Goal: Task Accomplishment & Management: Complete application form

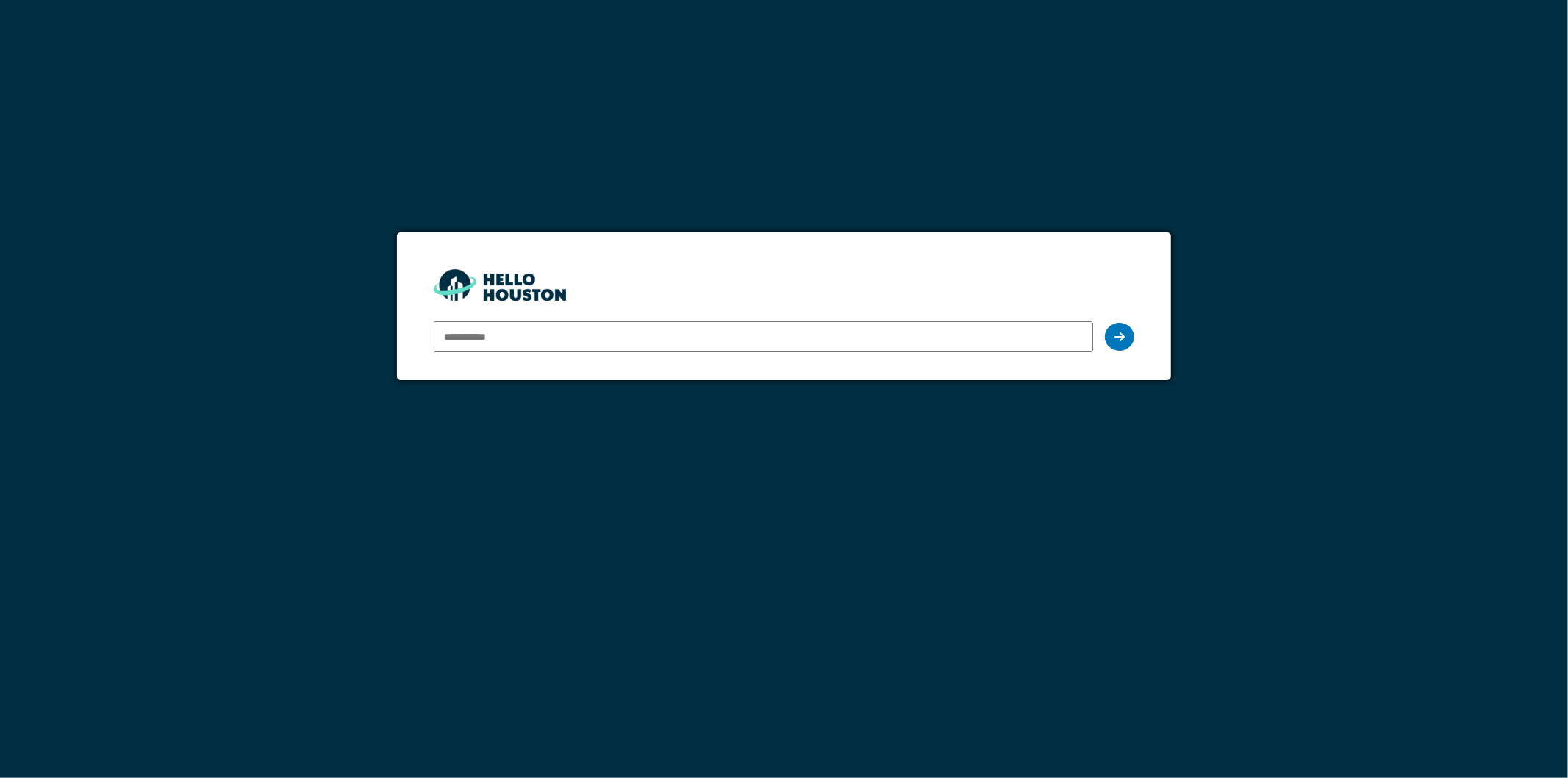
type input "**********"
click at [528, 344] on input "**********" at bounding box center [764, 337] width 660 height 31
click at [1116, 336] on icon at bounding box center [1119, 336] width 10 height 11
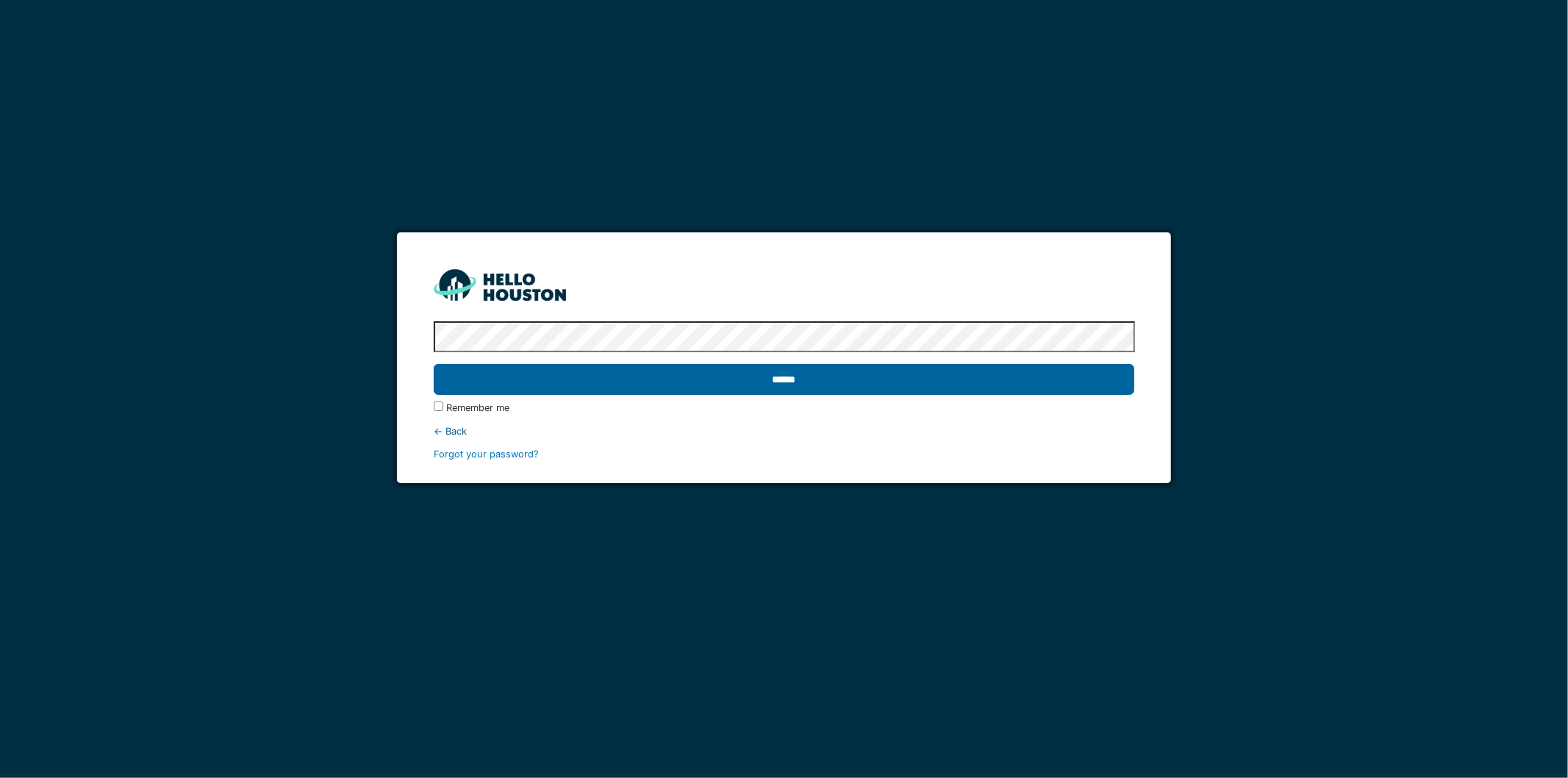
click at [613, 382] on input "******" at bounding box center [784, 379] width 701 height 31
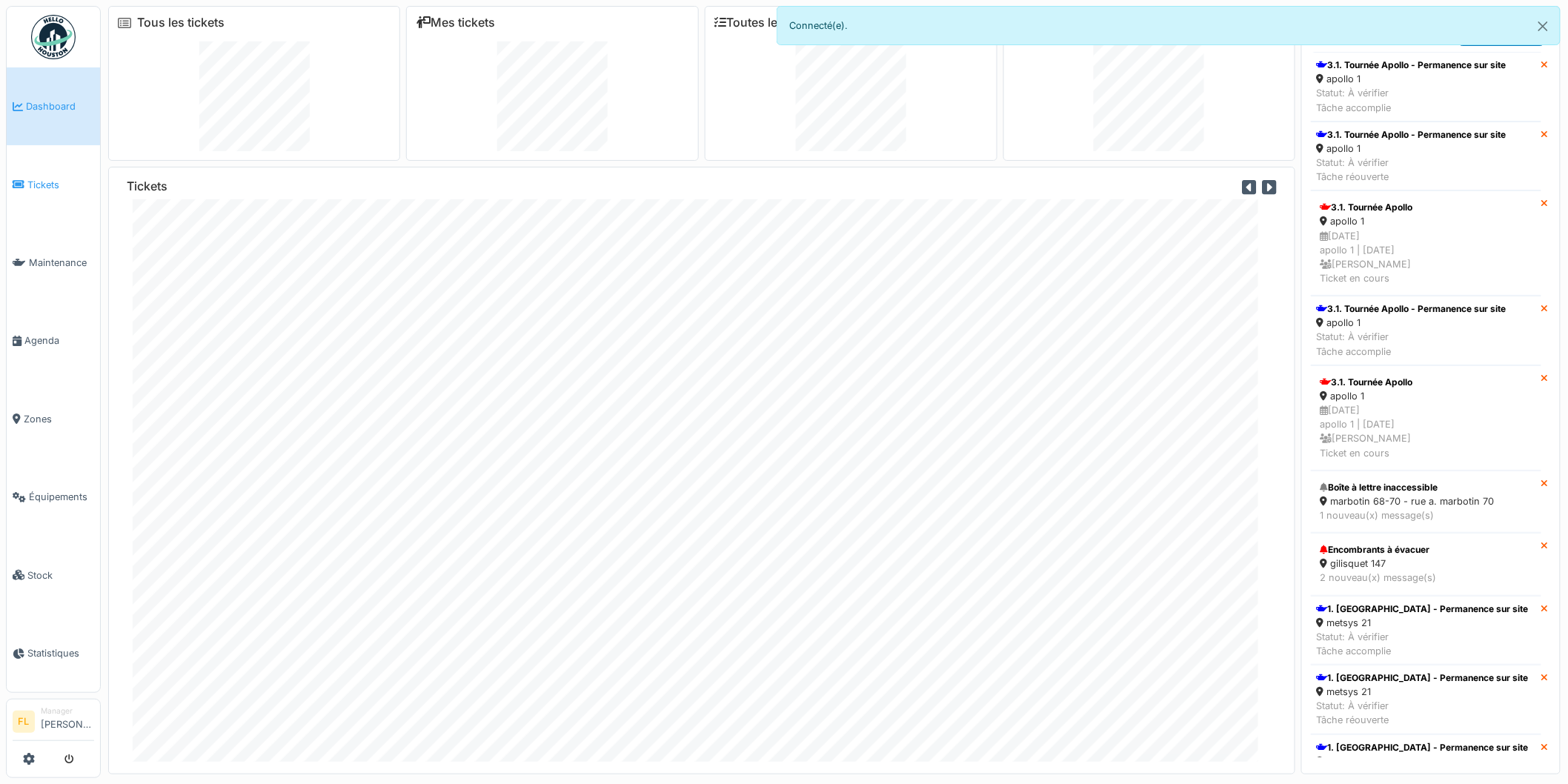
click at [47, 184] on span "Tickets" at bounding box center [61, 185] width 67 height 14
click at [24, 260] on icon at bounding box center [18, 263] width 13 height 10
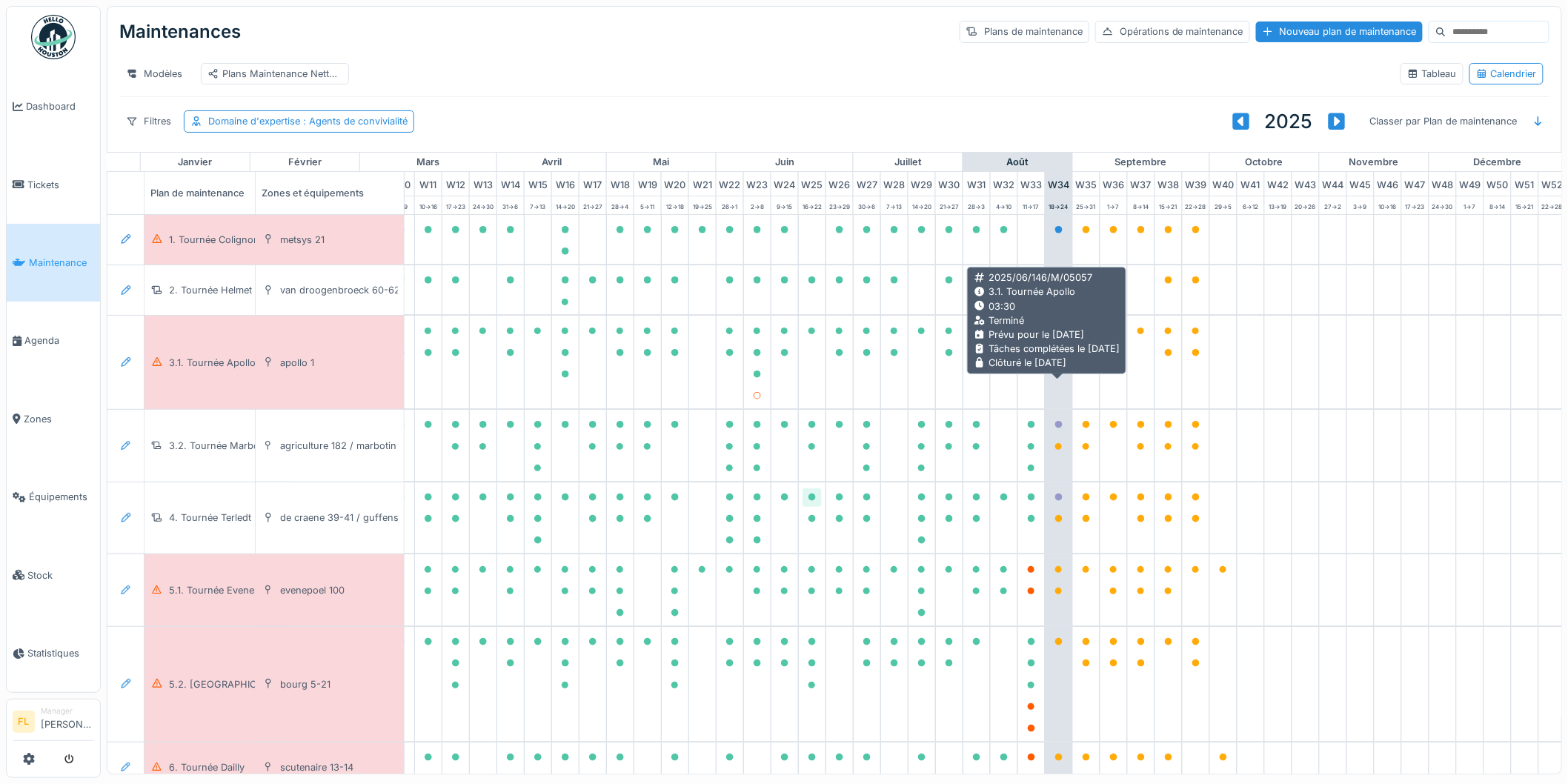
scroll to position [0, 330]
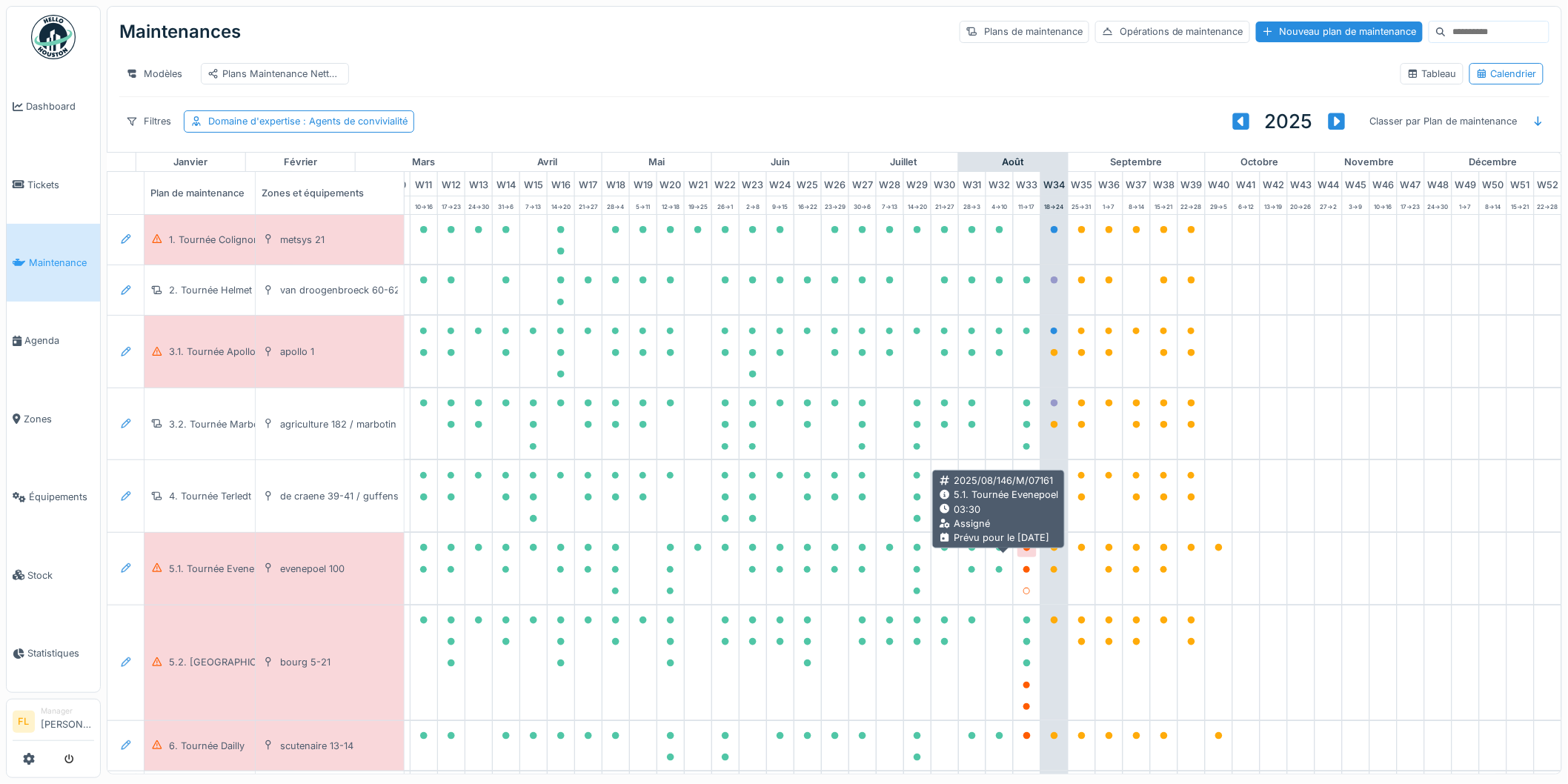
click at [1024, 551] on icon at bounding box center [1027, 548] width 8 height 8
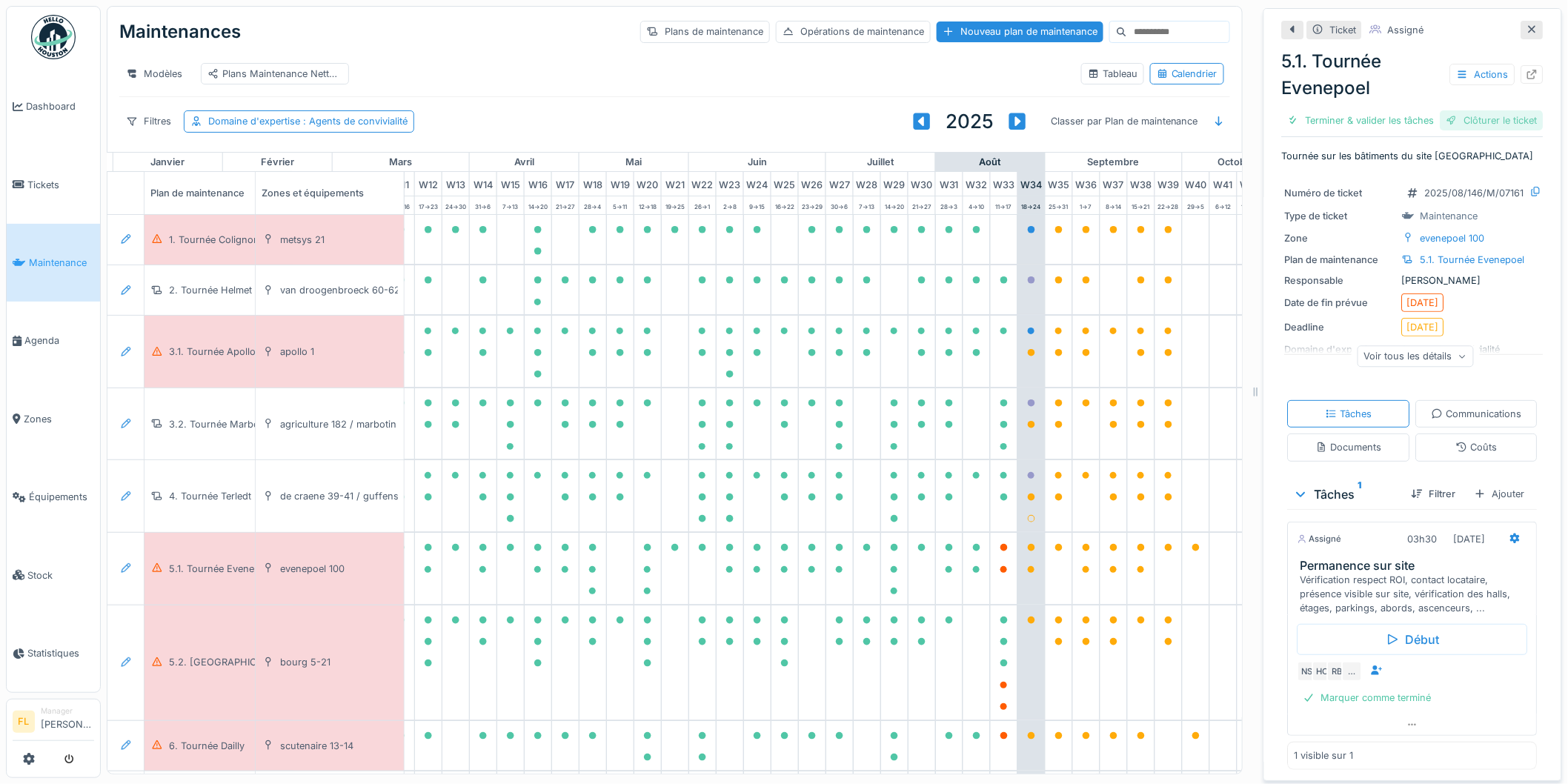
click at [1448, 130] on div "Clôturer le ticket" at bounding box center [1493, 120] width 103 height 20
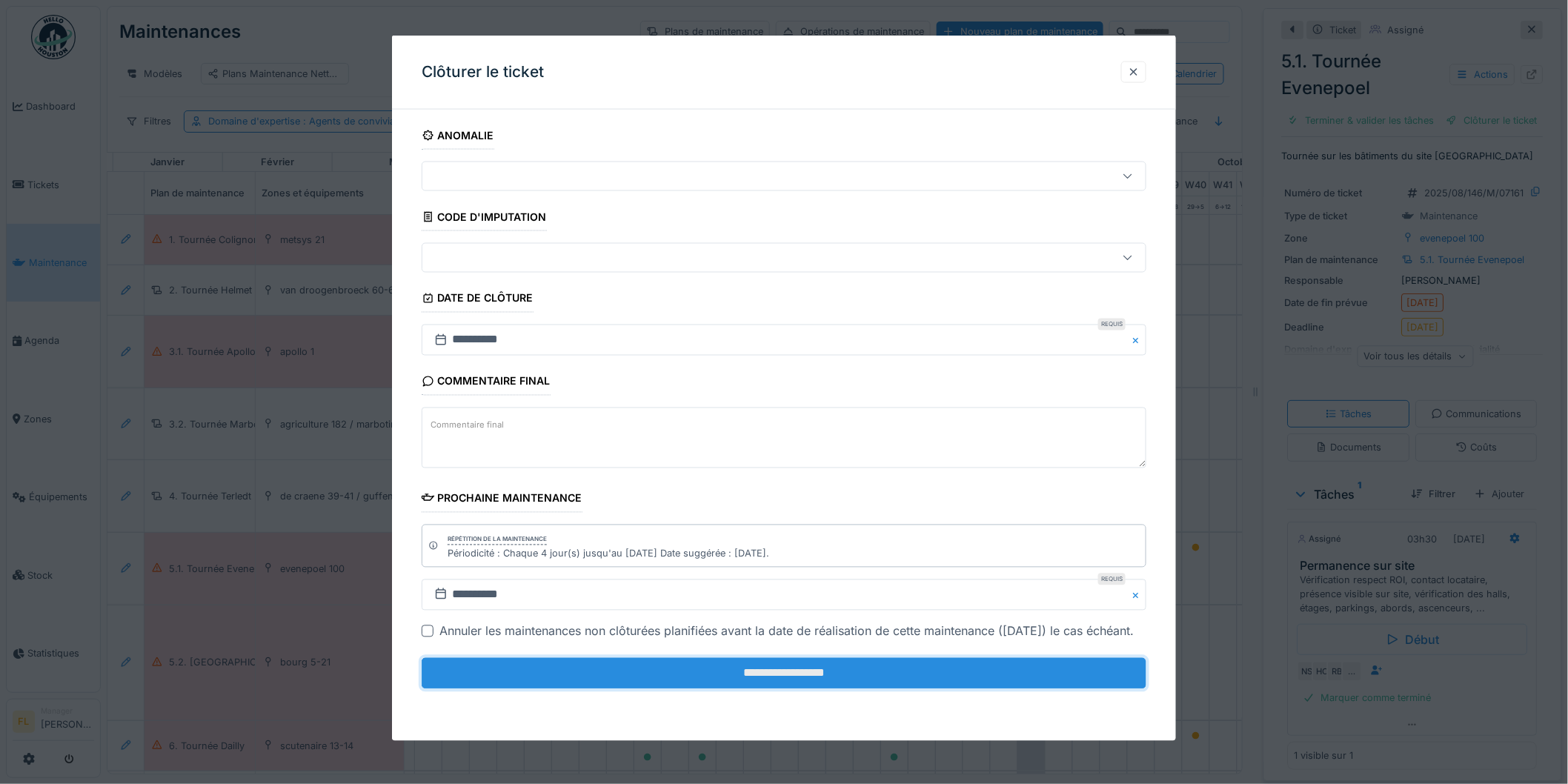
click at [832, 685] on input "**********" at bounding box center [784, 674] width 725 height 31
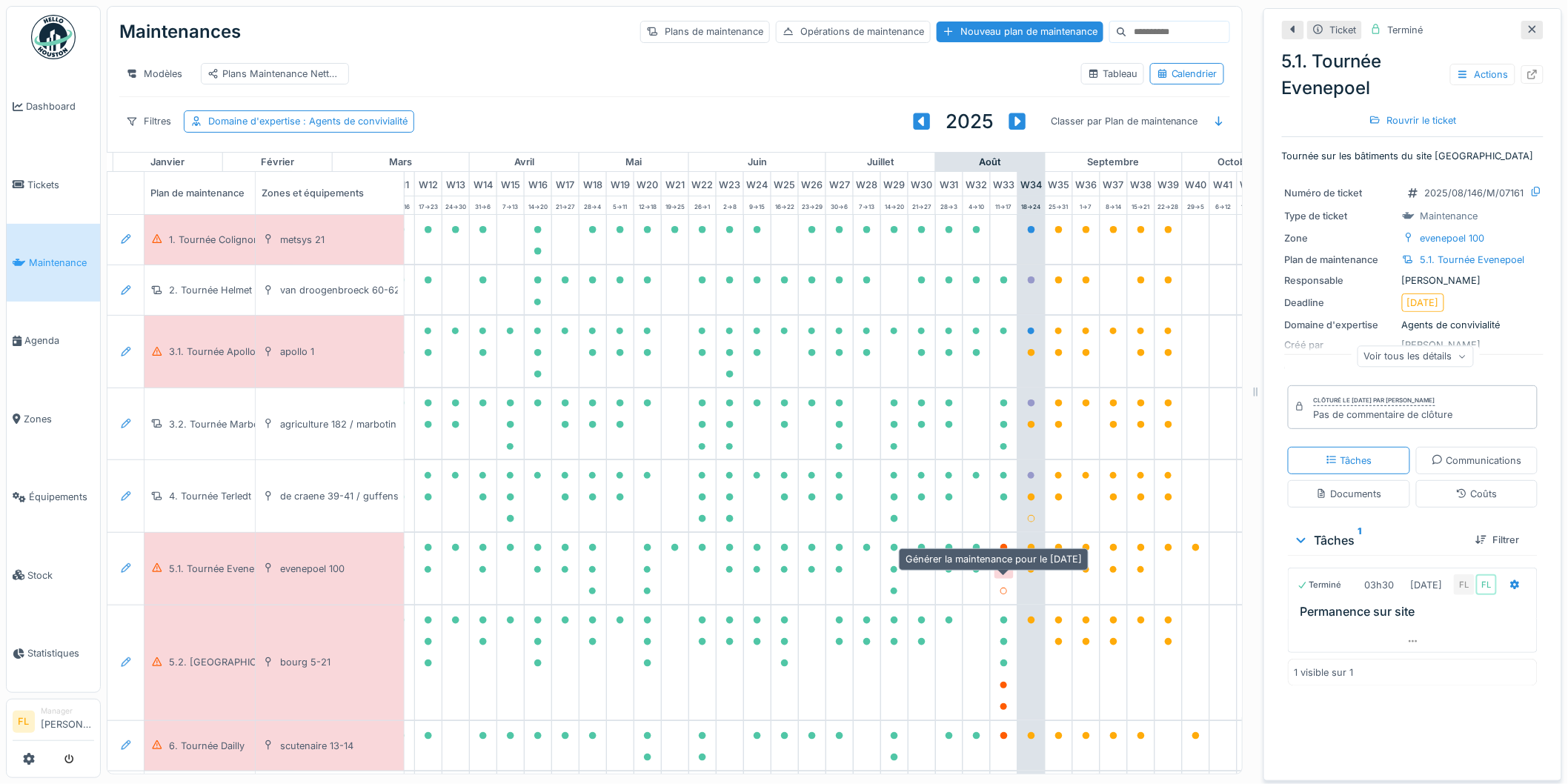
click at [1001, 574] on icon at bounding box center [1004, 570] width 9 height 8
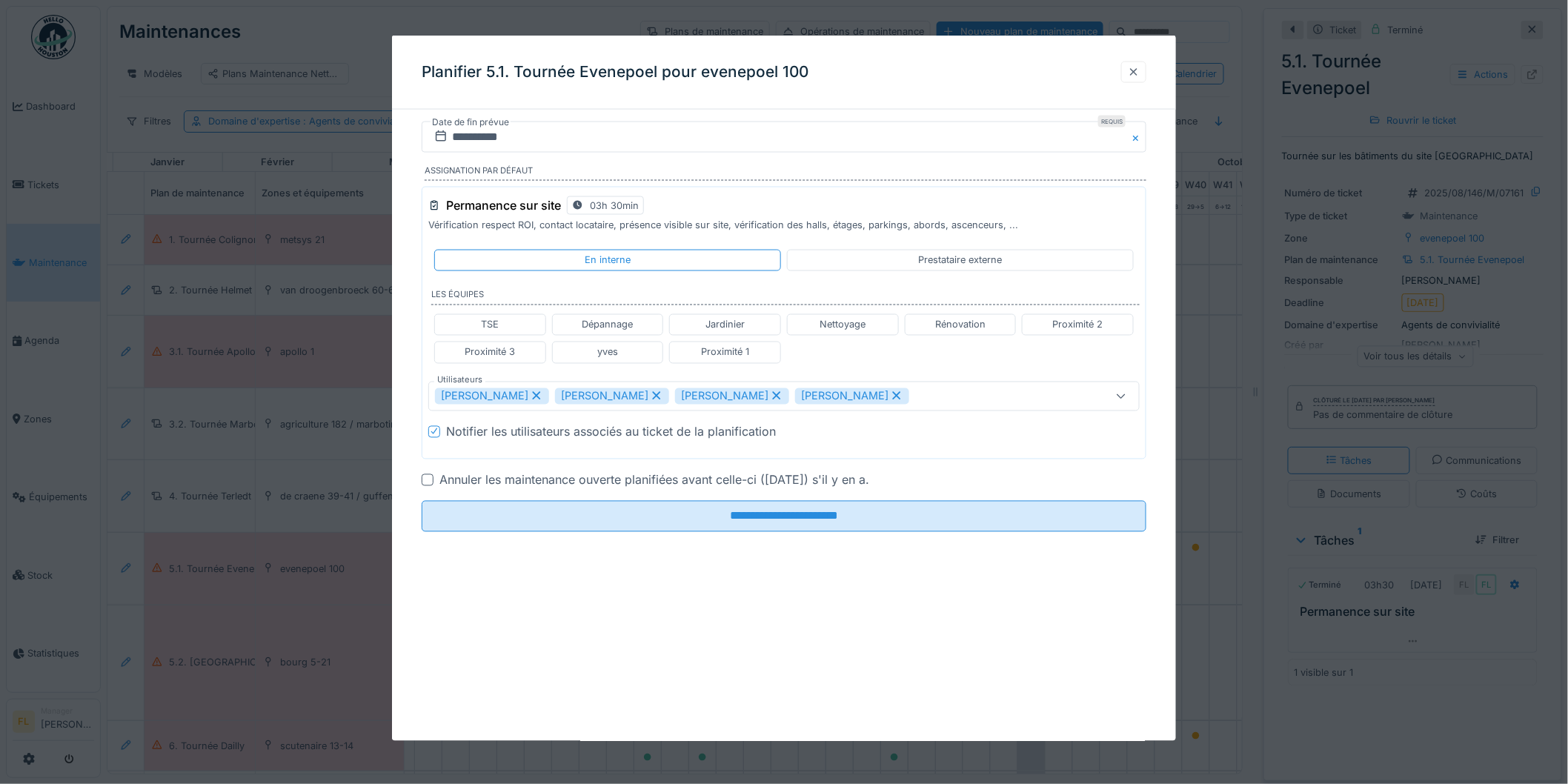
click at [1139, 69] on div at bounding box center [1134, 72] width 12 height 14
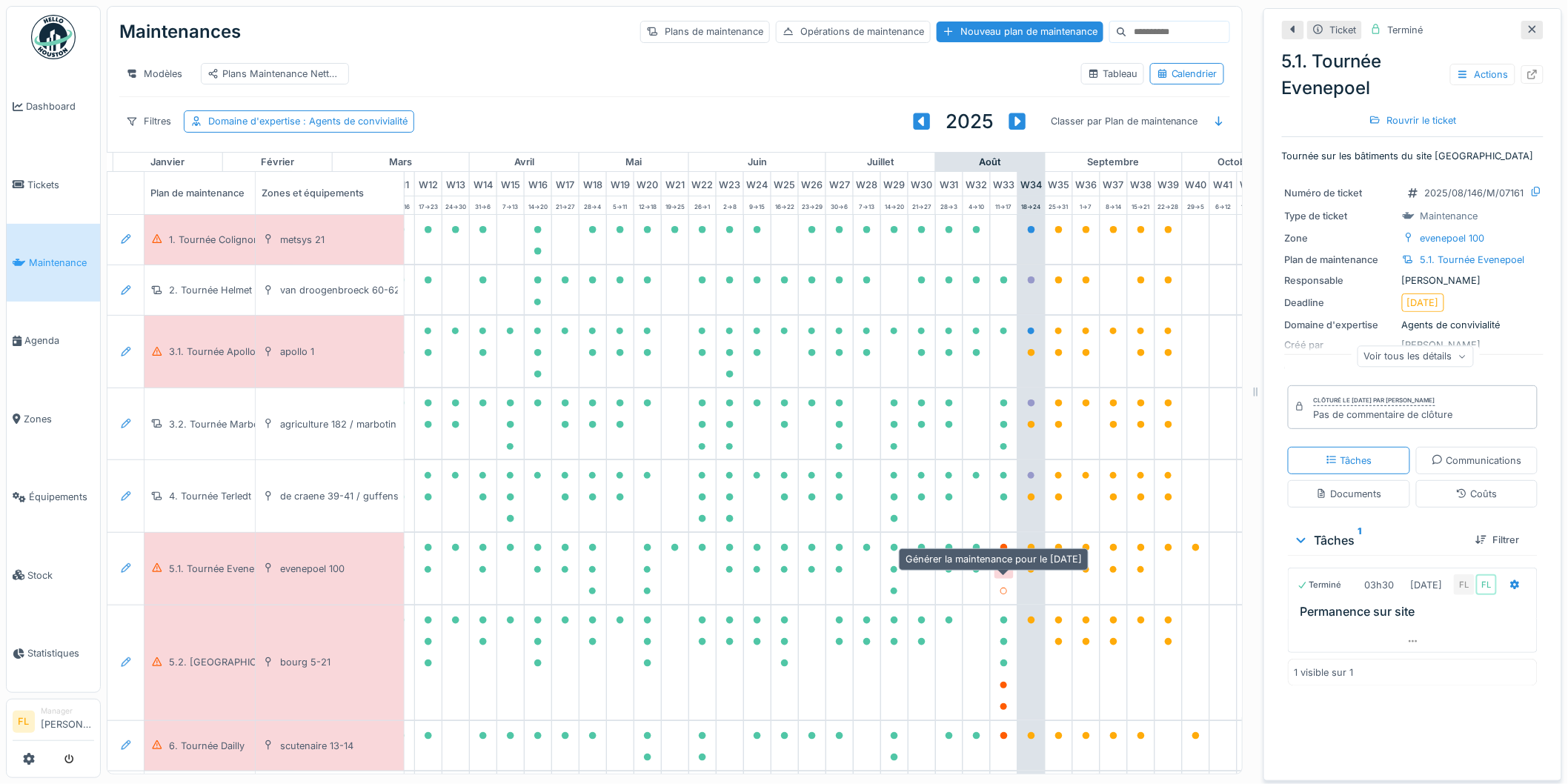
click at [1004, 574] on icon at bounding box center [1004, 570] width 8 height 8
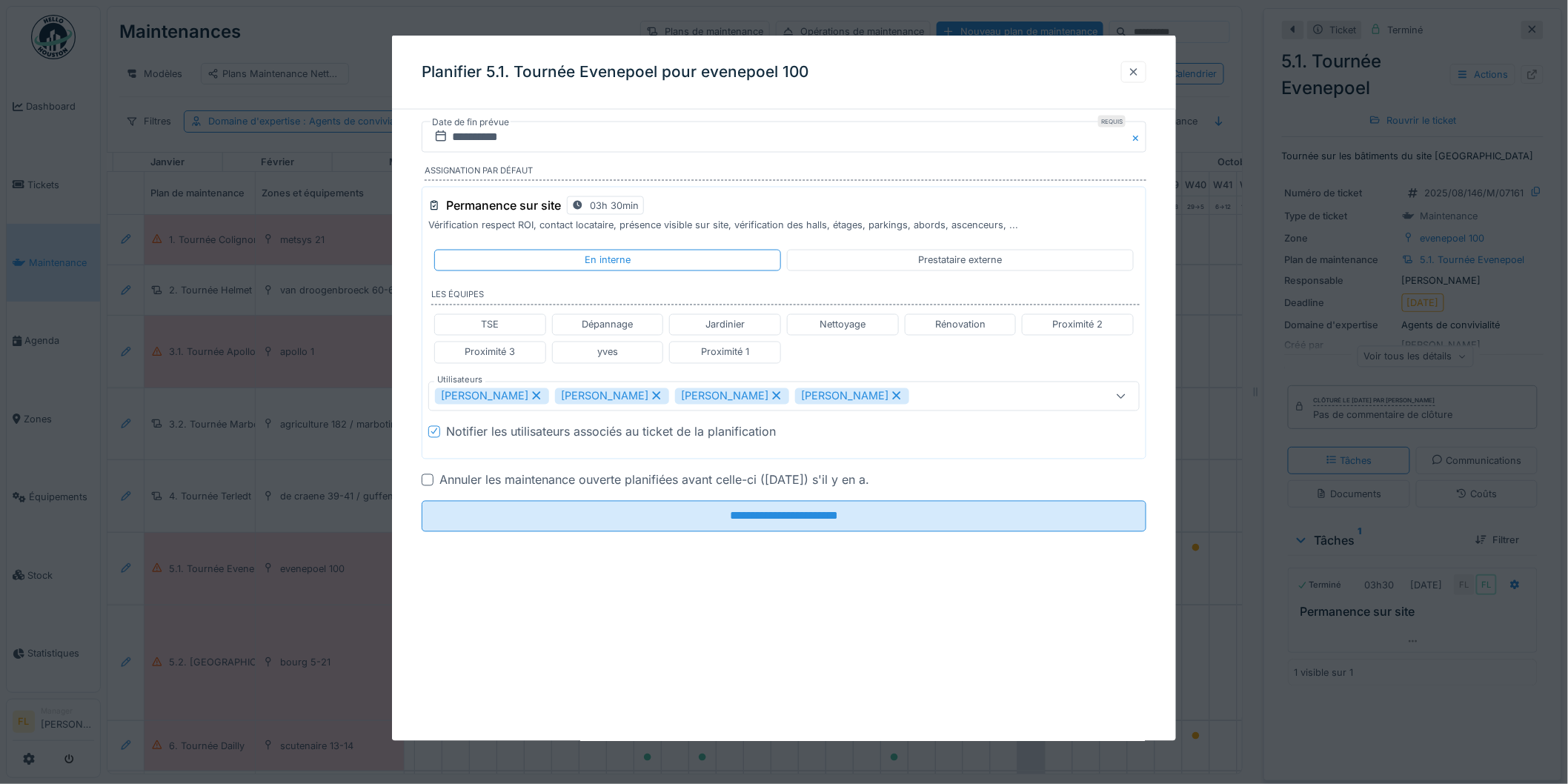
click at [1132, 67] on div at bounding box center [1134, 72] width 25 height 22
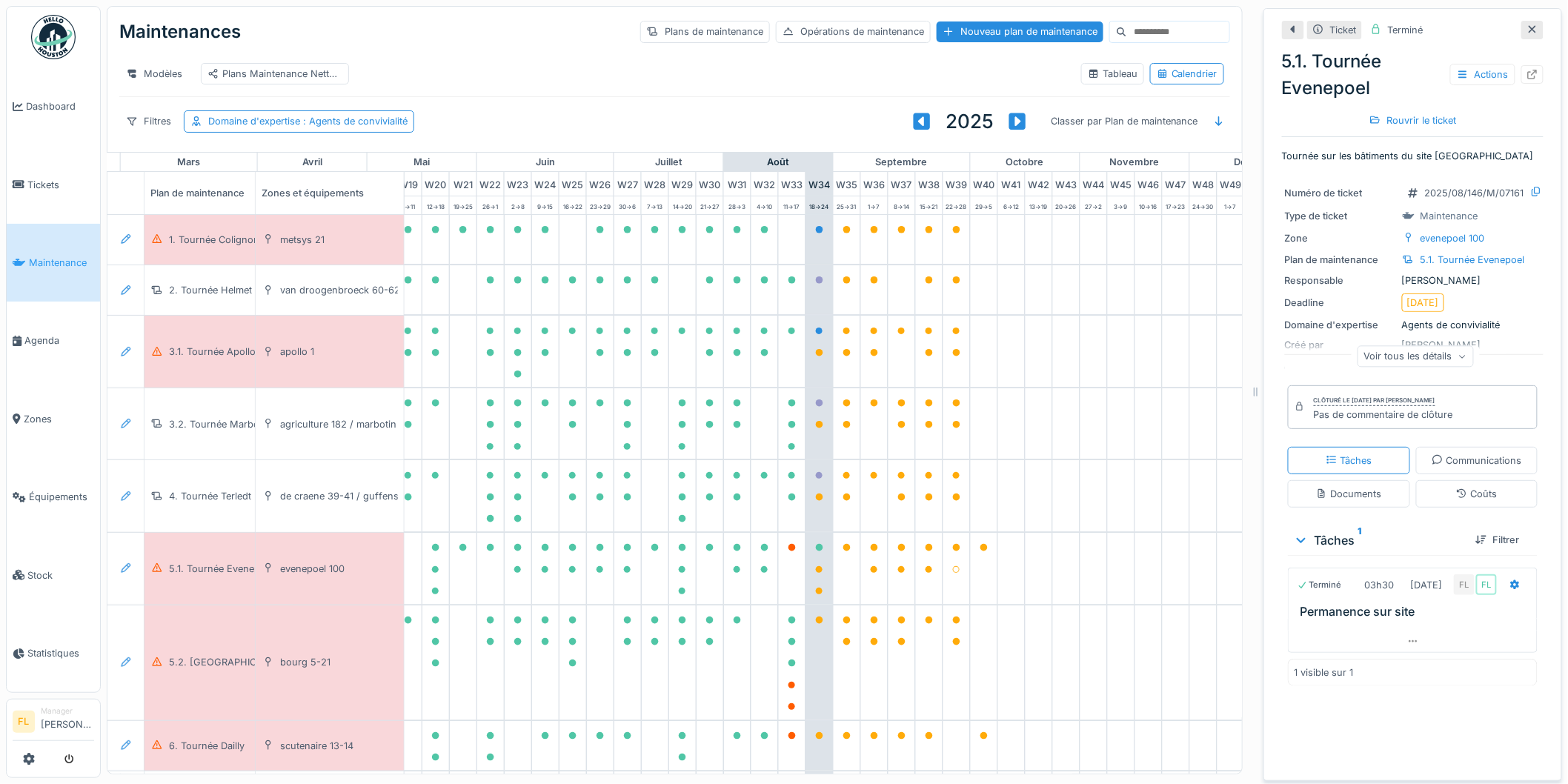
scroll to position [0, 662]
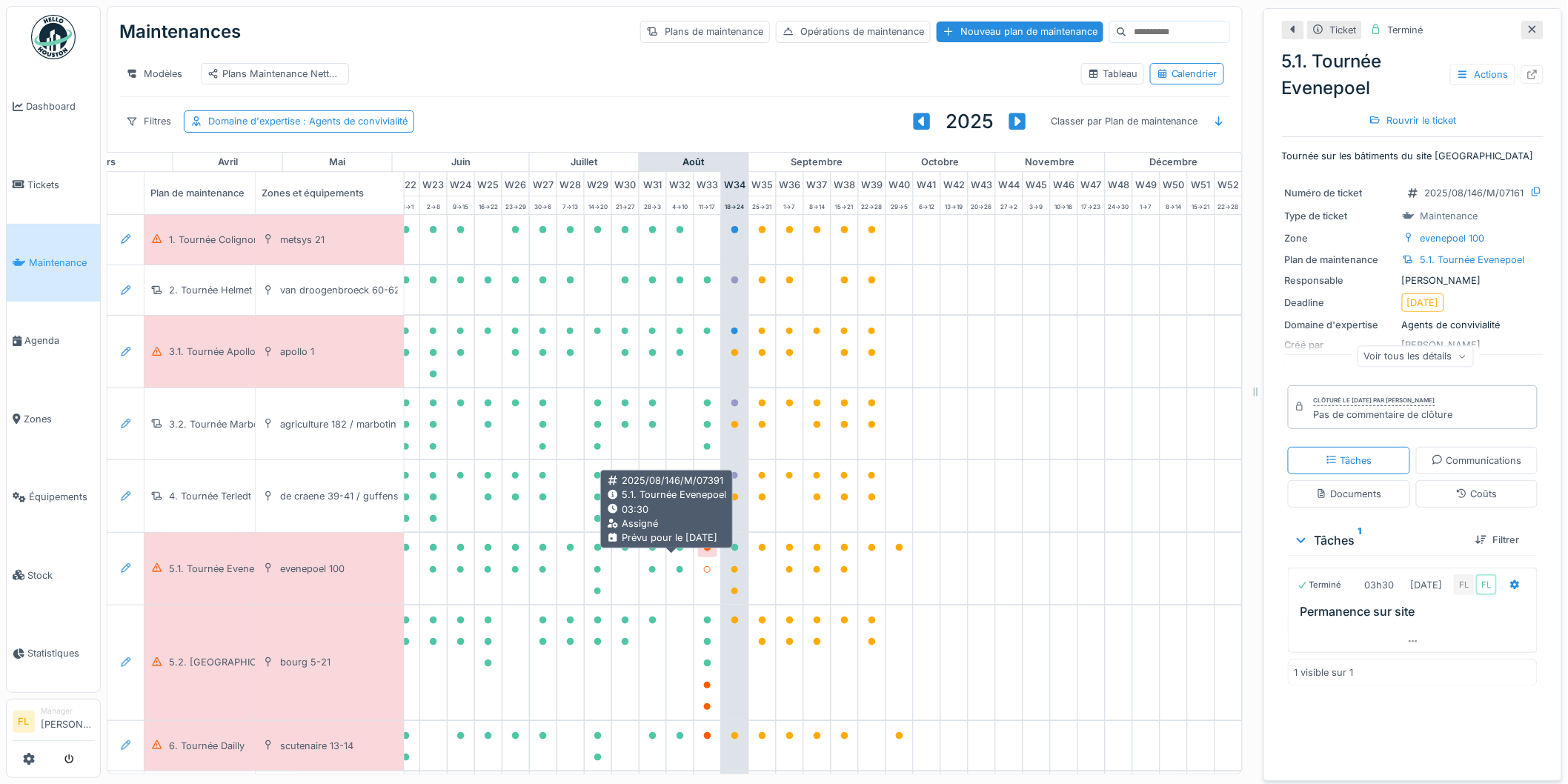
click at [704, 551] on icon at bounding box center [708, 548] width 8 height 8
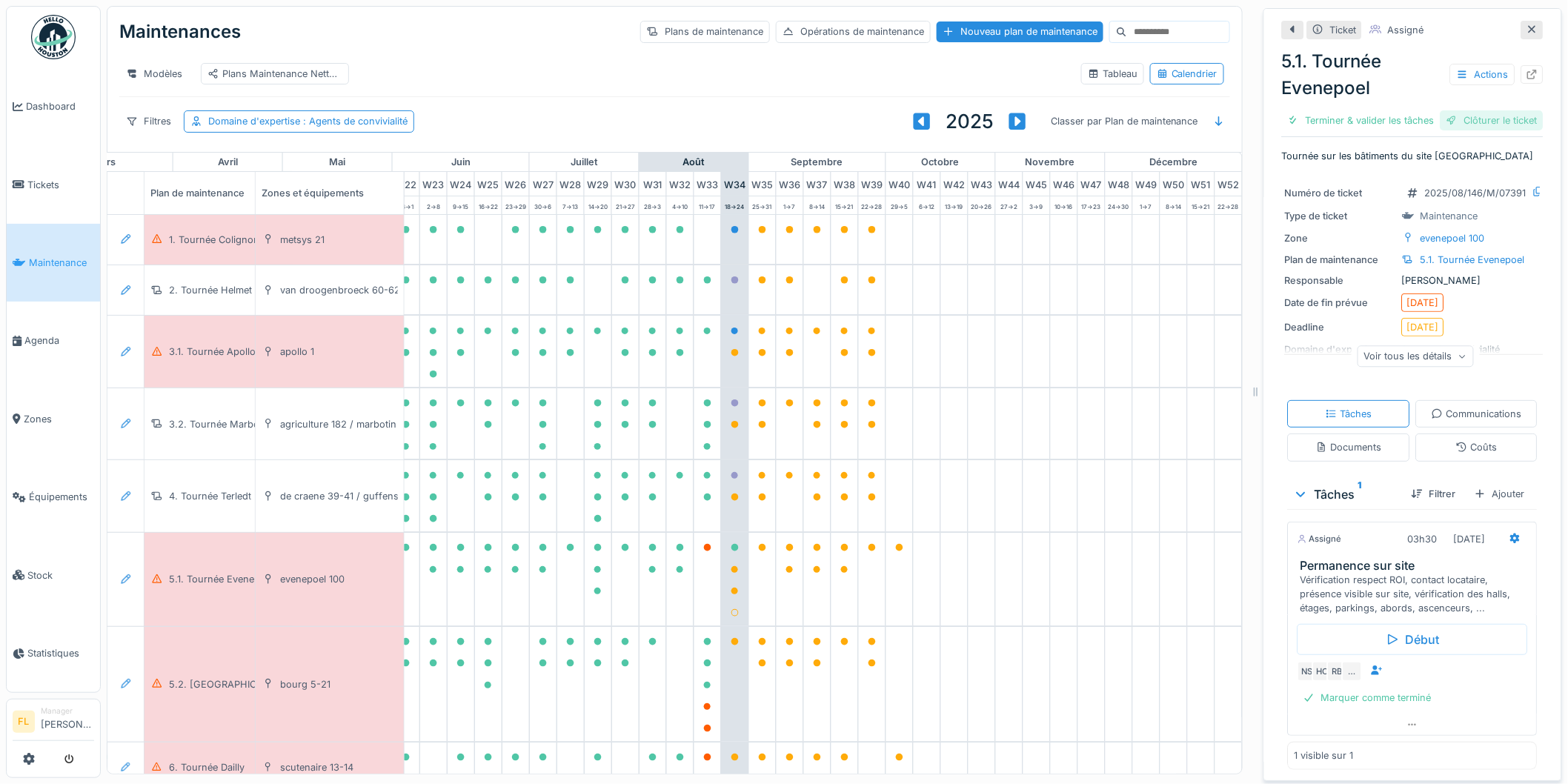
click at [1479, 130] on div "Clôturer le ticket" at bounding box center [1493, 120] width 103 height 20
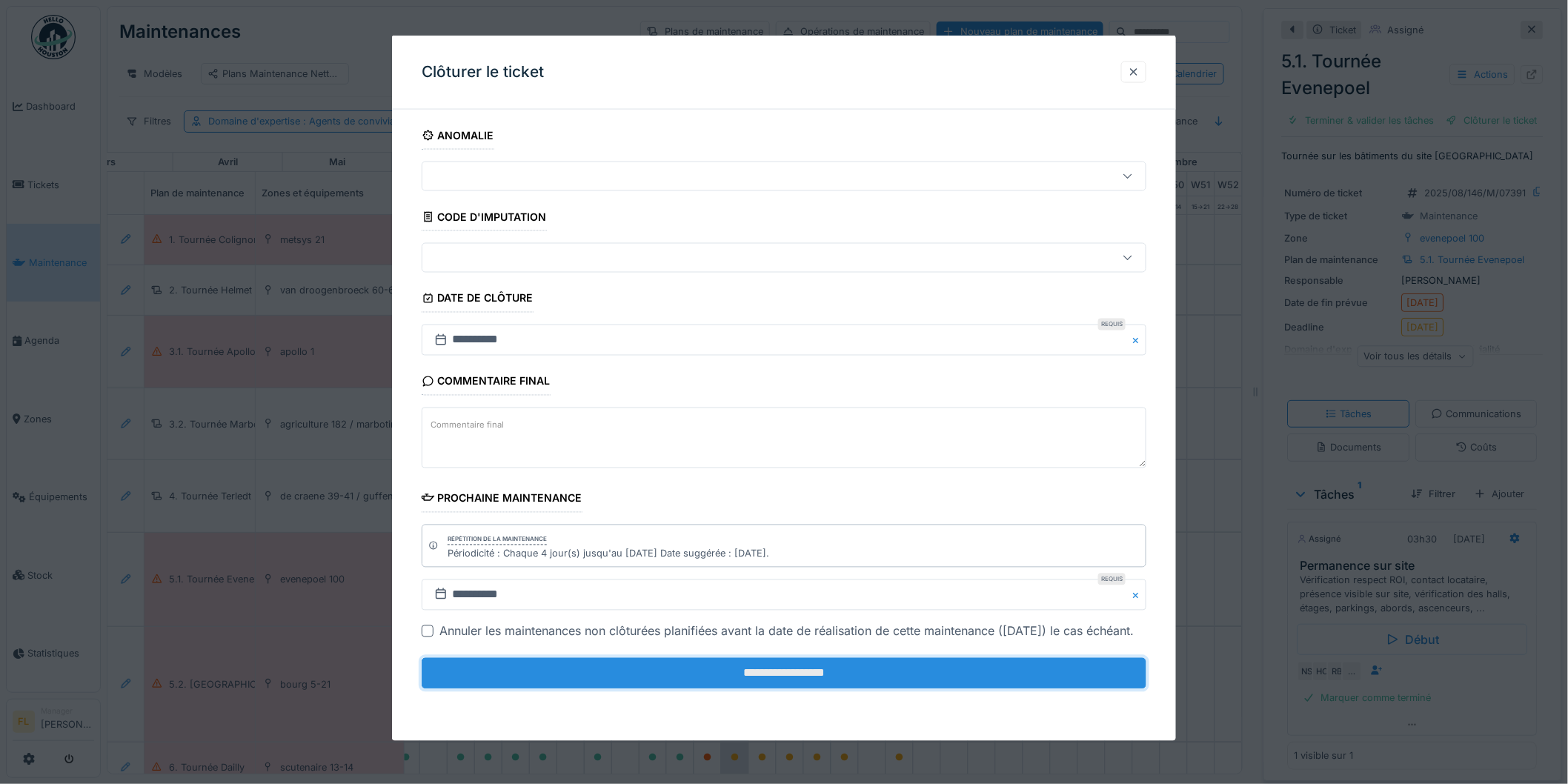
click at [862, 689] on input "**********" at bounding box center [784, 674] width 725 height 31
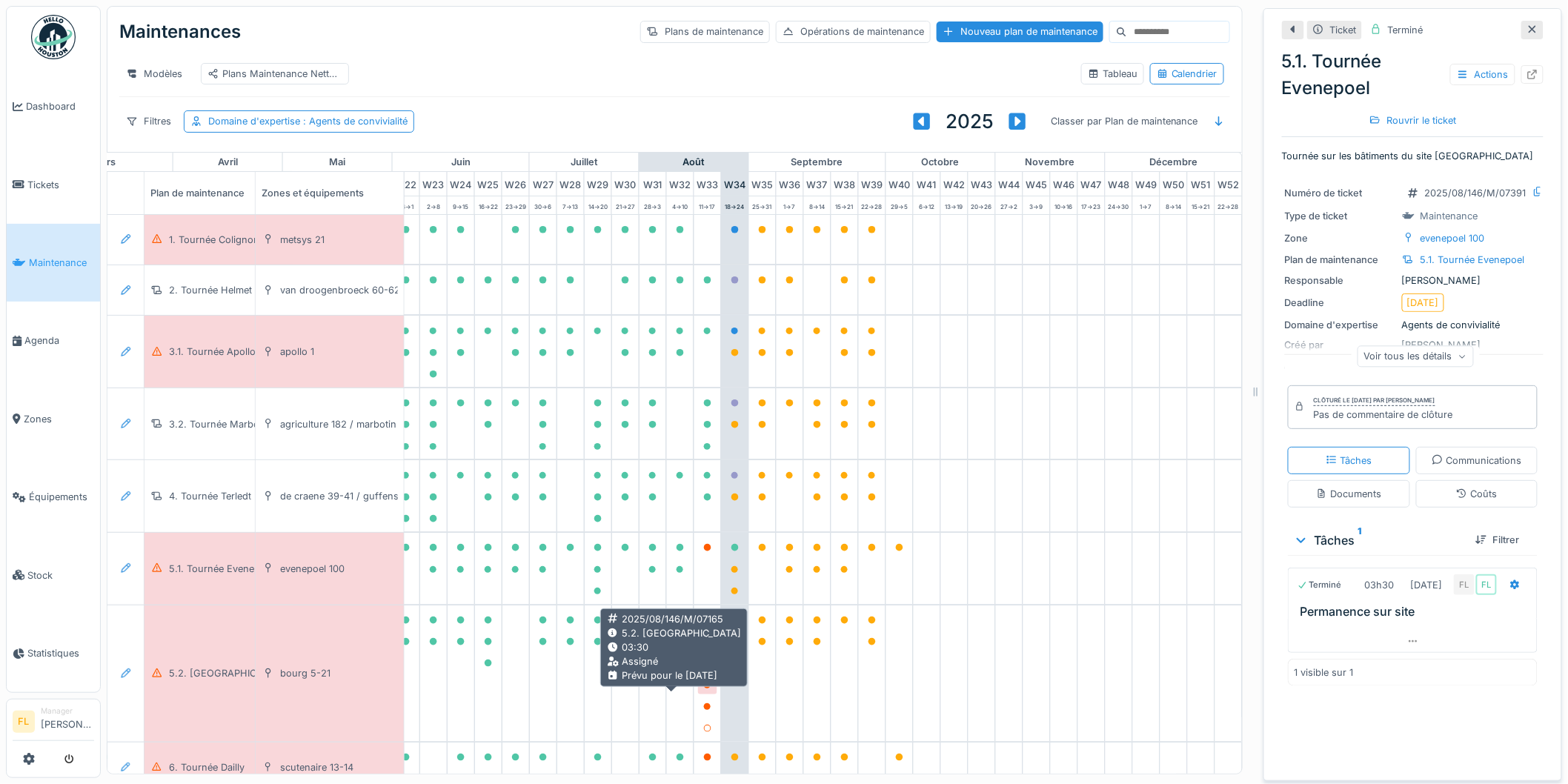
click at [704, 689] on icon at bounding box center [708, 685] width 8 height 8
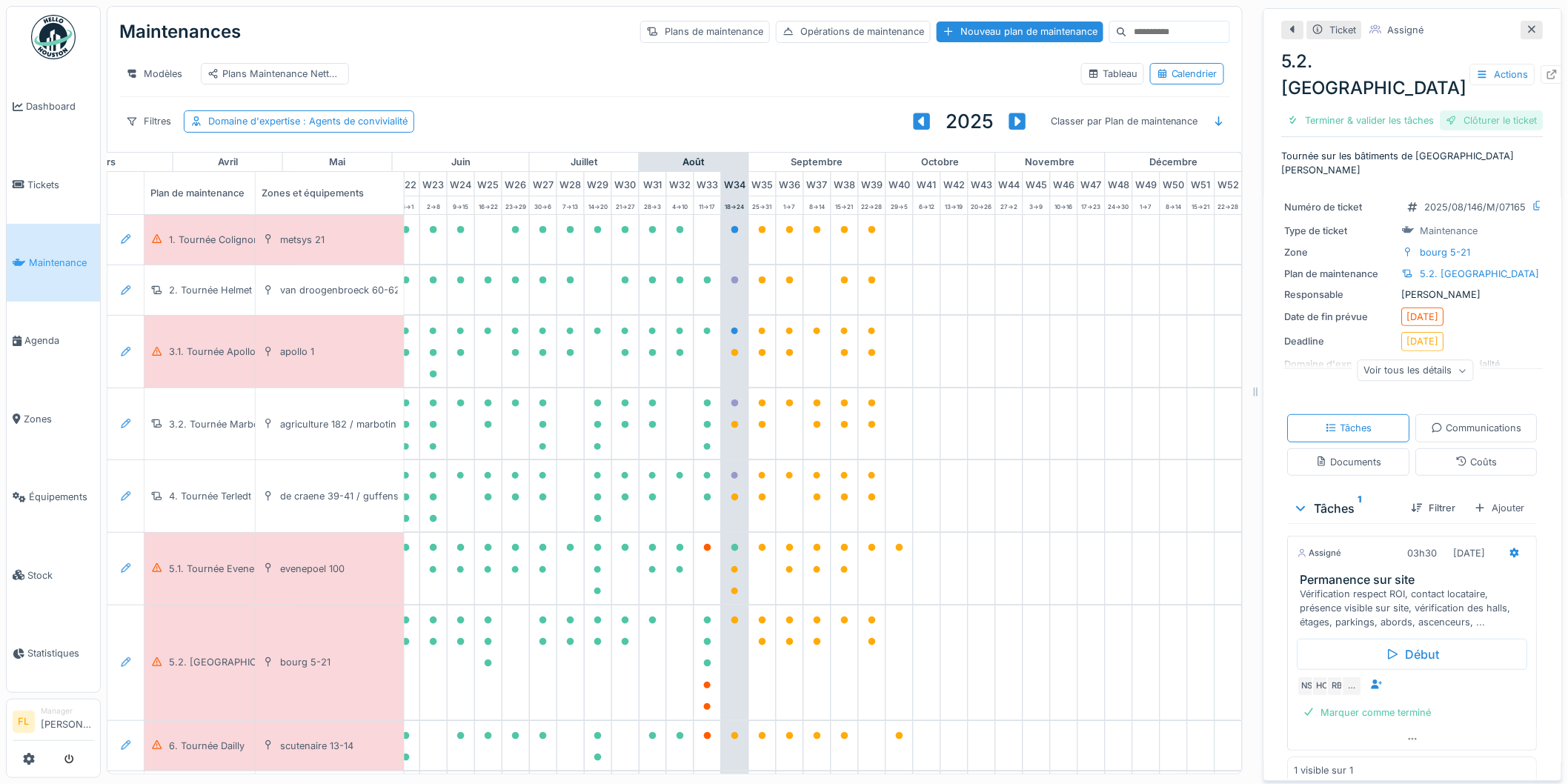
click at [1486, 130] on div "Clôturer le ticket" at bounding box center [1493, 120] width 103 height 20
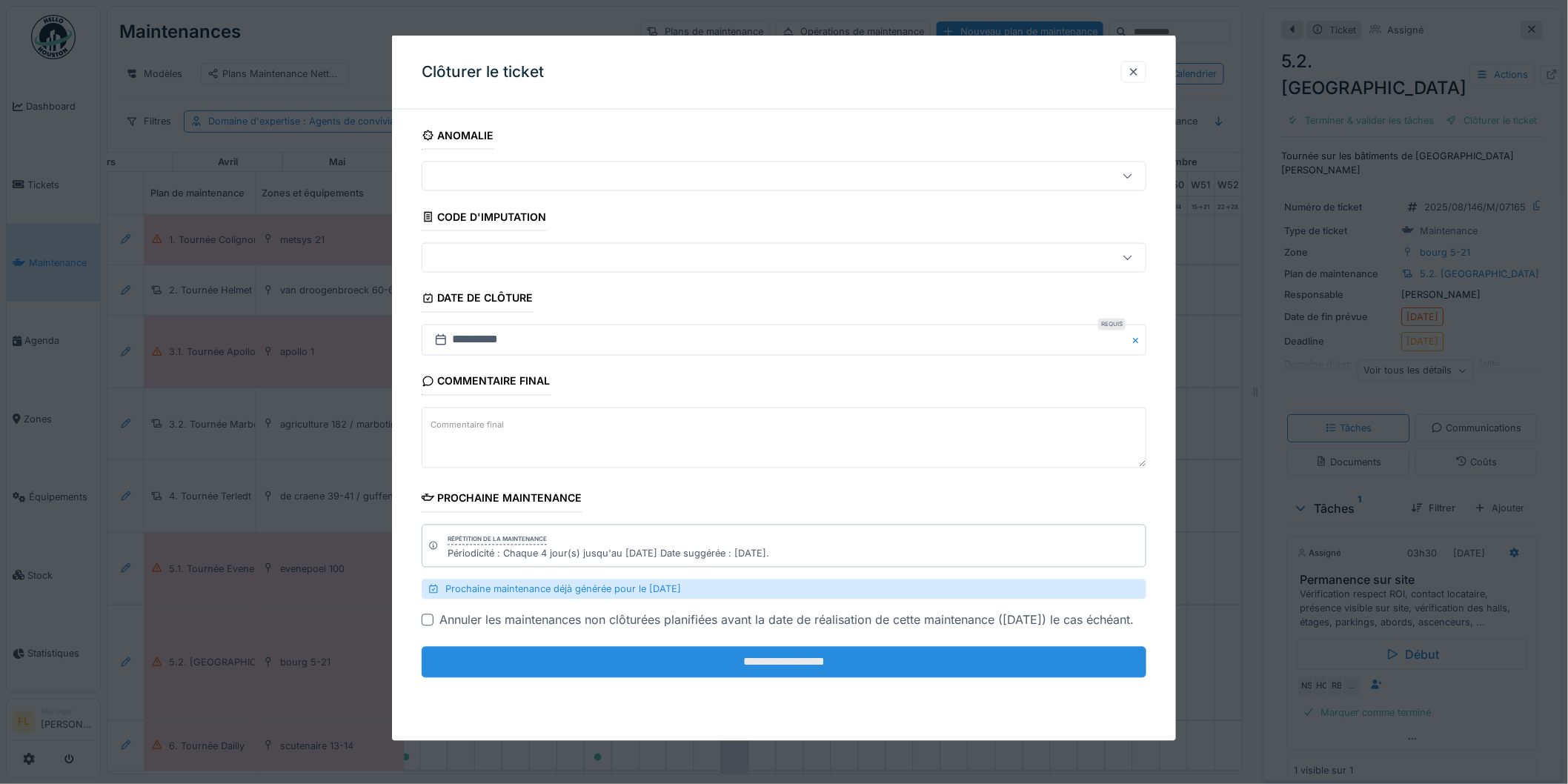
click at [749, 678] on input "**********" at bounding box center [784, 662] width 725 height 31
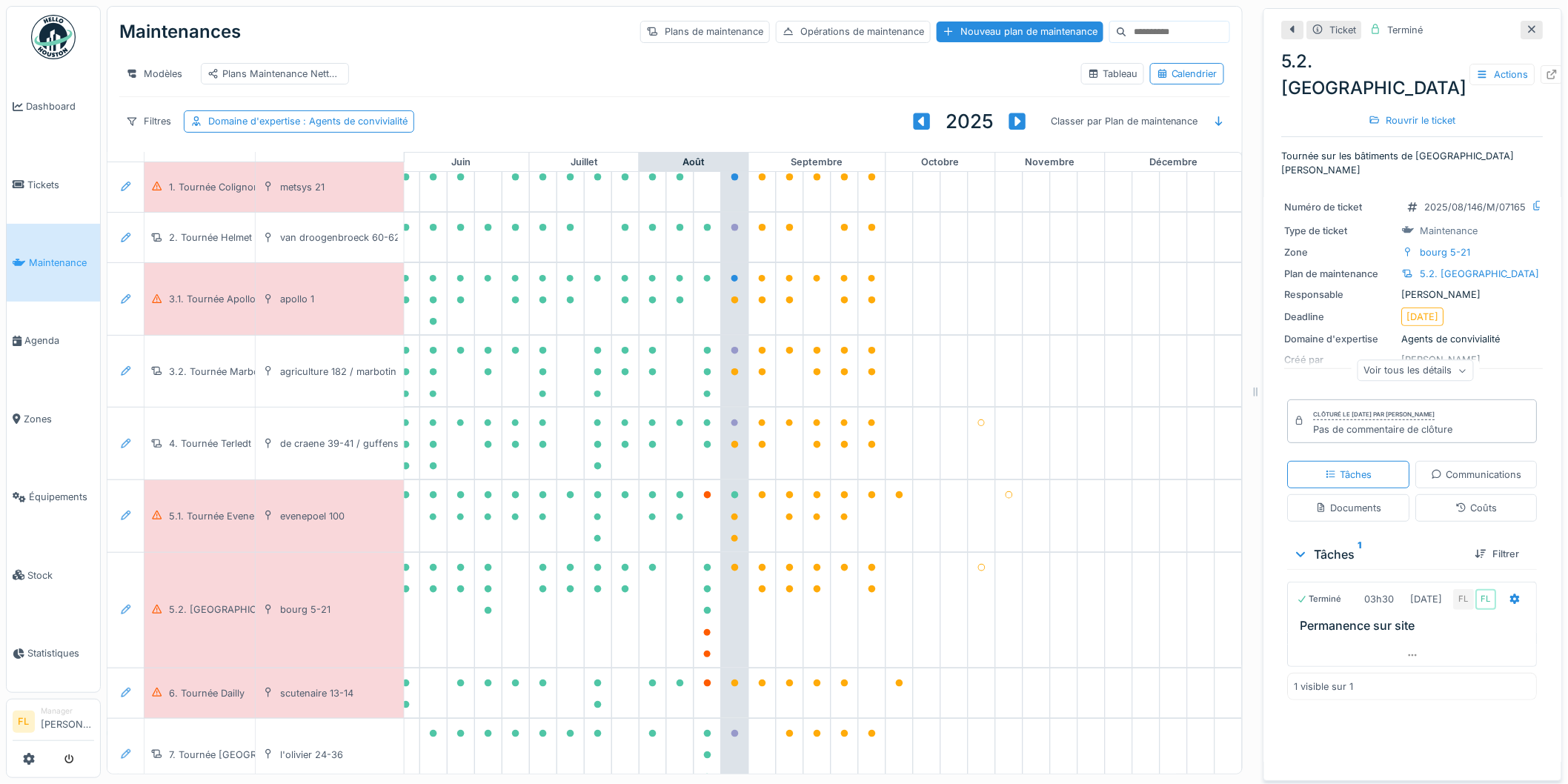
scroll to position [163, 662]
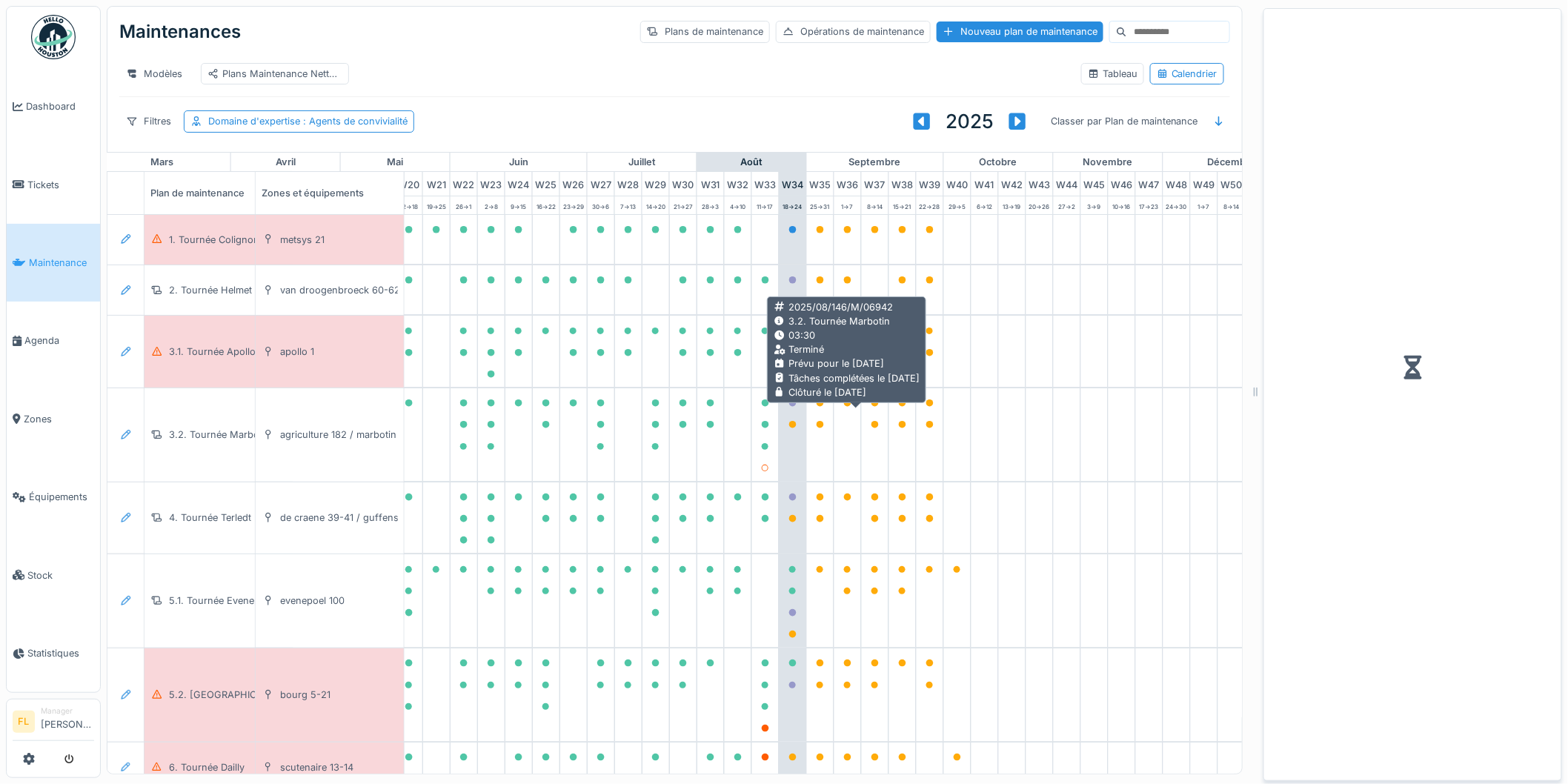
scroll to position [0, 662]
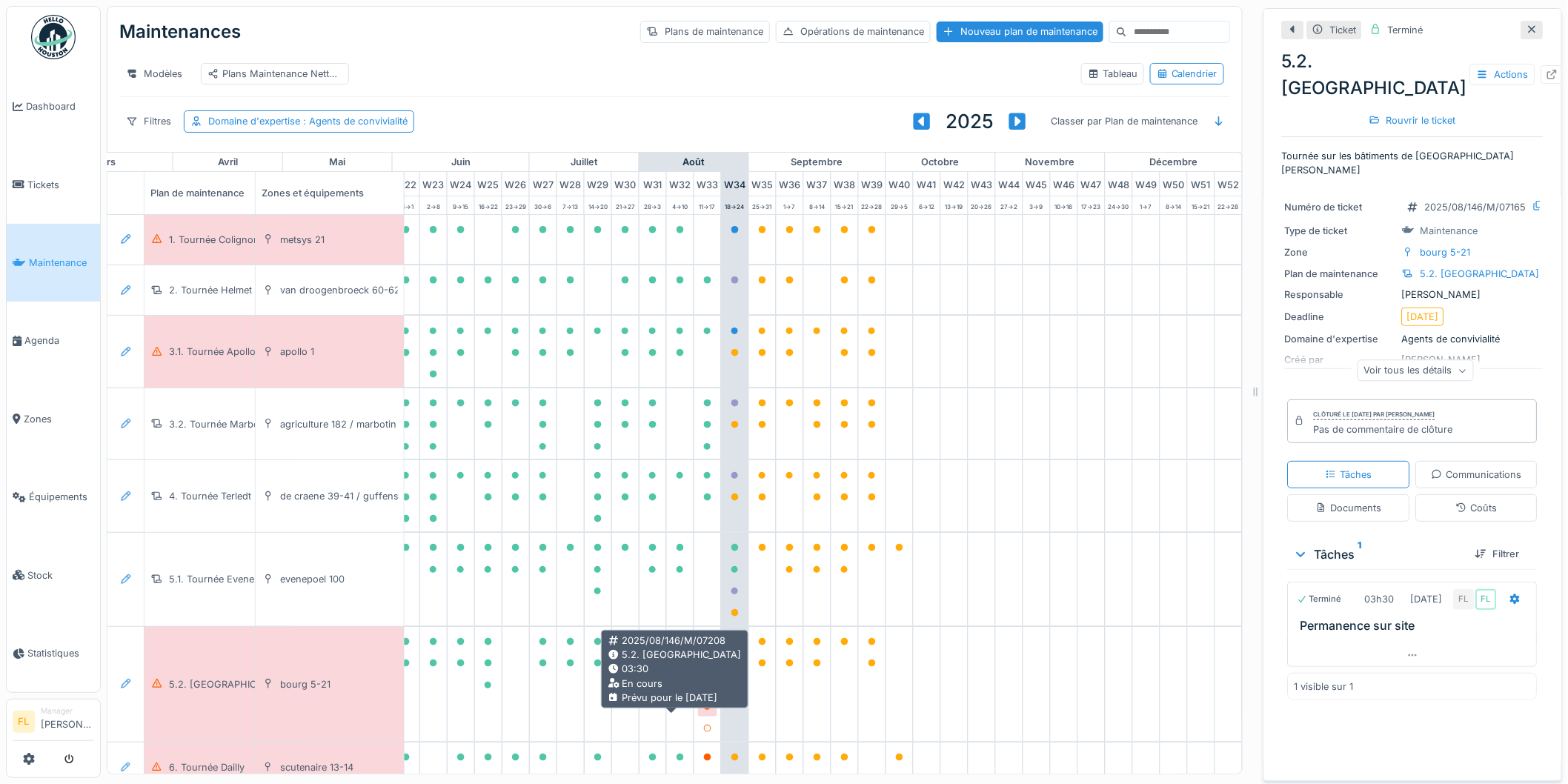
click at [703, 714] on div at bounding box center [708, 706] width 9 height 14
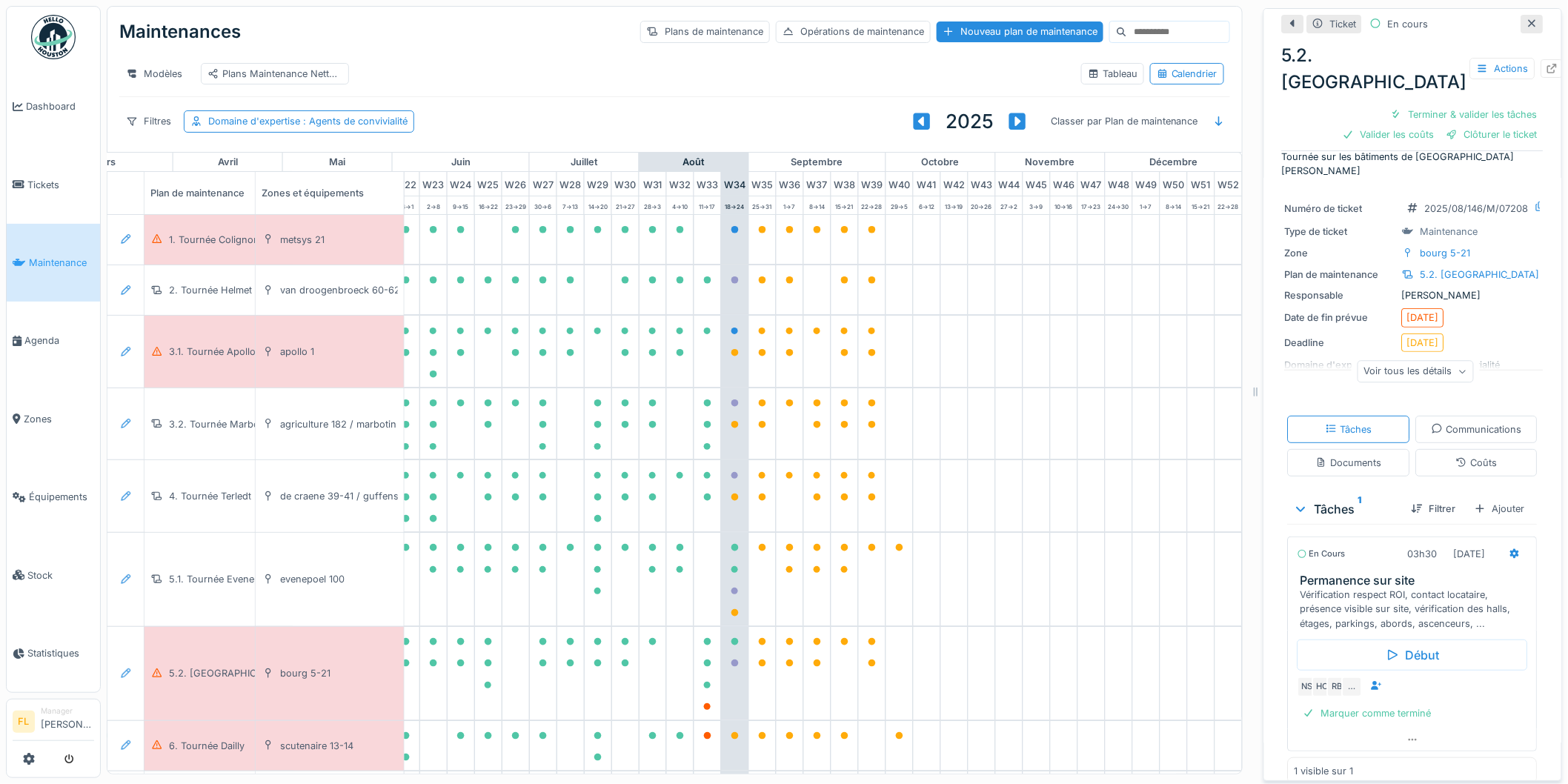
scroll to position [24, 0]
click at [1481, 130] on div "Clôturer le ticket" at bounding box center [1493, 135] width 103 height 20
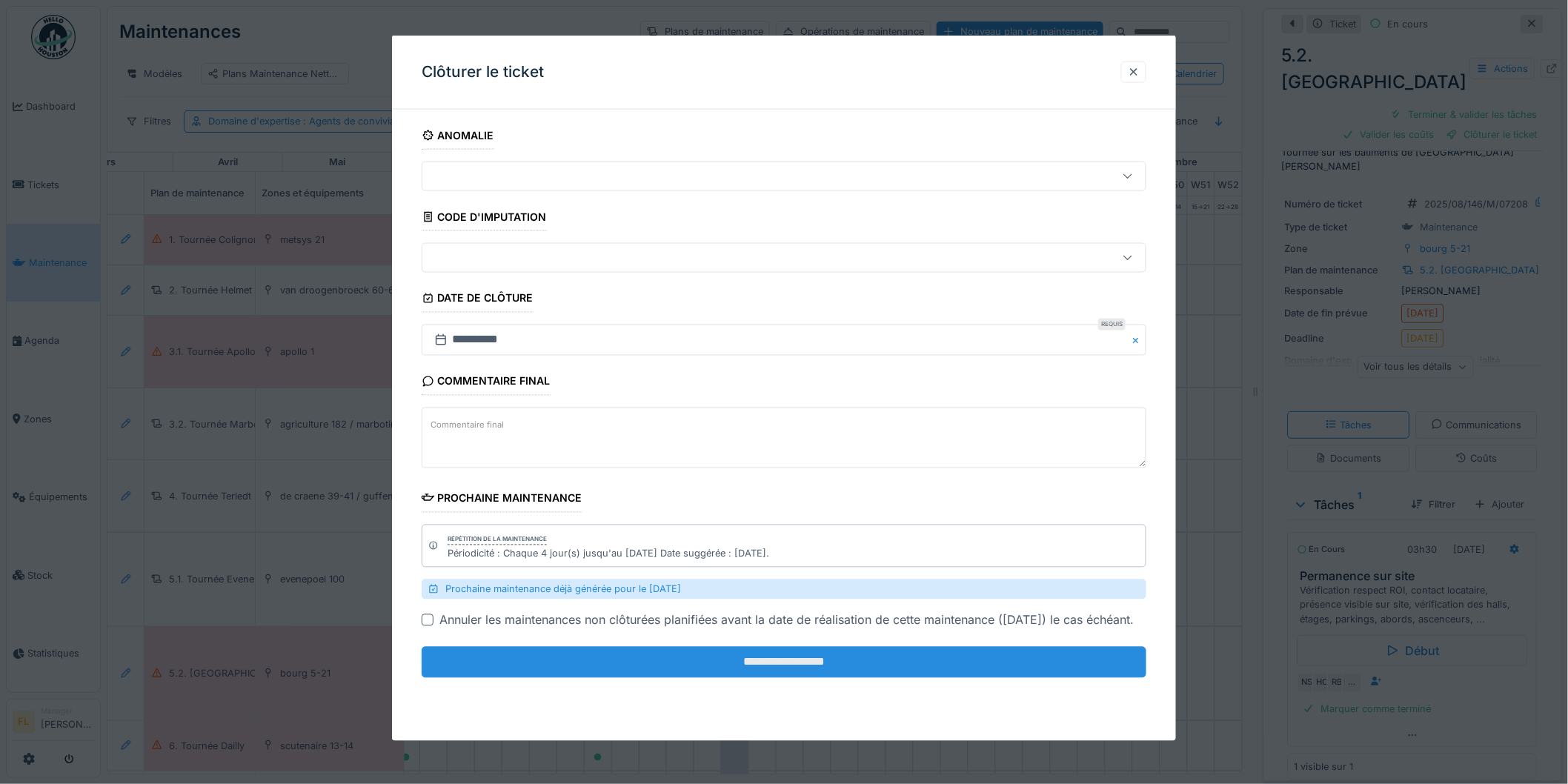
click at [846, 678] on input "**********" at bounding box center [784, 662] width 725 height 31
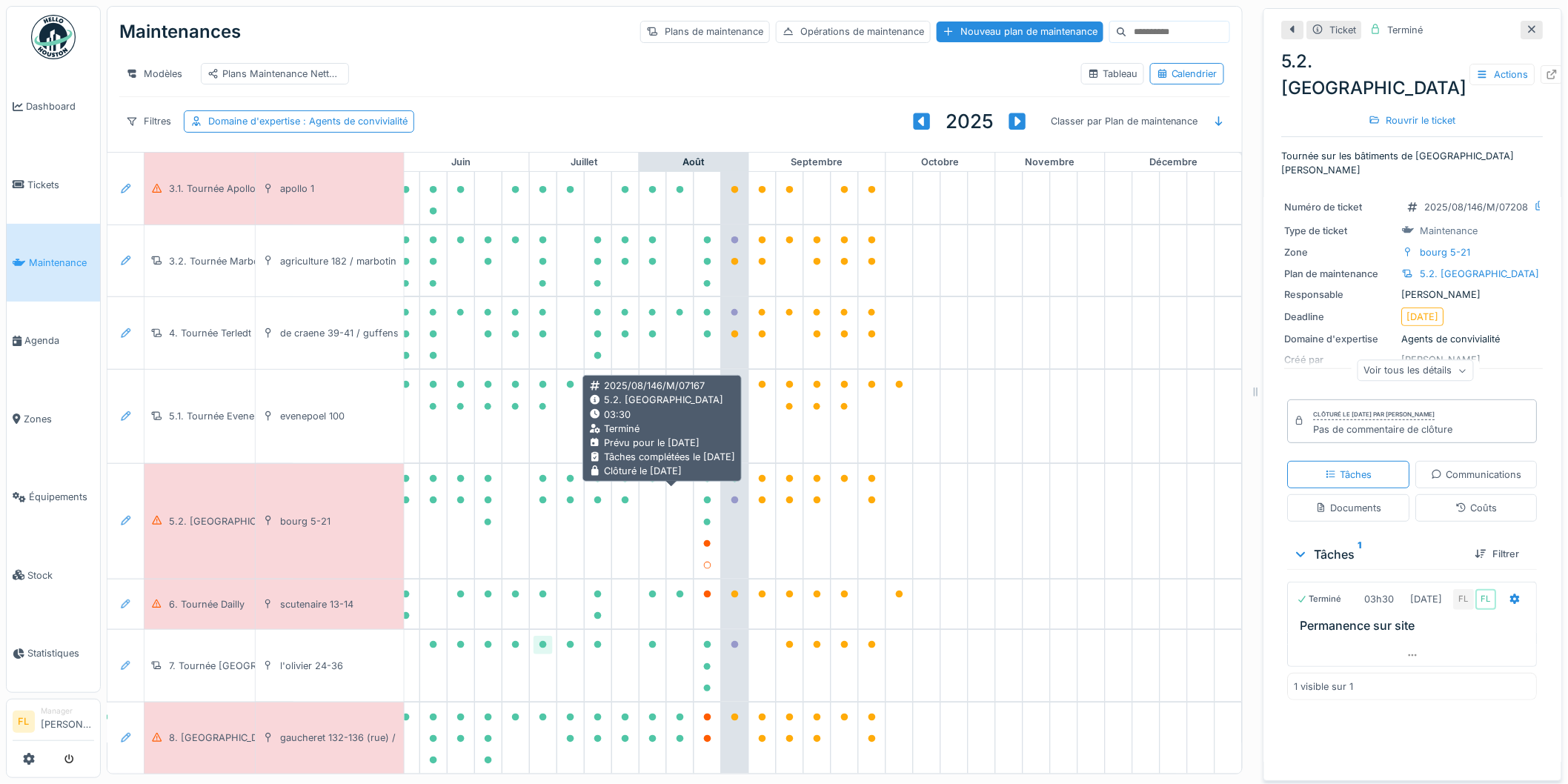
scroll to position [182, 662]
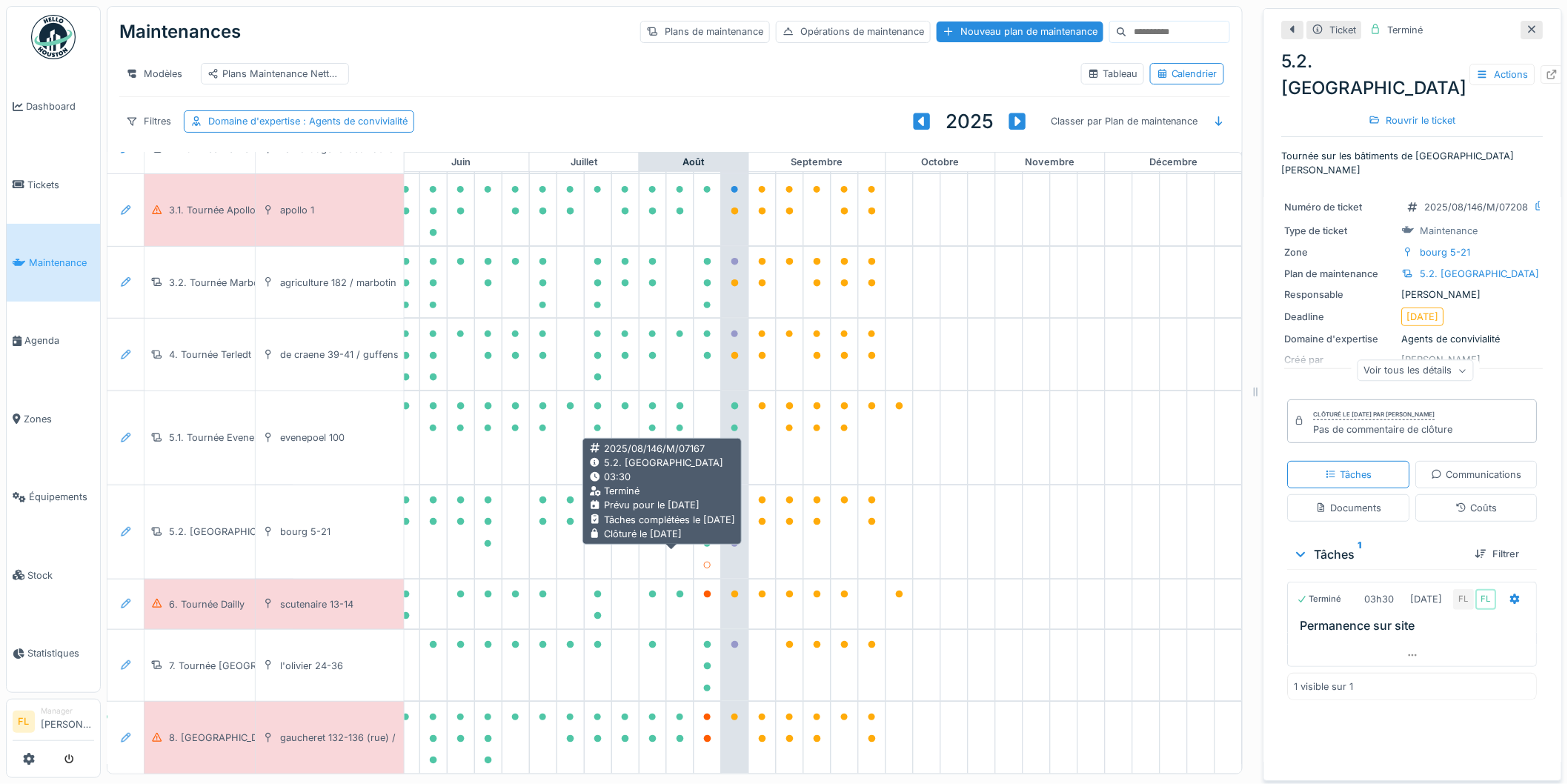
scroll to position [160, 662]
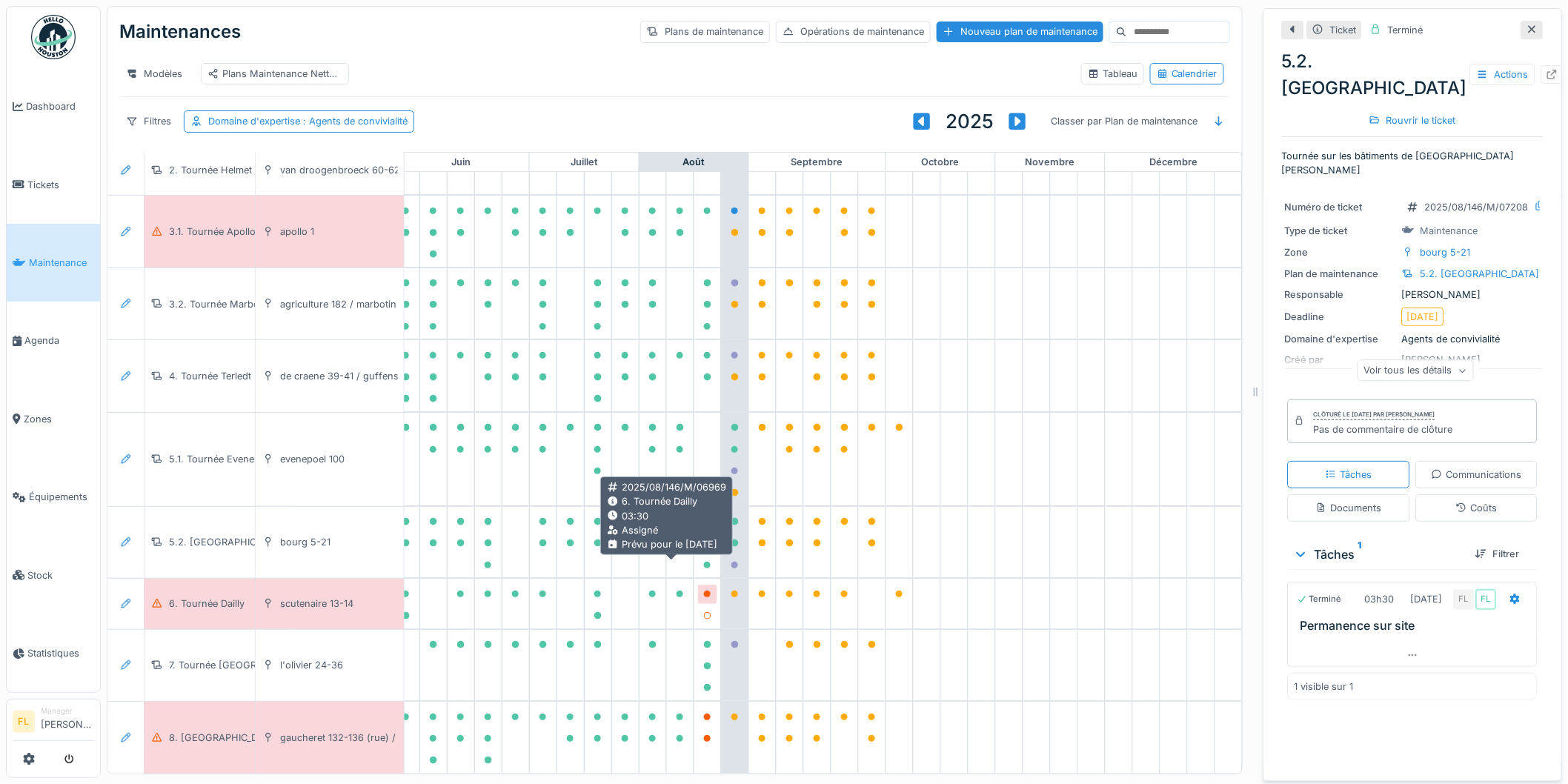
click at [699, 585] on div at bounding box center [708, 594] width 19 height 18
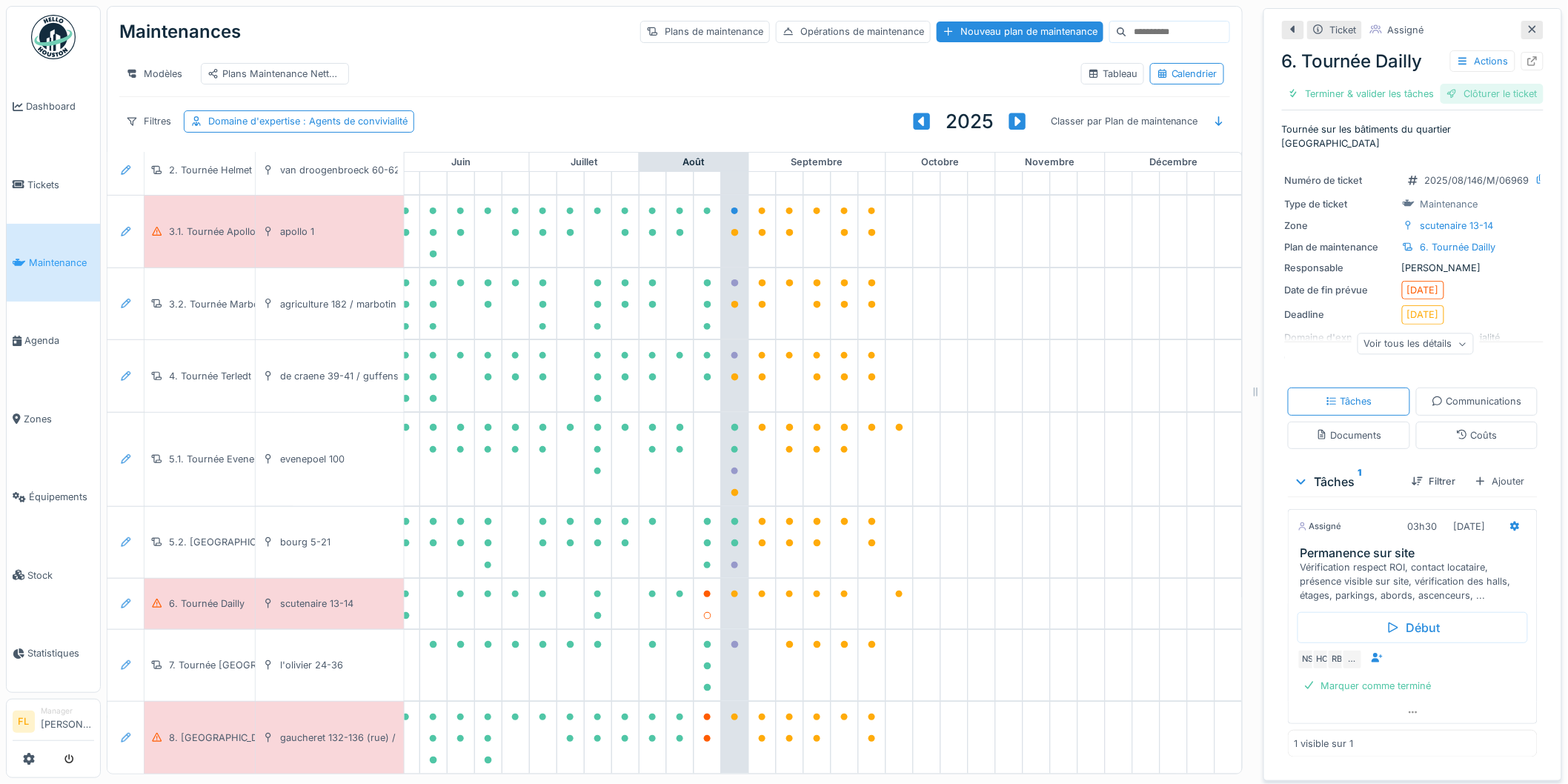
click at [1477, 104] on div "Clôturer le ticket" at bounding box center [1493, 94] width 103 height 20
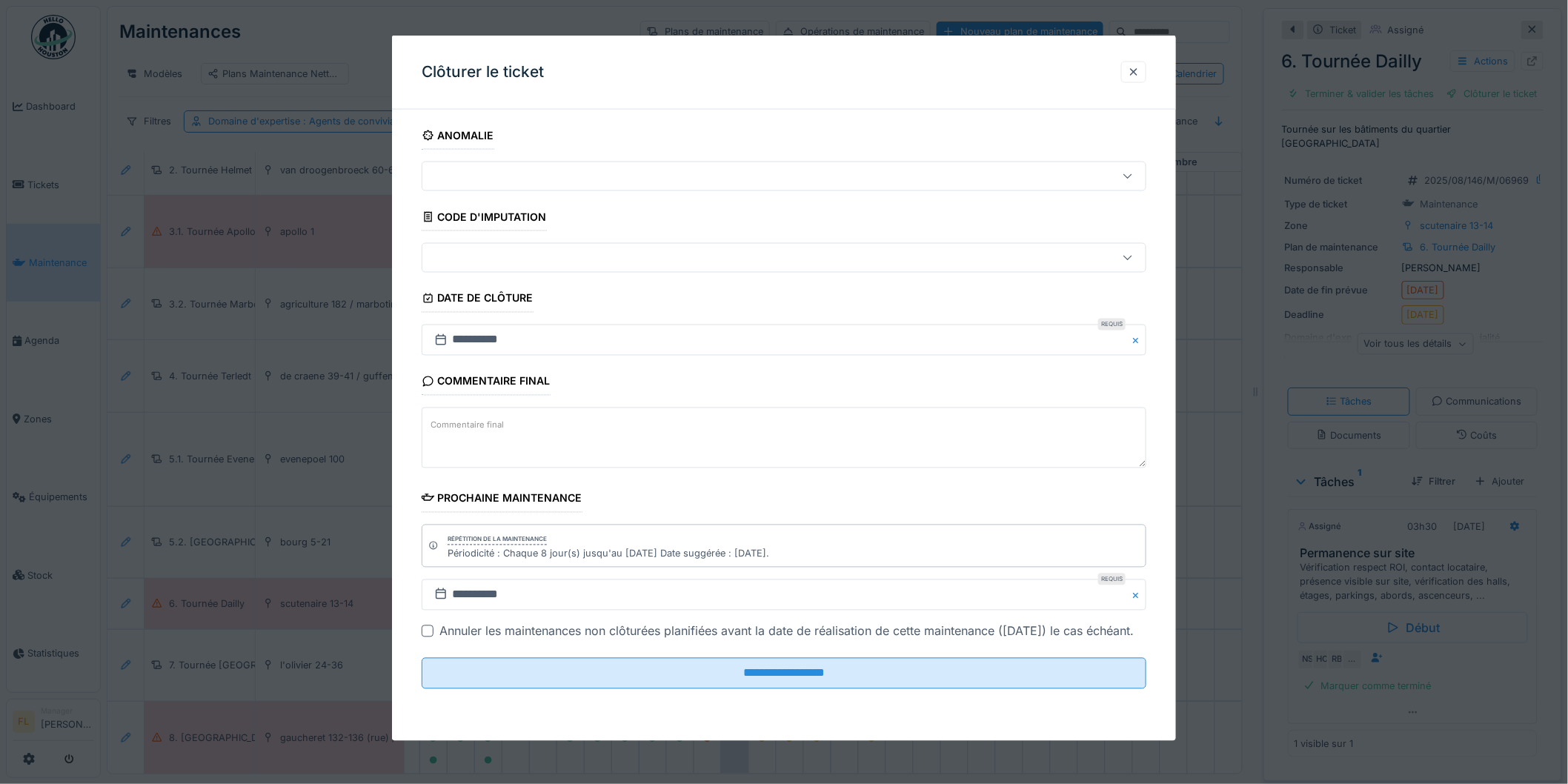
click at [797, 701] on fieldset "**********" at bounding box center [784, 411] width 725 height 580
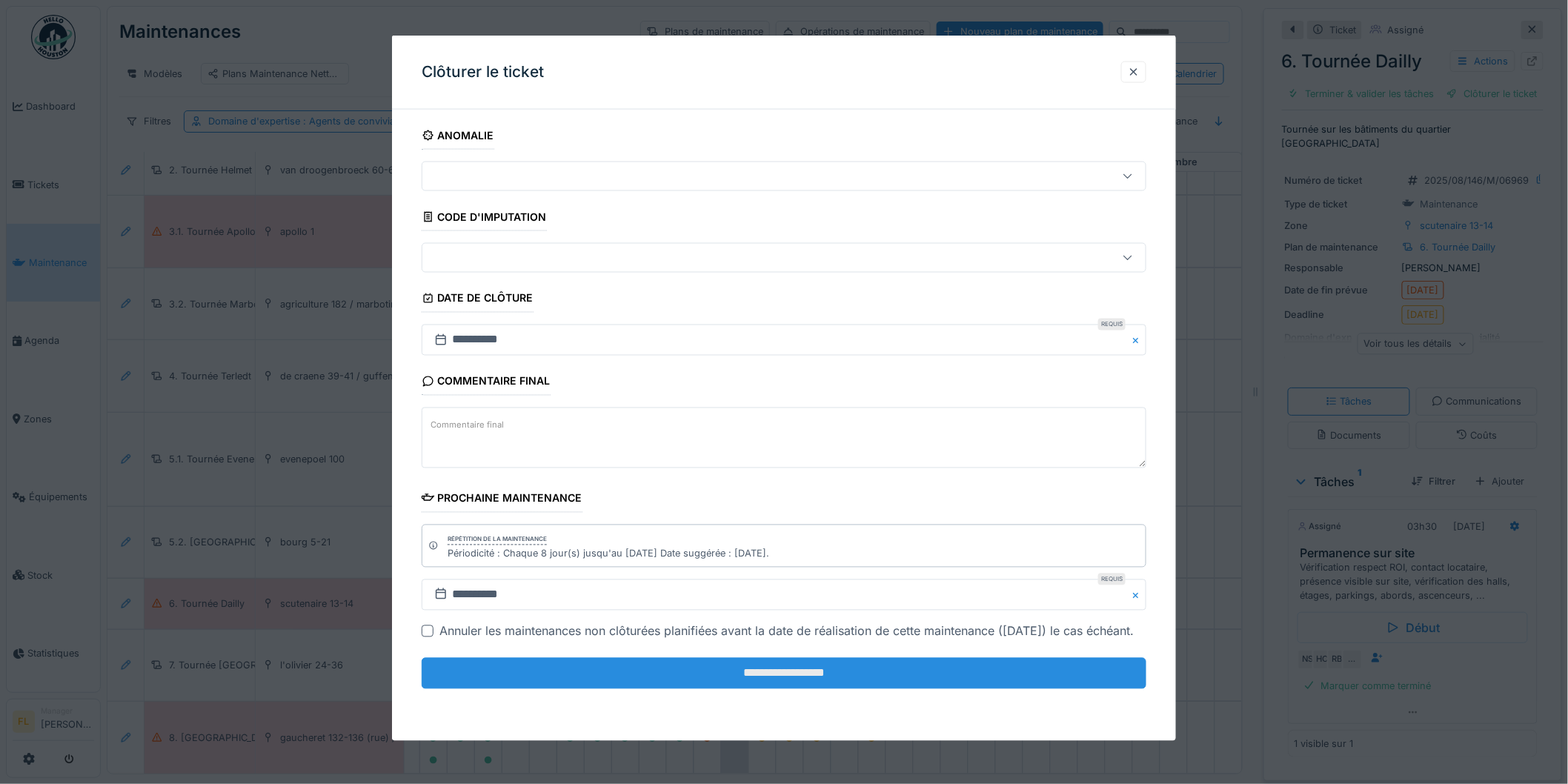
click at [796, 689] on input "**********" at bounding box center [784, 674] width 725 height 31
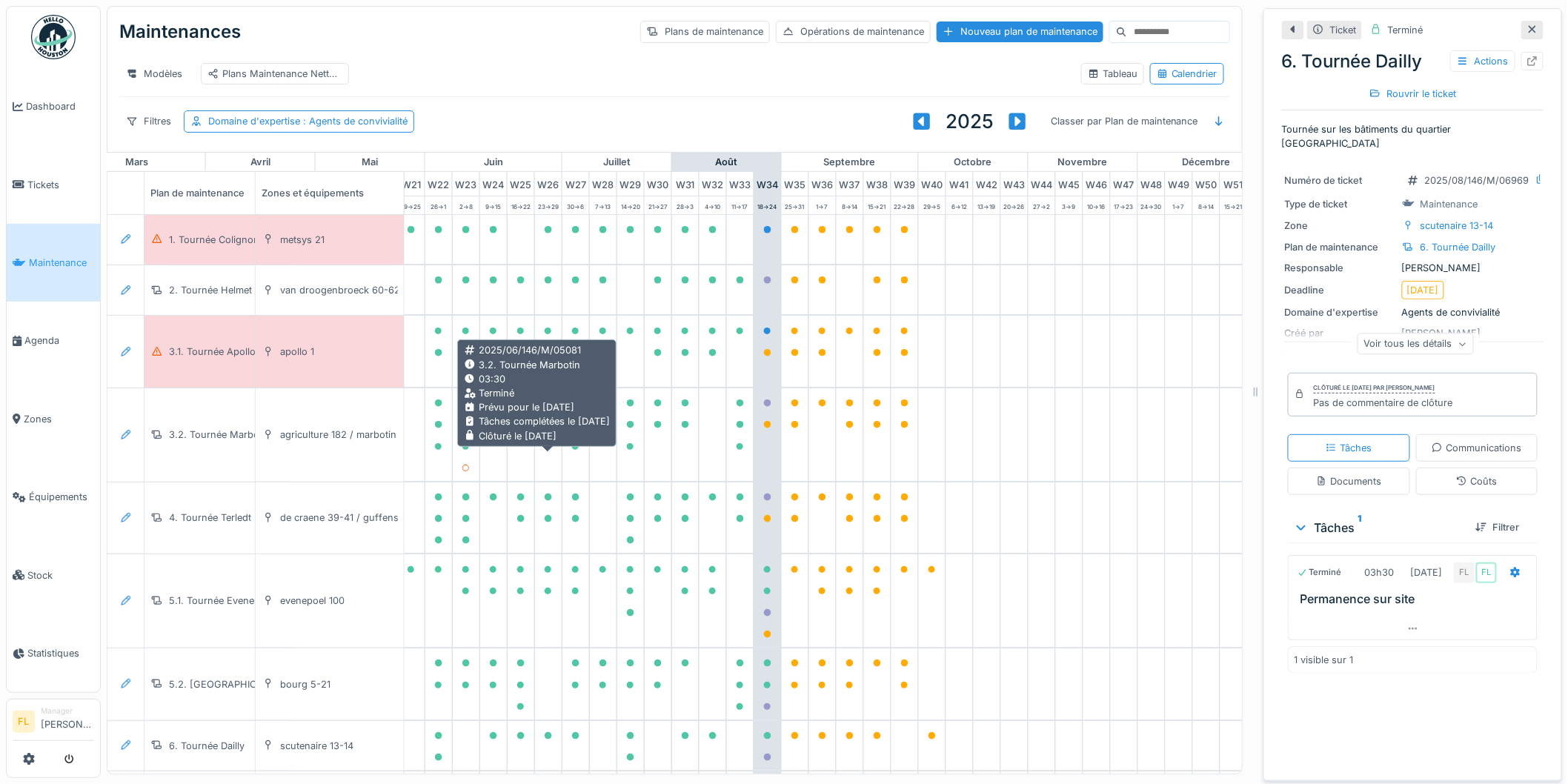
scroll to position [0, 662]
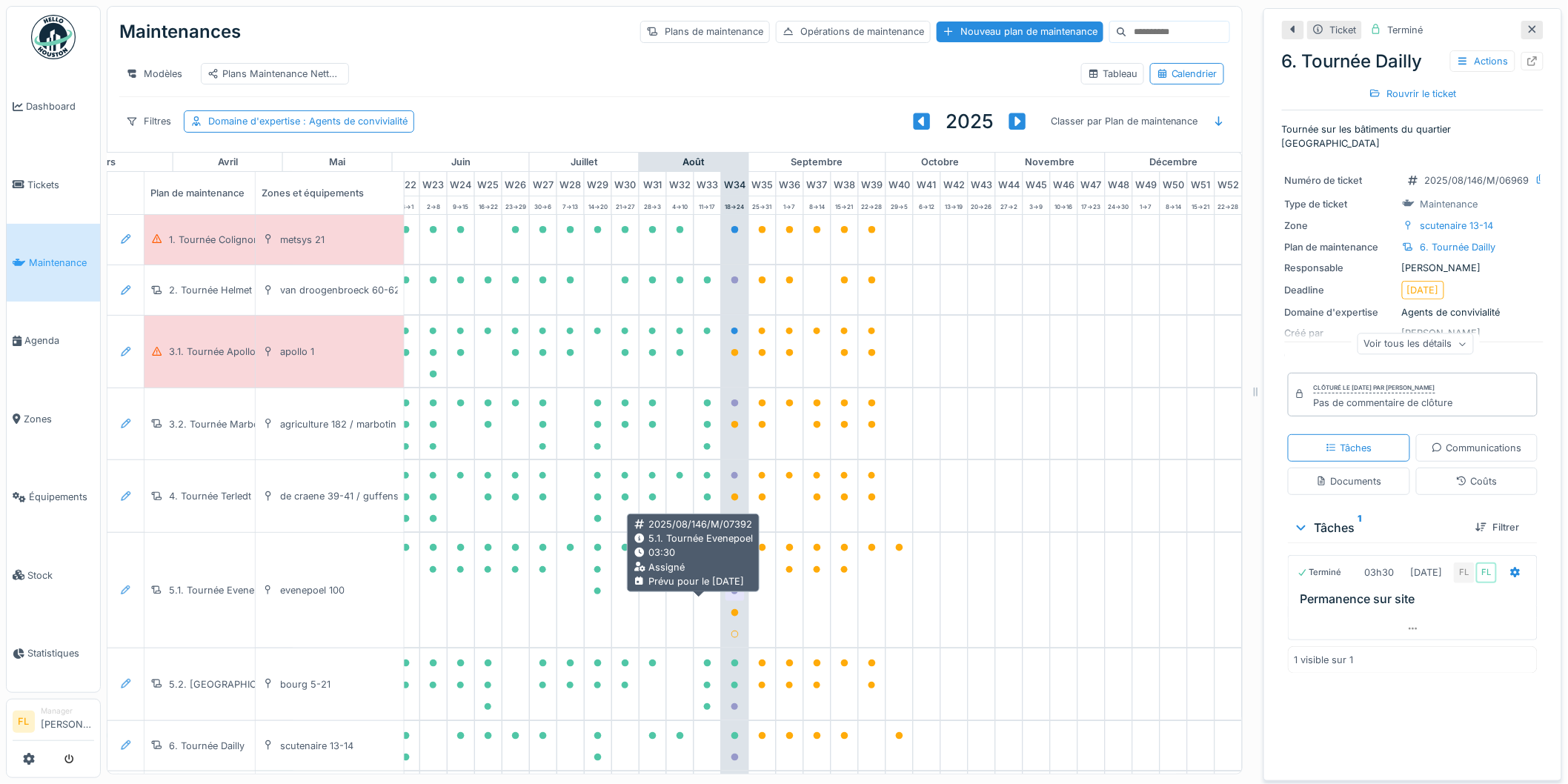
click at [732, 595] on icon at bounding box center [735, 591] width 8 height 8
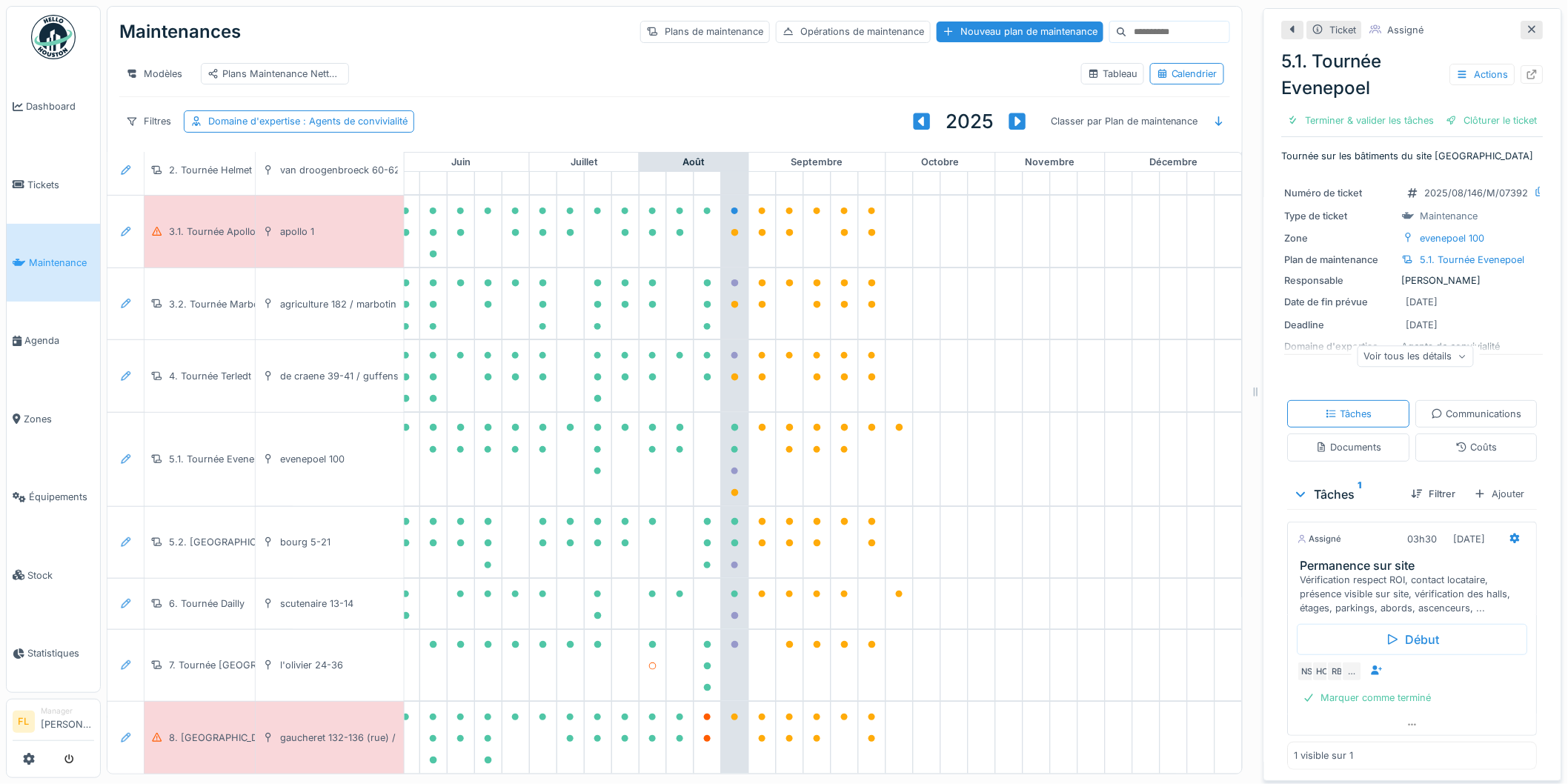
scroll to position [160, 662]
click at [704, 714] on icon at bounding box center [708, 718] width 8 height 8
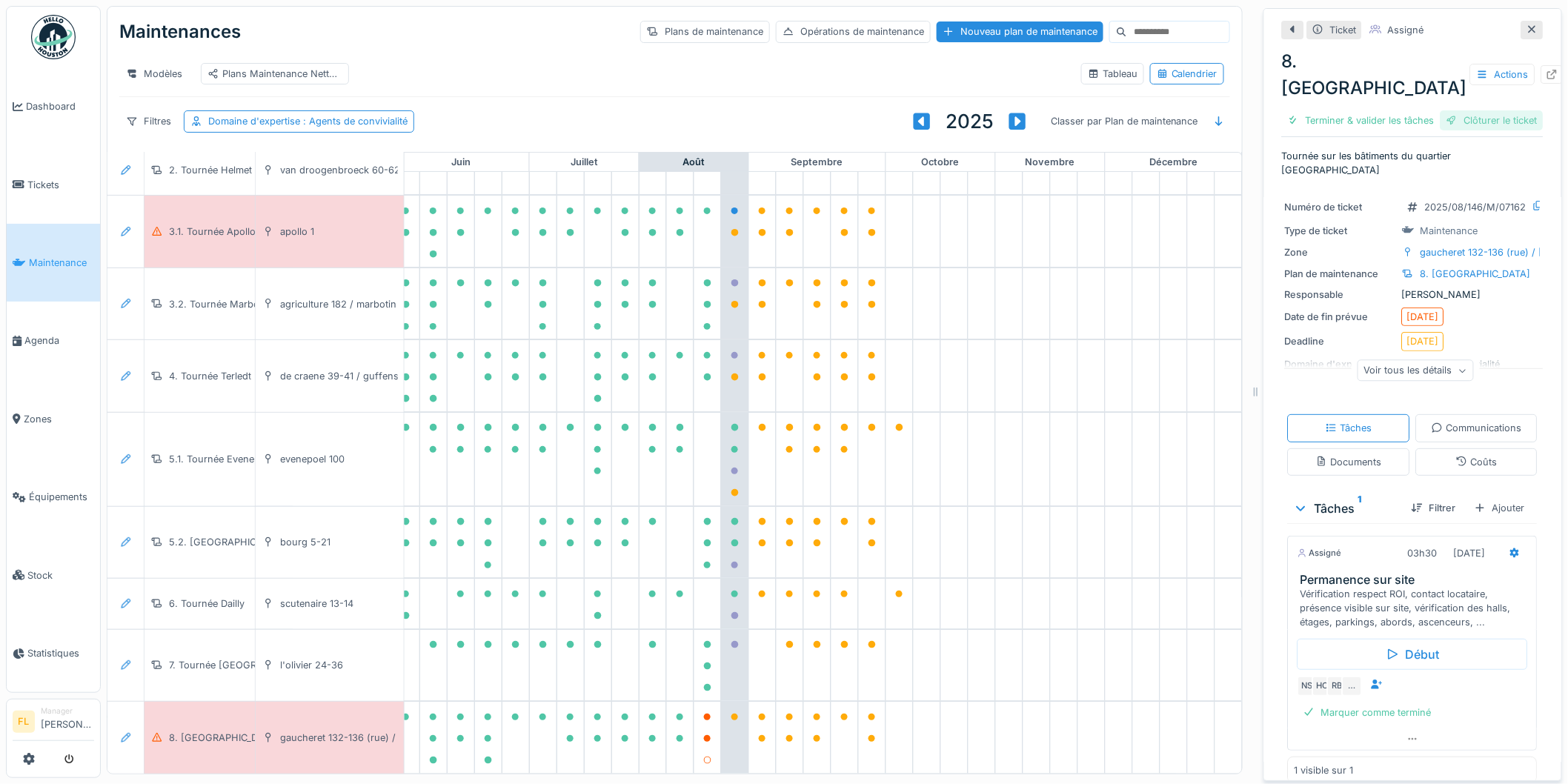
click at [1465, 120] on div "Clôturer le ticket" at bounding box center [1493, 120] width 103 height 20
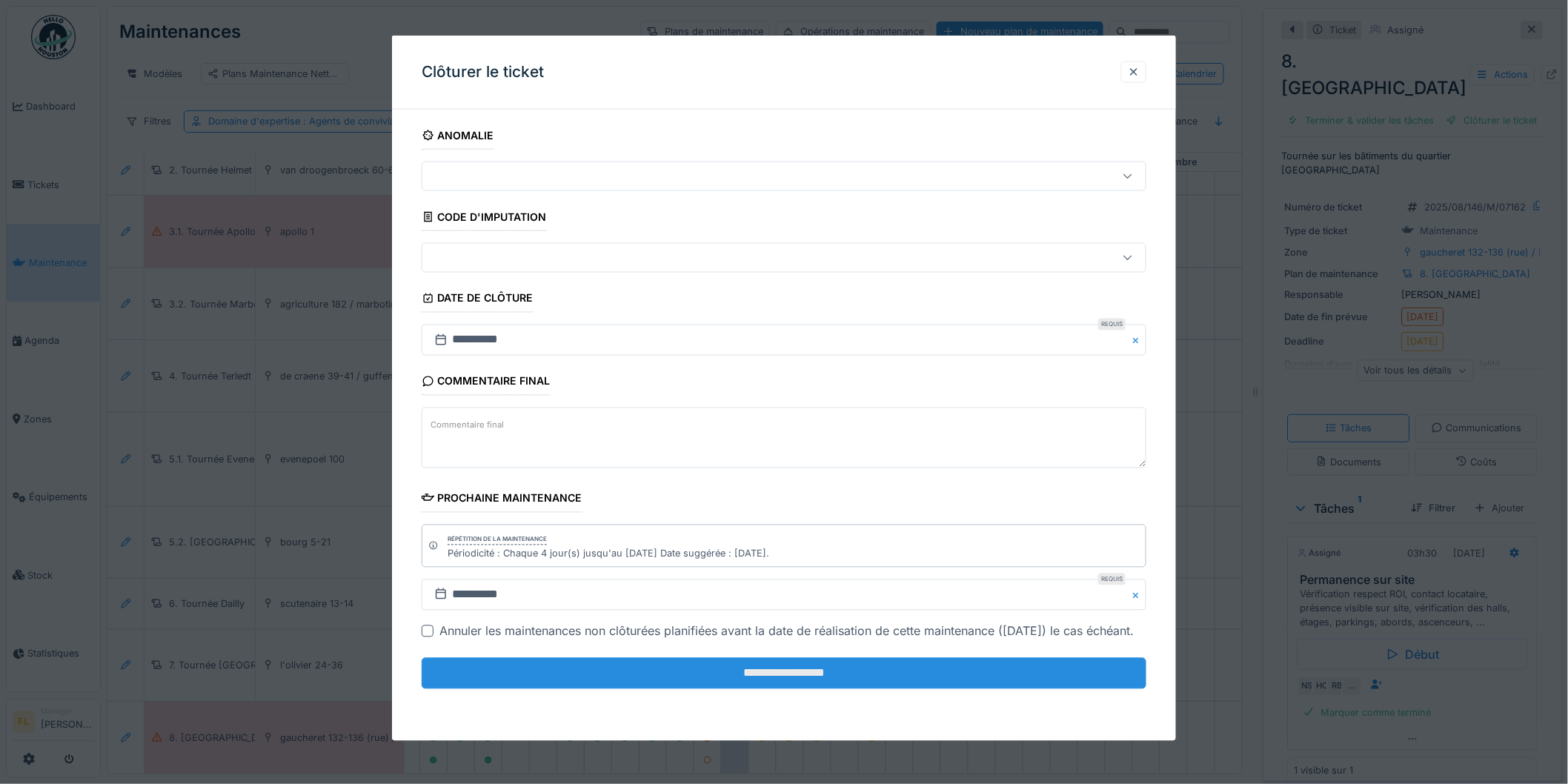
click at [810, 689] on input "**********" at bounding box center [784, 674] width 725 height 31
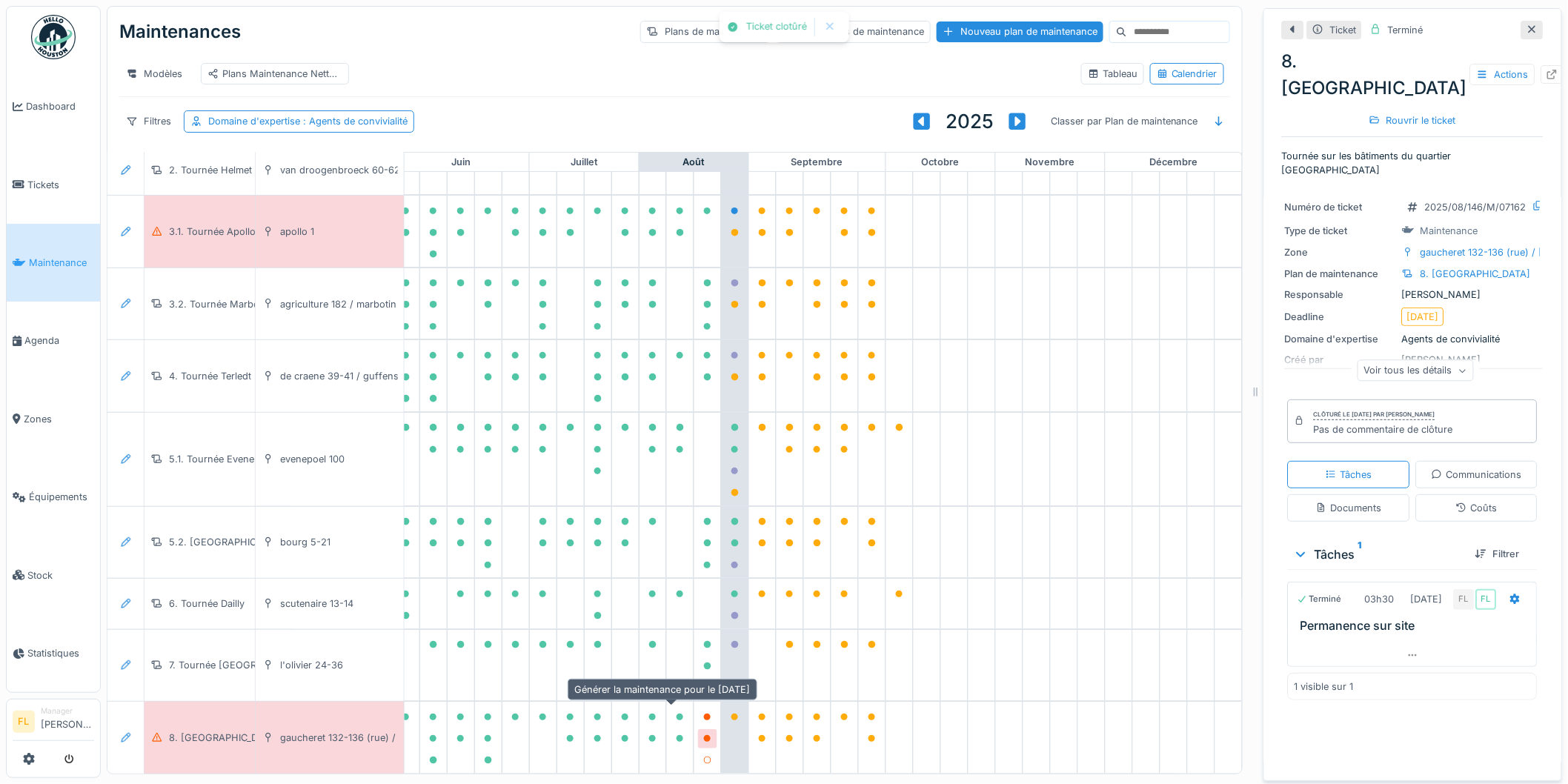
click at [704, 735] on icon at bounding box center [708, 739] width 8 height 8
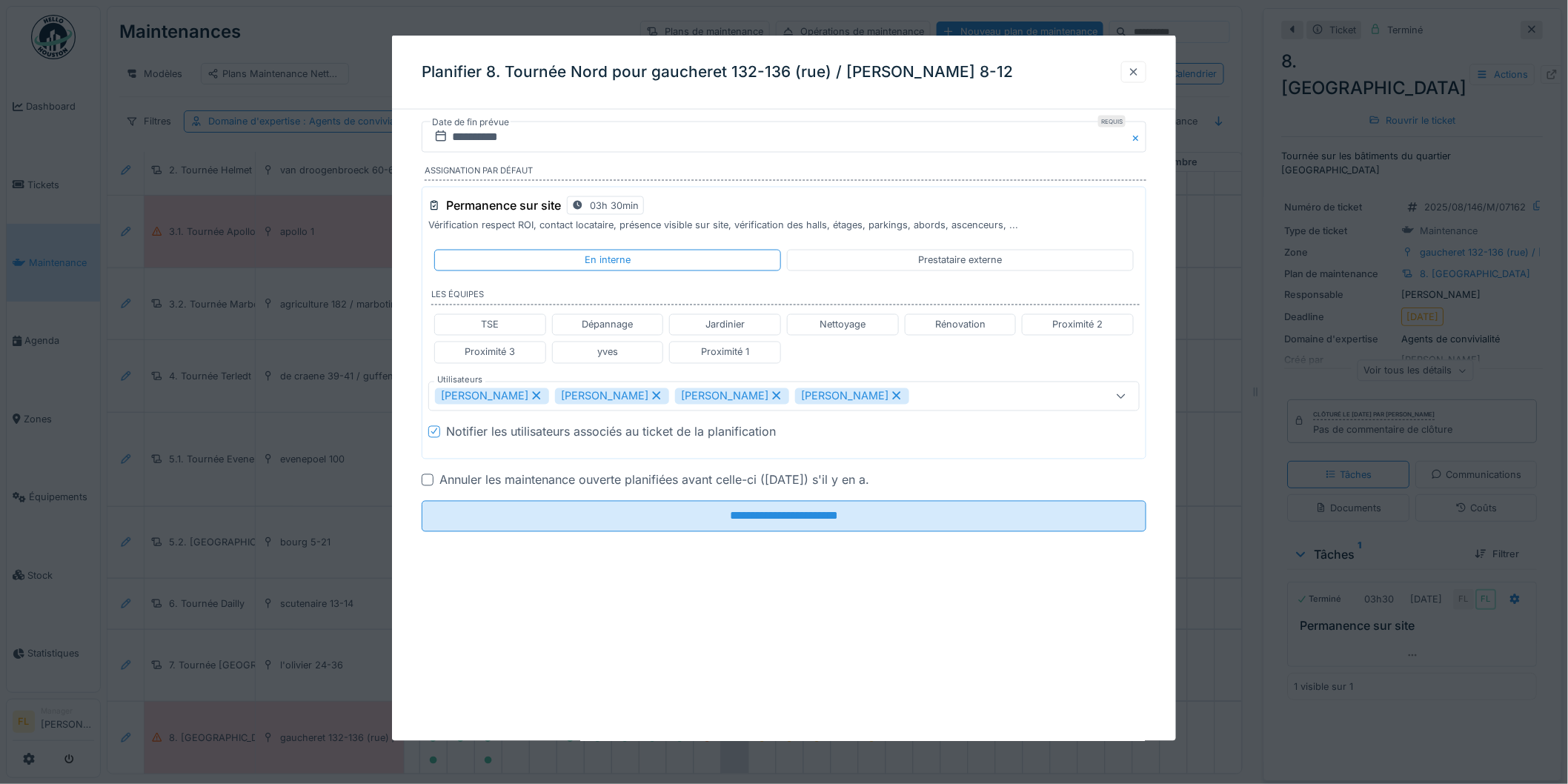
click at [1140, 74] on div at bounding box center [1134, 72] width 12 height 14
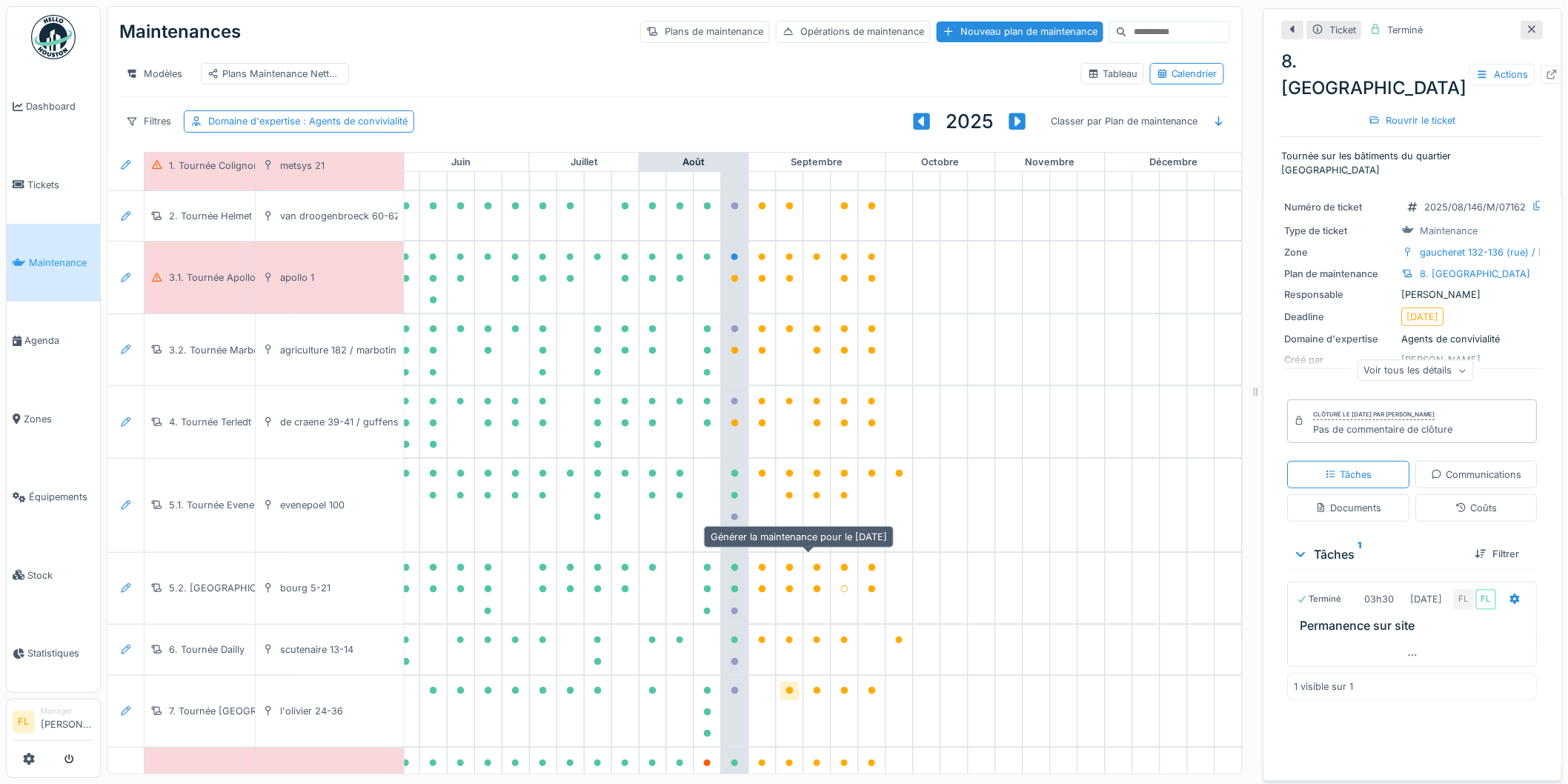
scroll to position [160, 662]
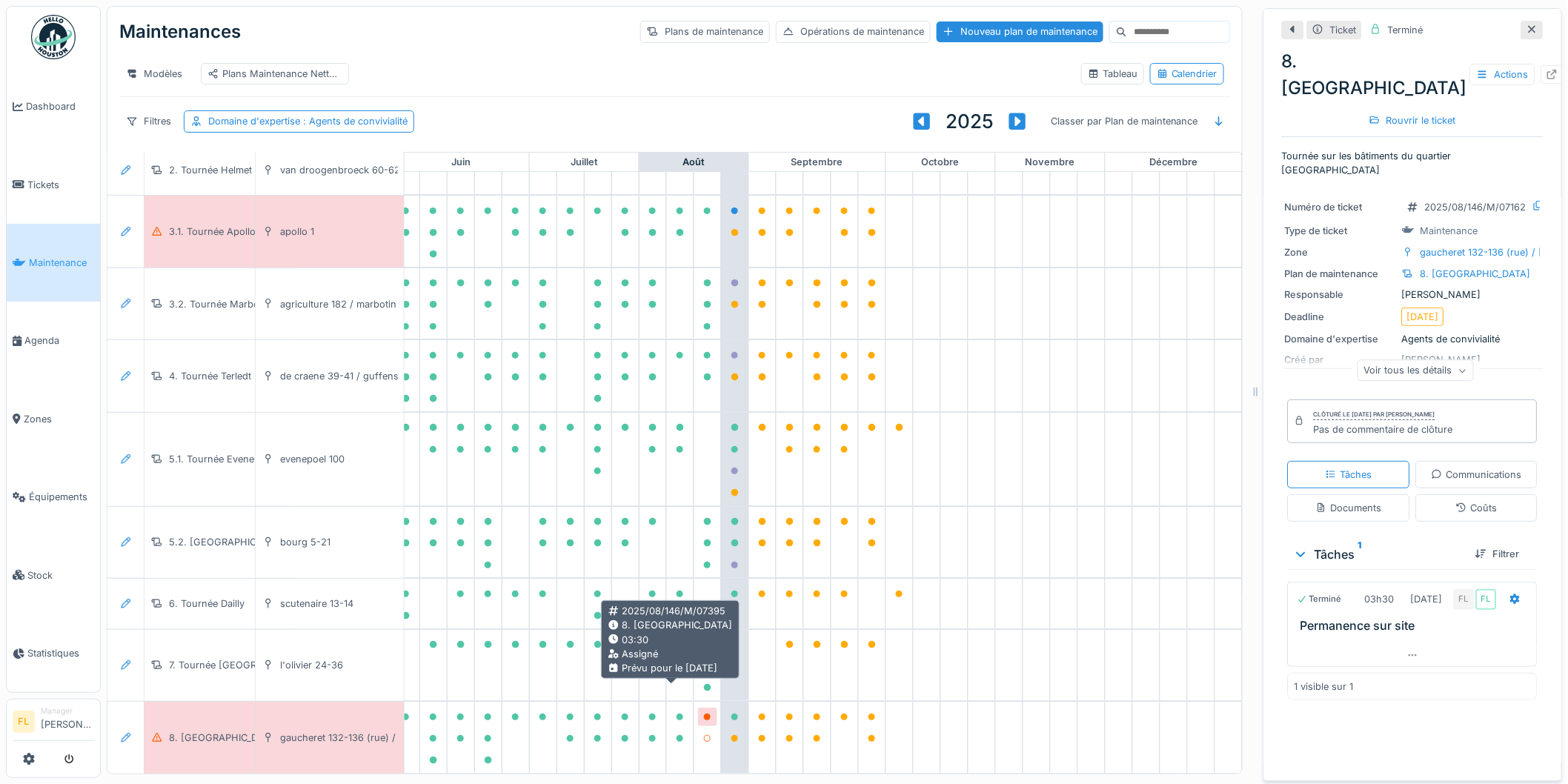
click at [703, 714] on icon at bounding box center [708, 718] width 9 height 8
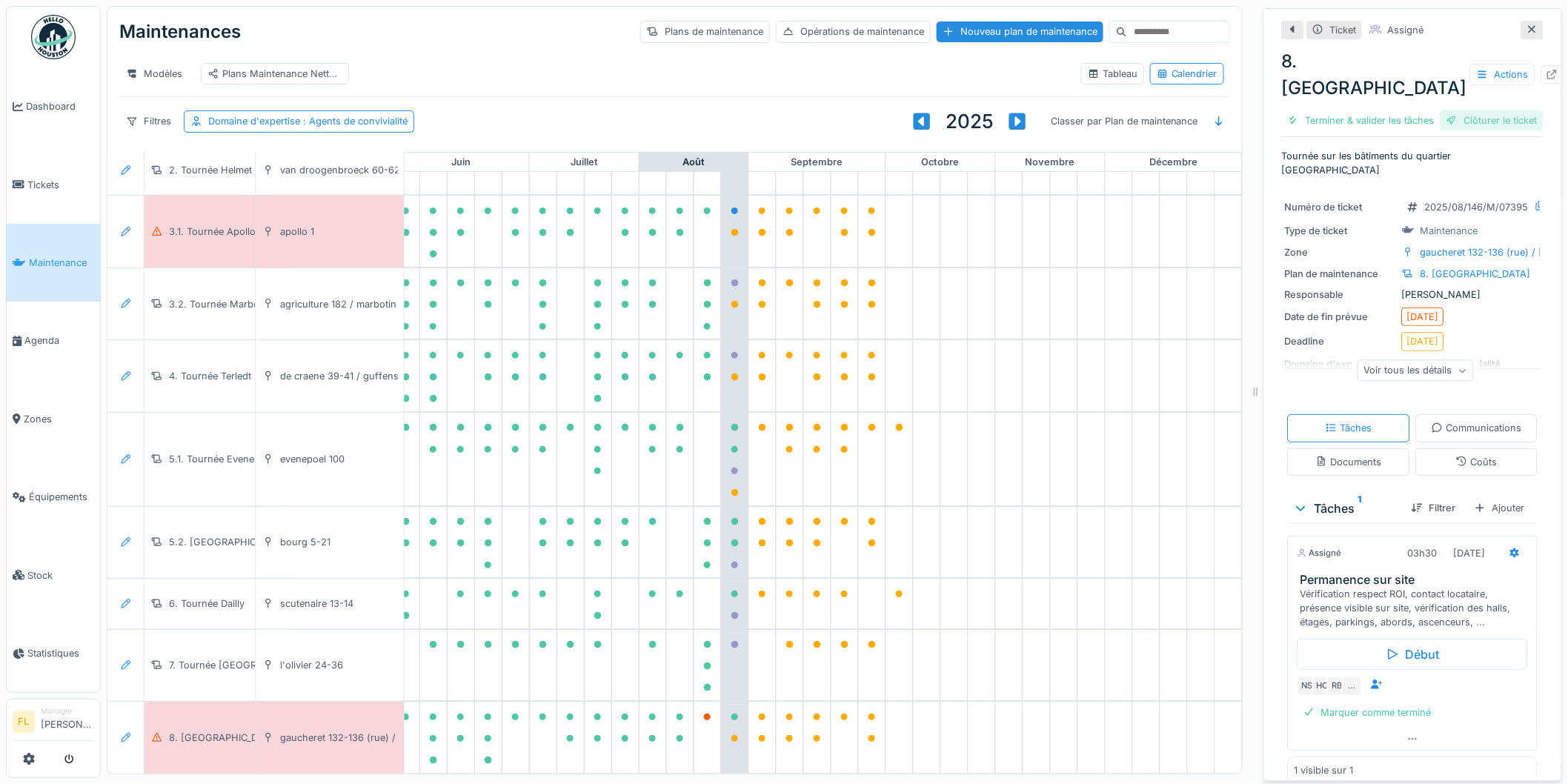
click at [1485, 115] on div "Clôturer le ticket" at bounding box center [1493, 120] width 103 height 20
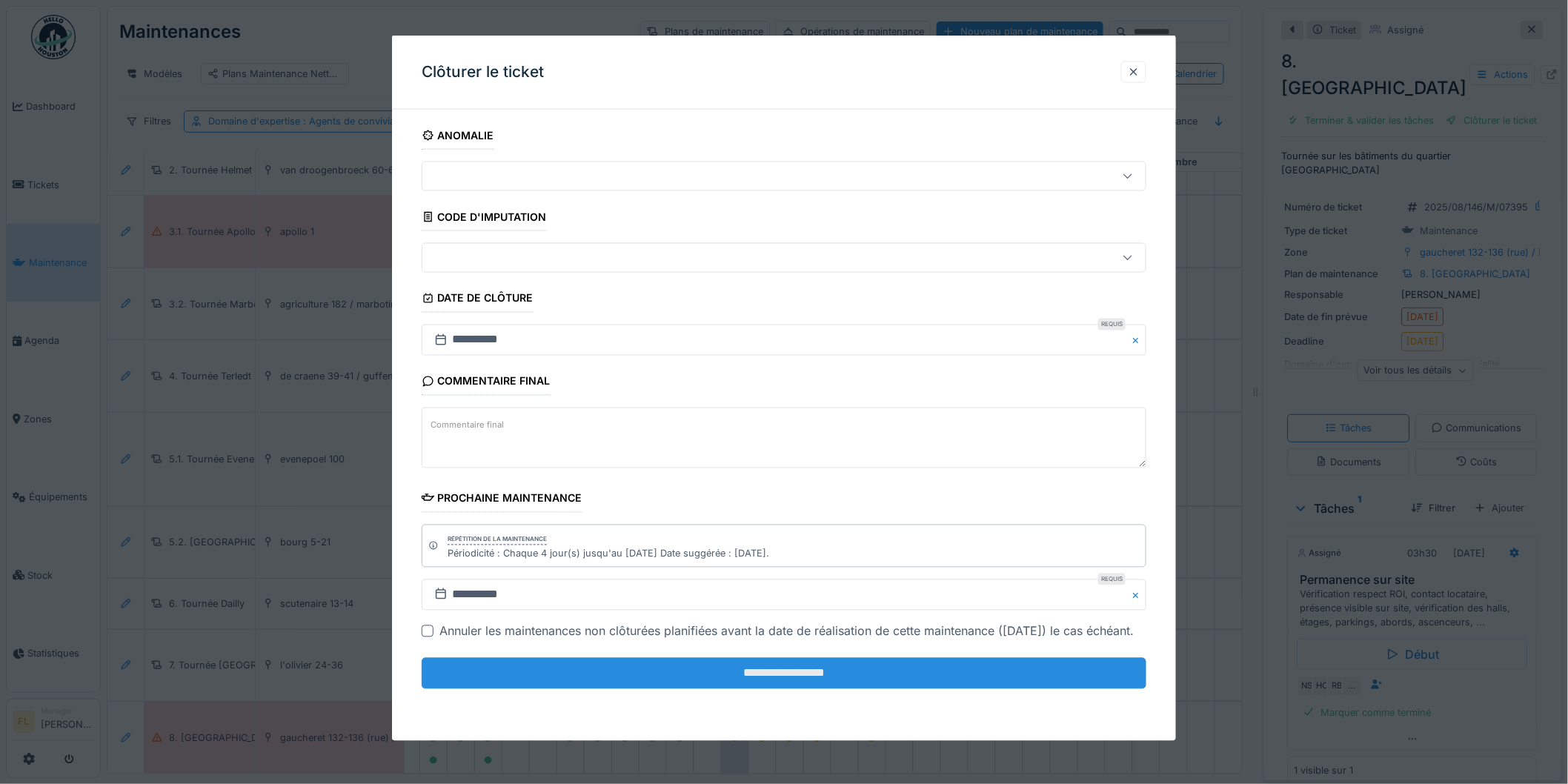
click at [790, 689] on input "**********" at bounding box center [784, 674] width 725 height 31
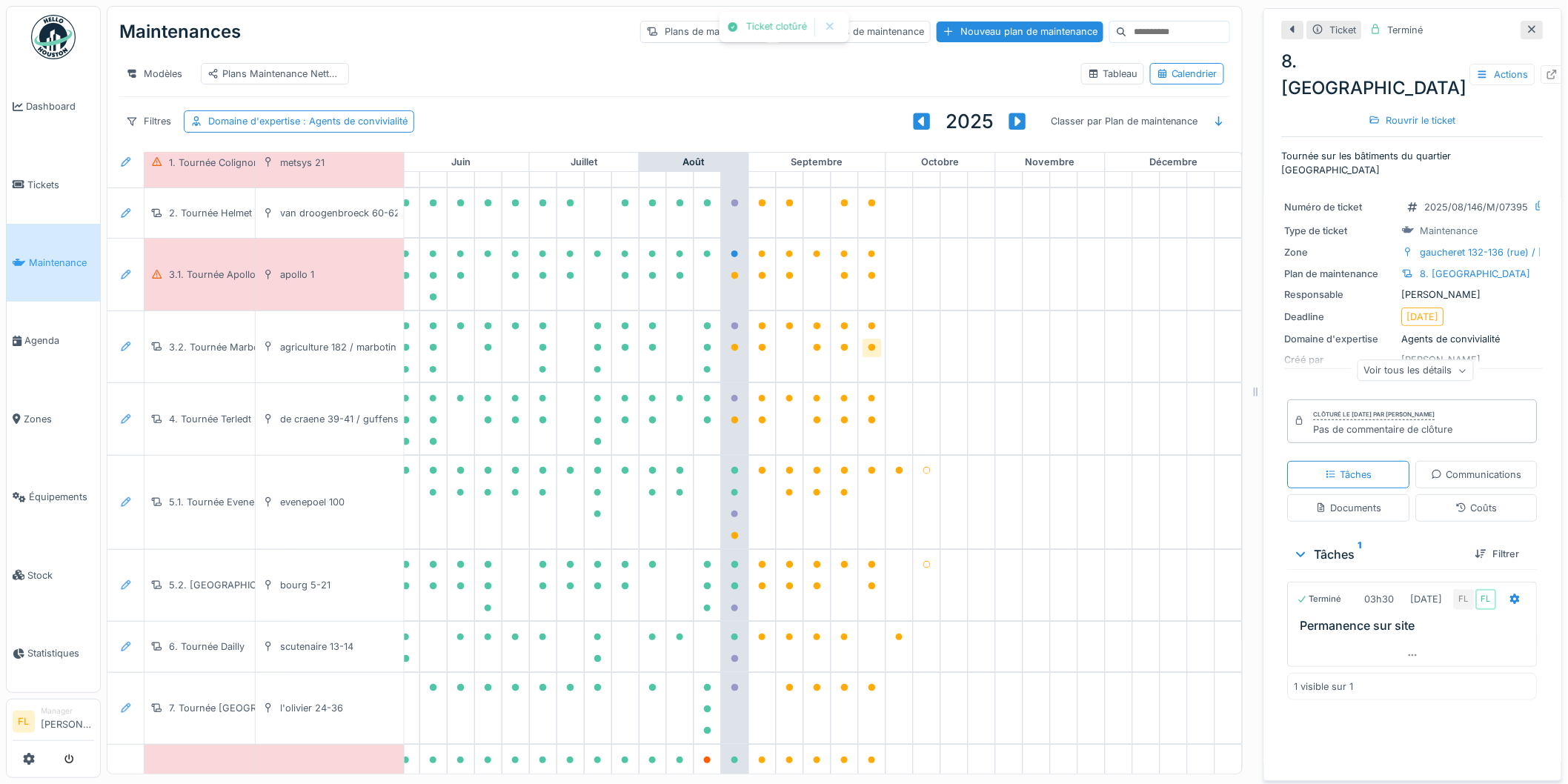
scroll to position [0, 662]
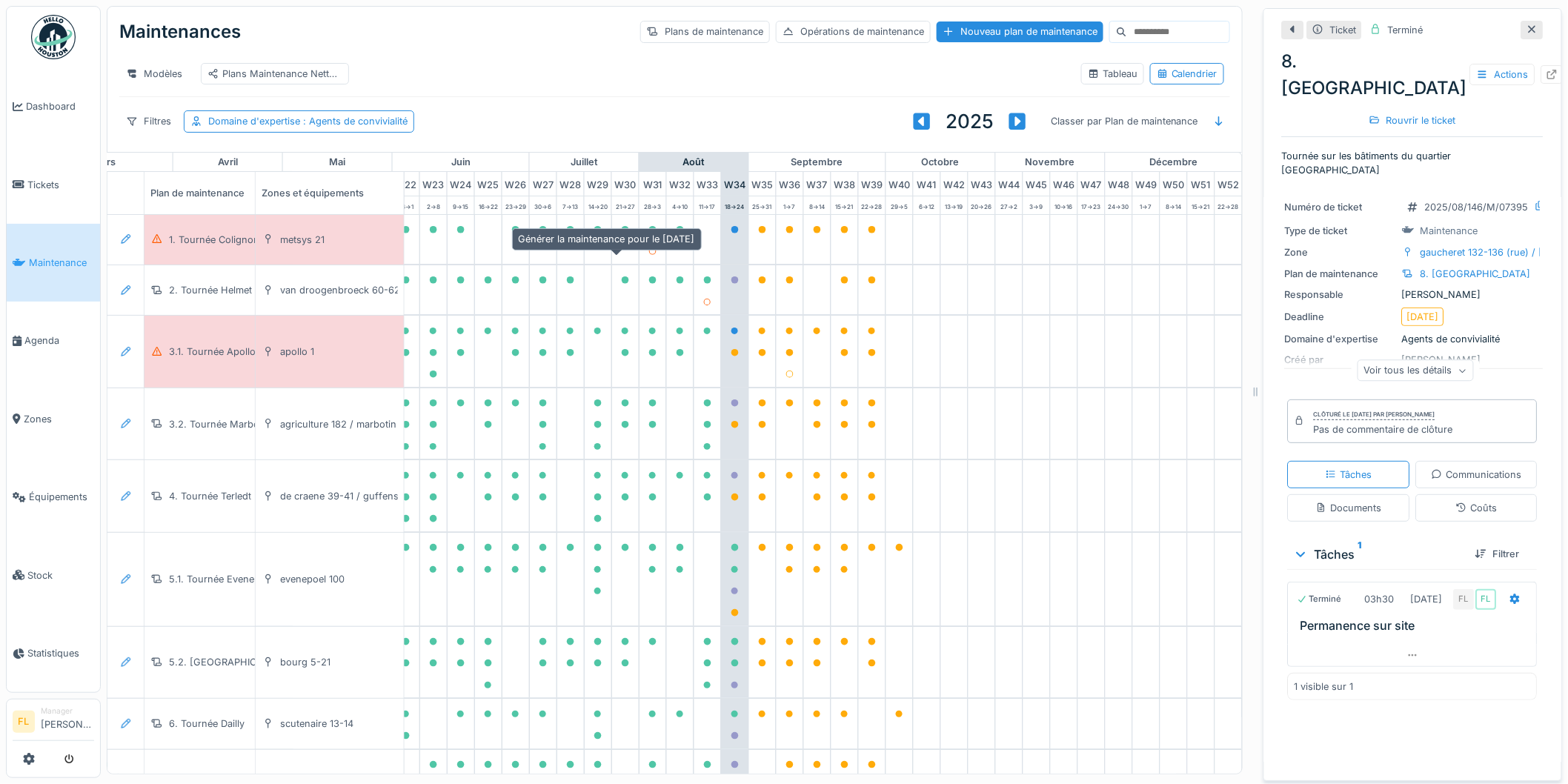
scroll to position [0, 662]
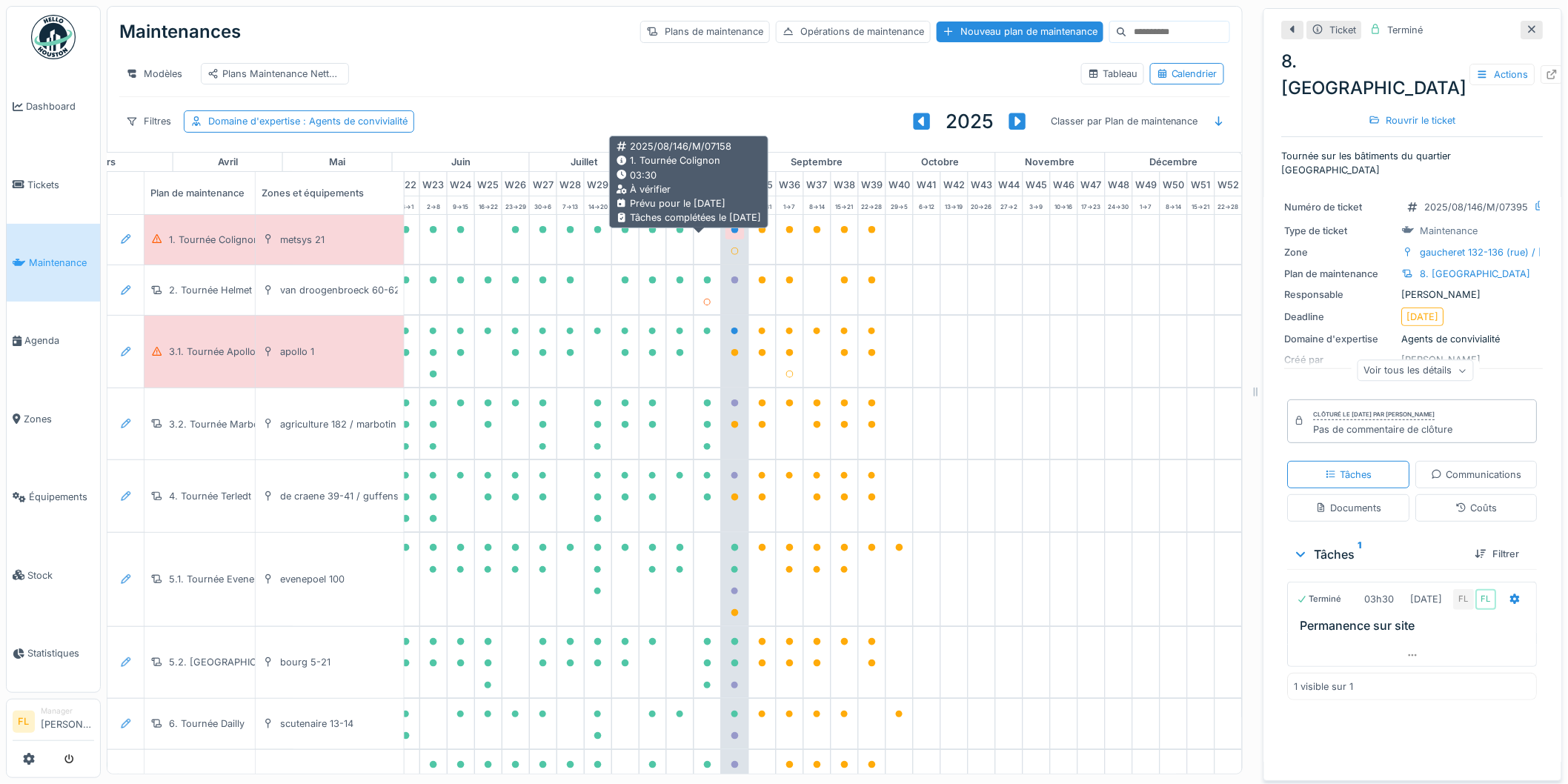
click at [731, 233] on icon at bounding box center [735, 230] width 9 height 8
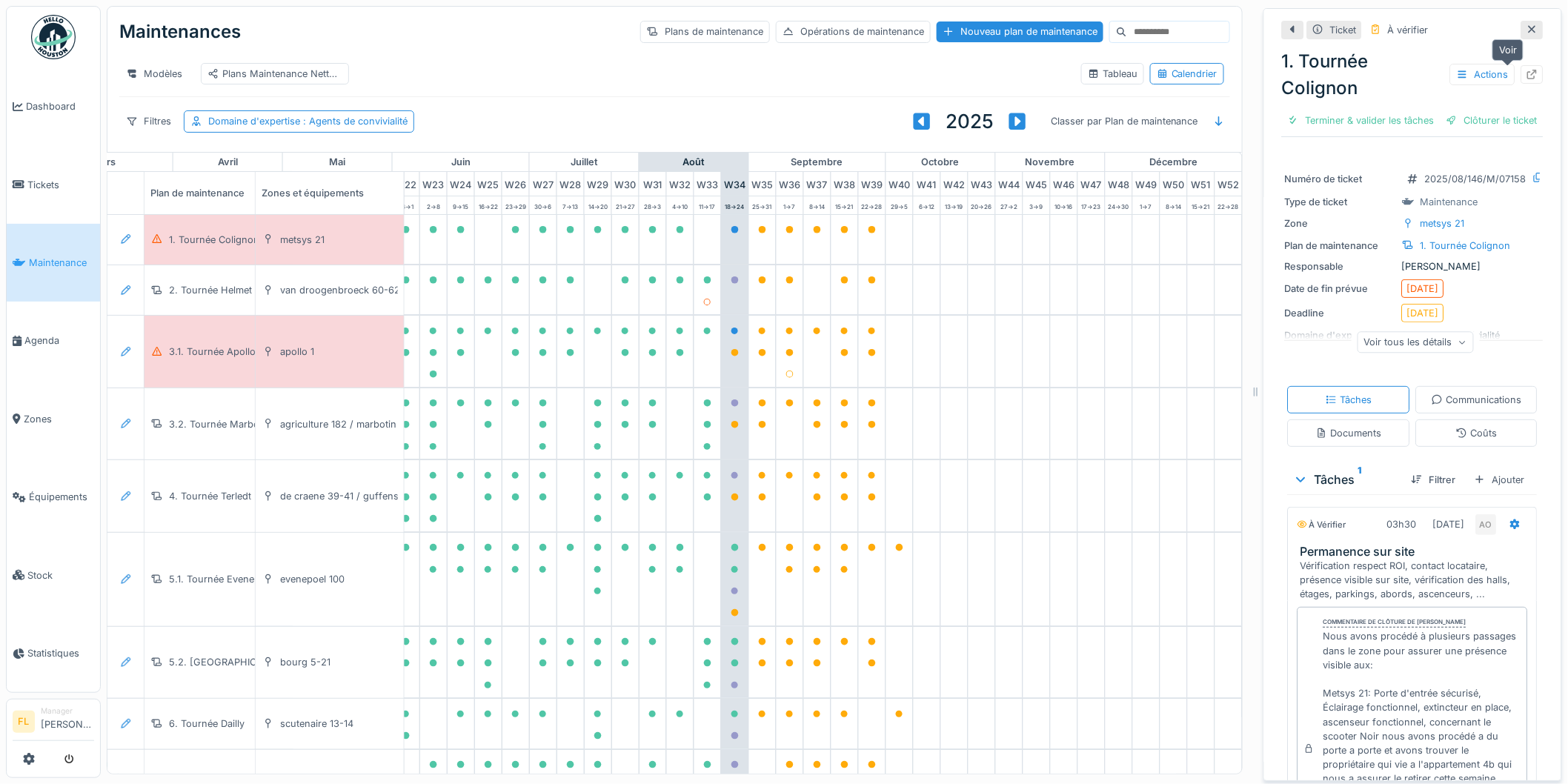
click at [1528, 76] on icon at bounding box center [1533, 74] width 10 height 10
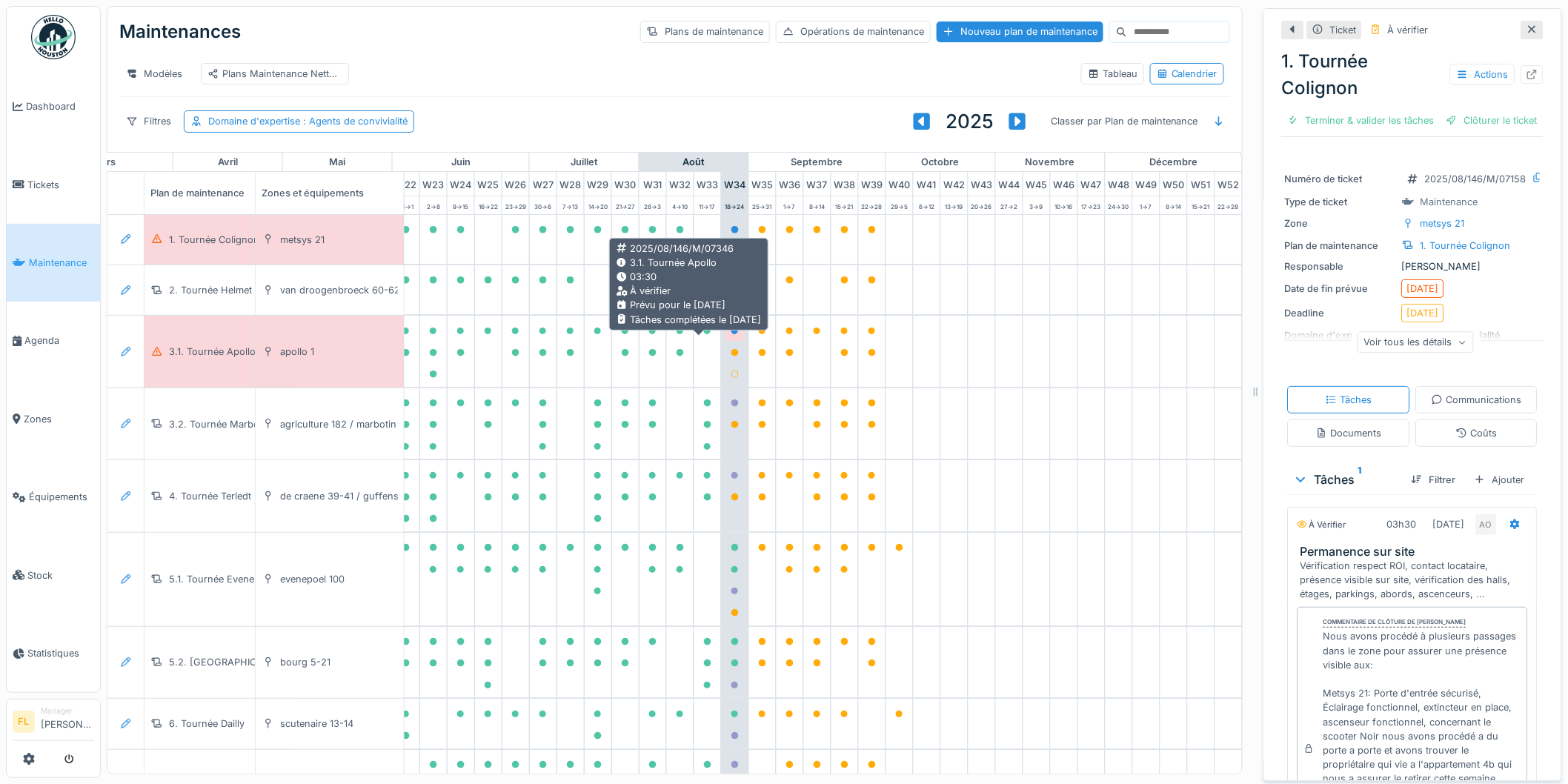
click at [732, 335] on icon at bounding box center [735, 331] width 8 height 8
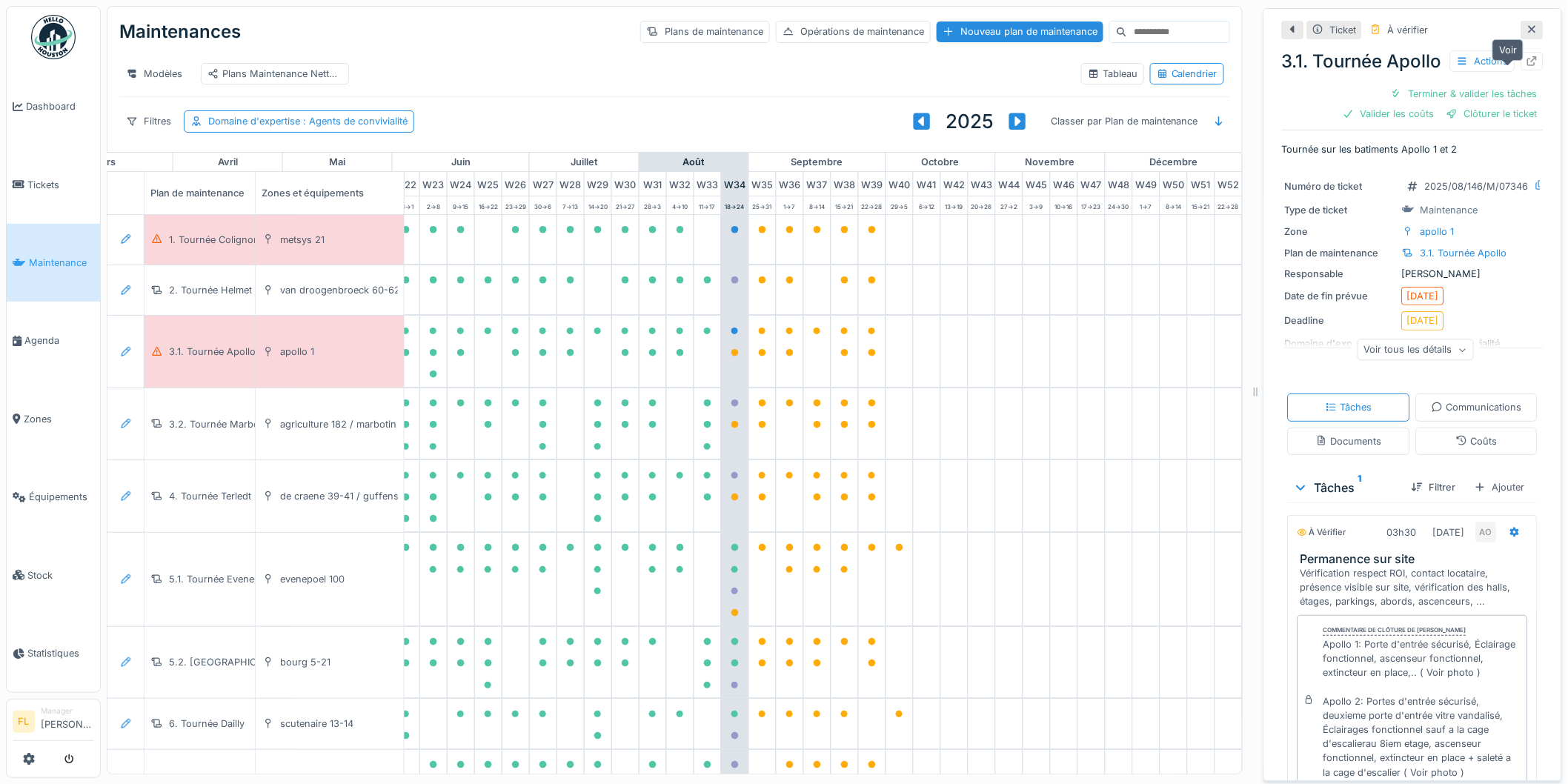
click at [1528, 66] on icon at bounding box center [1533, 61] width 10 height 10
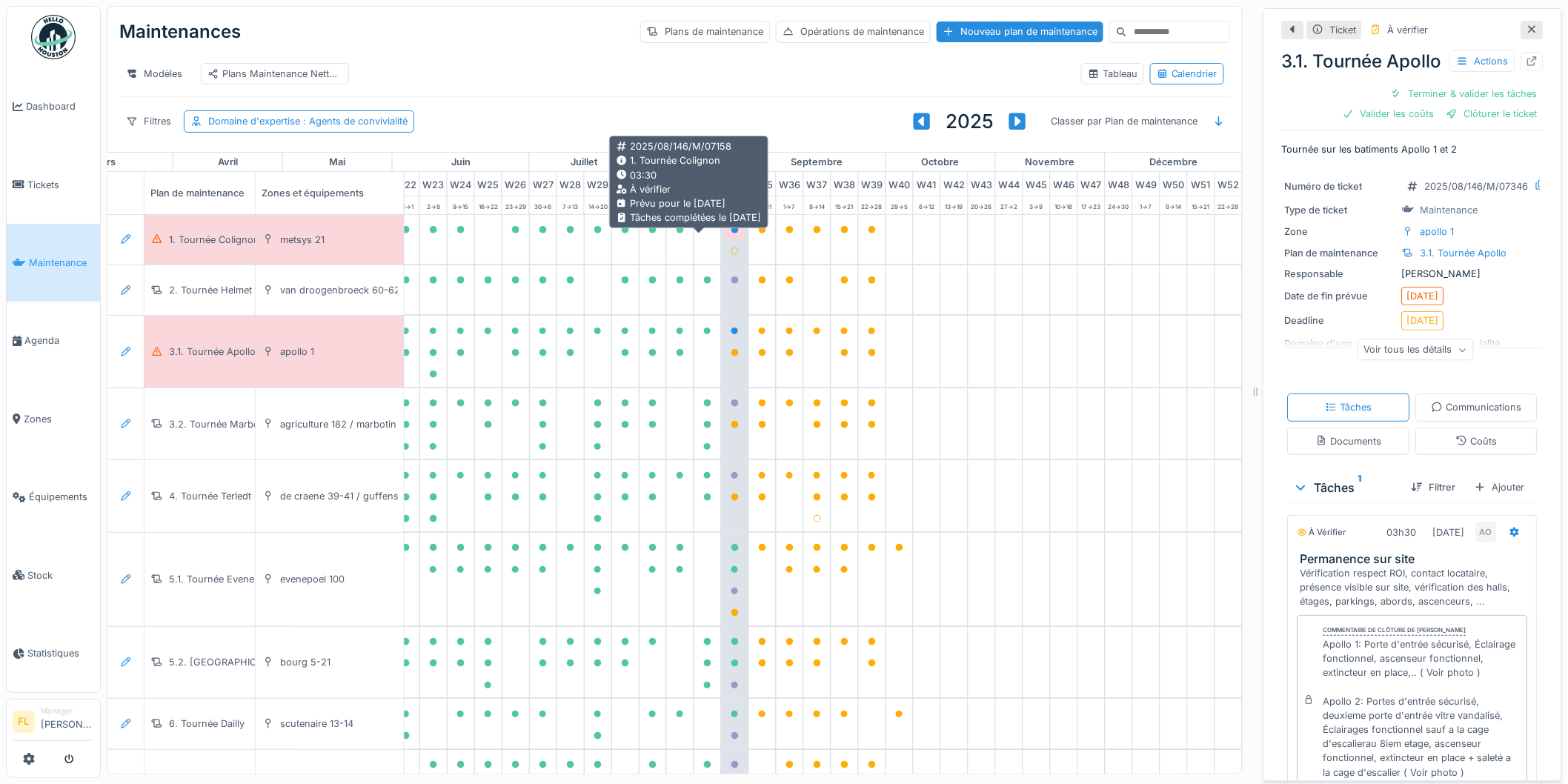
click at [732, 233] on icon at bounding box center [735, 230] width 8 height 8
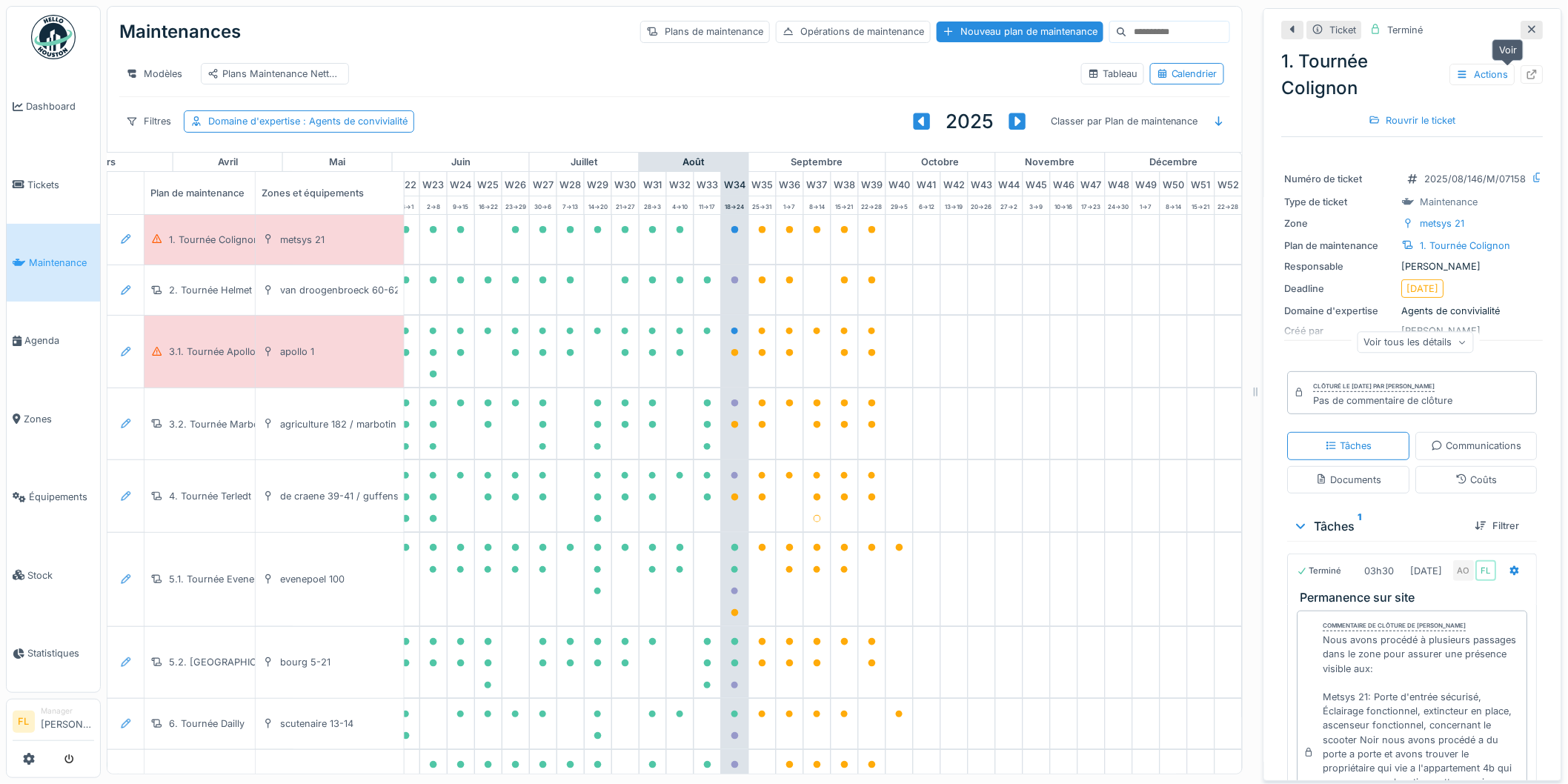
click at [1526, 72] on icon at bounding box center [1532, 74] width 12 height 10
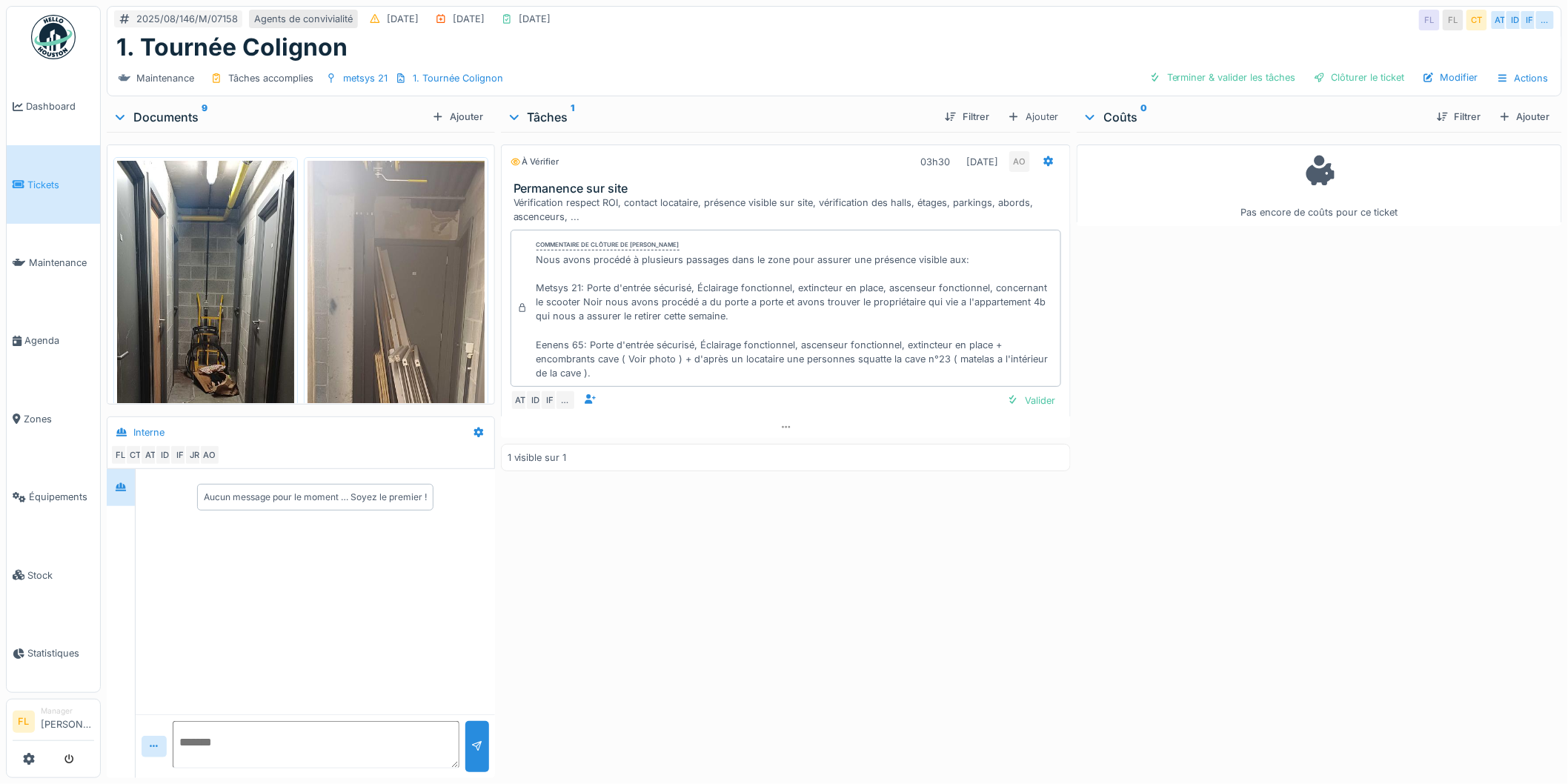
click at [226, 336] on img at bounding box center [206, 353] width 177 height 384
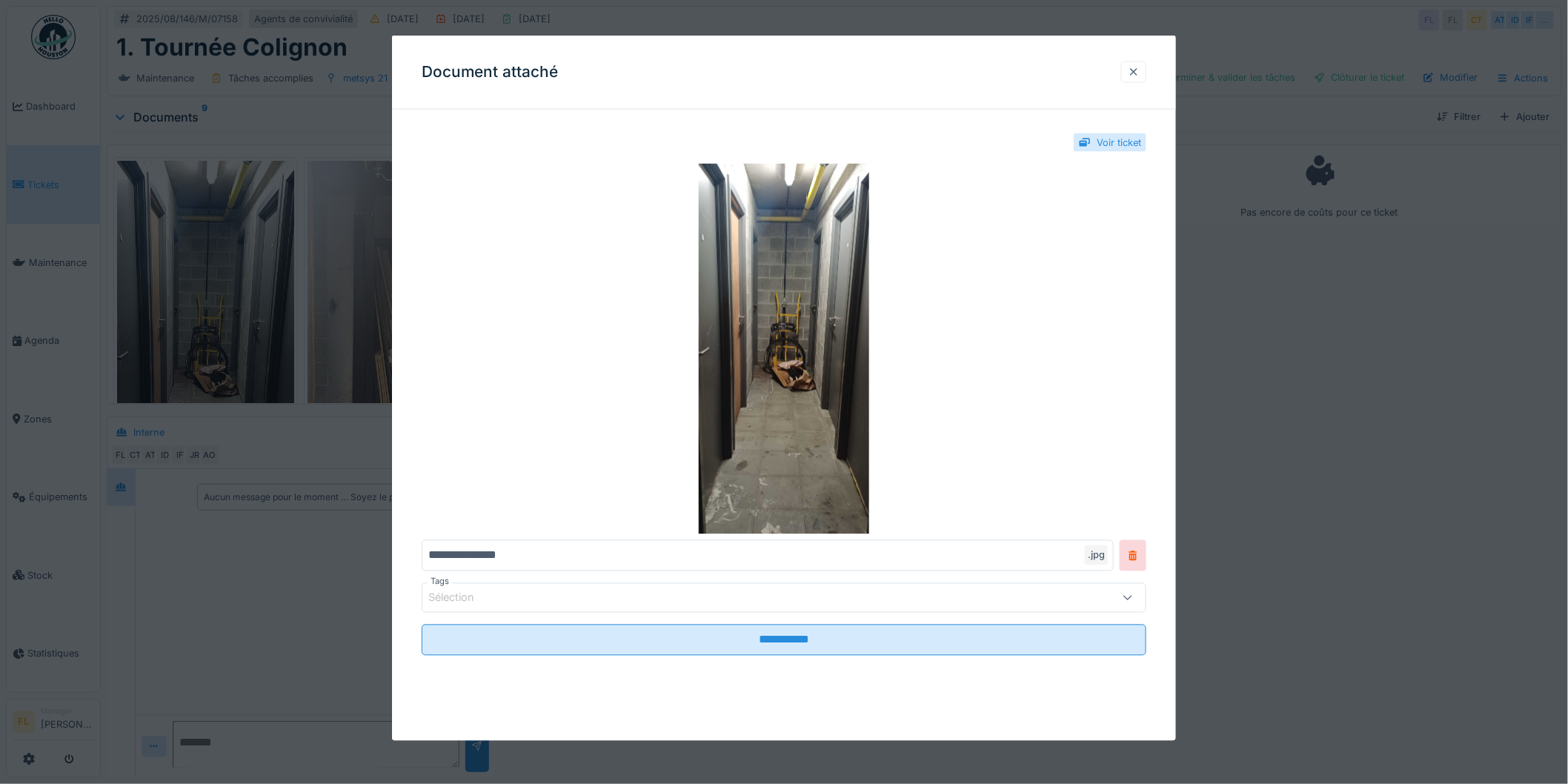
click at [1137, 70] on div at bounding box center [1134, 72] width 12 height 14
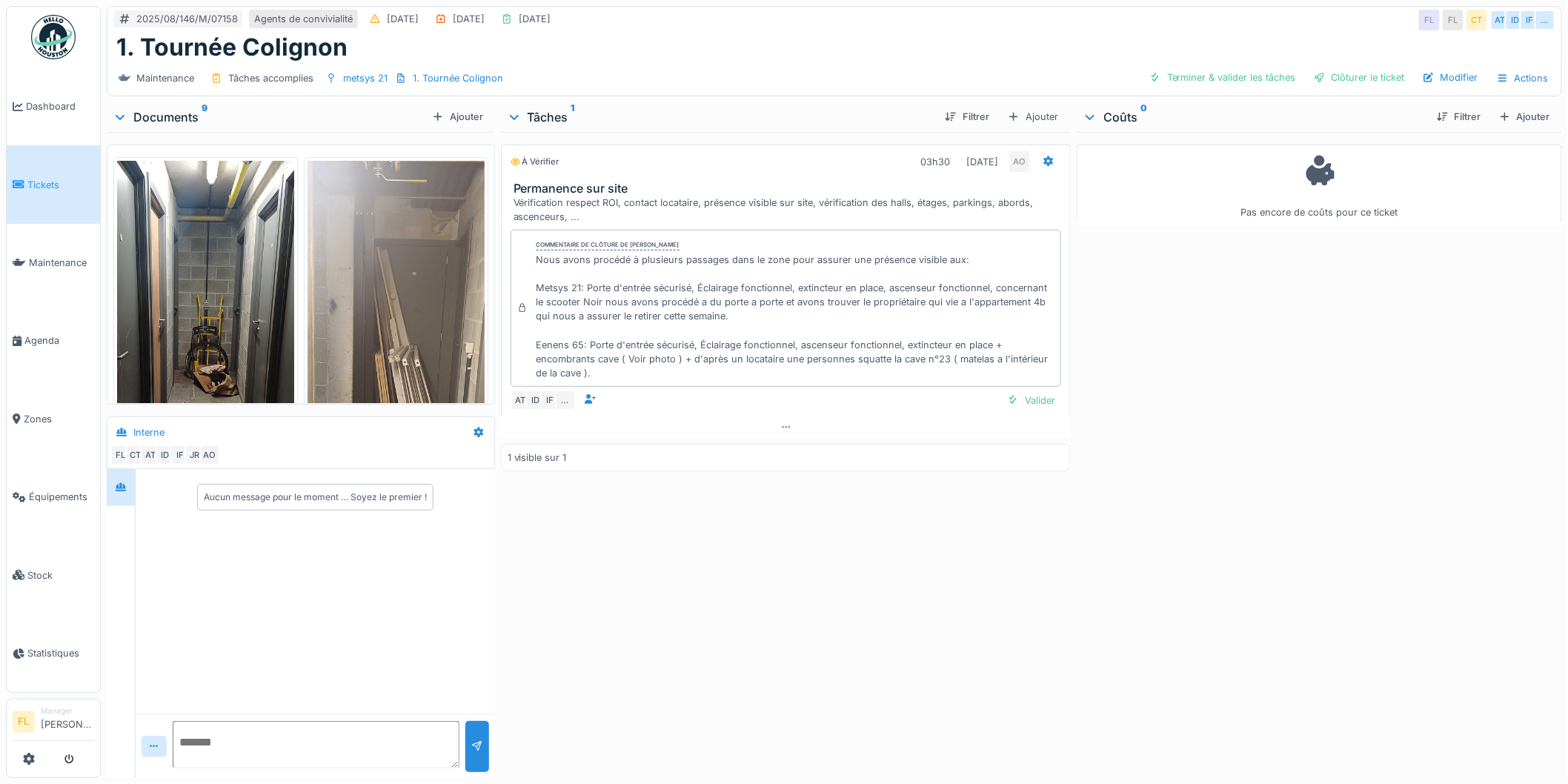
click at [619, 321] on div "Nous avons procédé à plusieurs passages dans le zone pour assurer une présence …" at bounding box center [796, 317] width 519 height 128
drag, startPoint x: 538, startPoint y: 257, endPoint x: 958, endPoint y: 269, distance: 420.2
click at [958, 269] on div "Nous avons procédé à plusieurs passages dans le zone pour assurer une présence …" at bounding box center [796, 317] width 519 height 128
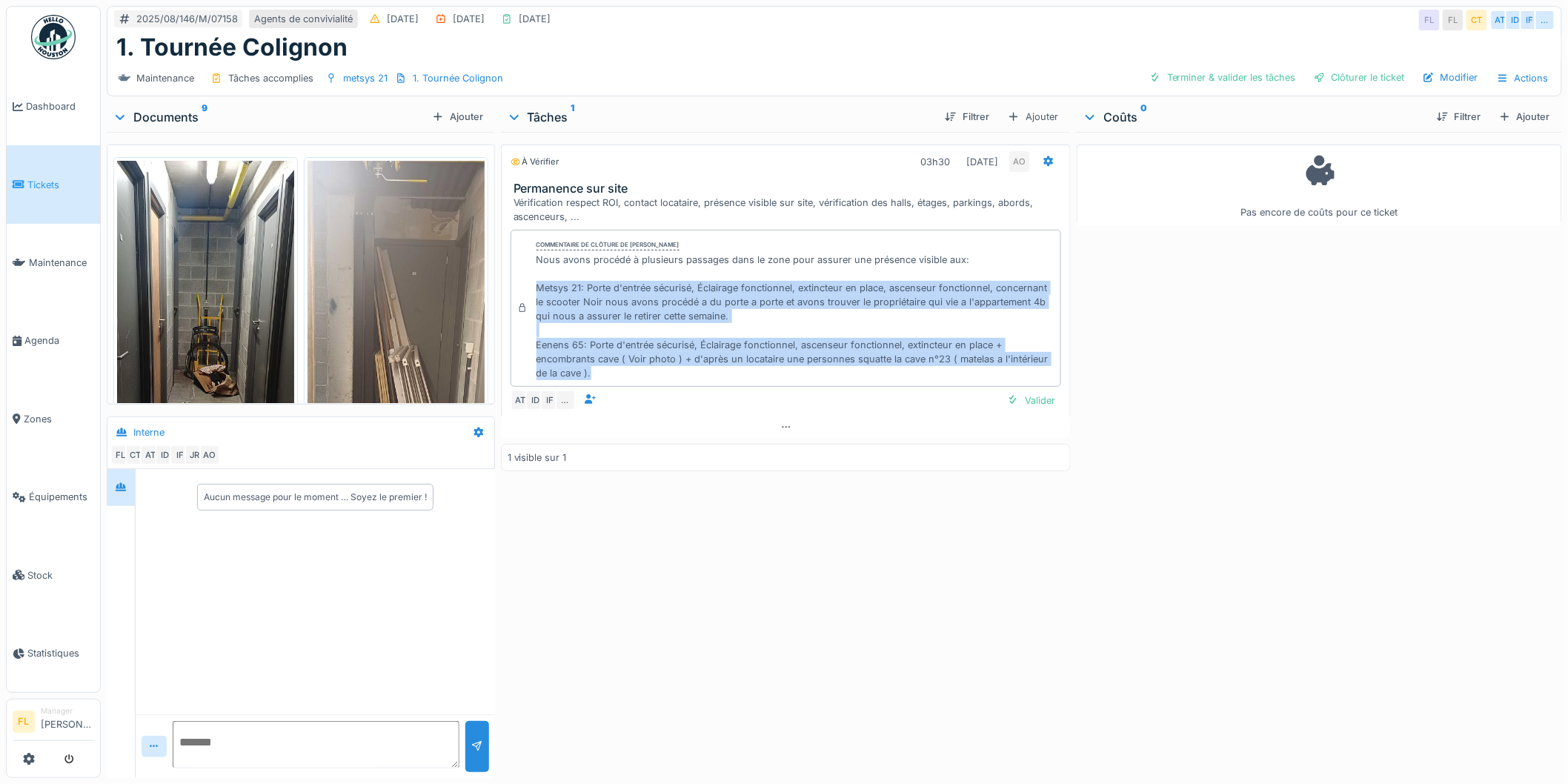
drag, startPoint x: 531, startPoint y: 285, endPoint x: 783, endPoint y: 376, distance: 267.9
click at [786, 377] on div "Commentaire de clôture de [PERSON_NAME] Nous avons procédé à plusieurs passages…" at bounding box center [786, 308] width 551 height 157
click at [769, 367] on div "Nous avons procédé à plusieurs passages dans le zone pour assurer une présence …" at bounding box center [796, 317] width 519 height 128
drag, startPoint x: 532, startPoint y: 287, endPoint x: 763, endPoint y: 380, distance: 249.0
click at [763, 380] on div "Nous avons procédé à plusieurs passages dans le zone pour assurer une présence …" at bounding box center [796, 317] width 519 height 128
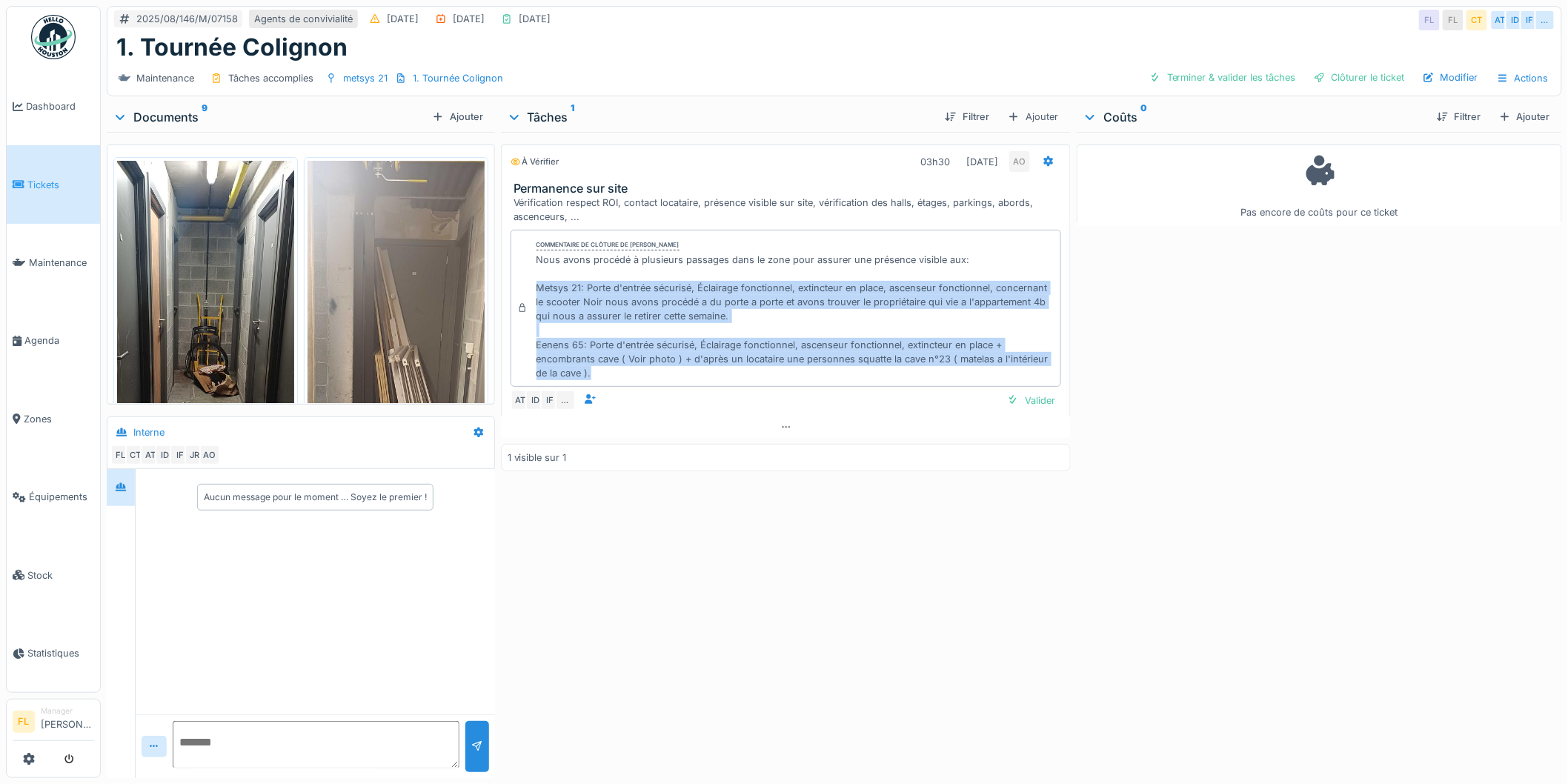
click at [763, 380] on div "Nous avons procédé à plusieurs passages dans le zone pour assurer une présence …" at bounding box center [796, 317] width 519 height 128
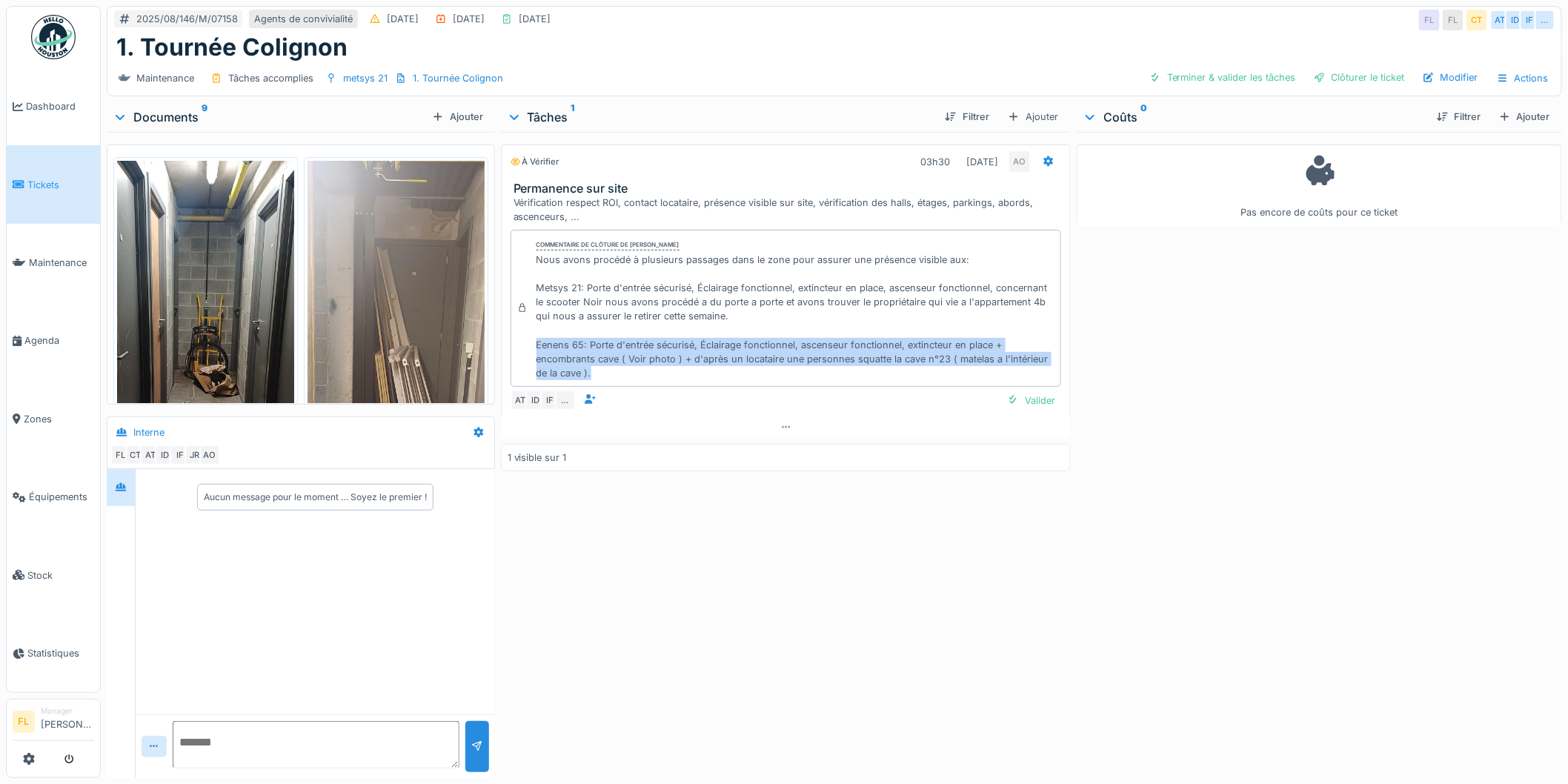
drag, startPoint x: 531, startPoint y: 344, endPoint x: 758, endPoint y: 367, distance: 228.2
click at [758, 367] on div "Commentaire de clôture de [PERSON_NAME] Nous avons procédé à plusieurs passages…" at bounding box center [786, 308] width 551 height 157
click at [758, 367] on div "Nous avons procédé à plusieurs passages dans le zone pour assurer une présence …" at bounding box center [796, 317] width 519 height 128
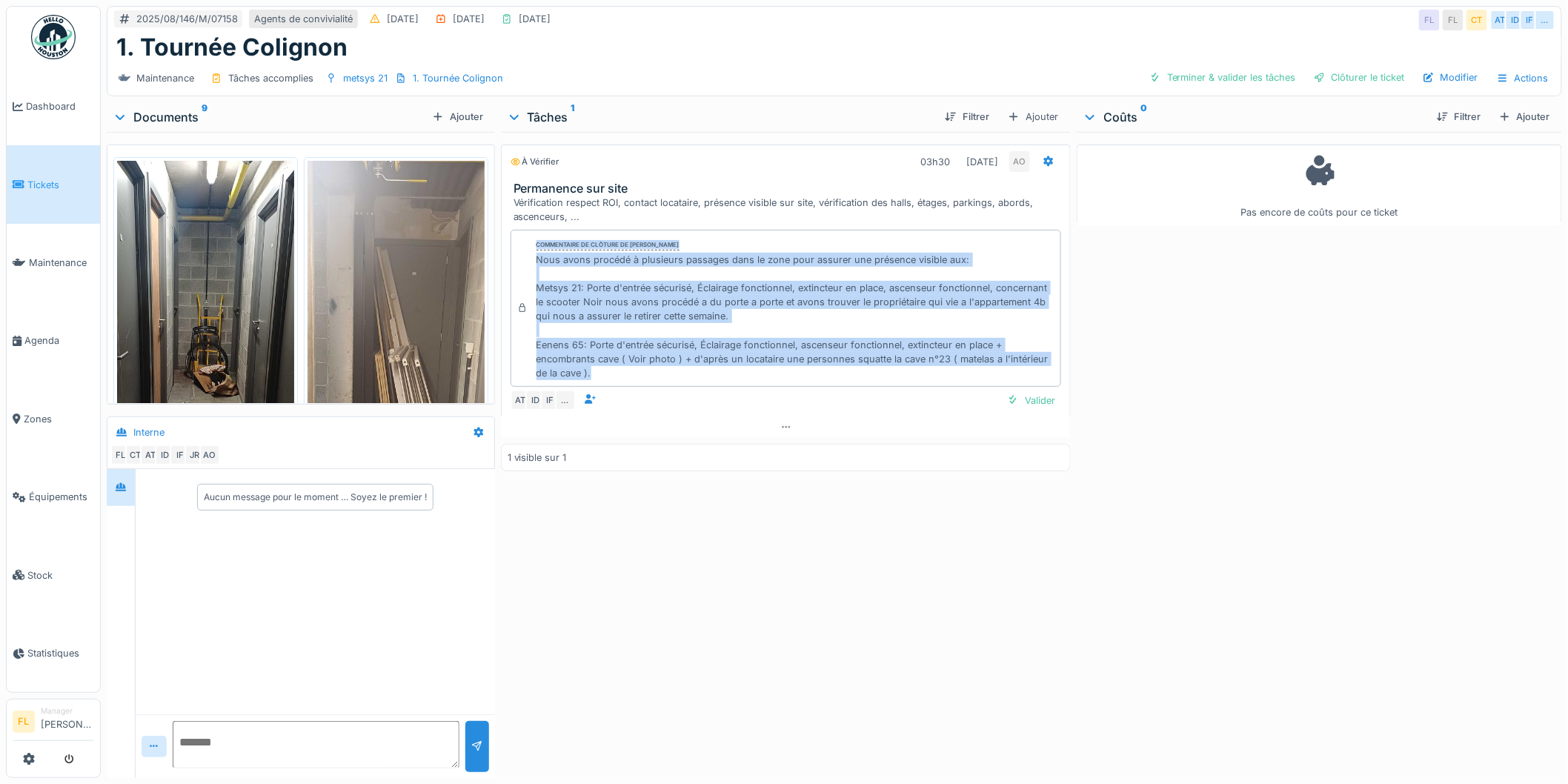
drag, startPoint x: 602, startPoint y: 377, endPoint x: 534, endPoint y: 248, distance: 145.8
click at [537, 248] on div "Commentaire de clôture de [PERSON_NAME] Nous avons procédé à plusieurs passages…" at bounding box center [796, 308] width 519 height 144
click at [537, 248] on div "Commentaire de clôture de [PERSON_NAME]" at bounding box center [608, 245] width 143 height 10
drag, startPoint x: 534, startPoint y: 241, endPoint x: 615, endPoint y: 379, distance: 160.0
click at [615, 379] on div "Commentaire de clôture de [PERSON_NAME] Nous avons procédé à plusieurs passages…" at bounding box center [796, 308] width 519 height 144
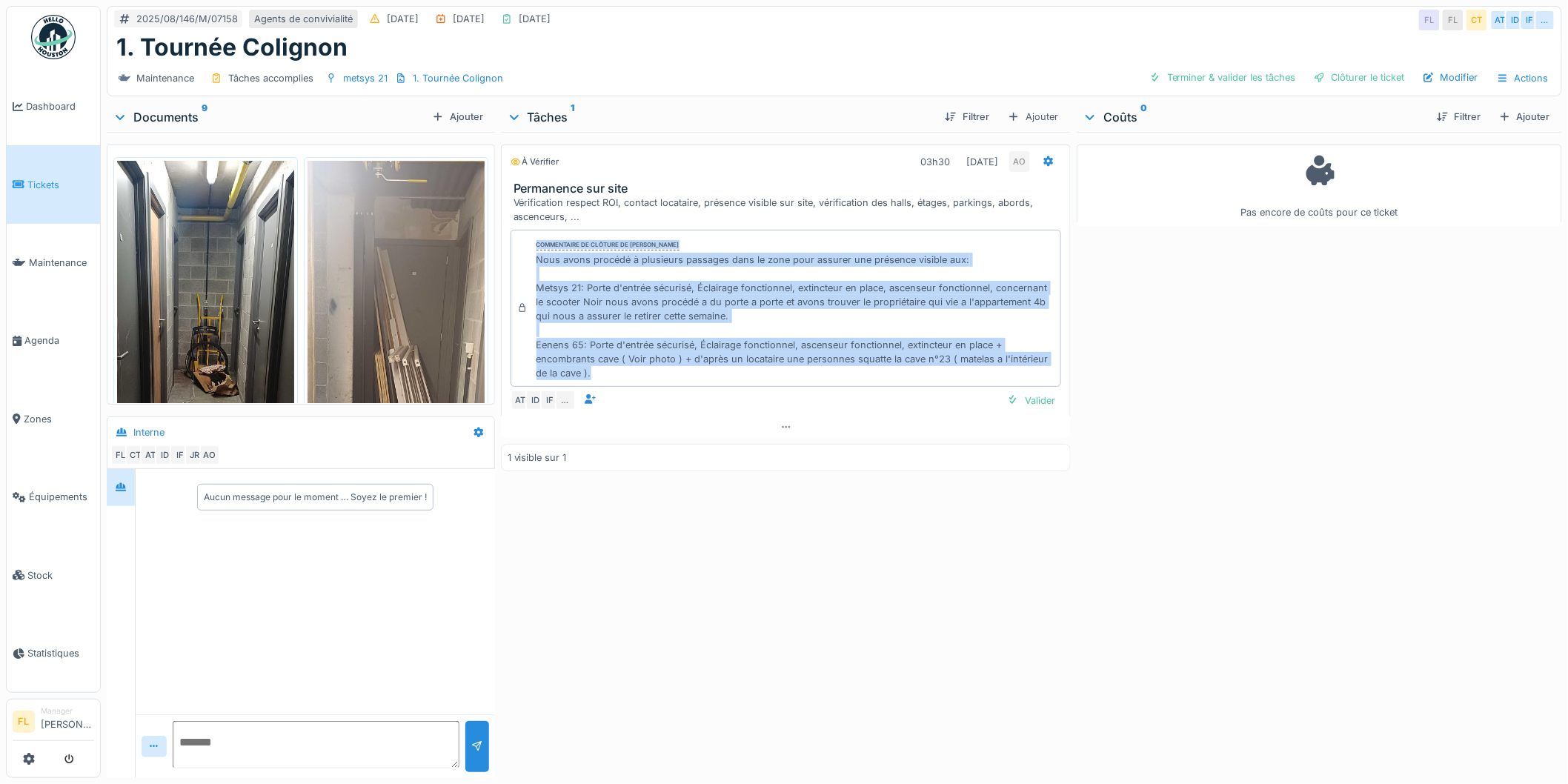
click at [615, 379] on div "Nous avons procédé à plusieurs passages dans le zone pour assurer une présence …" at bounding box center [796, 317] width 519 height 128
drag, startPoint x: 613, startPoint y: 379, endPoint x: 528, endPoint y: 242, distance: 161.2
click at [528, 242] on div "Commentaire de clôture de [PERSON_NAME] Nous avons procédé à plusieurs passages…" at bounding box center [786, 308] width 551 height 157
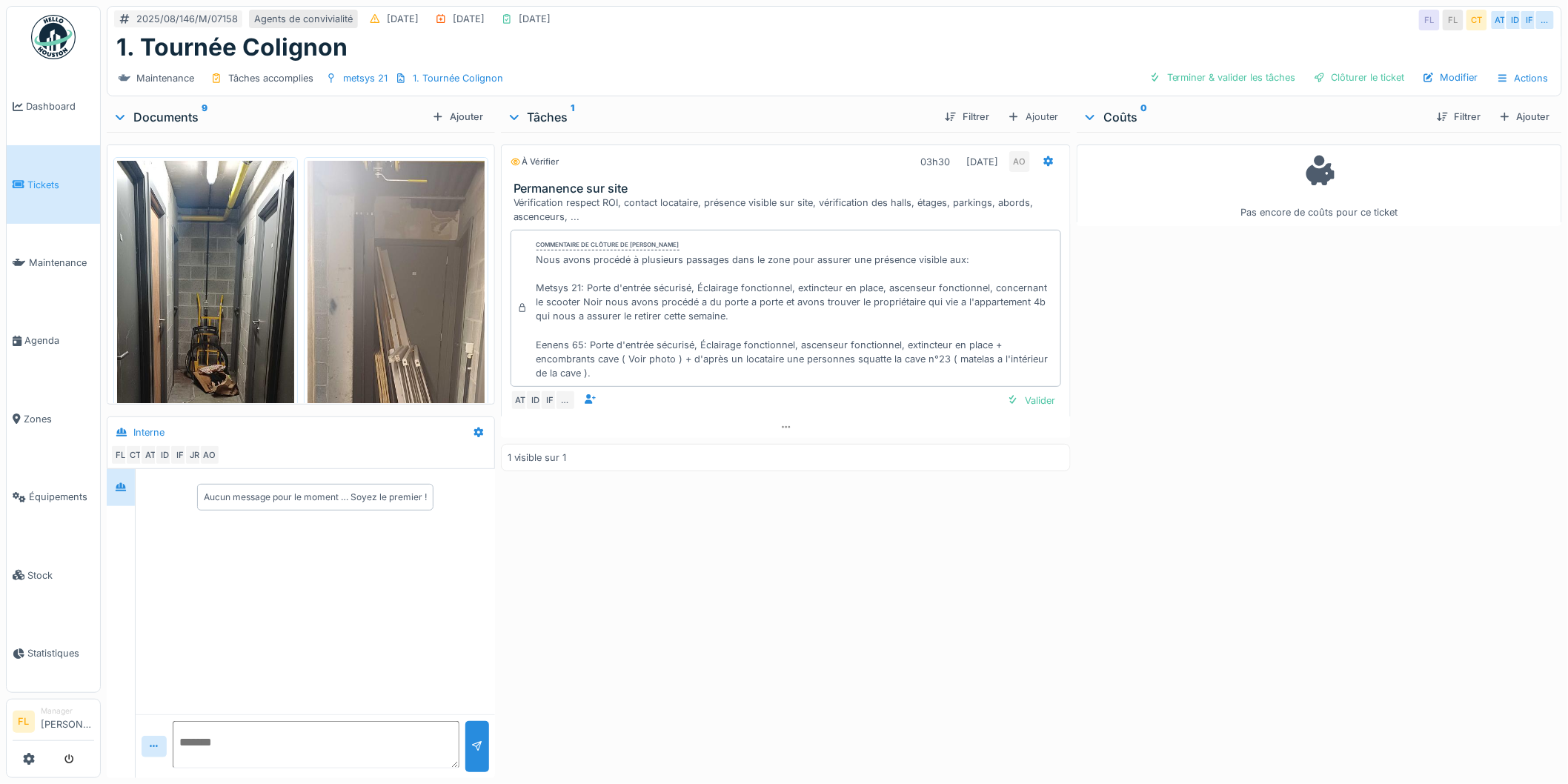
click at [528, 242] on div "Commentaire de clôture de [PERSON_NAME] Nous avons procédé à plusieurs passages…" at bounding box center [786, 308] width 551 height 157
click at [1013, 397] on div "Valider" at bounding box center [1031, 400] width 60 height 20
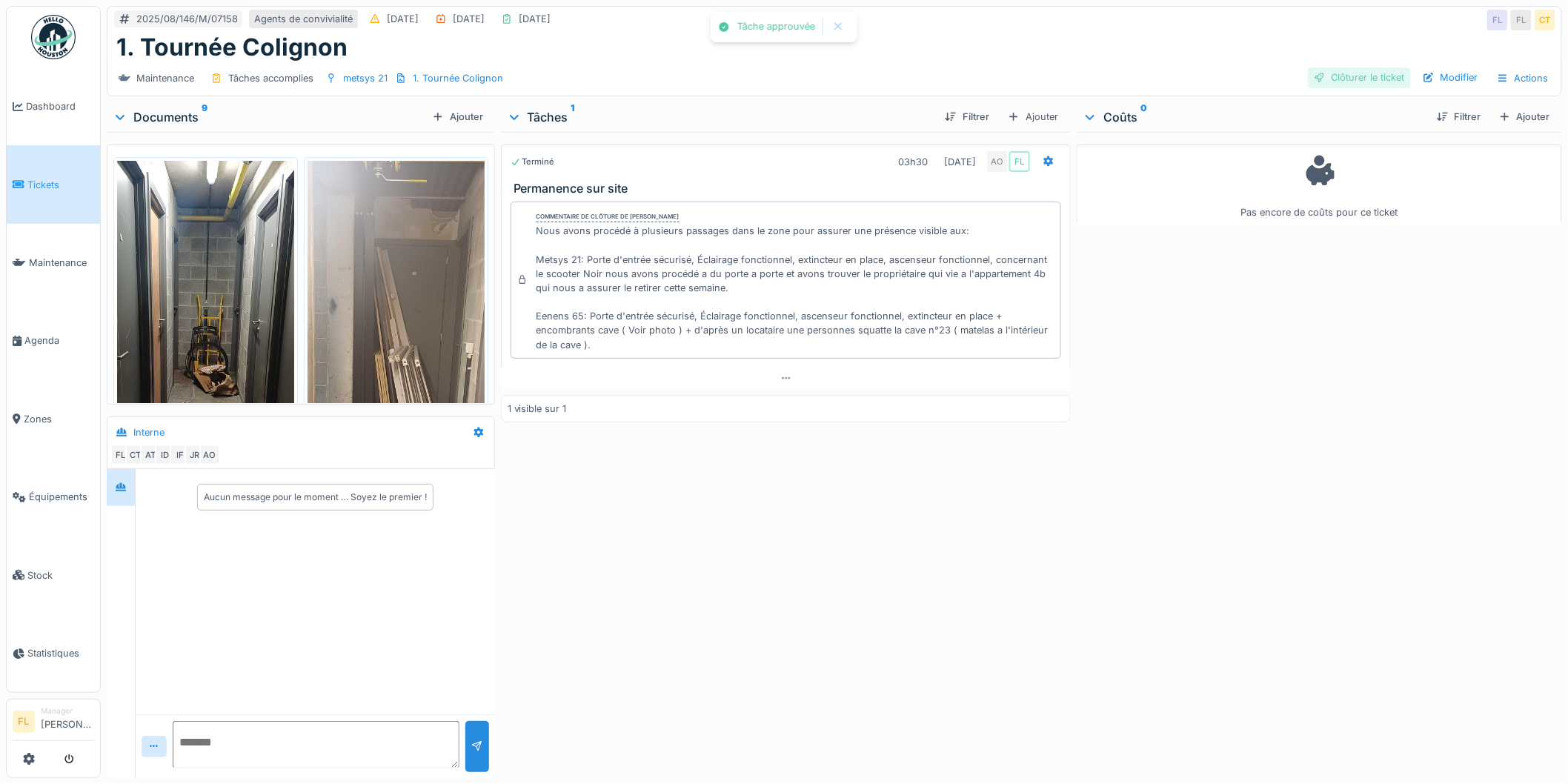
click at [1315, 69] on div "Clôturer le ticket" at bounding box center [1359, 78] width 103 height 20
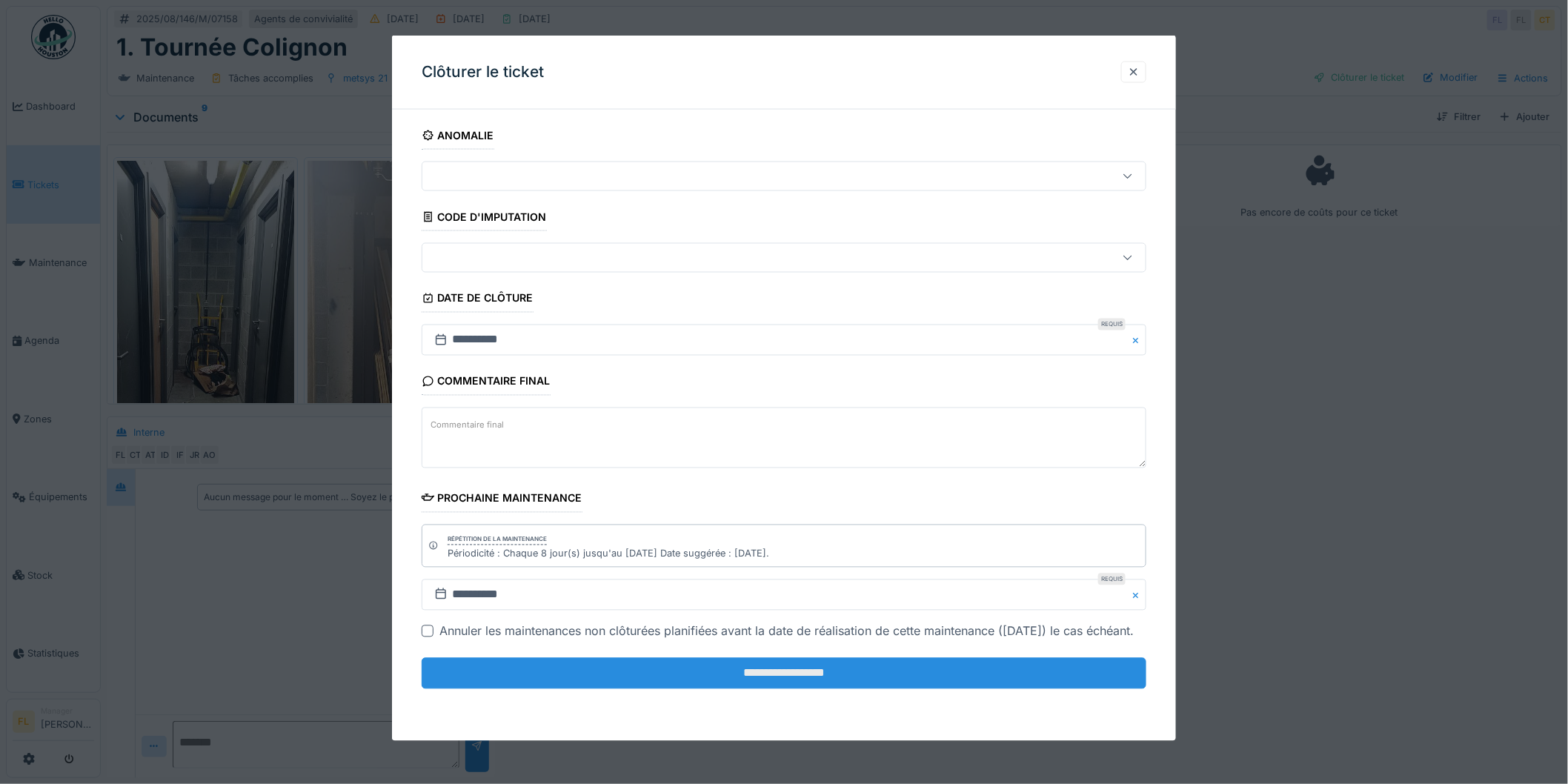
click at [778, 689] on input "**********" at bounding box center [784, 674] width 725 height 31
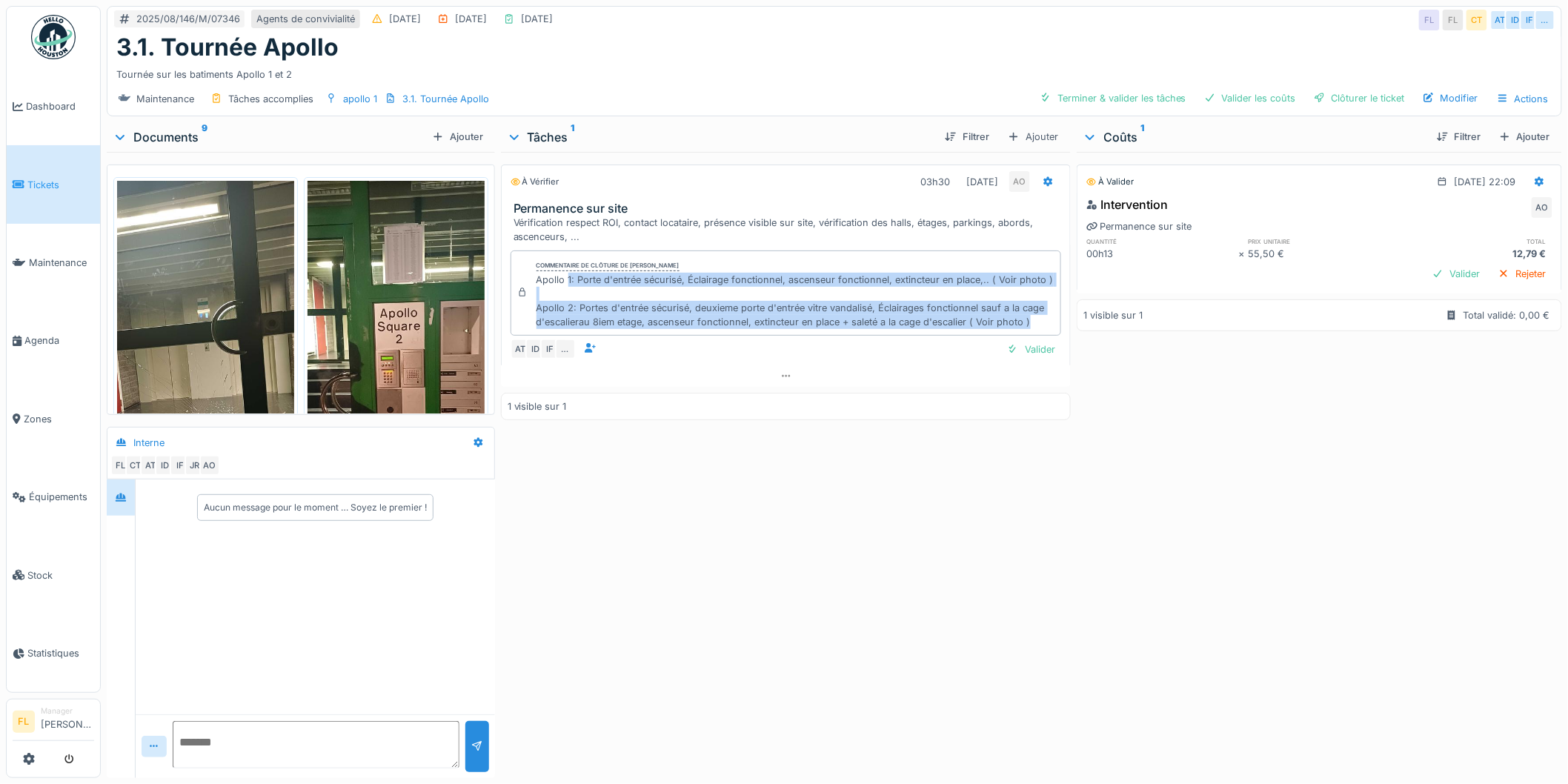
drag, startPoint x: 618, startPoint y: 278, endPoint x: 1035, endPoint y: 317, distance: 418.8
click at [1035, 317] on div "Apollo 1: Porte d'entrée sécurisé, Éclairage fonctionnel, ascenseur fonctionnel…" at bounding box center [796, 301] width 519 height 57
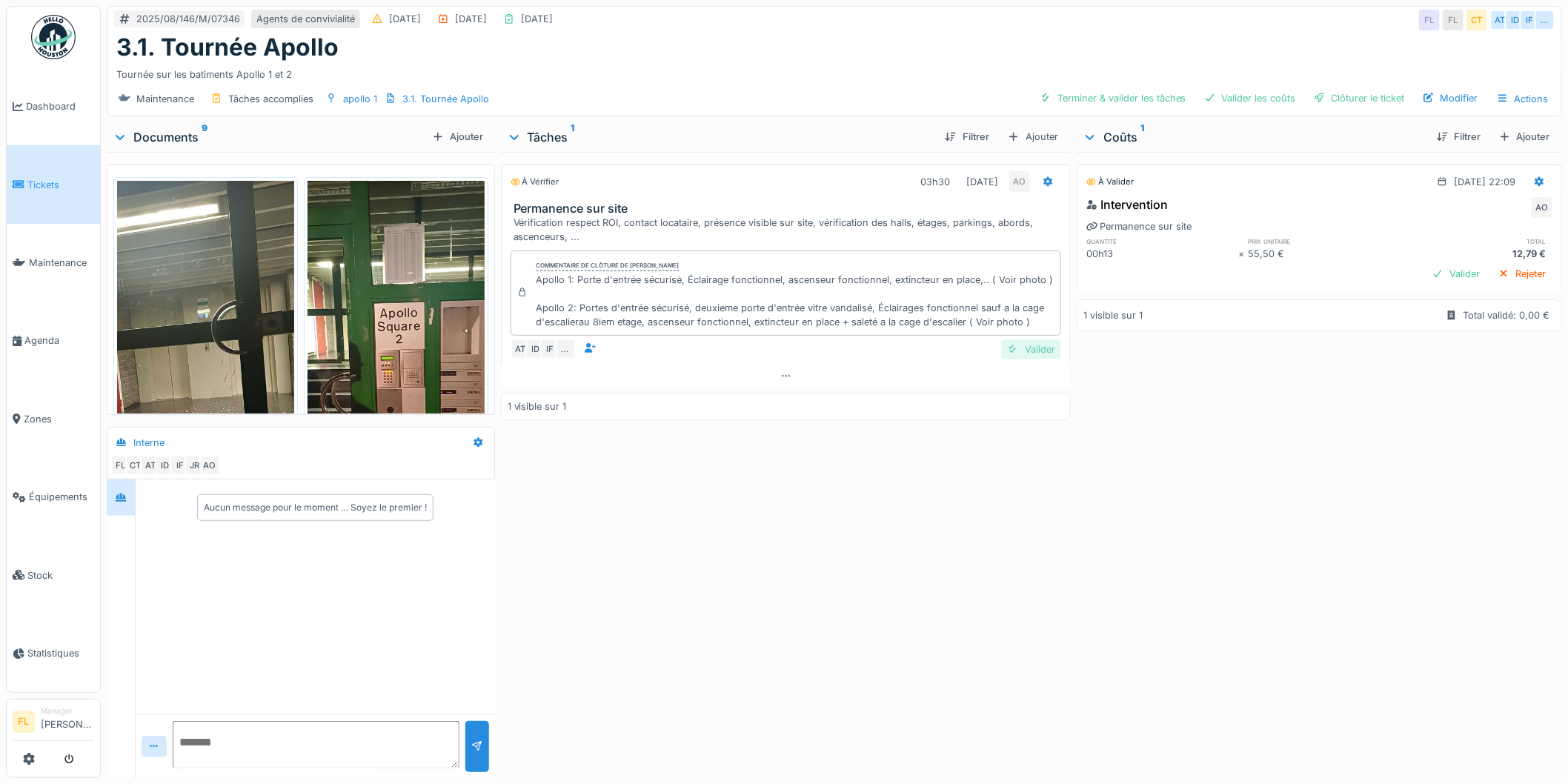
click at [1037, 349] on div "Valider" at bounding box center [1031, 350] width 60 height 20
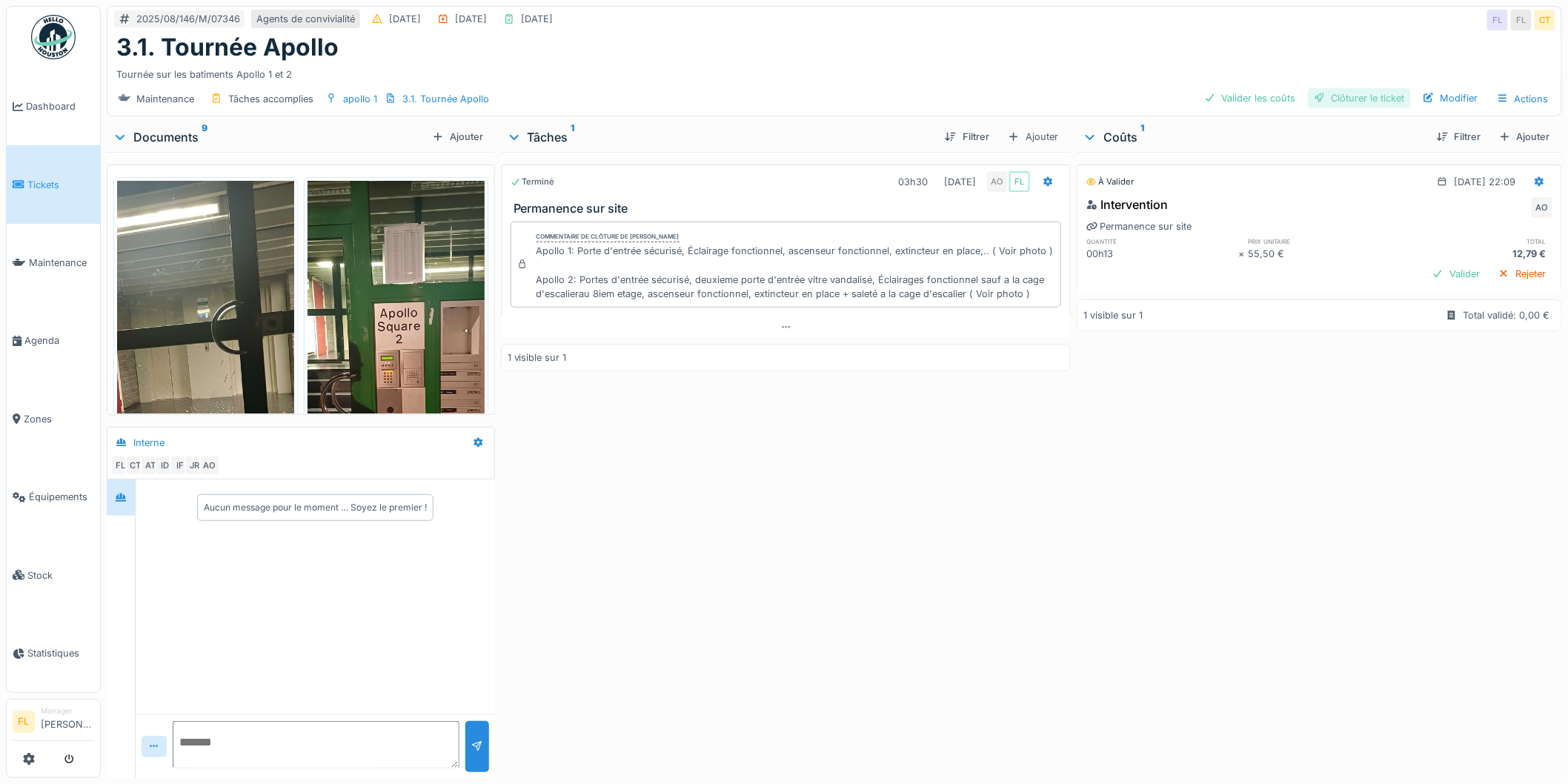
click at [1337, 93] on div "Clôturer le ticket" at bounding box center [1359, 99] width 103 height 20
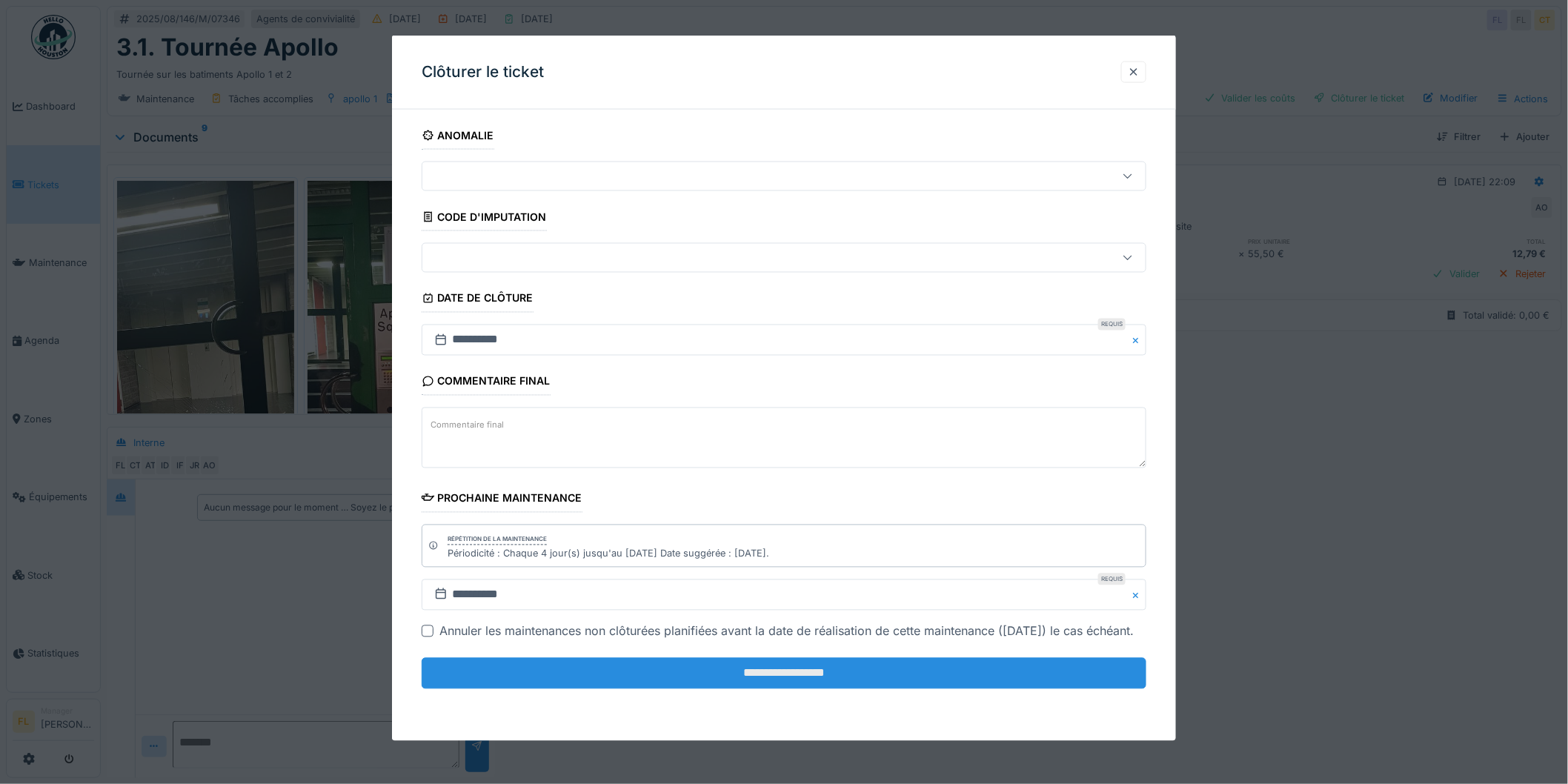
drag, startPoint x: 817, startPoint y: 680, endPoint x: 817, endPoint y: 697, distance: 17.0
click at [816, 689] on input "**********" at bounding box center [784, 674] width 725 height 31
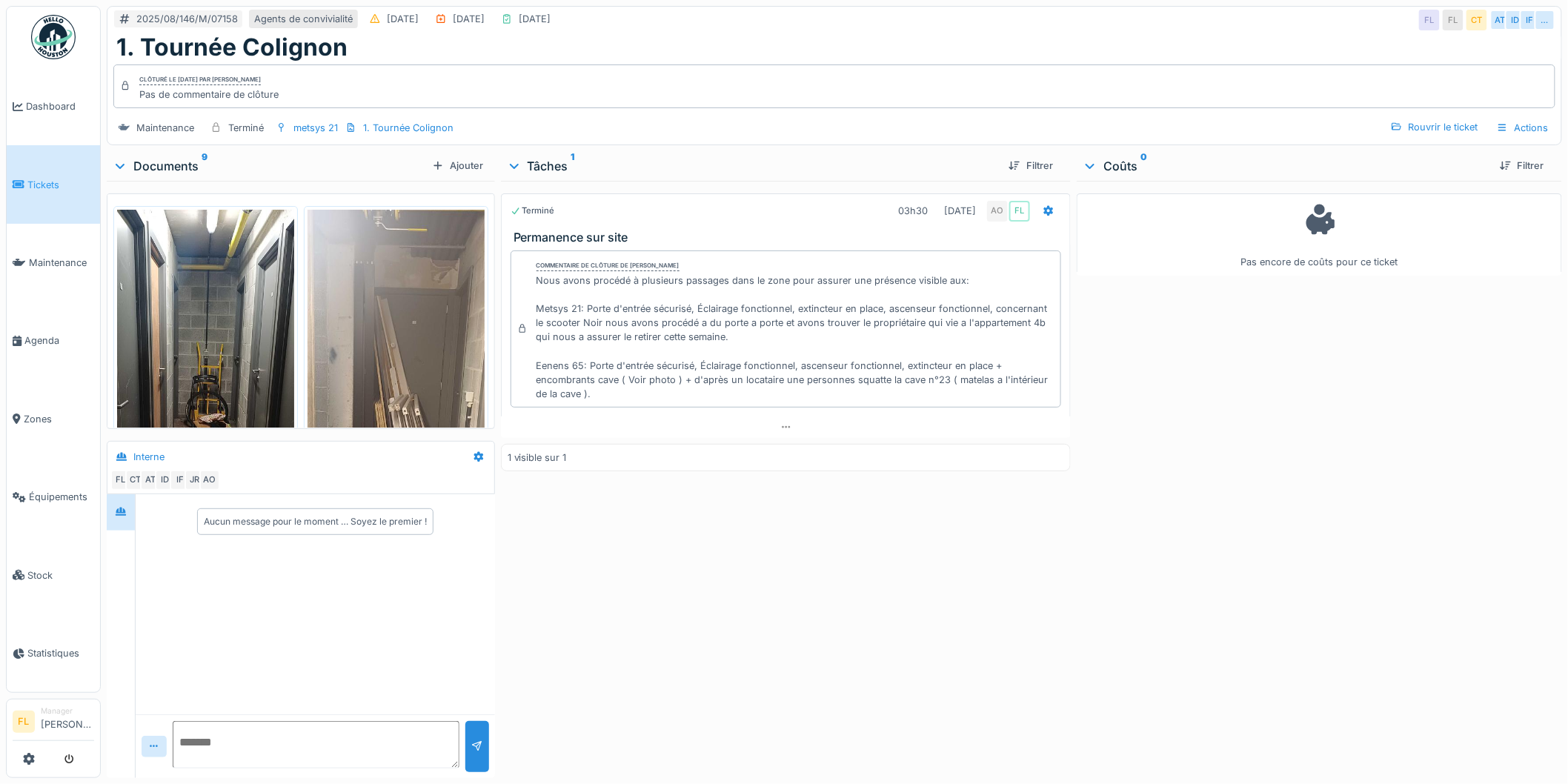
click at [46, 186] on span "Tickets" at bounding box center [61, 185] width 67 height 14
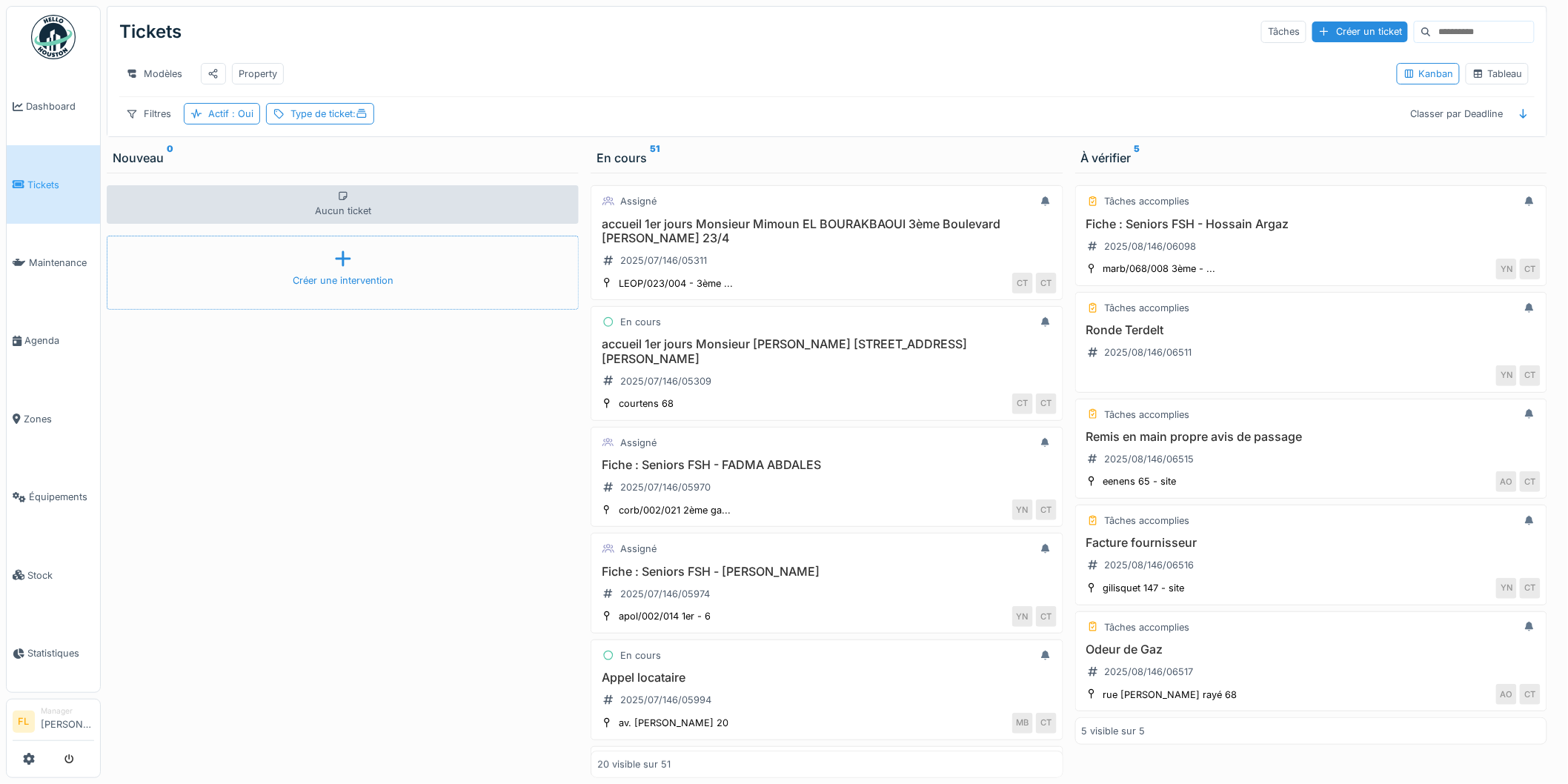
click at [350, 285] on div "Créer une intervention" at bounding box center [343, 273] width 472 height 74
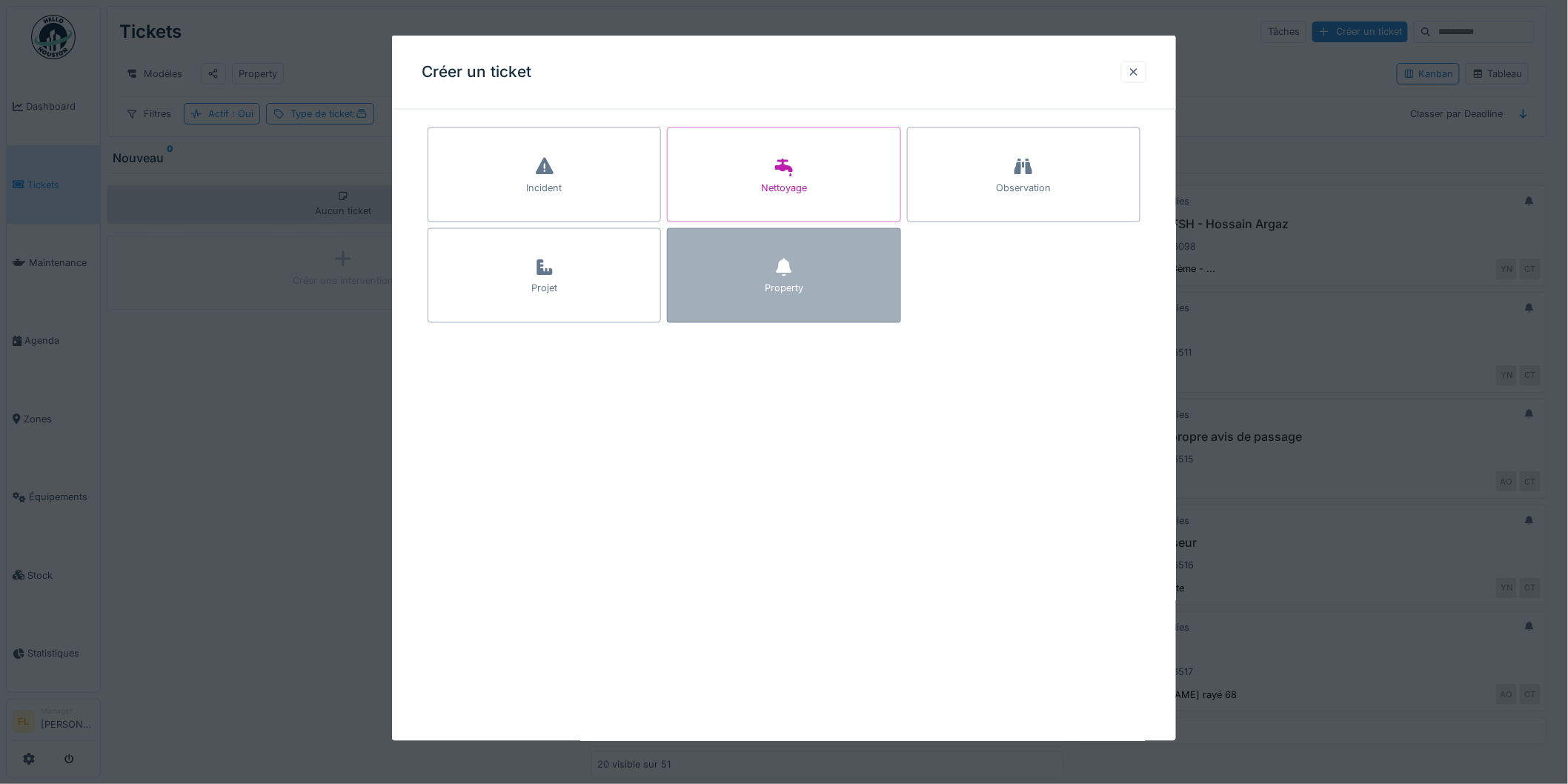
click at [745, 277] on div "Property" at bounding box center [783, 275] width 233 height 95
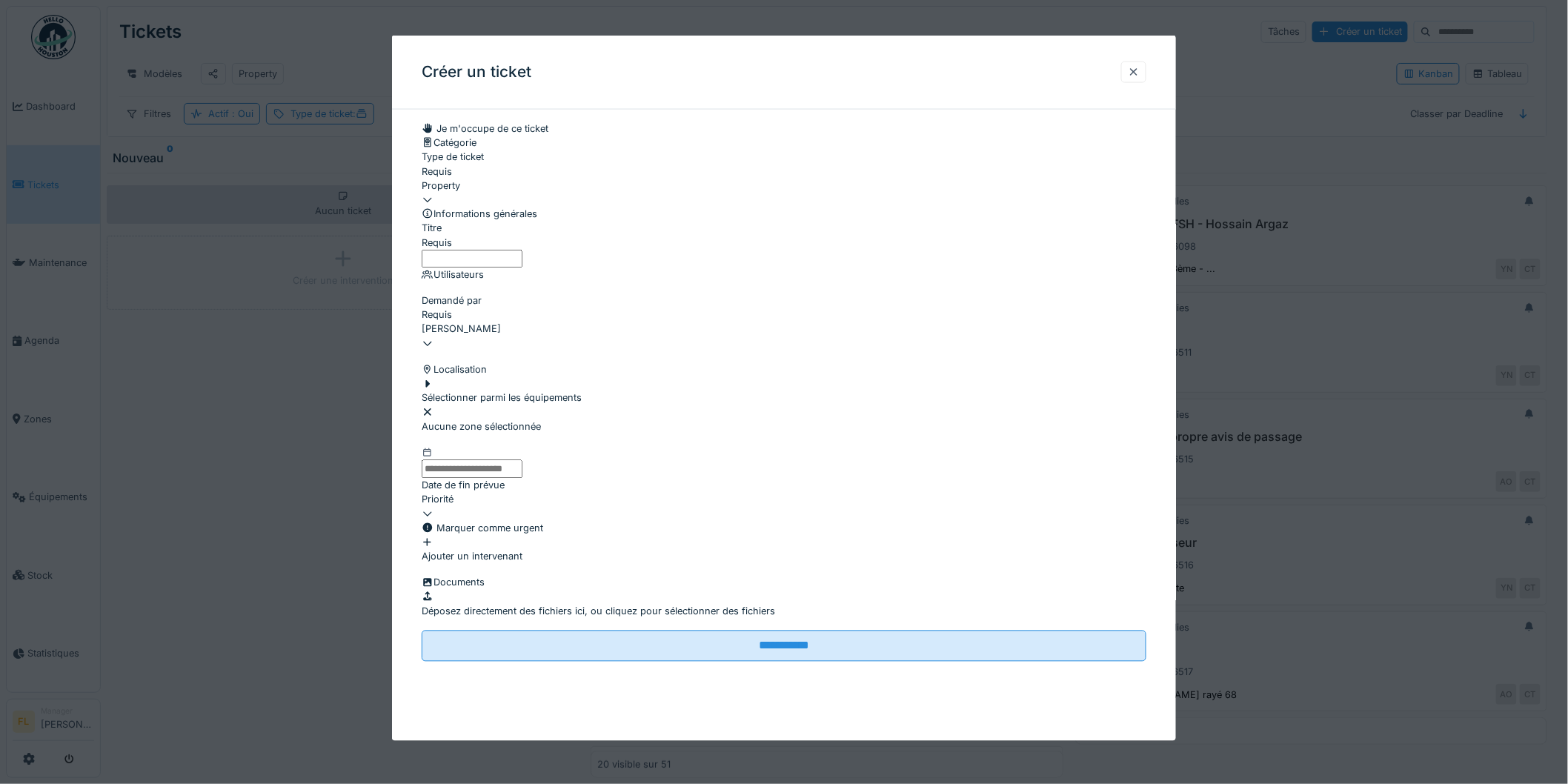
click at [498, 267] on input "Titre" at bounding box center [472, 258] width 101 height 18
type input "**********"
click at [432, 391] on div at bounding box center [502, 384] width 160 height 14
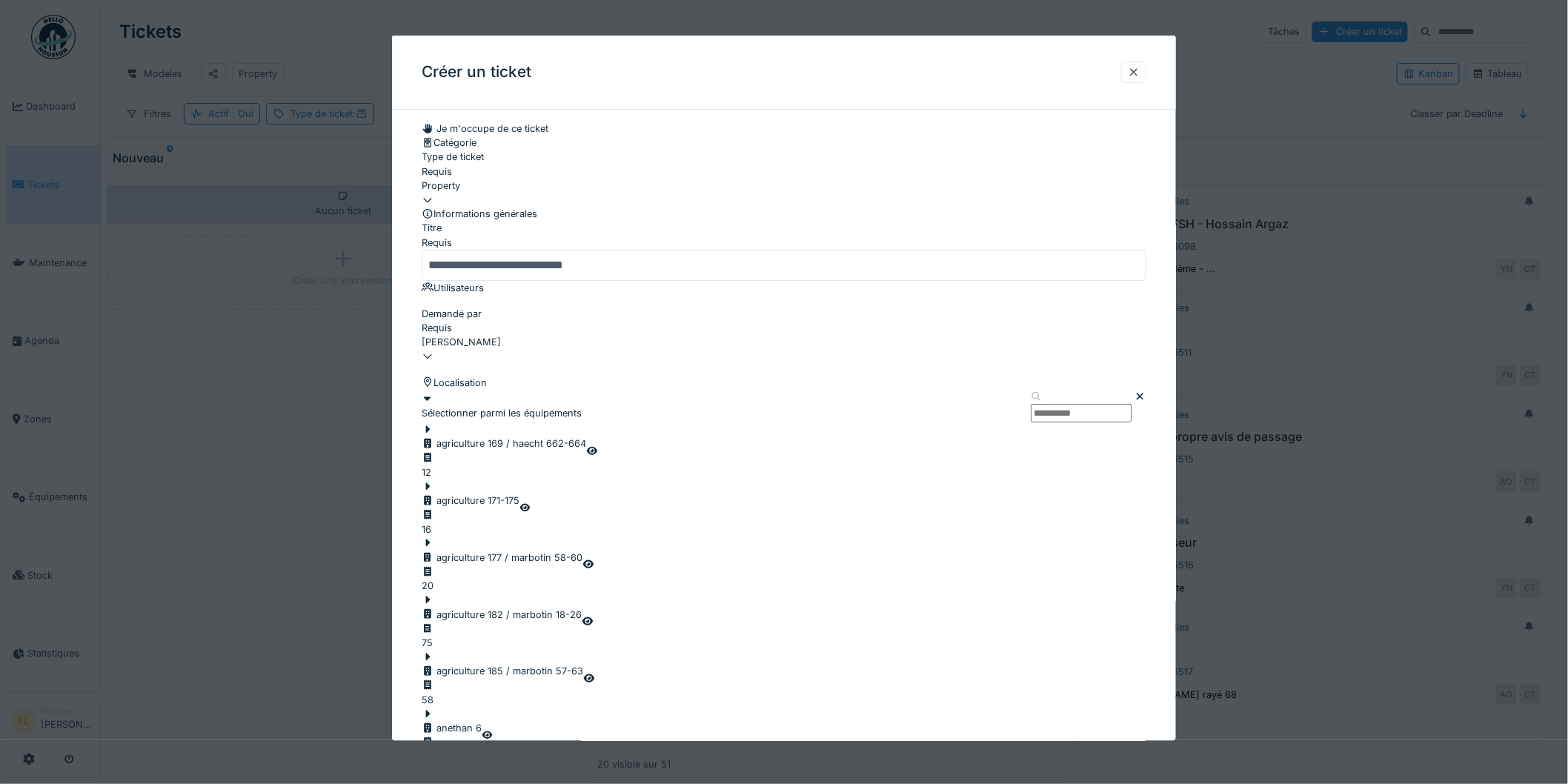
click at [1031, 423] on input "text" at bounding box center [1081, 413] width 101 height 18
type input "******"
click at [457, 607] on div at bounding box center [453, 607] width 62 height 0
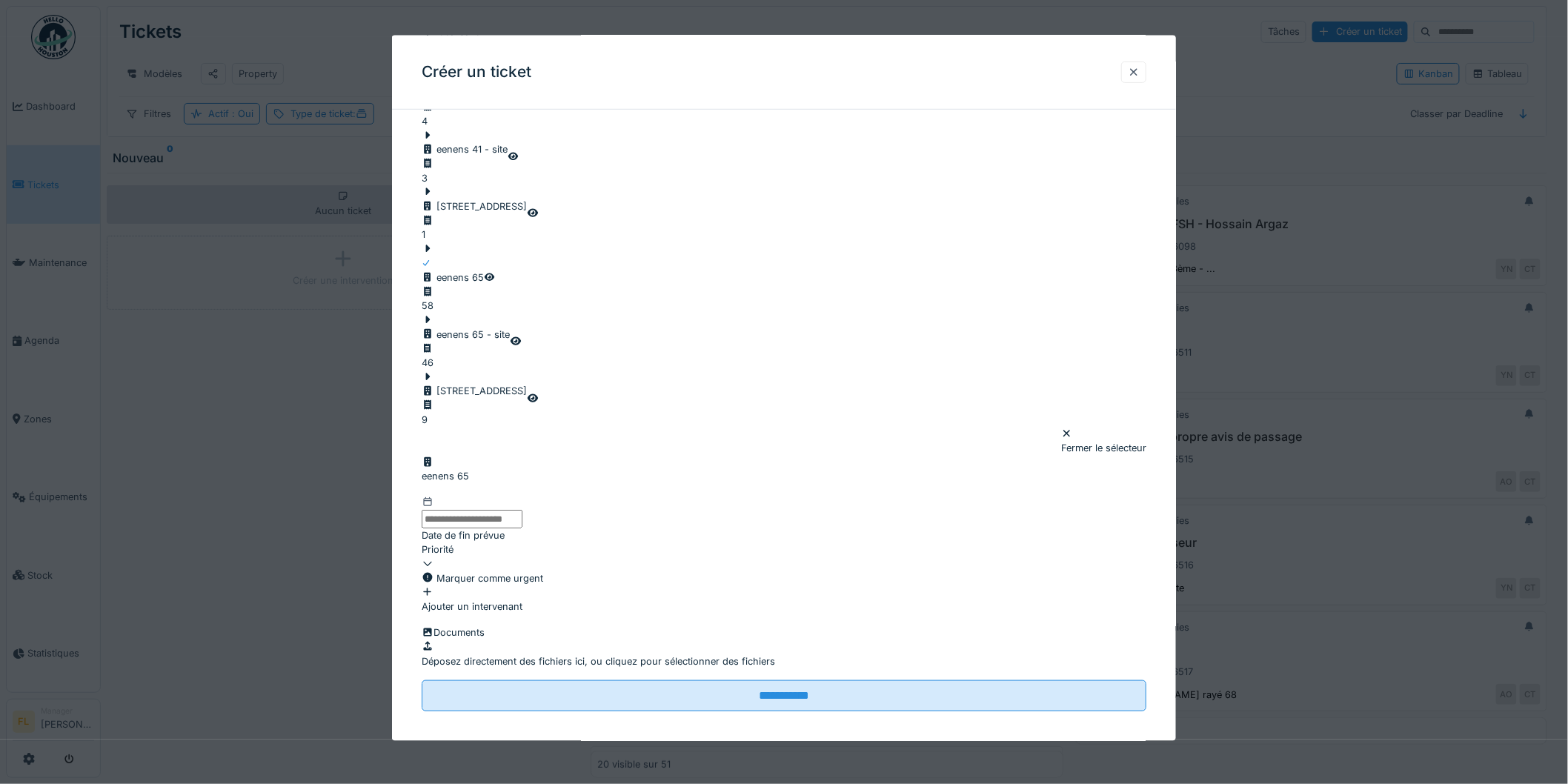
scroll to position [508, 0]
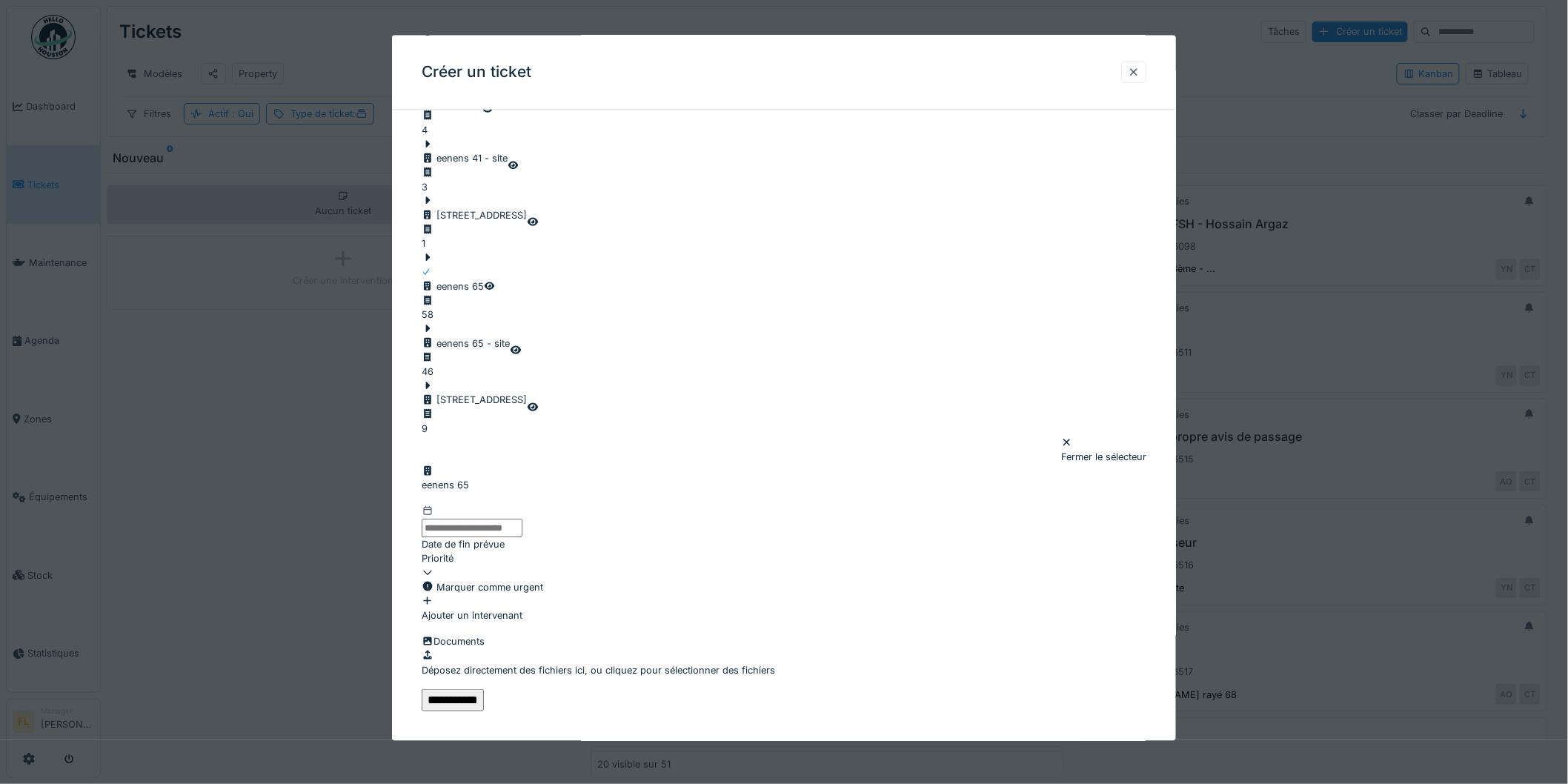
click at [484, 695] on input "**********" at bounding box center [453, 699] width 62 height 22
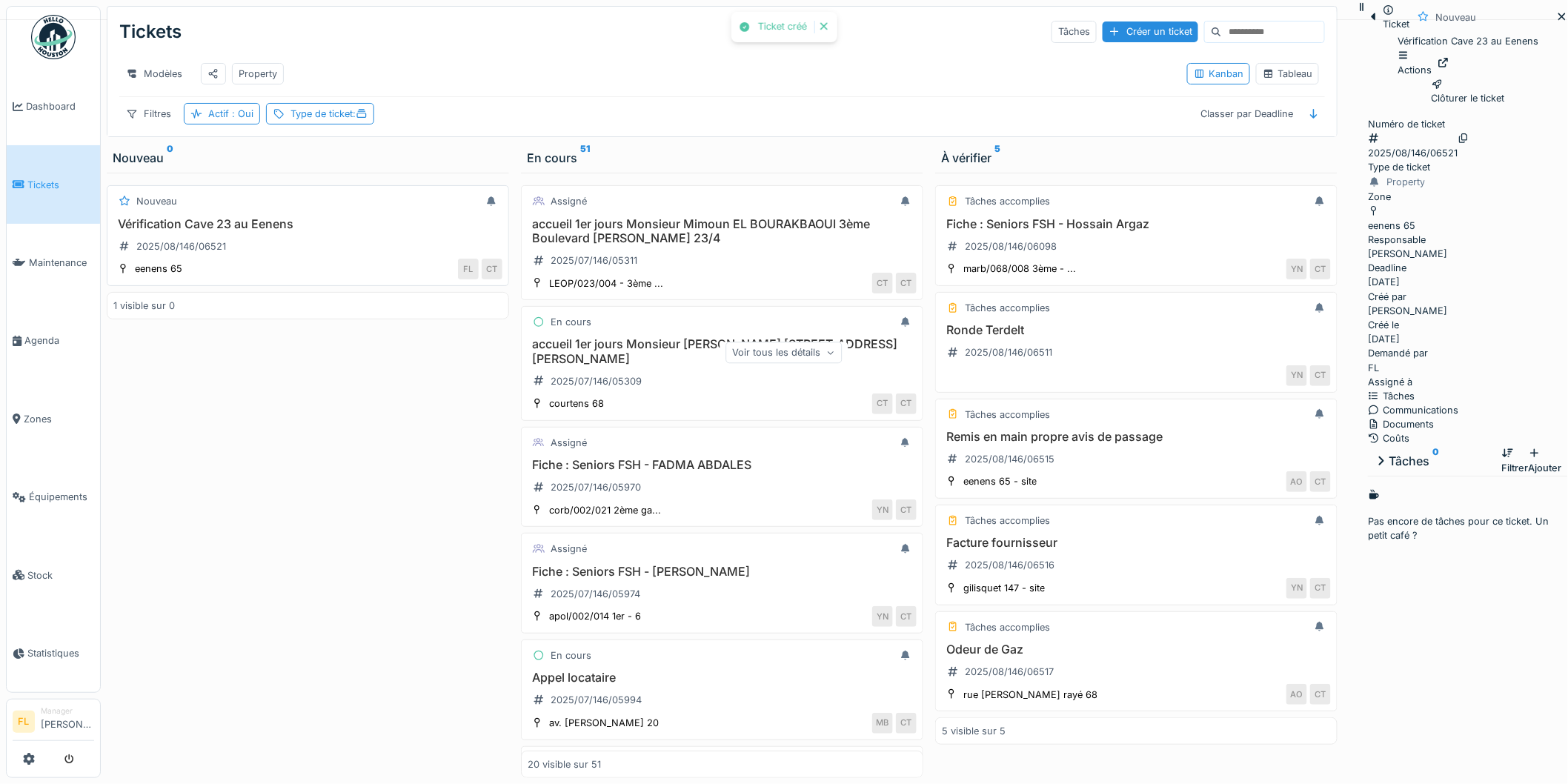
click at [272, 226] on div "Nouveau Vérification Cave 23 au Eenens 2025/08/146/06521 eenens 65 FL CT" at bounding box center [308, 236] width 403 height 101
click at [1449, 68] on icon at bounding box center [1443, 62] width 12 height 10
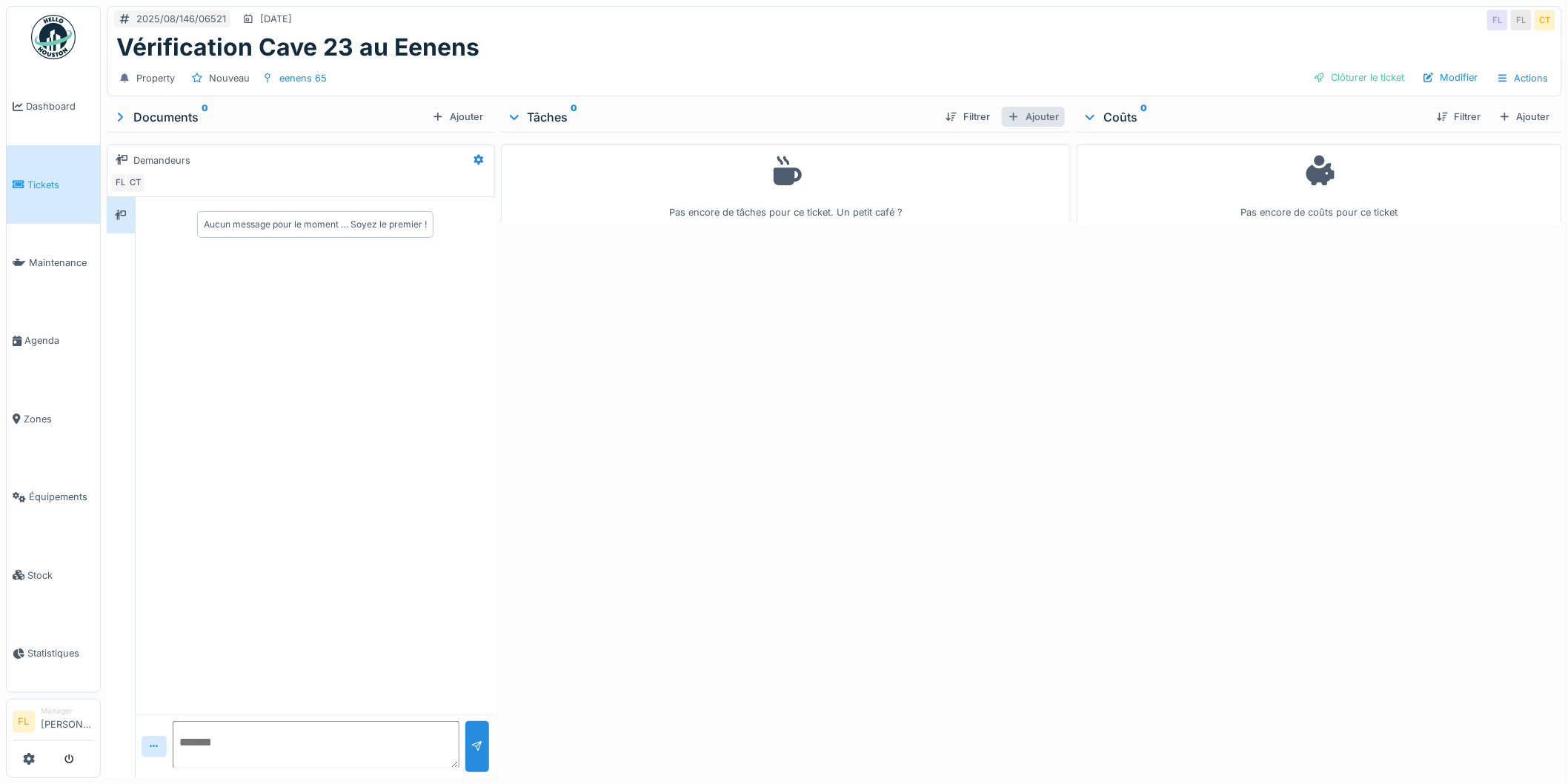
click at [1016, 115] on div "Ajouter" at bounding box center [1034, 117] width 63 height 20
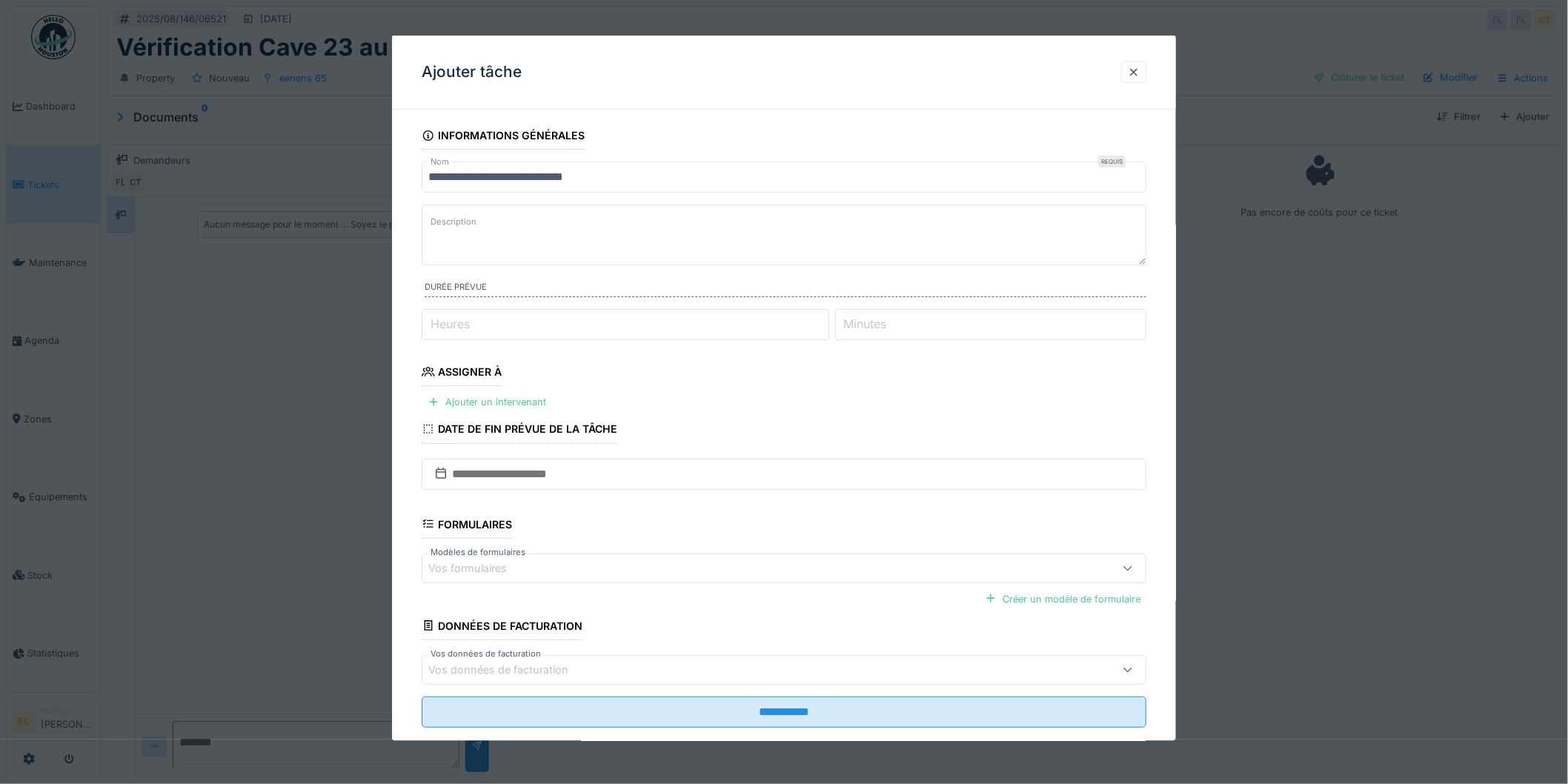
click at [481, 223] on textarea "Description" at bounding box center [784, 235] width 725 height 61
type textarea "**********"
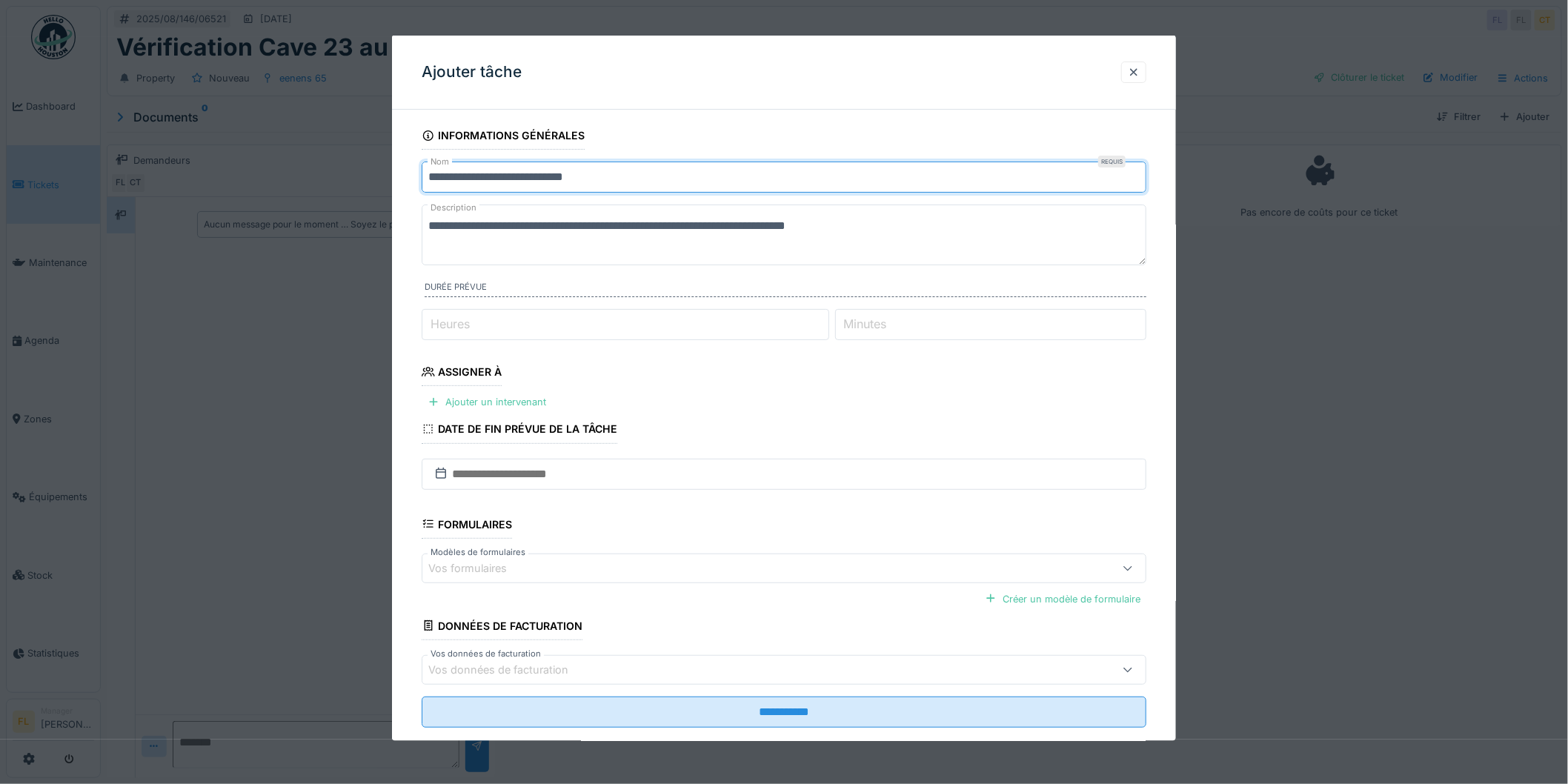
click at [630, 170] on input "**********" at bounding box center [784, 177] width 725 height 31
type input "**********"
click at [890, 227] on textarea "**********" at bounding box center [784, 235] width 725 height 61
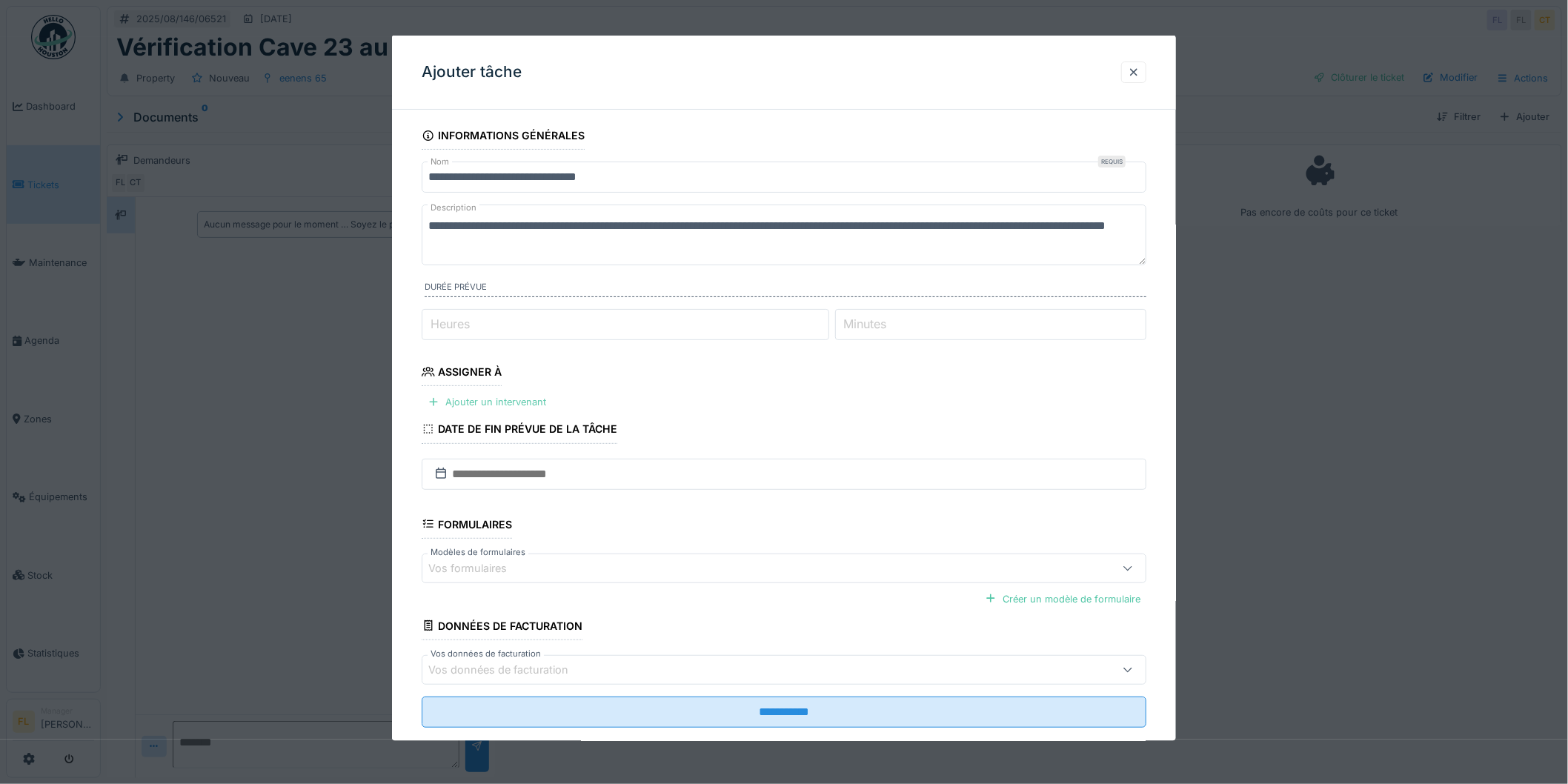
type textarea "**********"
click at [458, 401] on div "Ajouter un intervenant" at bounding box center [487, 402] width 130 height 20
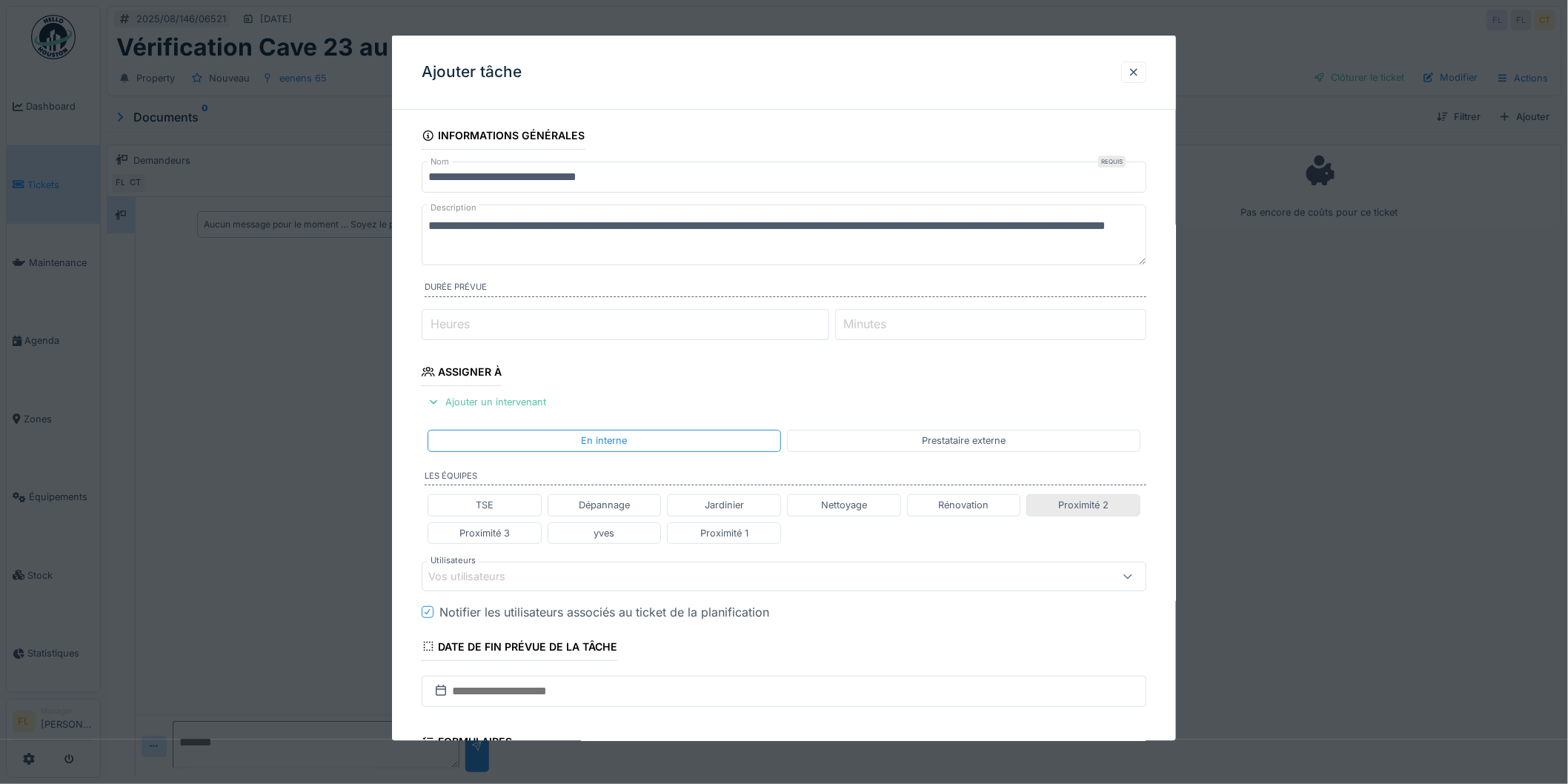
click at [1086, 505] on div "Proximité 2" at bounding box center [1083, 505] width 50 height 14
type input "**********"
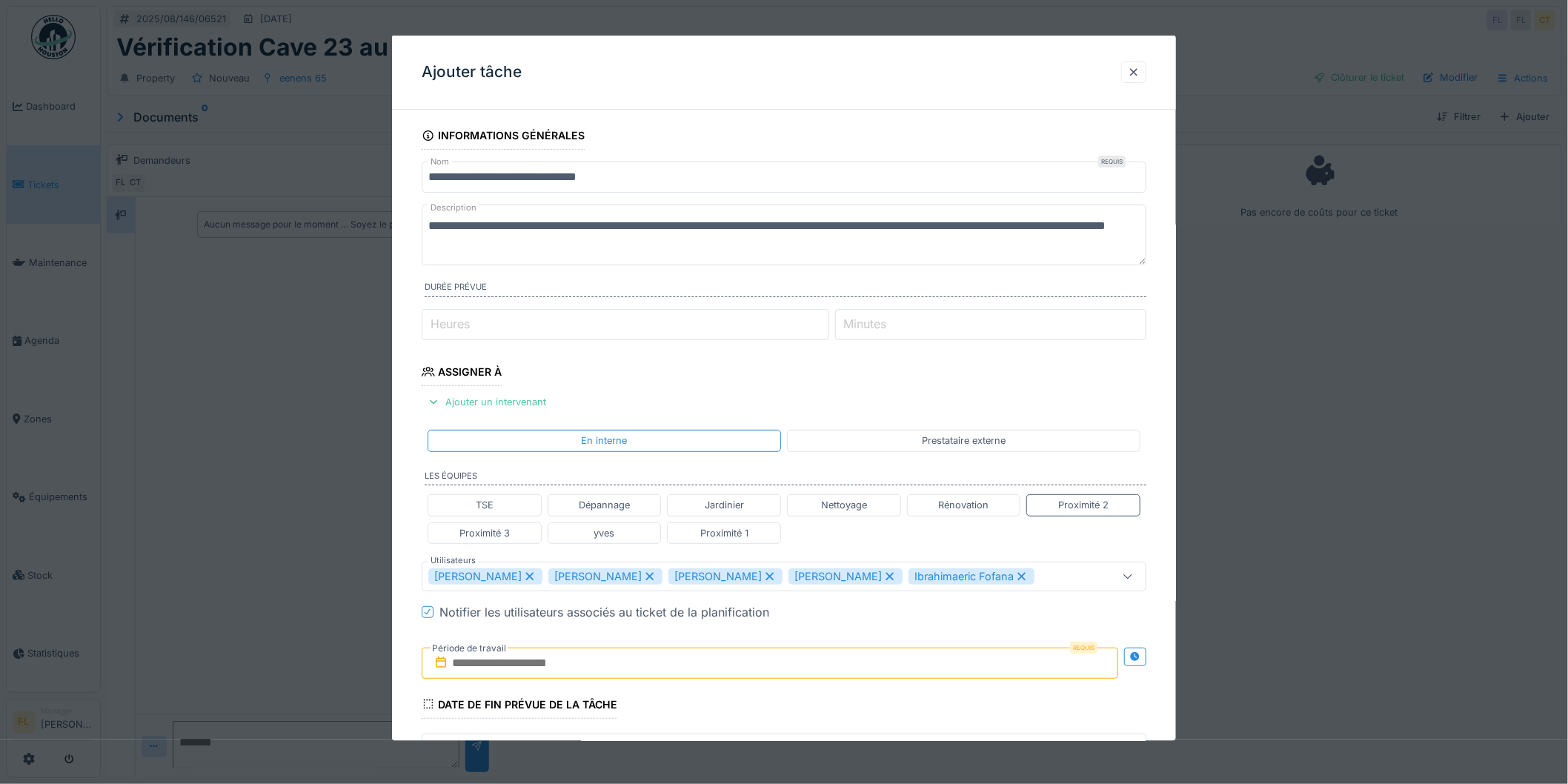
click at [558, 663] on input "text" at bounding box center [770, 662] width 697 height 31
click at [729, 600] on div "19" at bounding box center [725, 597] width 20 height 22
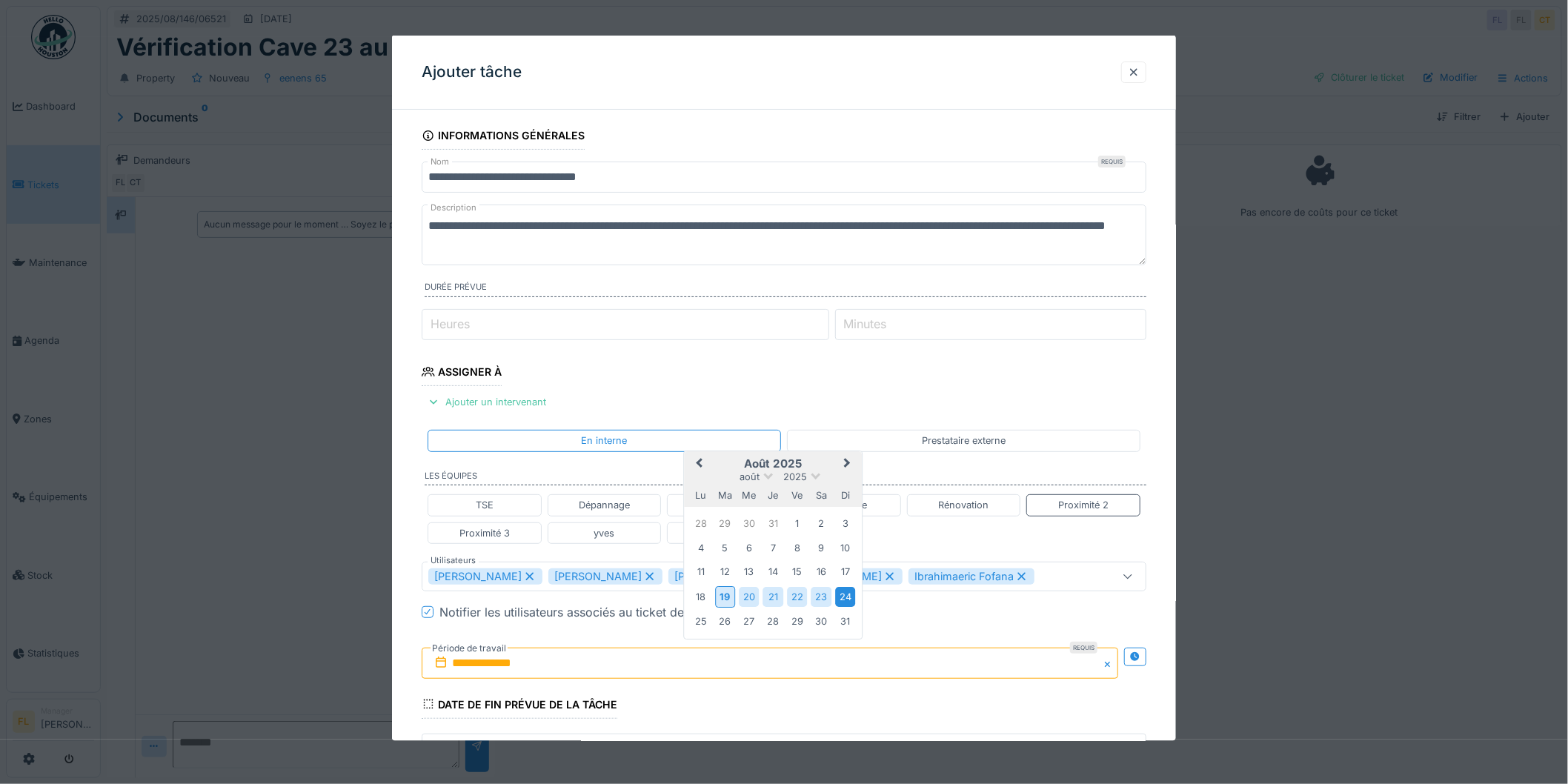
click at [839, 596] on div "24" at bounding box center [846, 597] width 20 height 20
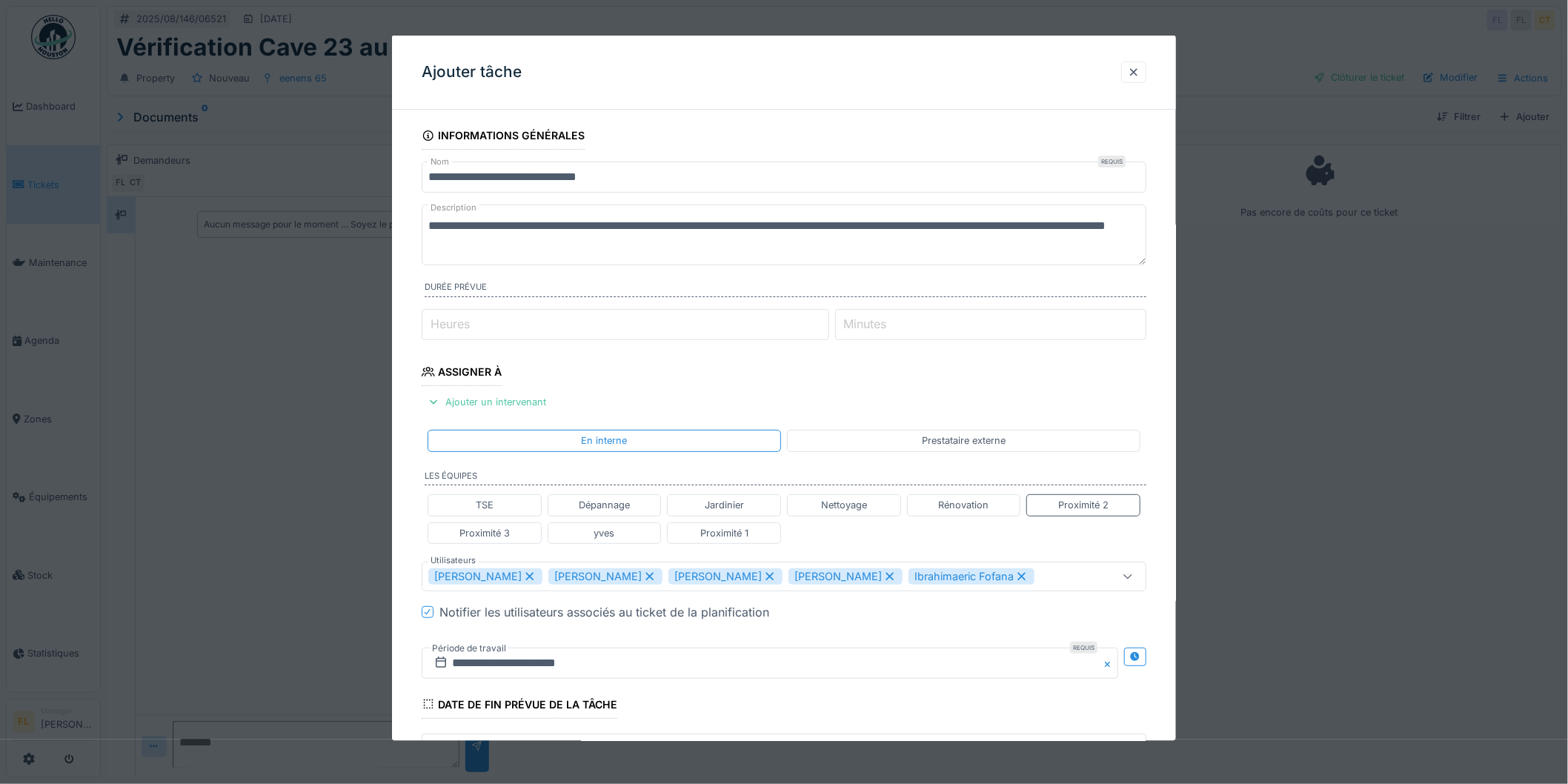
click at [849, 638] on div "**********" at bounding box center [784, 662] width 725 height 55
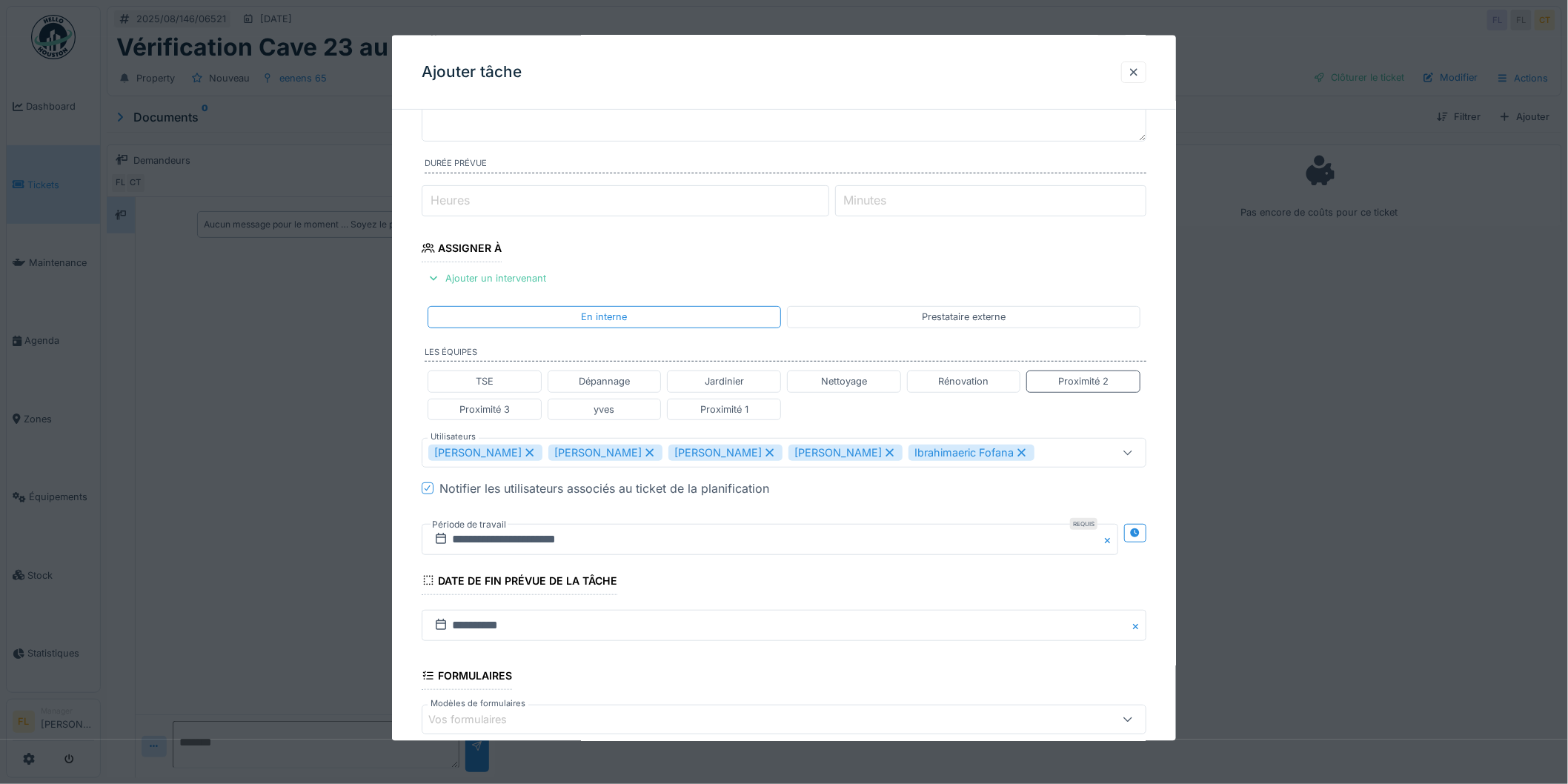
scroll to position [304, 0]
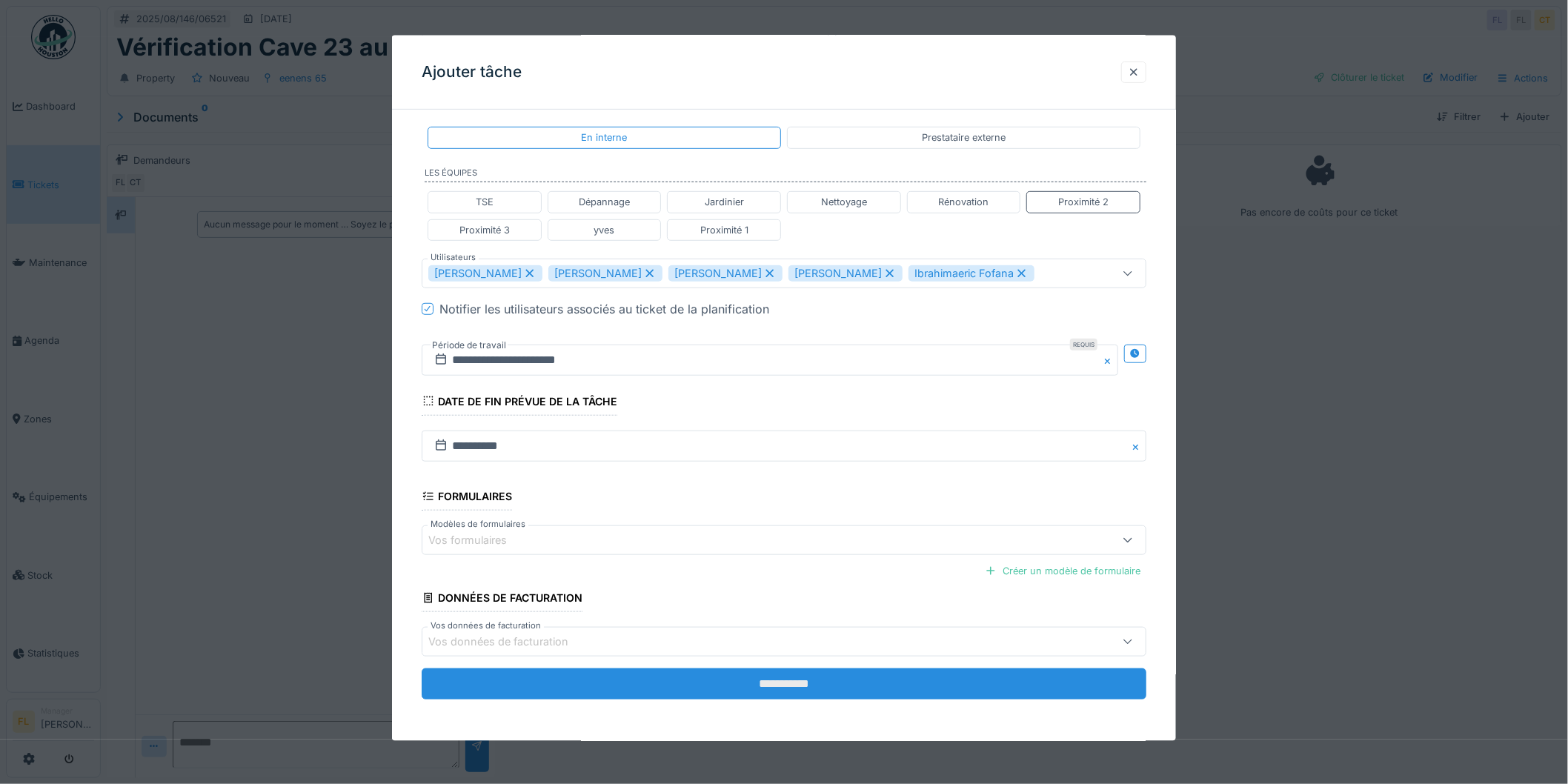
click at [832, 675] on input "**********" at bounding box center [784, 684] width 725 height 31
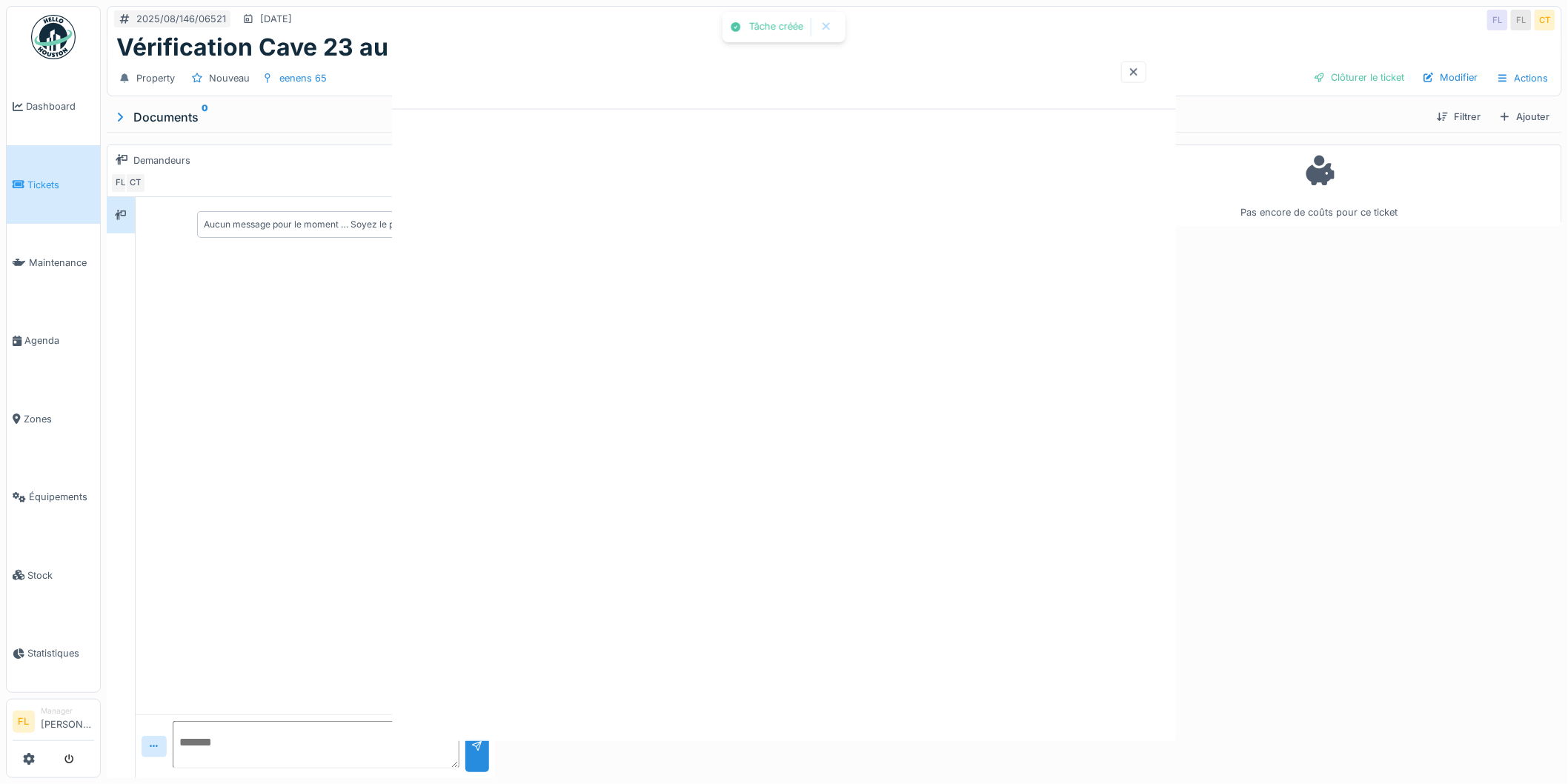
scroll to position [0, 0]
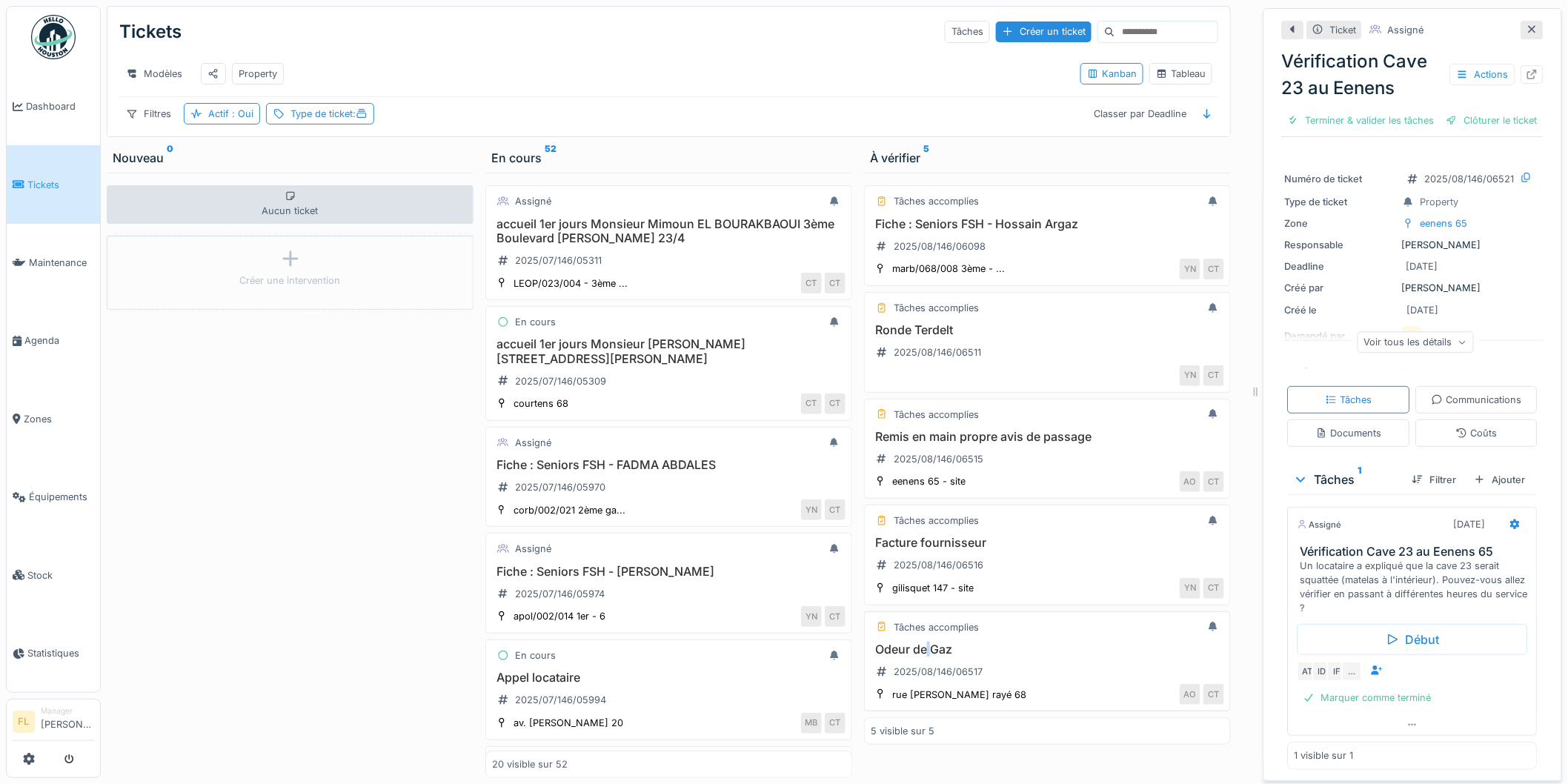
drag, startPoint x: 920, startPoint y: 663, endPoint x: 890, endPoint y: 659, distance: 30.3
click at [914, 657] on h3 "Odeur de Gaz" at bounding box center [1047, 649] width 353 height 14
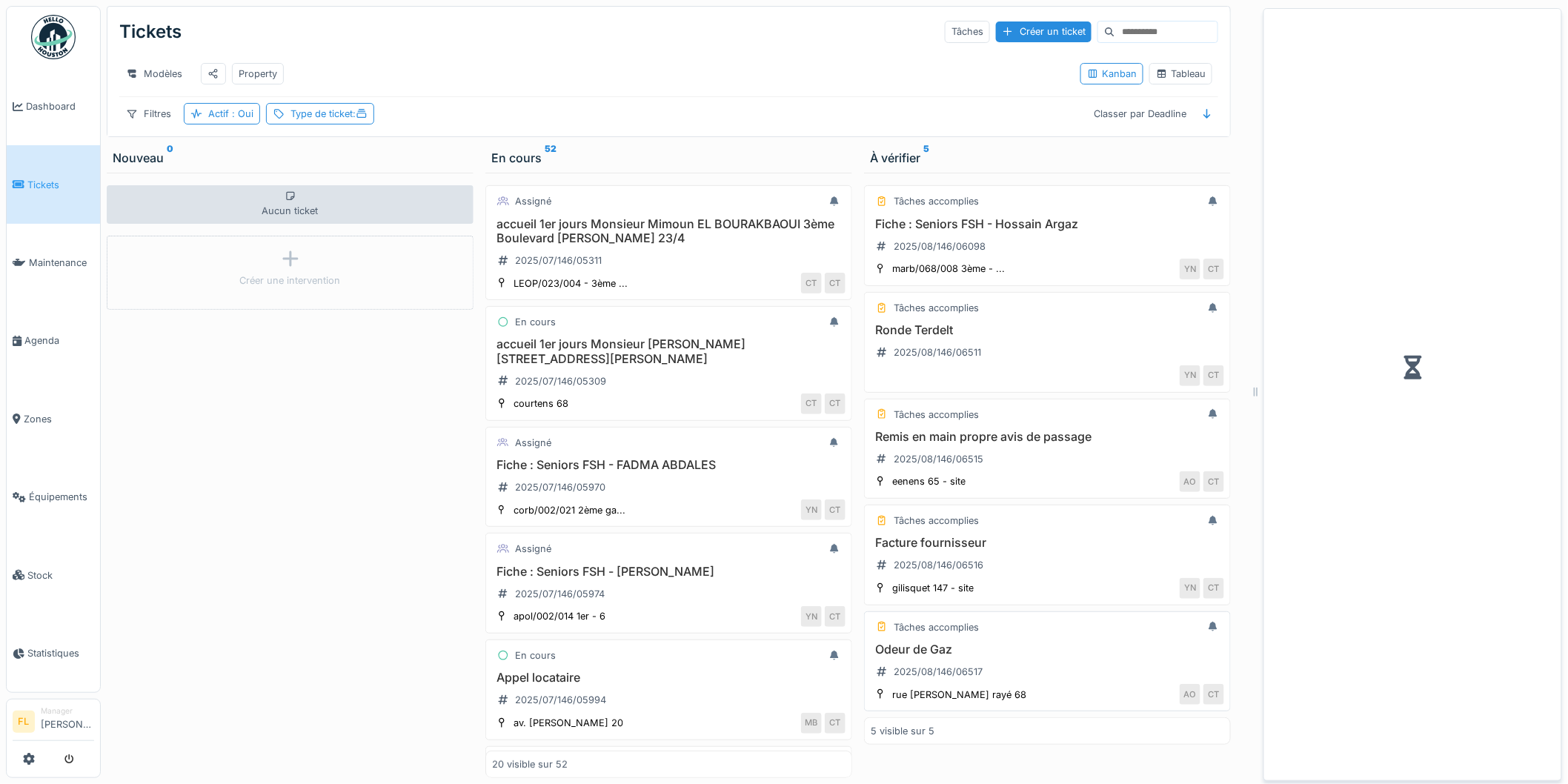
click at [884, 657] on h3 "Odeur de Gaz" at bounding box center [1047, 649] width 353 height 14
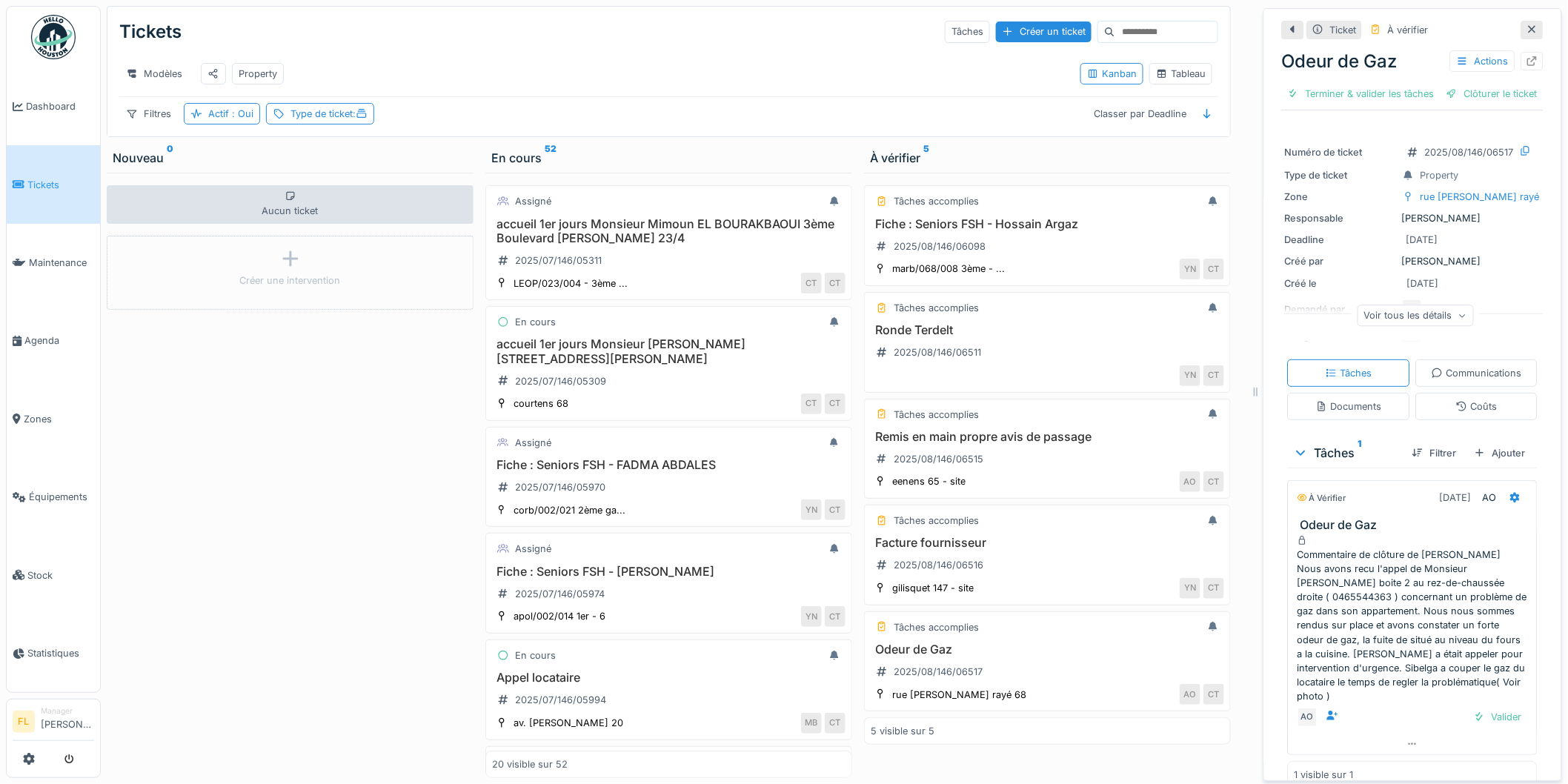
click at [1526, 63] on icon at bounding box center [1532, 61] width 12 height 10
click at [260, 608] on div "Aucun ticket Créer une intervention" at bounding box center [290, 475] width 367 height 605
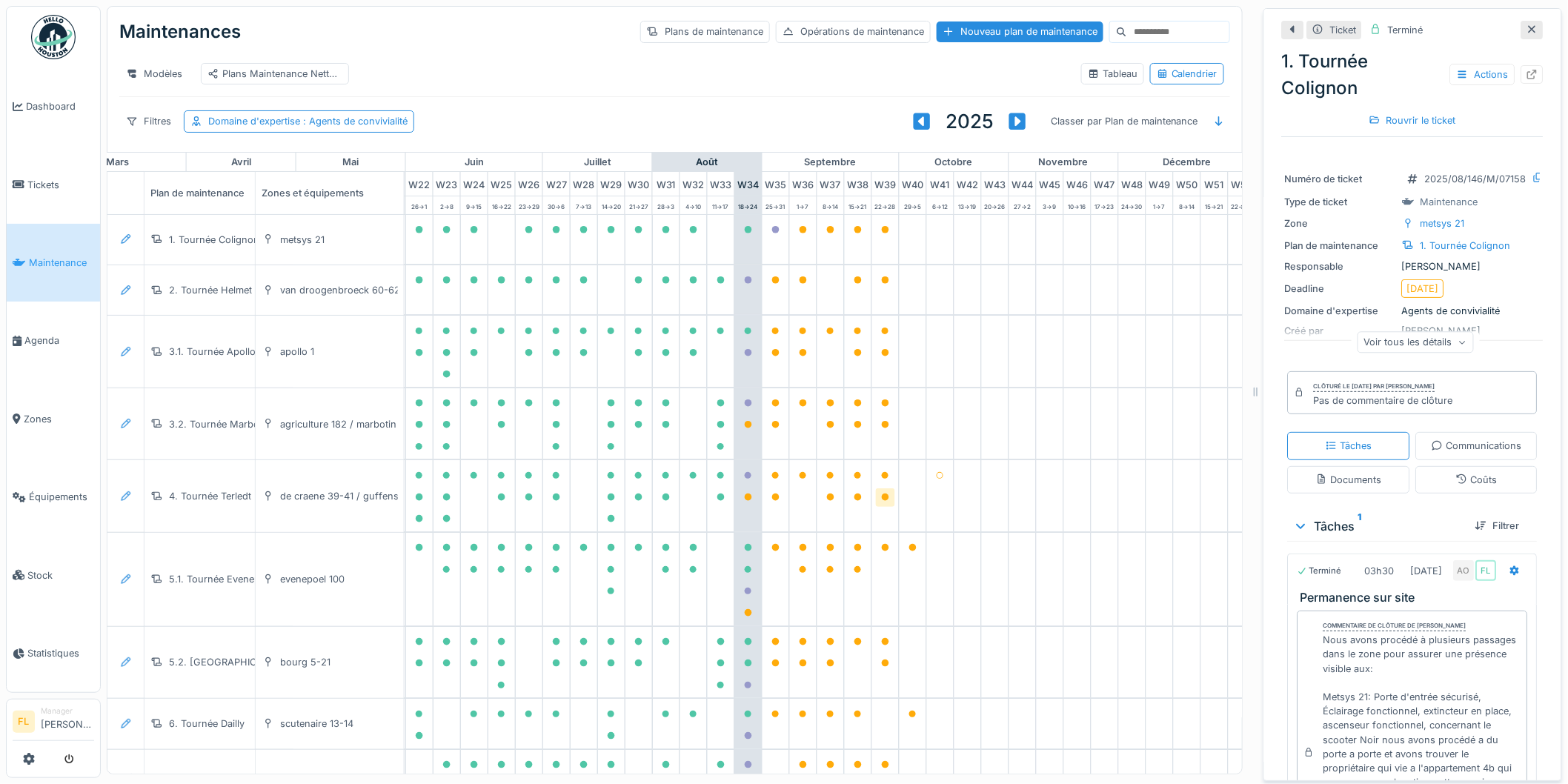
scroll to position [0, 662]
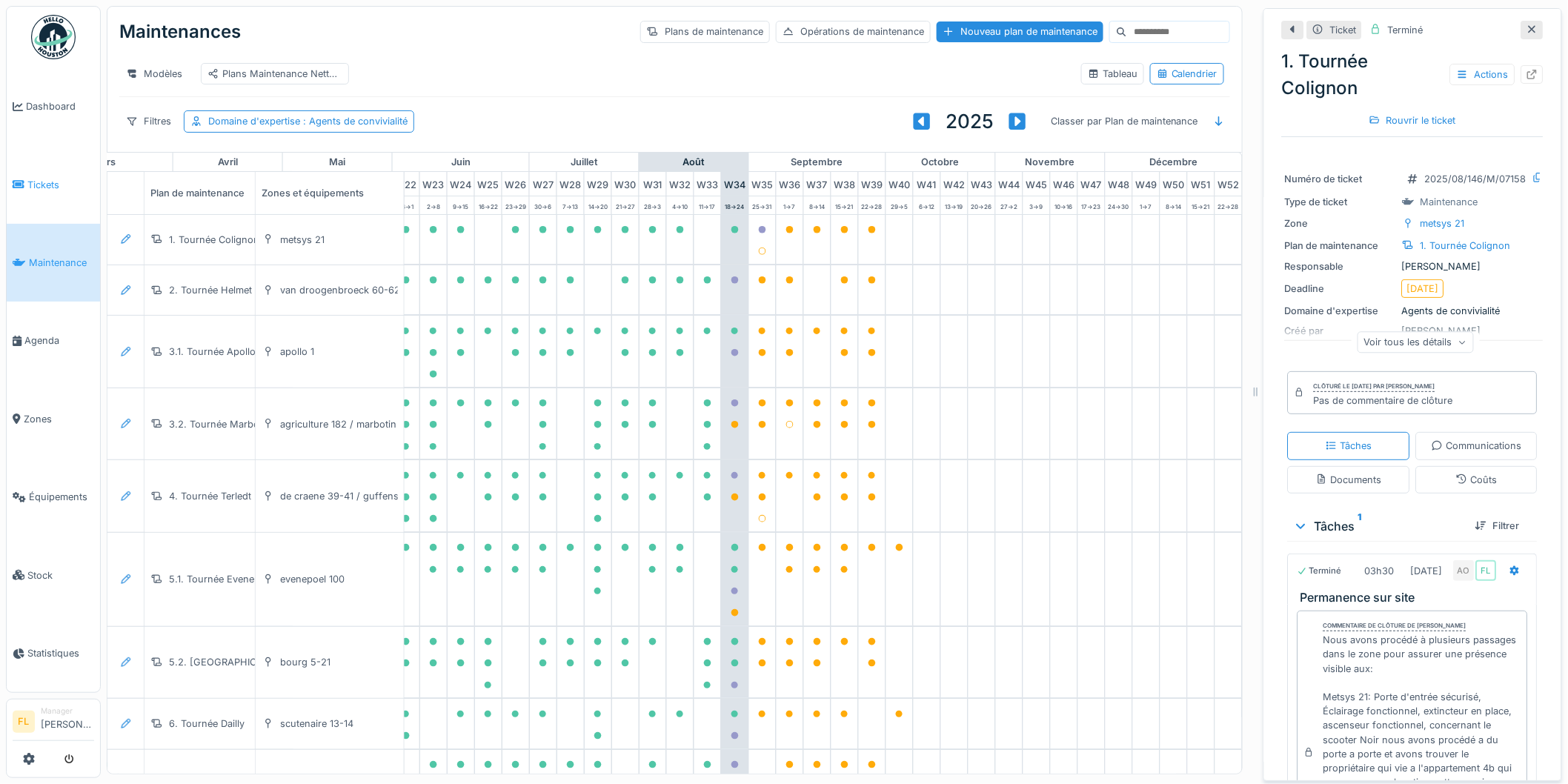
click at [52, 183] on span "Tickets" at bounding box center [61, 185] width 67 height 14
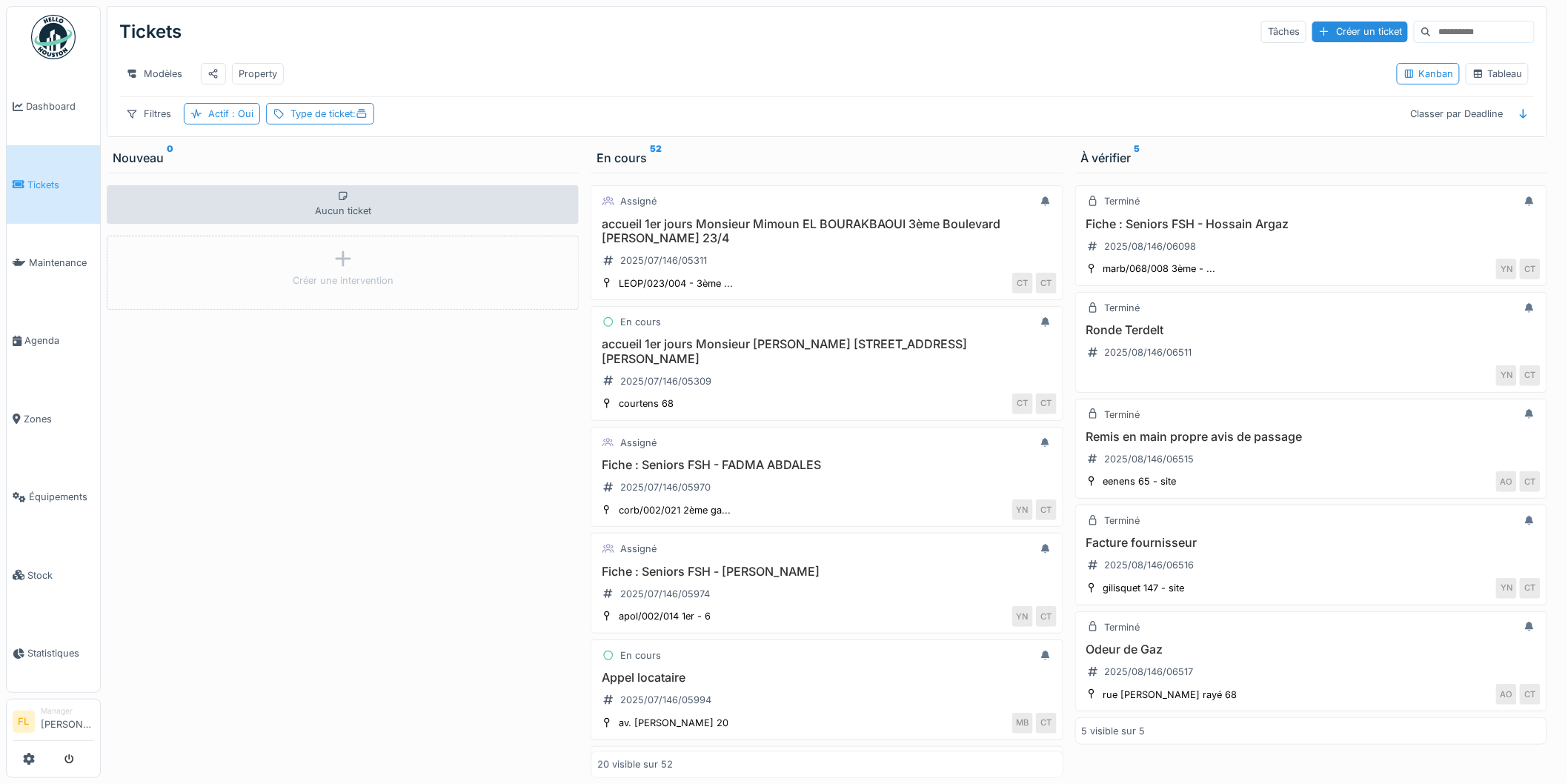
drag, startPoint x: 1071, startPoint y: 116, endPoint x: 1035, endPoint y: 116, distance: 36.0
click at [1070, 116] on div "Filtres Actif : Oui Type de ticket : Classer par Deadline" at bounding box center [827, 114] width 1416 height 22
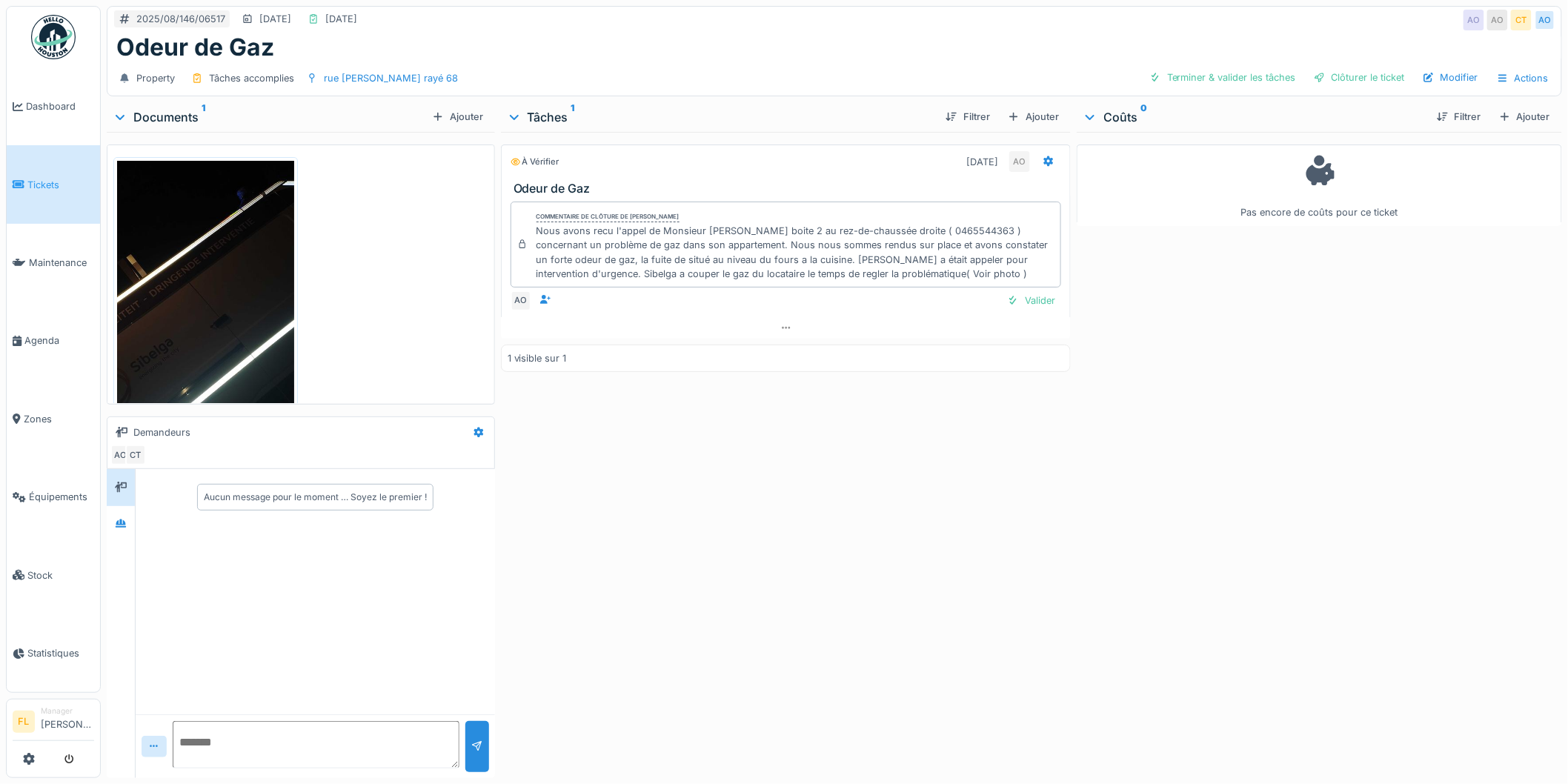
click at [208, 289] on img at bounding box center [206, 353] width 177 height 384
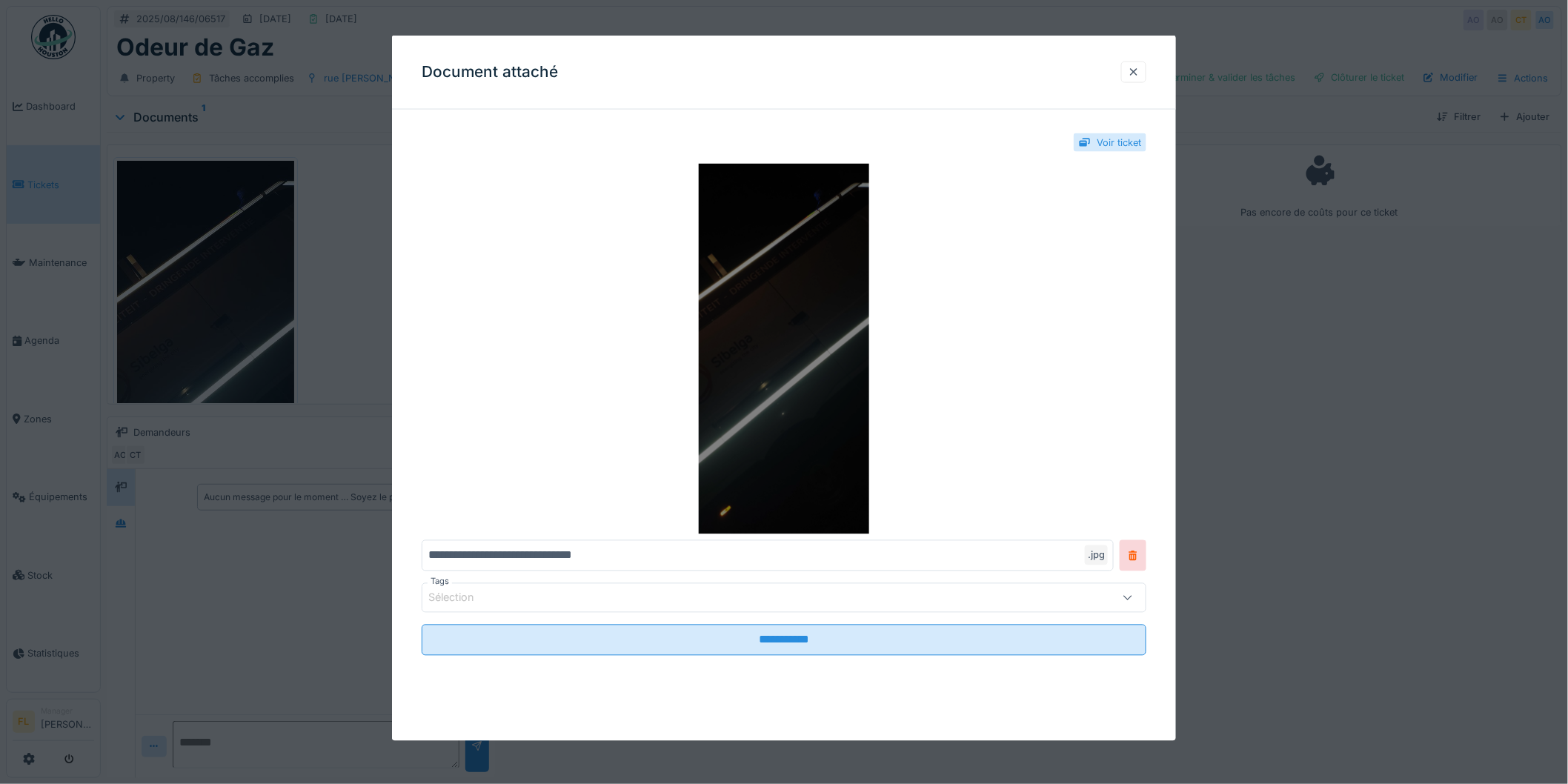
scroll to position [12, 0]
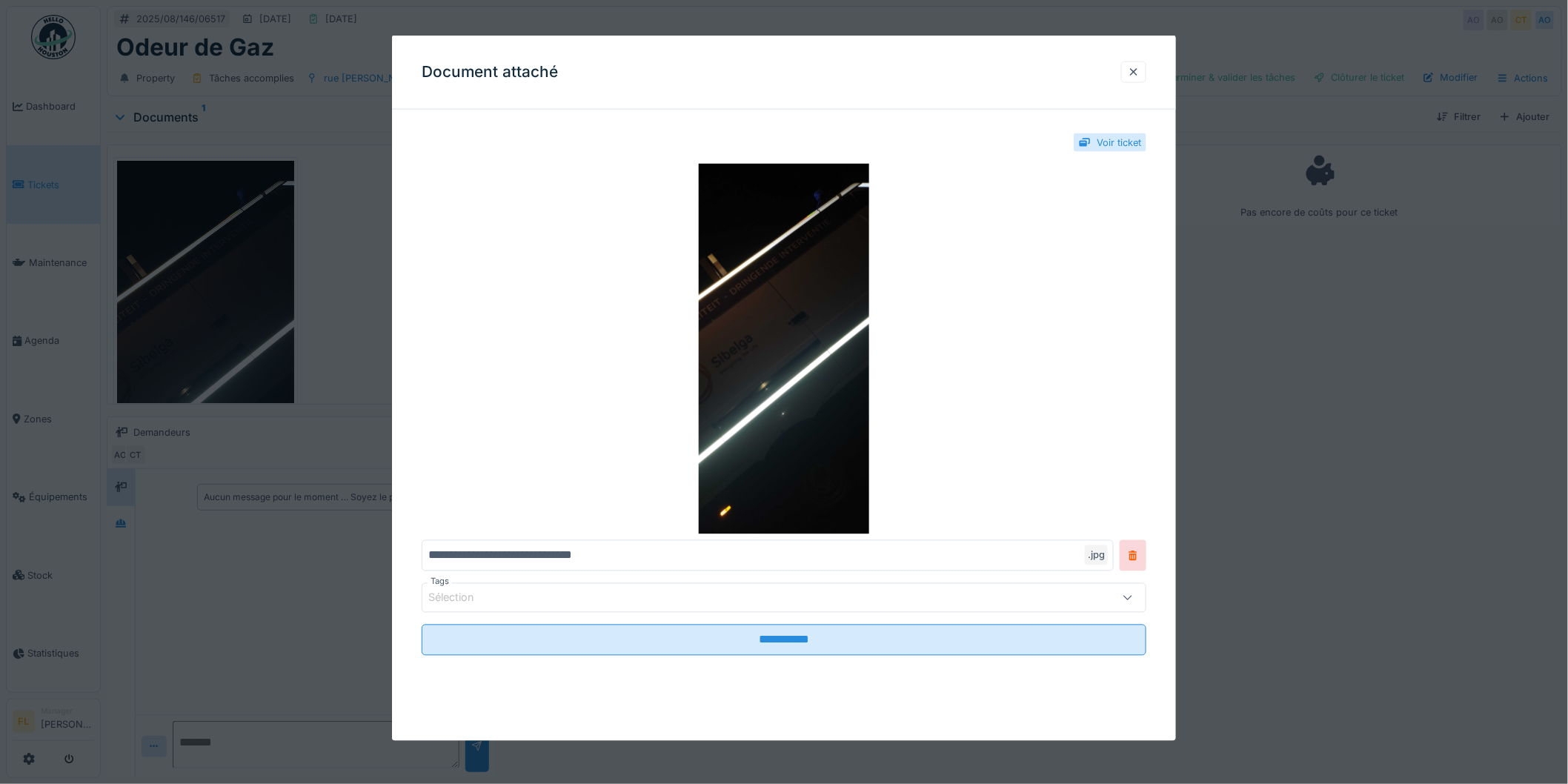
drag, startPoint x: 1141, startPoint y: 71, endPoint x: 779, endPoint y: 136, distance: 367.8
click at [1140, 71] on div at bounding box center [1134, 72] width 12 height 14
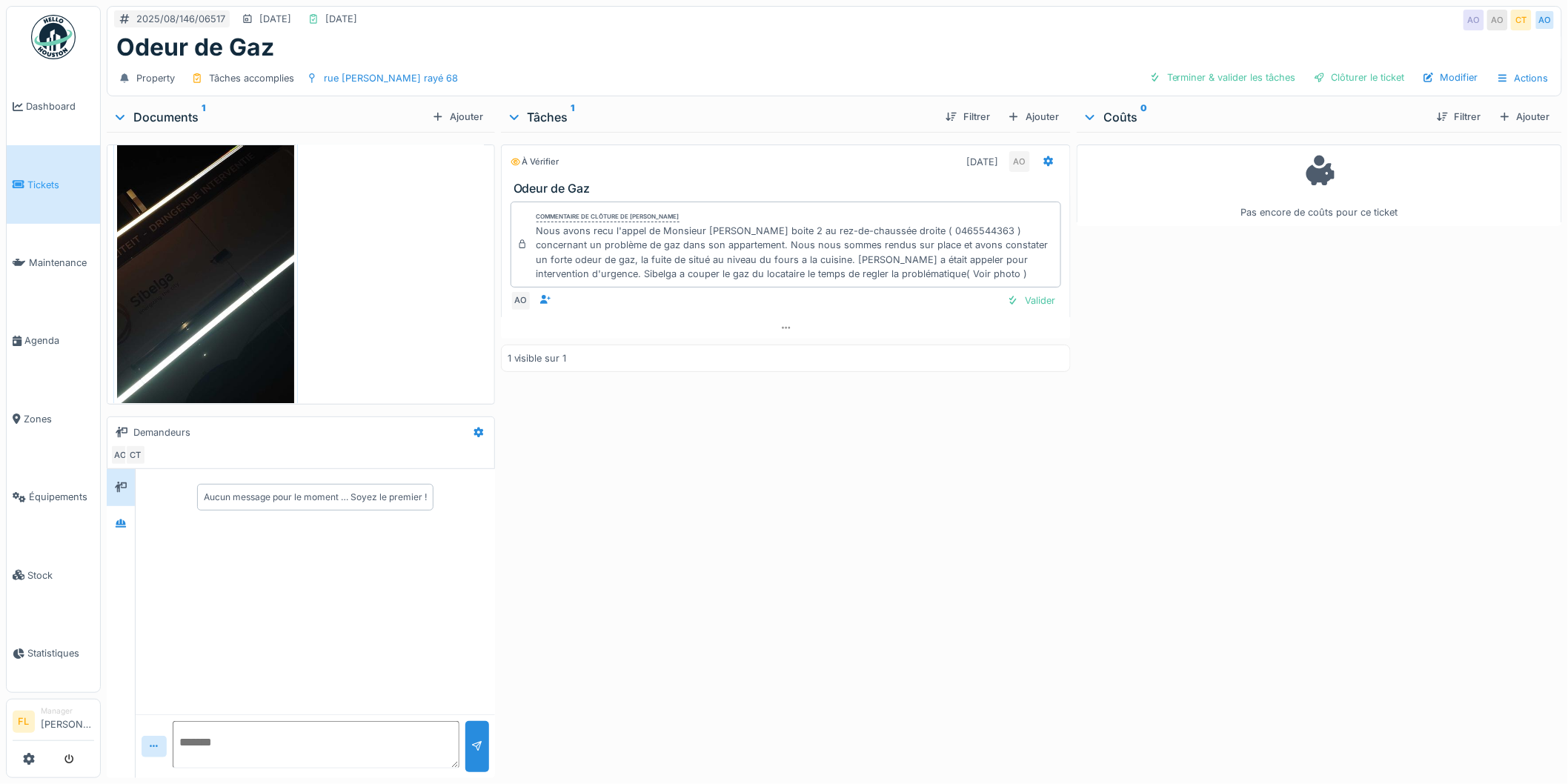
scroll to position [152, 0]
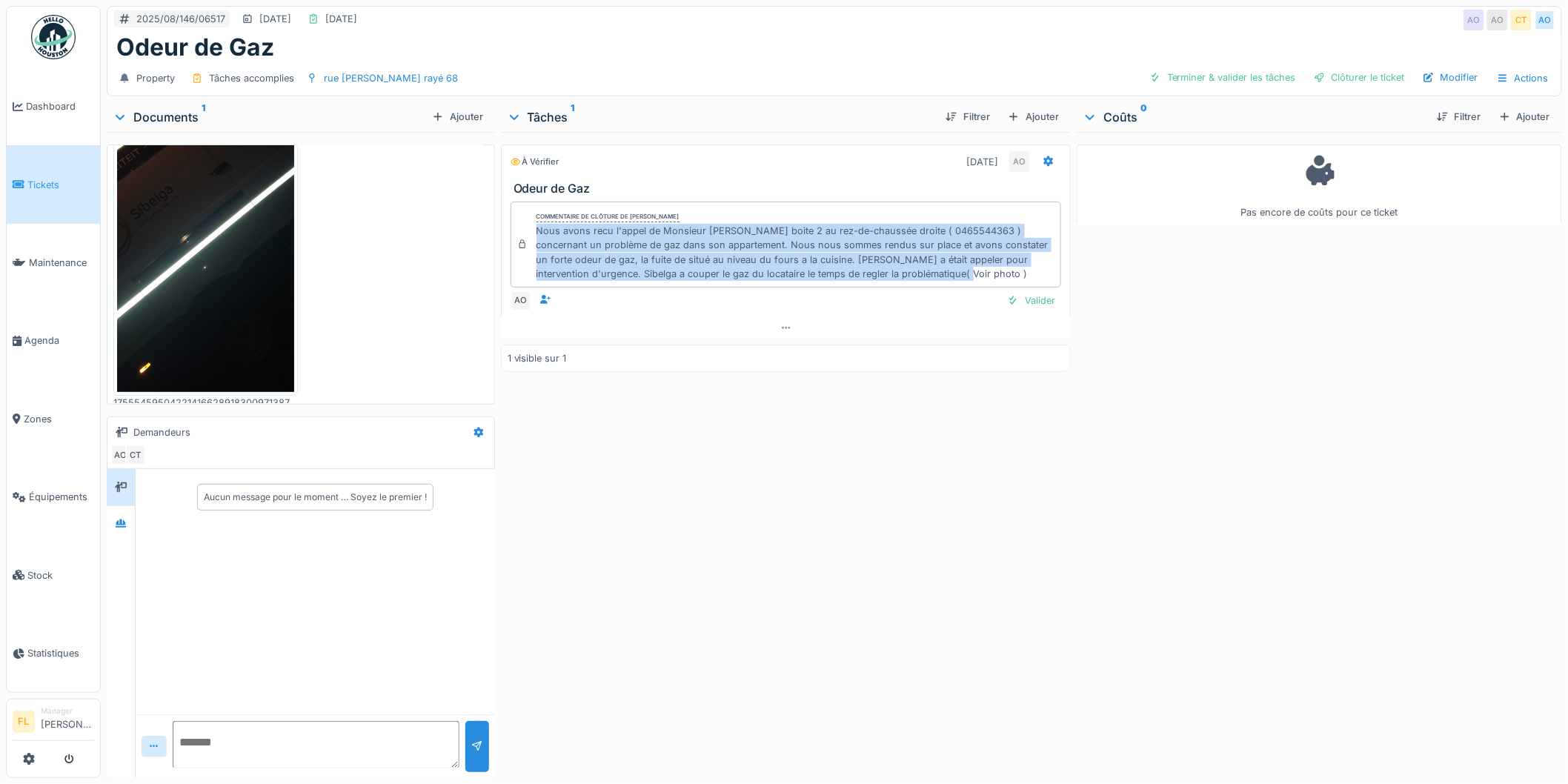
drag, startPoint x: 532, startPoint y: 219, endPoint x: 949, endPoint y: 260, distance: 419.0
click at [956, 262] on div "Nous avons recu l'appel de Monsieur [PERSON_NAME] boite 2 au rez-de-chaussée dr…" at bounding box center [796, 253] width 519 height 57
click at [947, 260] on div "Nous avons recu l'appel de Monsieur [PERSON_NAME] boite 2 au rez-de-chaussée dr…" at bounding box center [796, 253] width 519 height 57
drag, startPoint x: 544, startPoint y: 225, endPoint x: 932, endPoint y: 261, distance: 389.7
click at [932, 261] on div "Commentaire de clôture de Abdelkader Ouriachi Nous avons recu l'appel de Monsie…" at bounding box center [786, 245] width 551 height 86
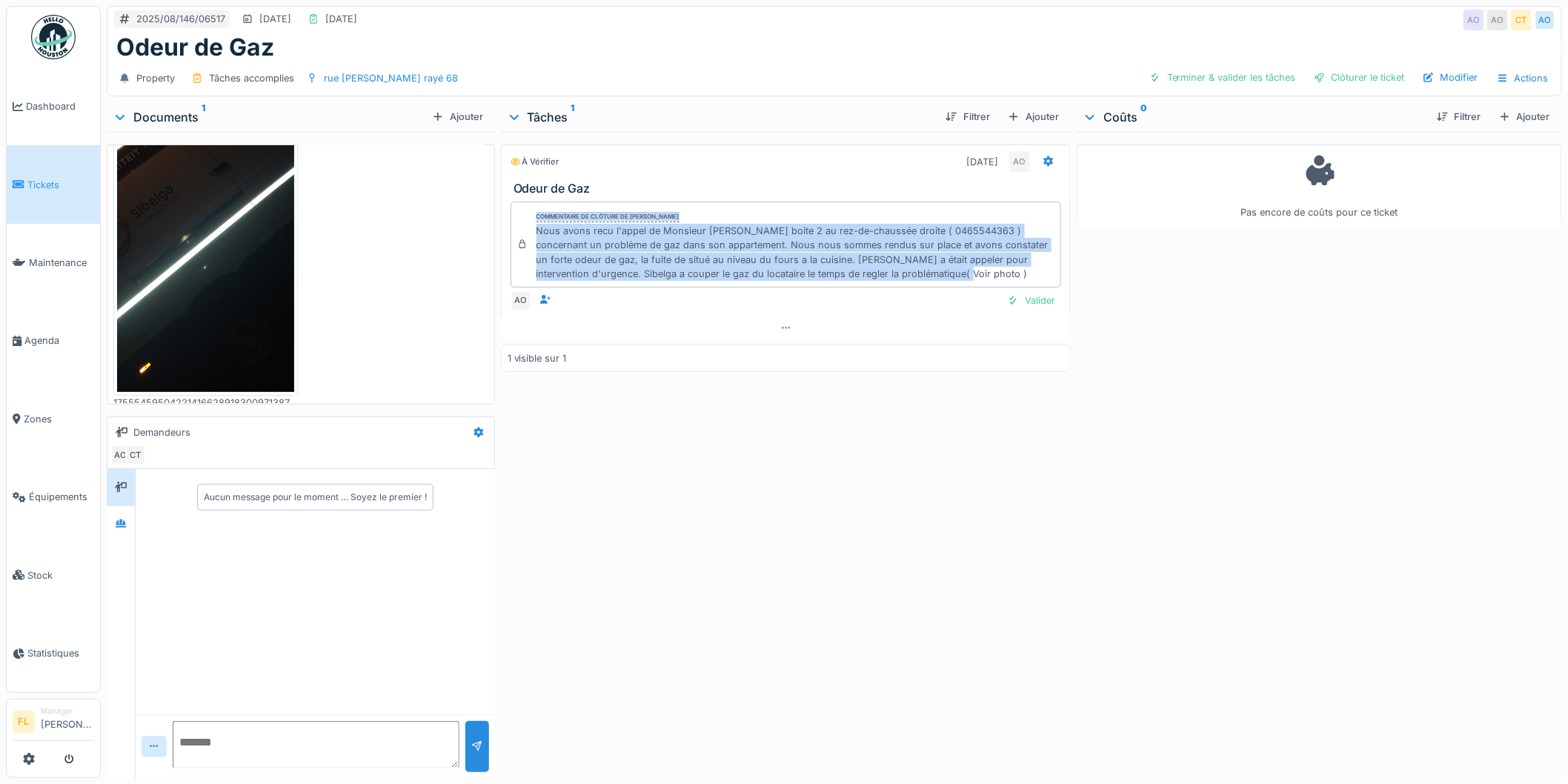
click at [932, 261] on div "Nous avons recu l'appel de Monsieur Kinumbi boite 2 au rez-de-chaussée droite (…" at bounding box center [796, 253] width 519 height 57
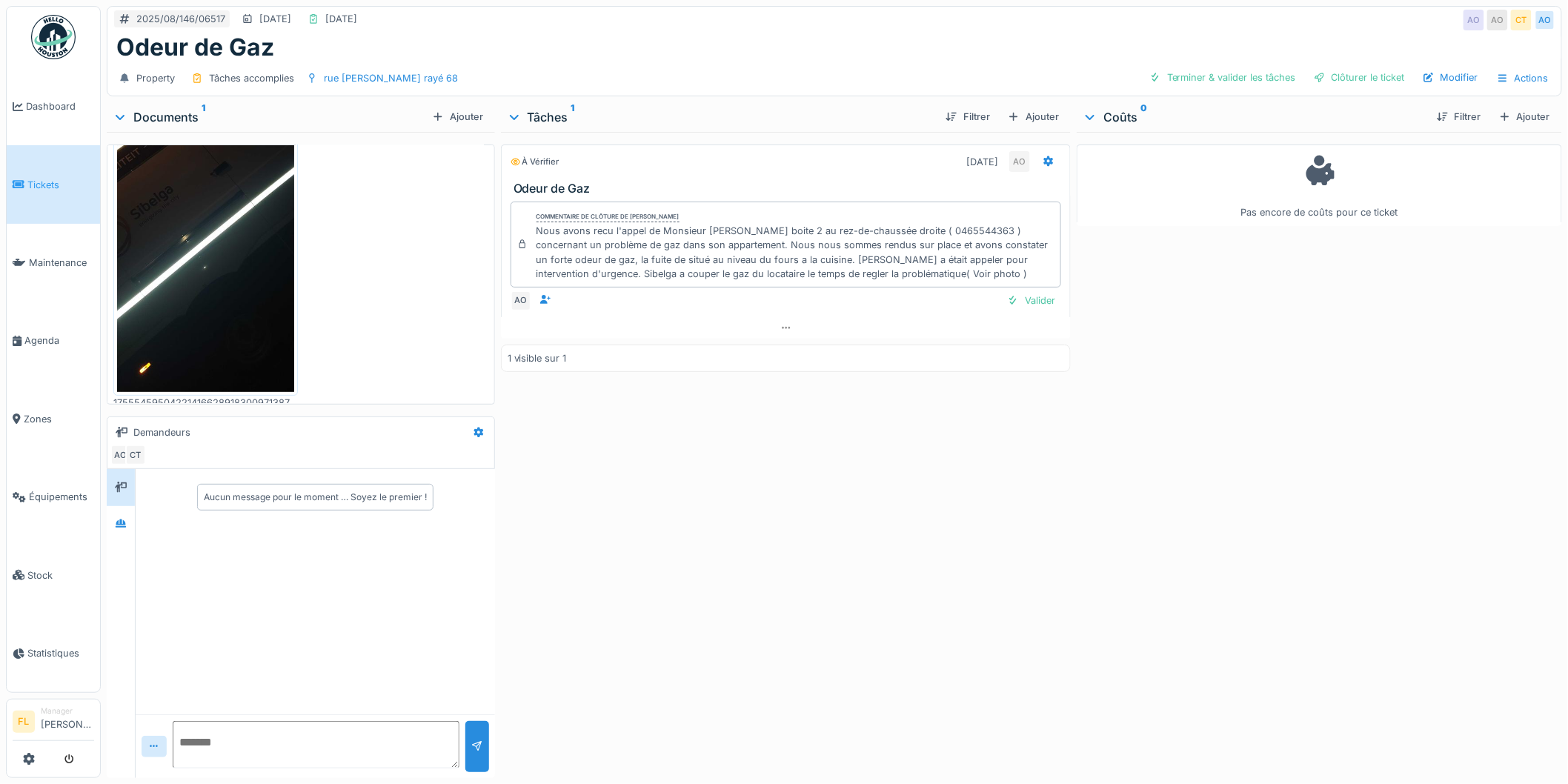
click at [929, 257] on div "Nous avons recu l'appel de Monsieur Kinumbi boite 2 au rez-de-chaussée droite (…" at bounding box center [796, 253] width 519 height 57
click at [1024, 290] on div "Valider" at bounding box center [1031, 300] width 60 height 20
click at [1345, 68] on div "Clôturer le ticket" at bounding box center [1359, 78] width 103 height 20
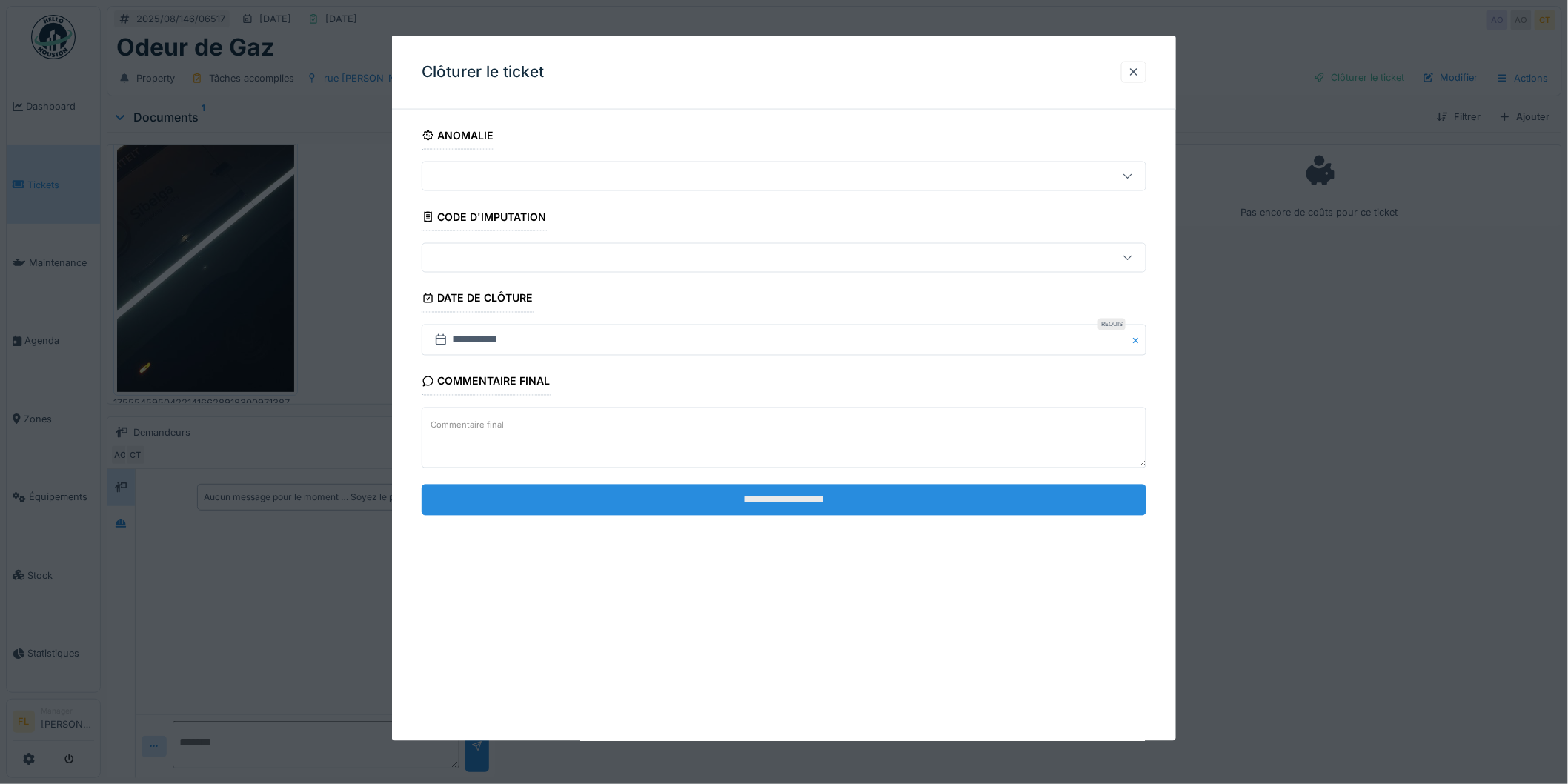
click at [914, 504] on input "**********" at bounding box center [784, 499] width 725 height 31
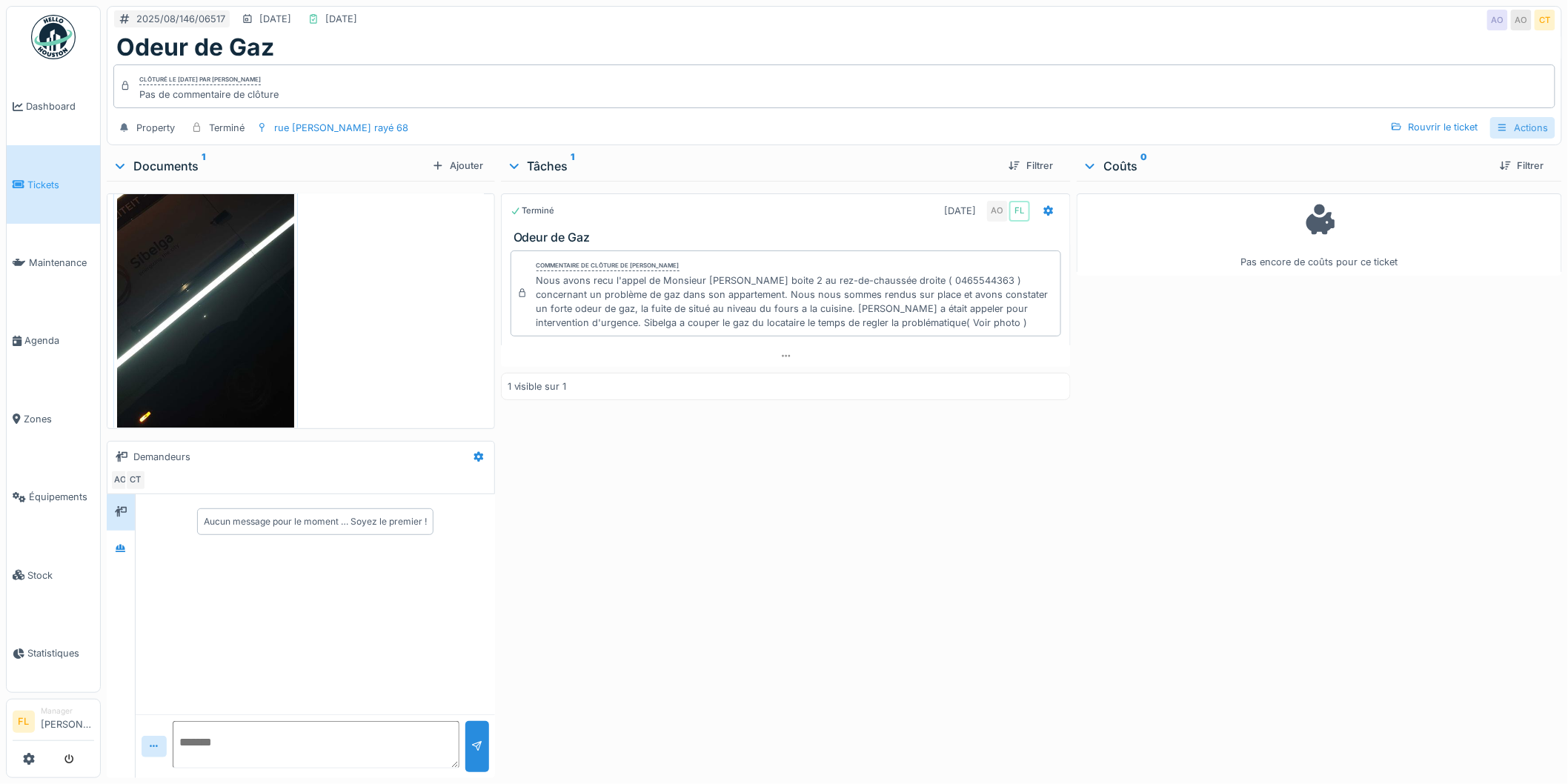
click at [1522, 117] on div "Actions" at bounding box center [1523, 128] width 65 height 22
click at [1449, 150] on div "Rapport d'intervention" at bounding box center [1461, 161] width 132 height 22
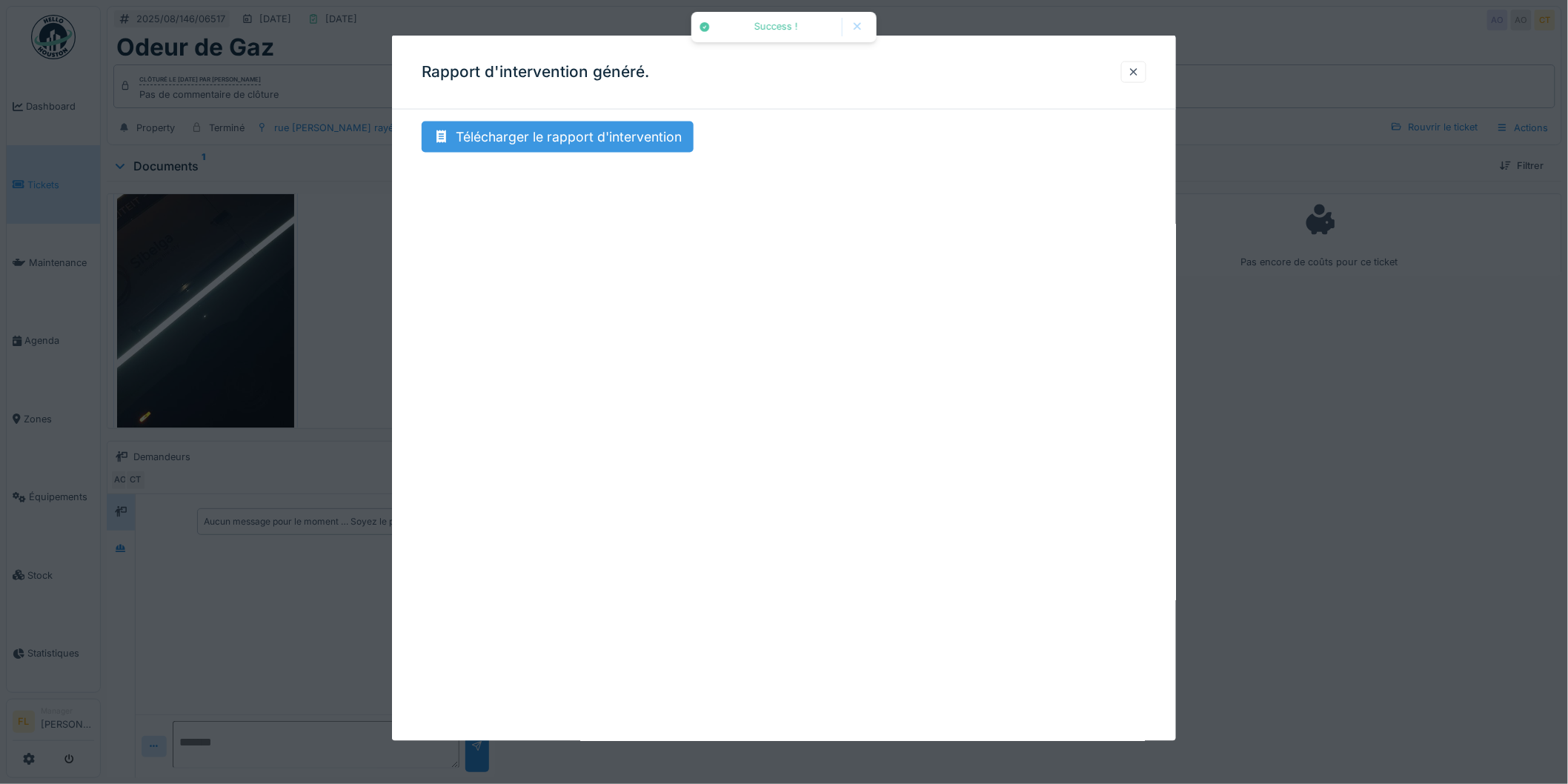
click at [494, 129] on div "Télécharger le rapport d'intervention" at bounding box center [558, 137] width 272 height 31
drag, startPoint x: 1136, startPoint y: 72, endPoint x: 1129, endPoint y: 65, distance: 9.9
click at [1137, 72] on div at bounding box center [1134, 72] width 12 height 14
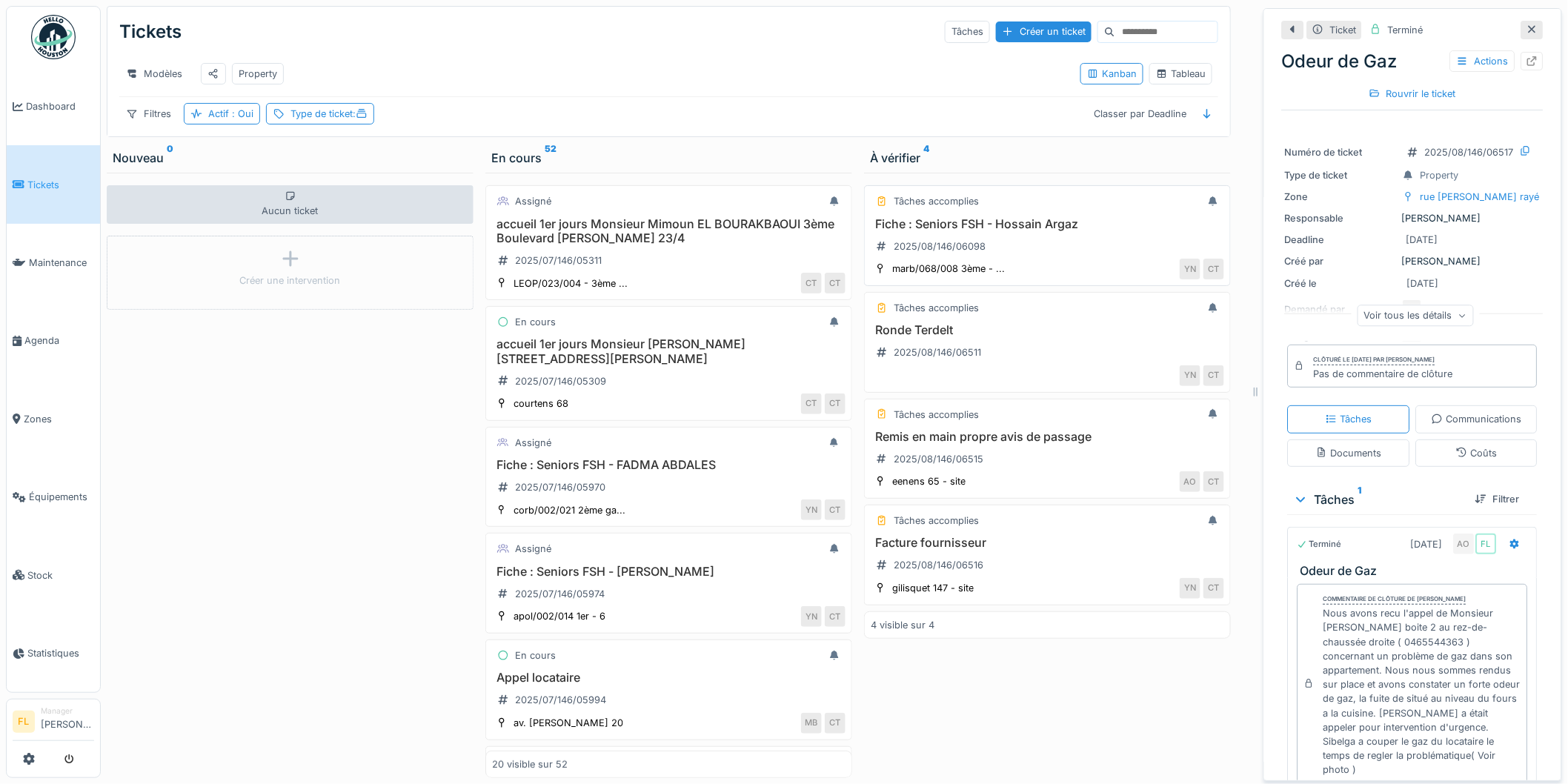
click at [1084, 231] on h3 "Fiche : Seniors FSH - Hossain Argaz" at bounding box center [1047, 224] width 353 height 14
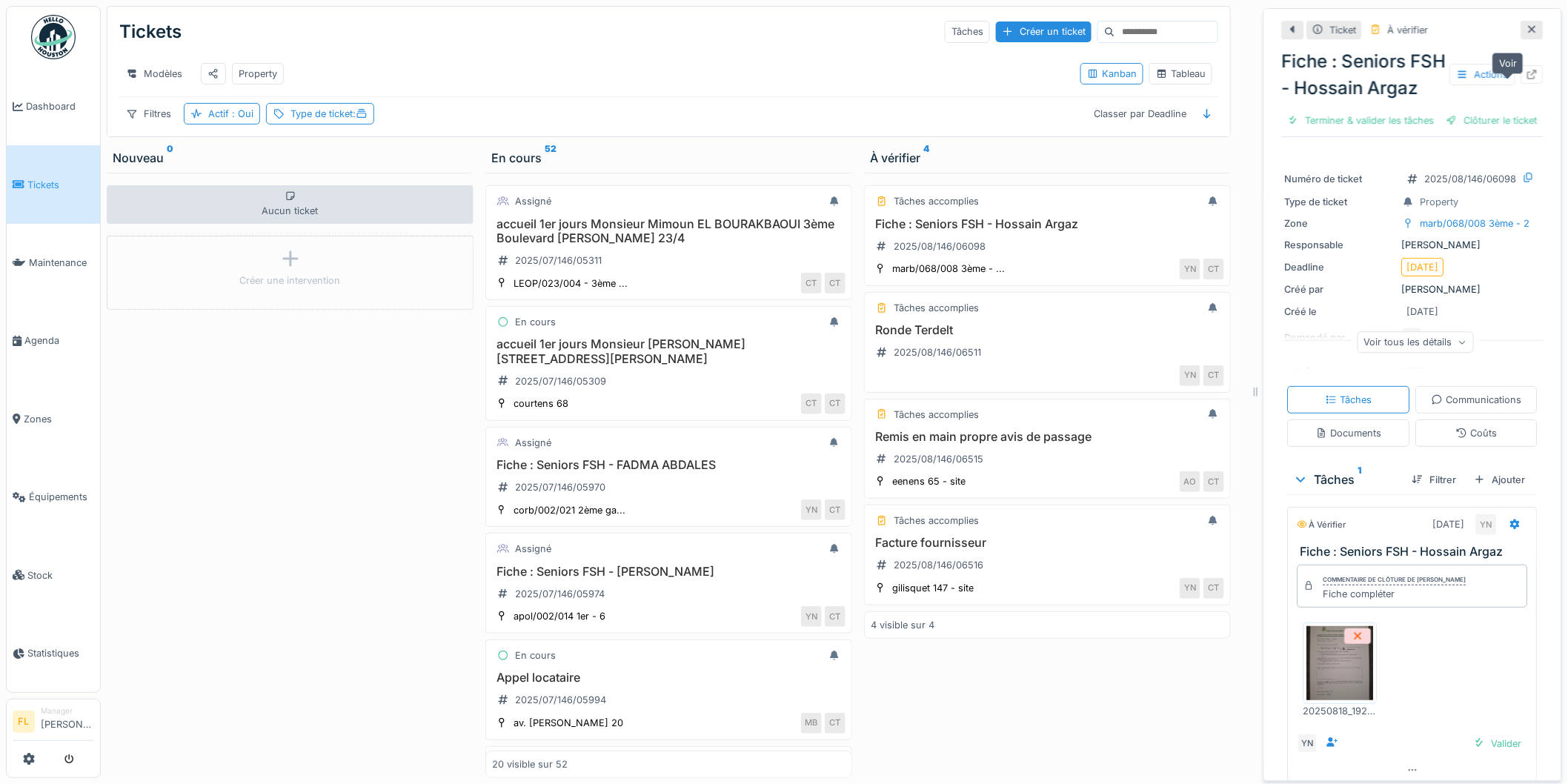
click at [1526, 82] on div at bounding box center [1532, 75] width 12 height 14
click at [914, 550] on h3 "Facture fournisseur" at bounding box center [1047, 543] width 353 height 14
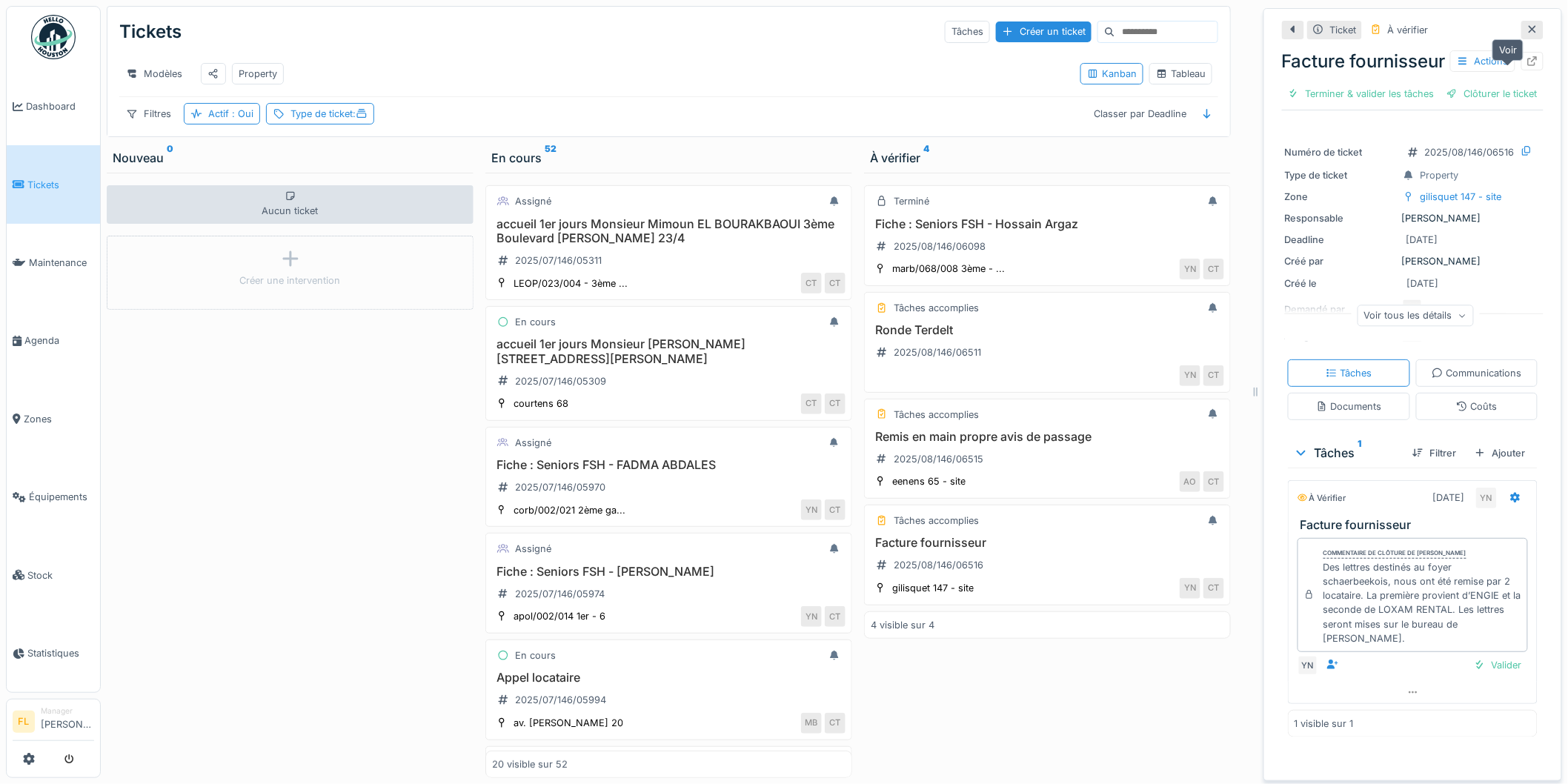
click at [1526, 66] on icon at bounding box center [1532, 61] width 12 height 10
click at [558, 75] on div "Modèles Property" at bounding box center [594, 73] width 950 height 33
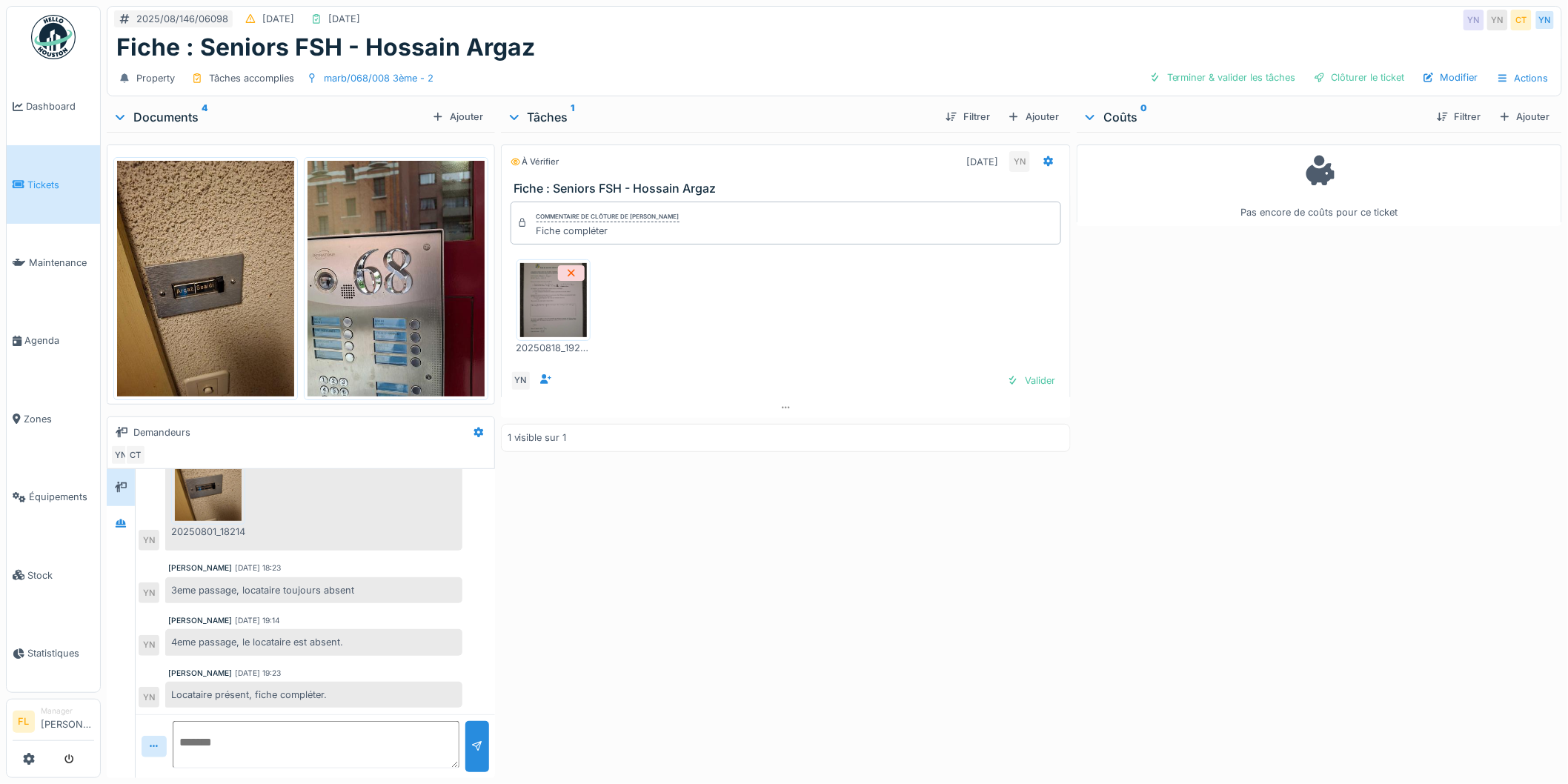
scroll to position [12, 0]
click at [1033, 376] on div "Valider" at bounding box center [1031, 380] width 60 height 20
click at [1218, 46] on div "Fiche : Seniors FSH - Hossain Argaz" at bounding box center [834, 47] width 1436 height 28
click at [1204, 62] on div "Property Tâches accomplies marb/068/008 3ème - 2 Clôturer le ticket Modifier Ac…" at bounding box center [835, 78] width 1454 height 33
click at [1338, 68] on div "Clôturer le ticket" at bounding box center [1359, 78] width 103 height 20
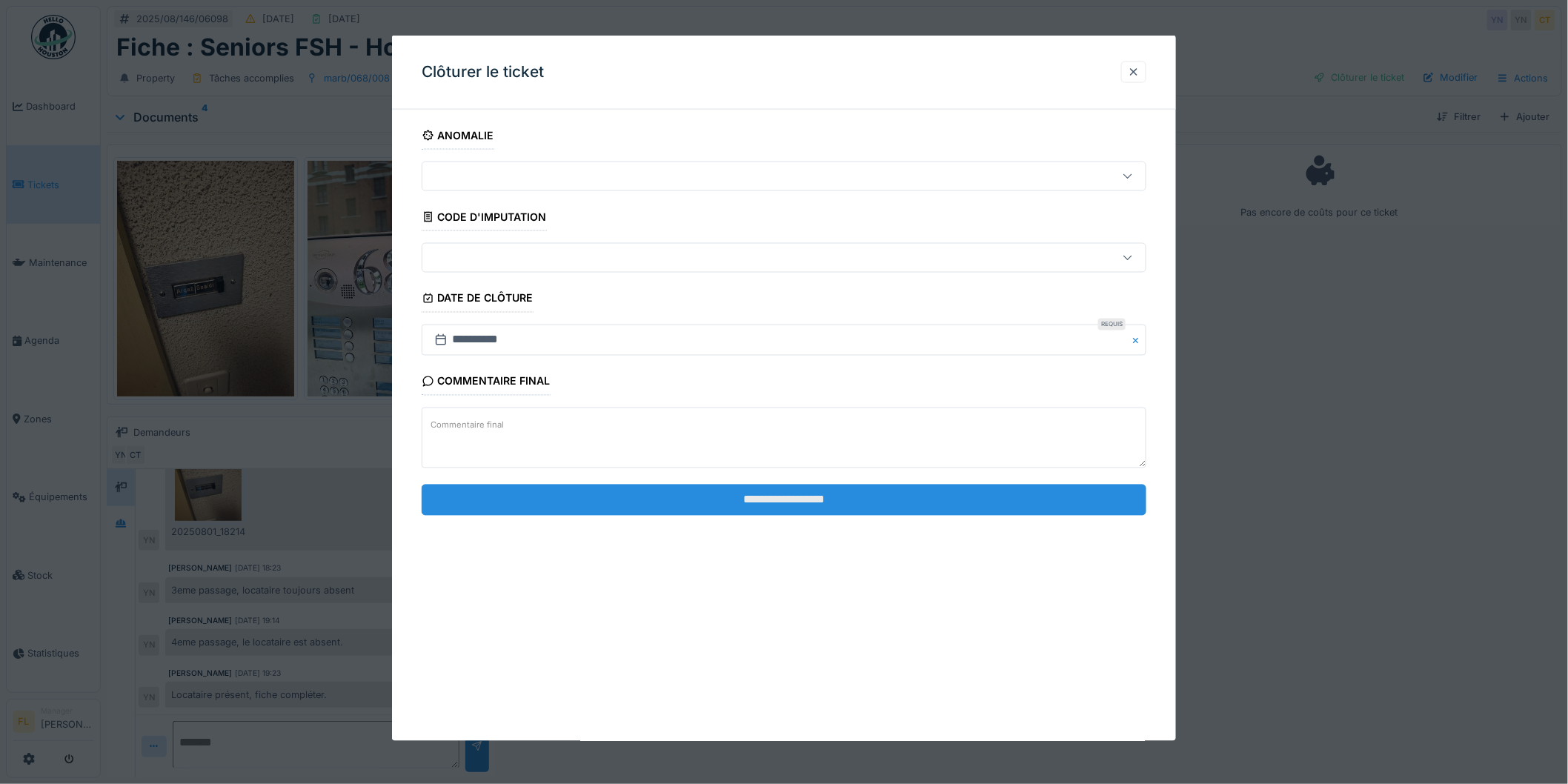
click at [726, 501] on input "**********" at bounding box center [784, 499] width 725 height 31
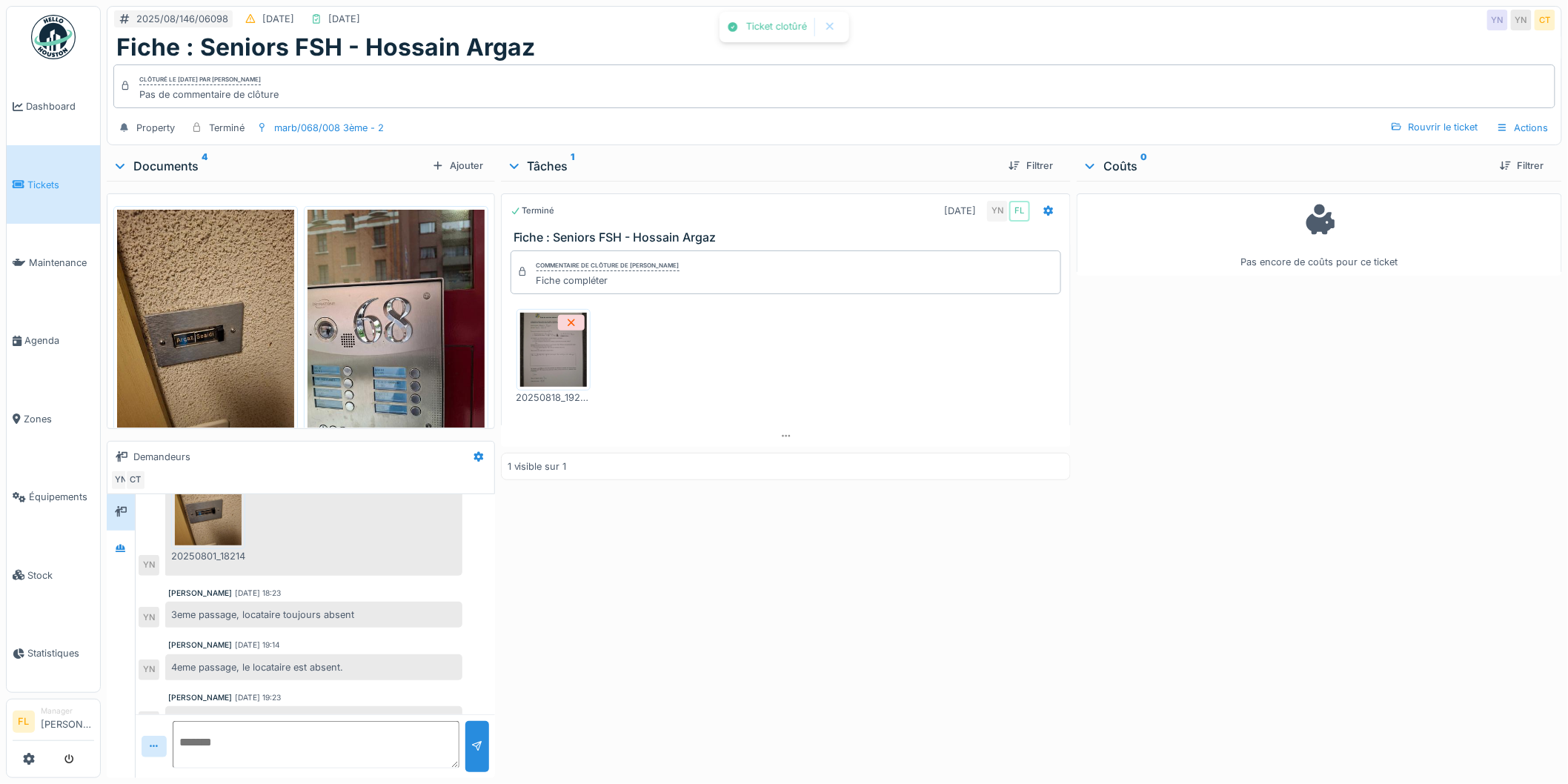
scroll to position [443, 0]
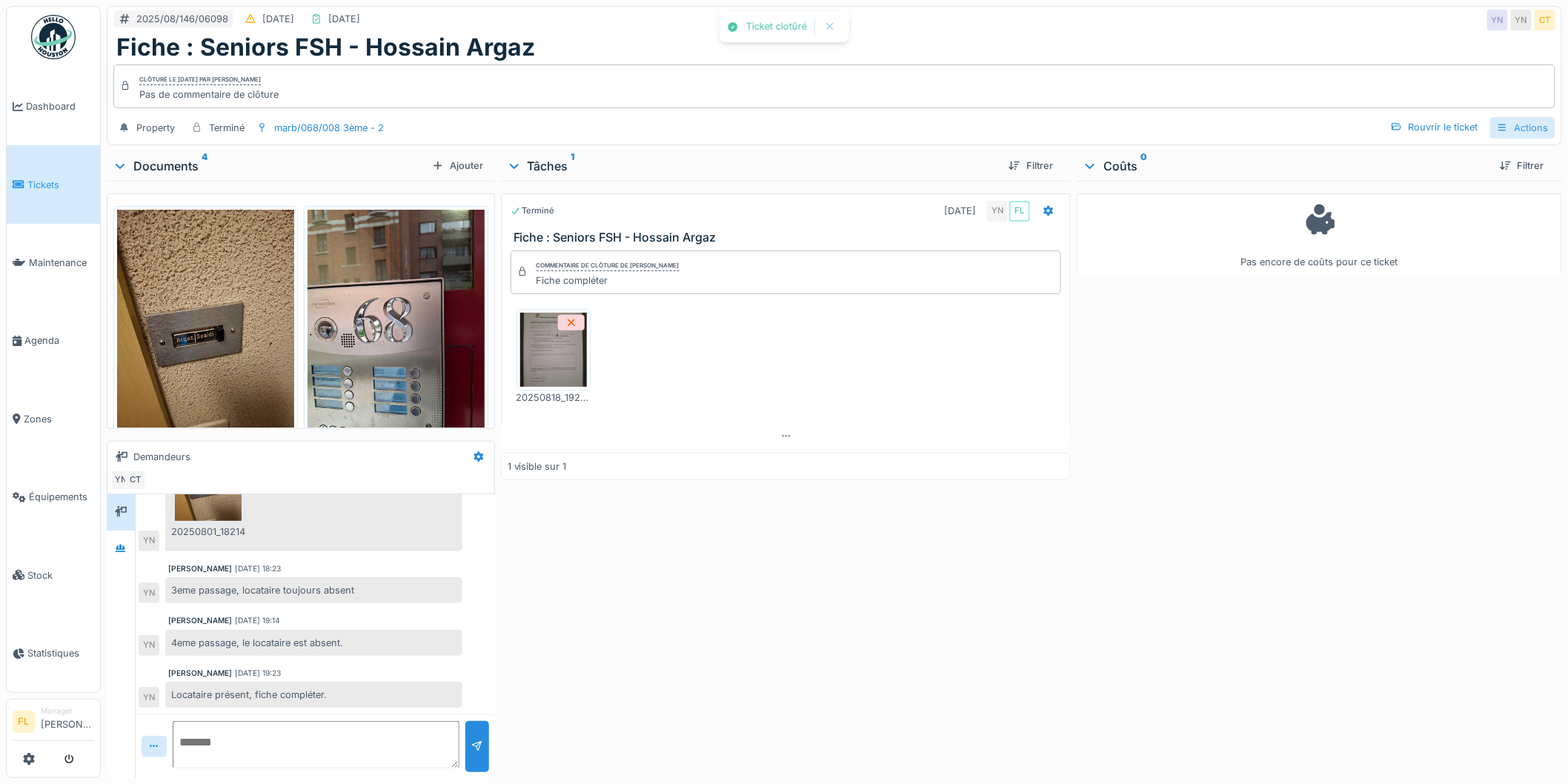
click at [1505, 117] on div "Actions" at bounding box center [1523, 128] width 65 height 22
click at [1457, 150] on div "Rapport d'intervention" at bounding box center [1461, 161] width 132 height 22
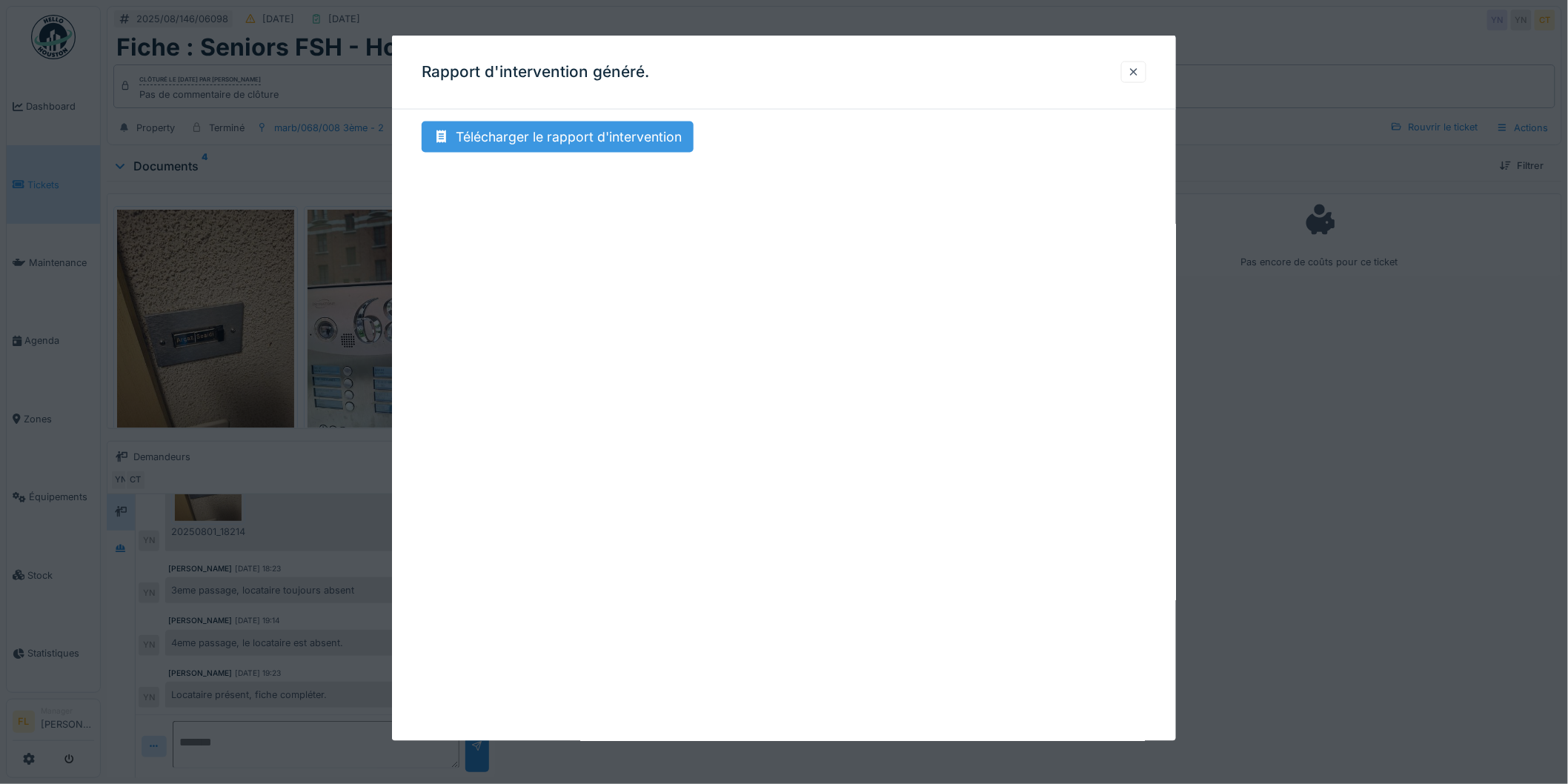
click at [509, 138] on div "Télécharger le rapport d'intervention" at bounding box center [558, 137] width 272 height 31
click at [1135, 68] on div at bounding box center [1134, 72] width 12 height 14
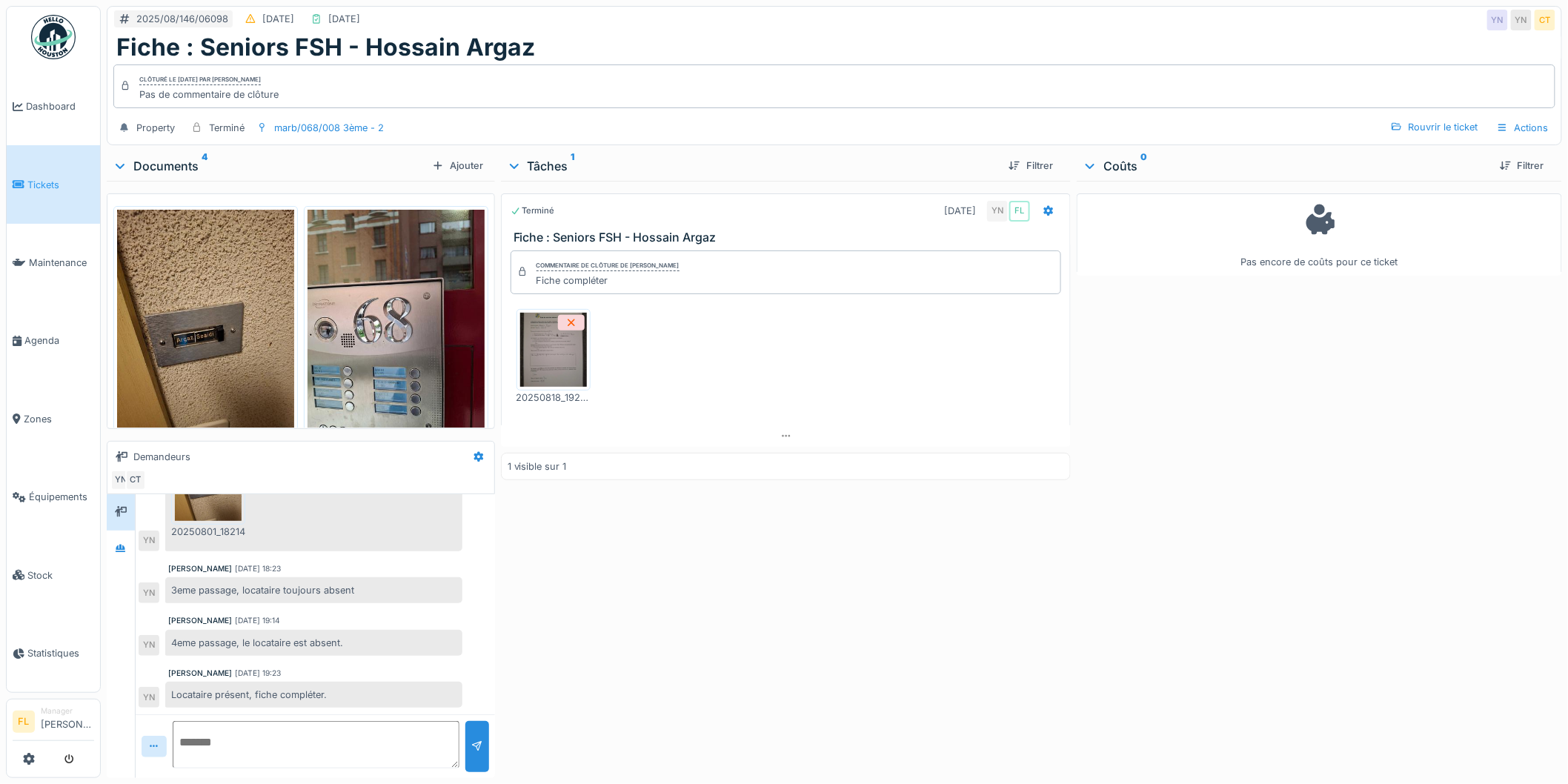
click at [1042, 613] on div "Terminé 30/07/2025 YN FL Fiche : Seniors FSH - Hossain Argaz Commentaire de clô…" at bounding box center [786, 477] width 571 height 591
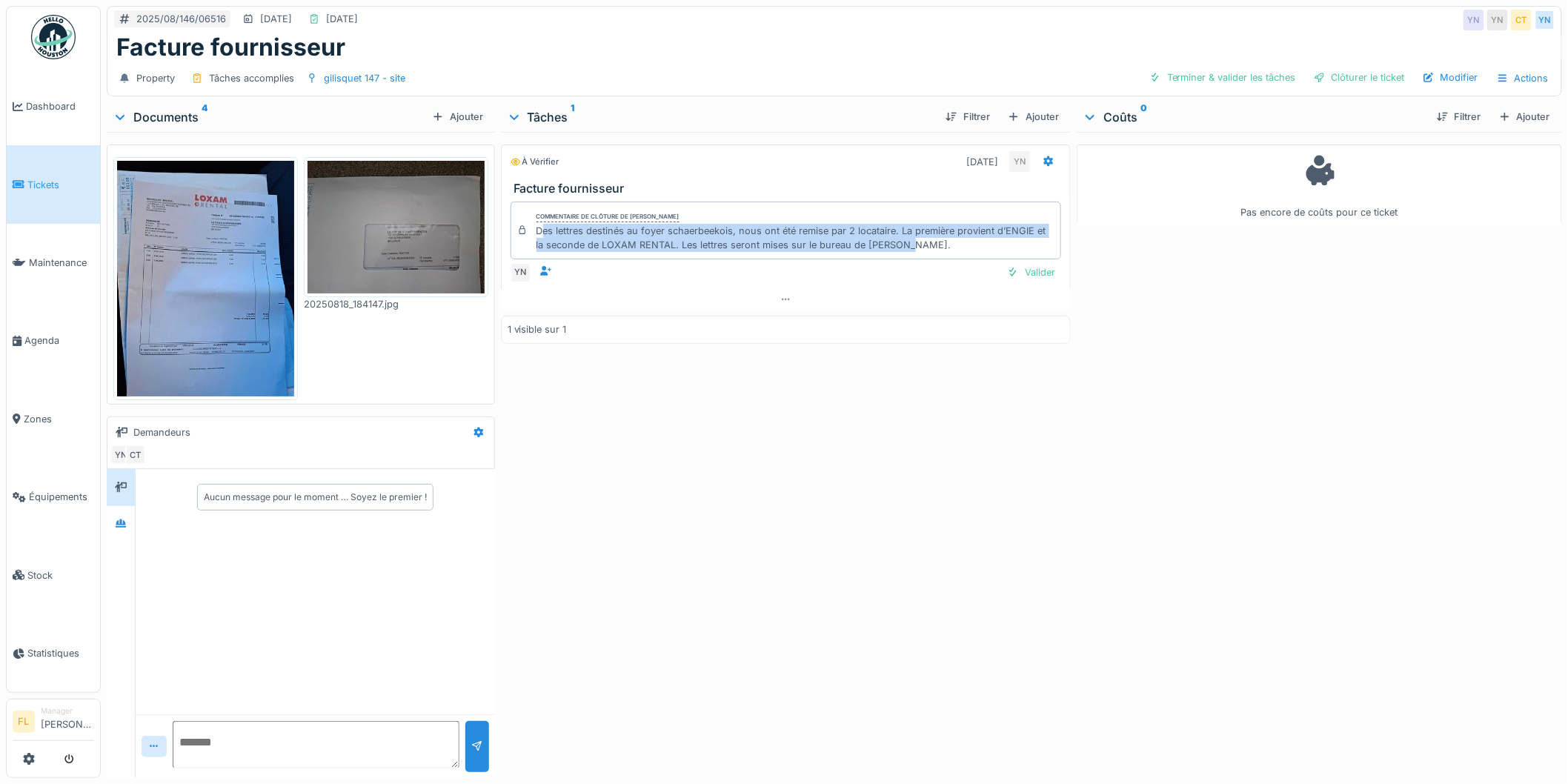
drag, startPoint x: 540, startPoint y: 233, endPoint x: 922, endPoint y: 241, distance: 382.1
click at [922, 241] on div "Des lettres destinés au foyer schaerbeekois, nous ont été remise par 2 locatair…" at bounding box center [796, 238] width 519 height 28
drag, startPoint x: 913, startPoint y: 243, endPoint x: 531, endPoint y: 232, distance: 382.2
click at [531, 232] on div "Commentaire de clôture de [PERSON_NAME] Des lettres destinés au foyer schaerbee…" at bounding box center [786, 230] width 551 height 58
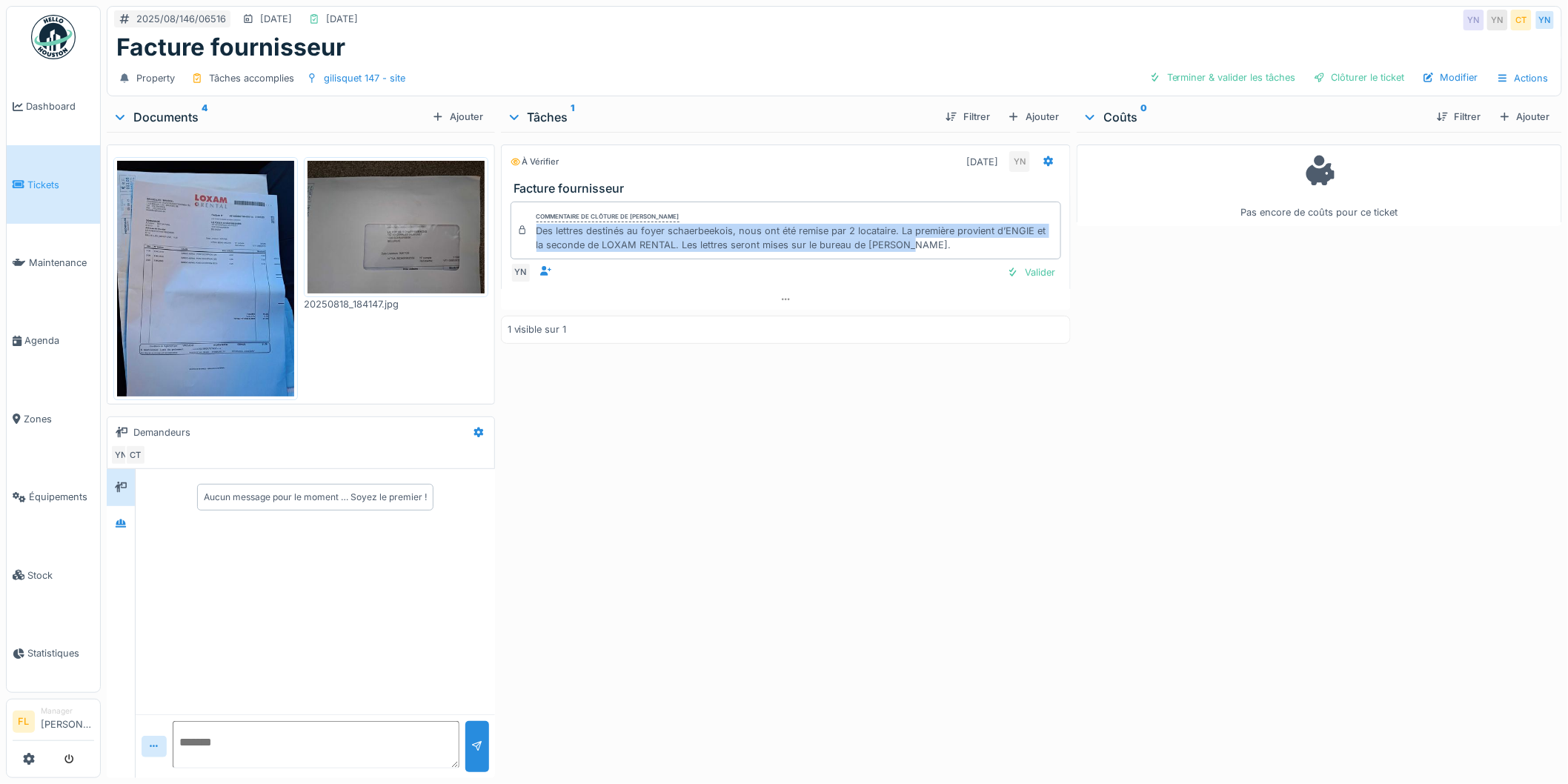
click at [531, 232] on div "Commentaire de clôture de [PERSON_NAME] Des lettres destinés au foyer schaerbee…" at bounding box center [786, 230] width 551 height 58
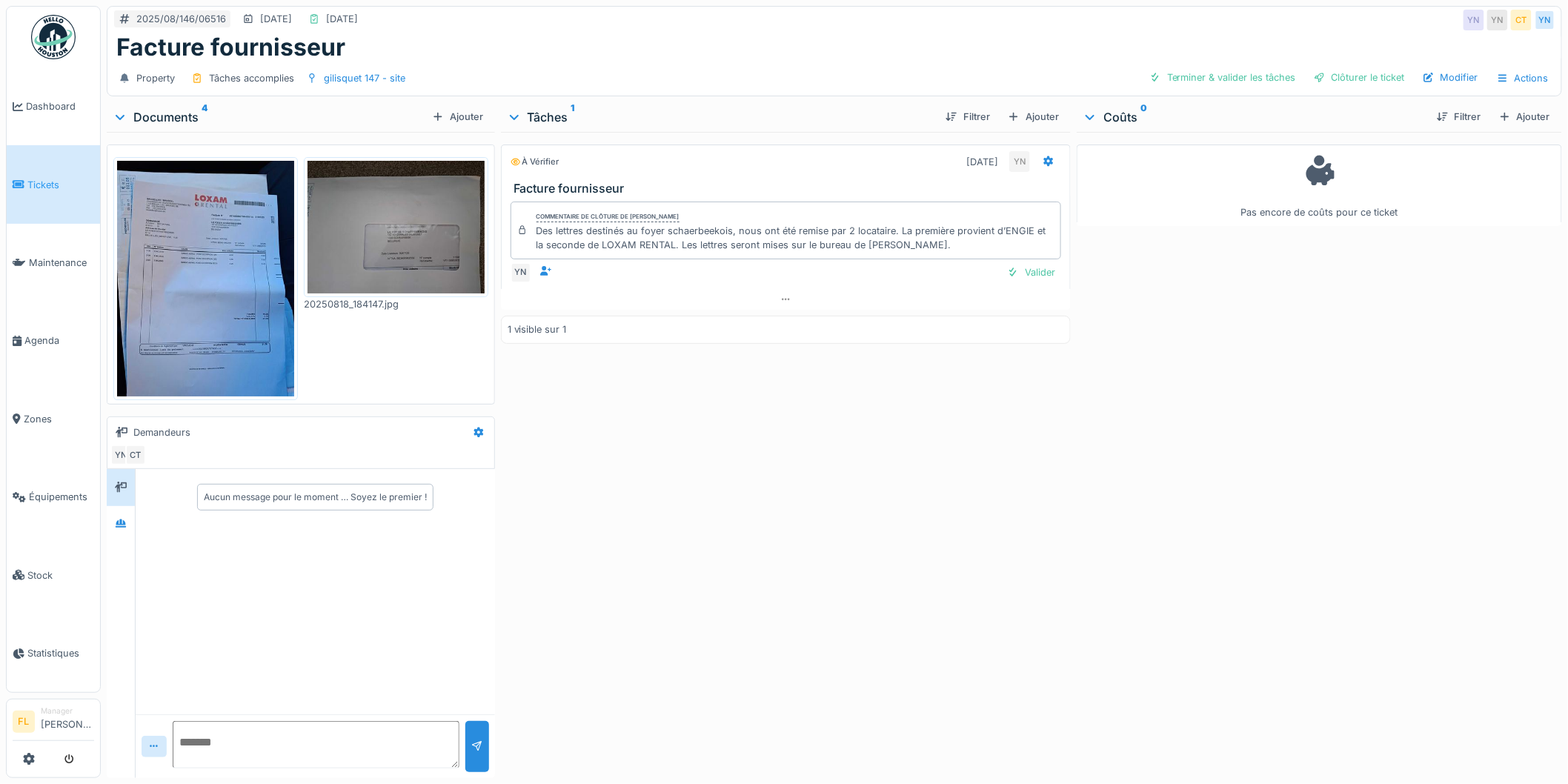
click at [172, 223] on img at bounding box center [206, 279] width 177 height 236
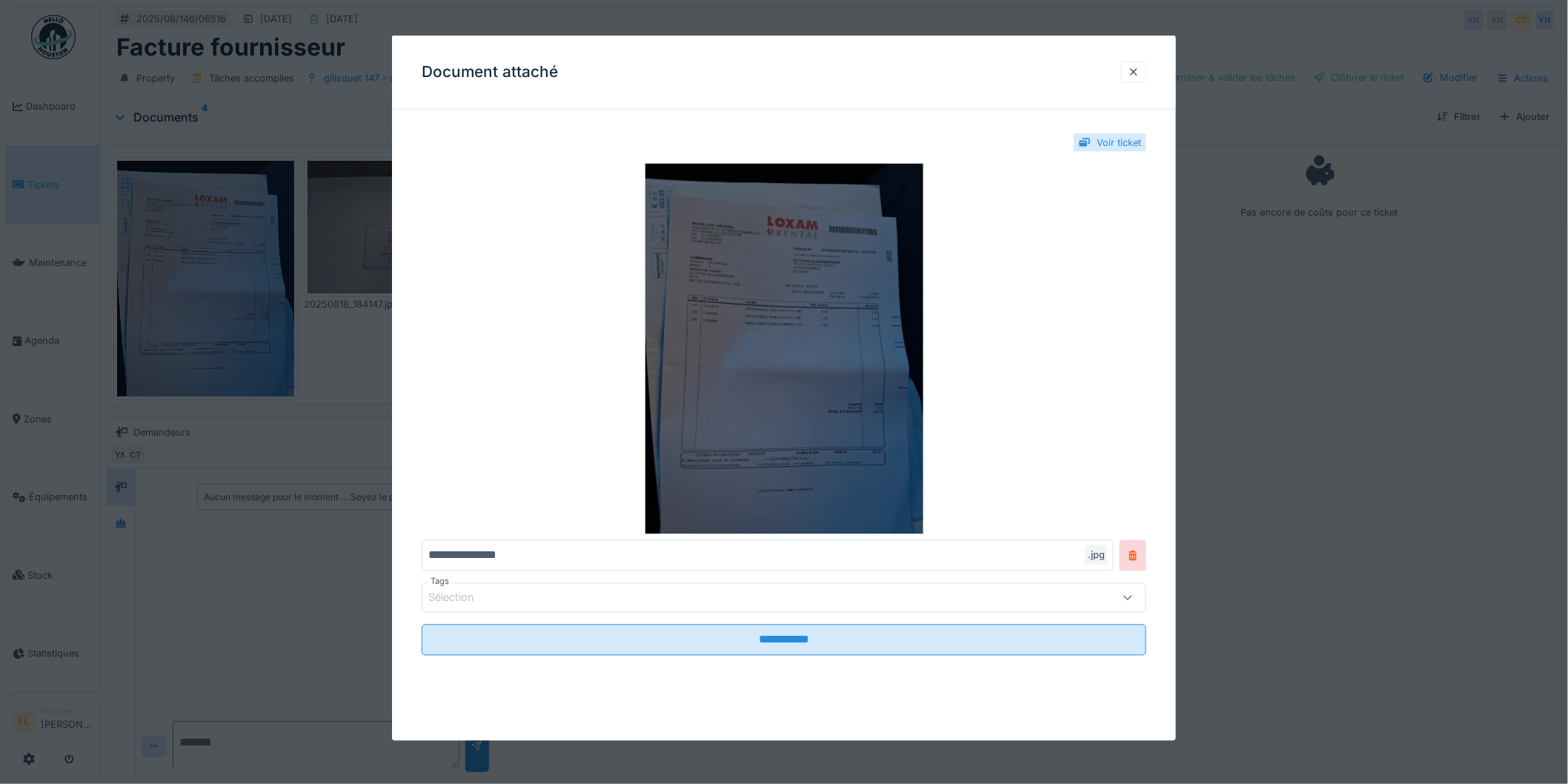
click at [777, 275] on img at bounding box center [784, 349] width 725 height 370
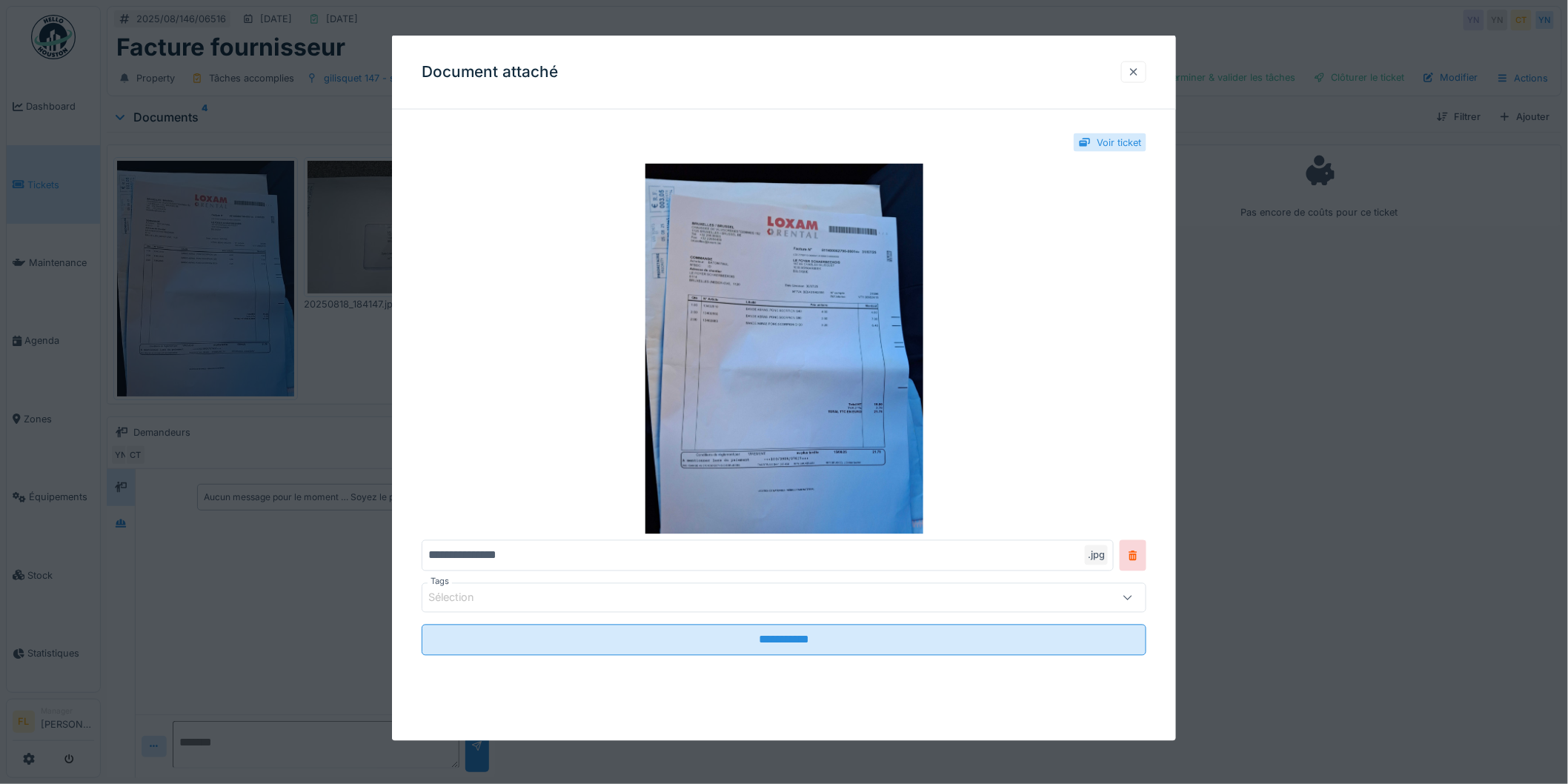
click at [1140, 72] on div at bounding box center [1134, 72] width 12 height 14
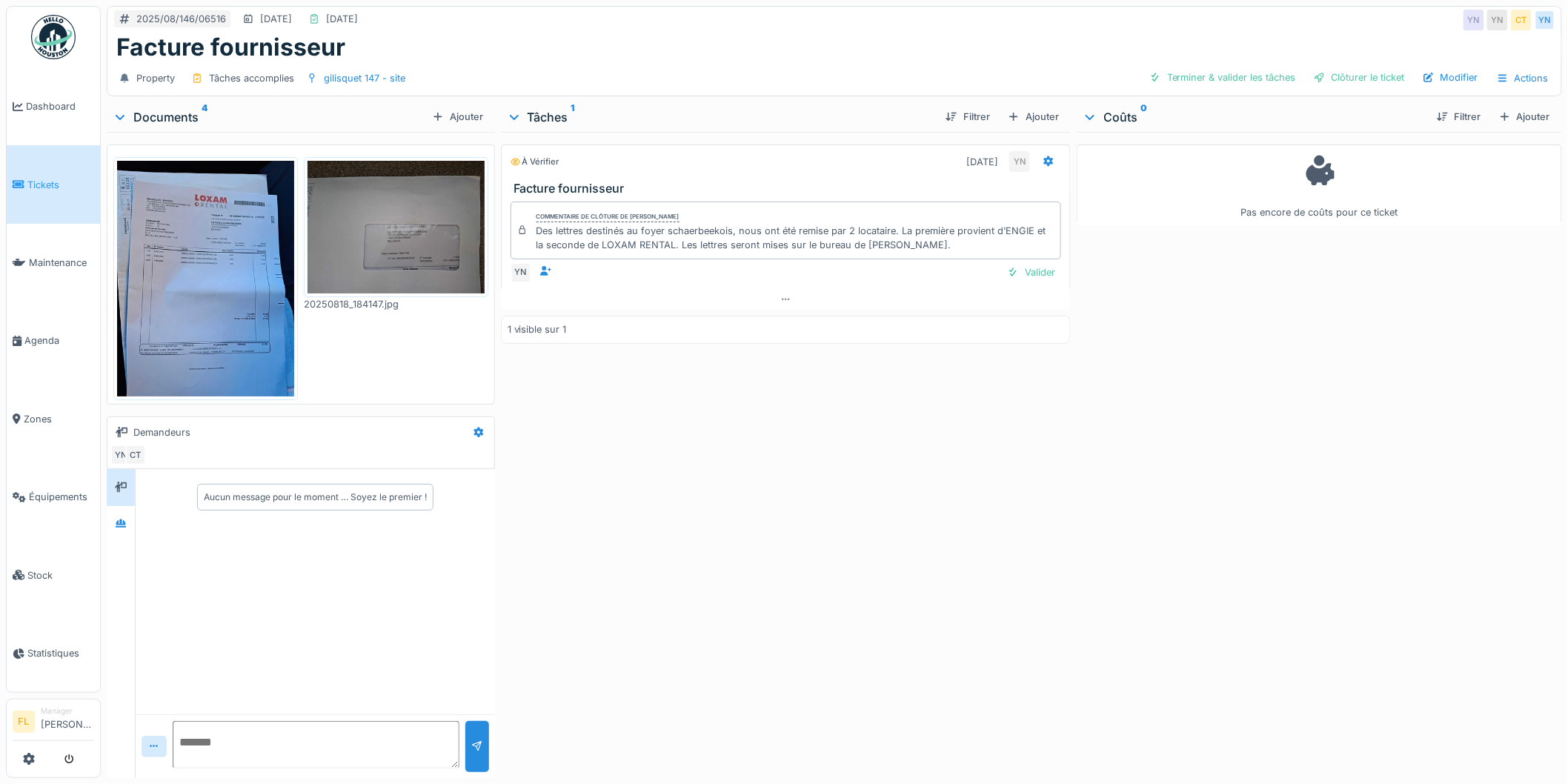
click at [357, 208] on img at bounding box center [396, 227] width 177 height 132
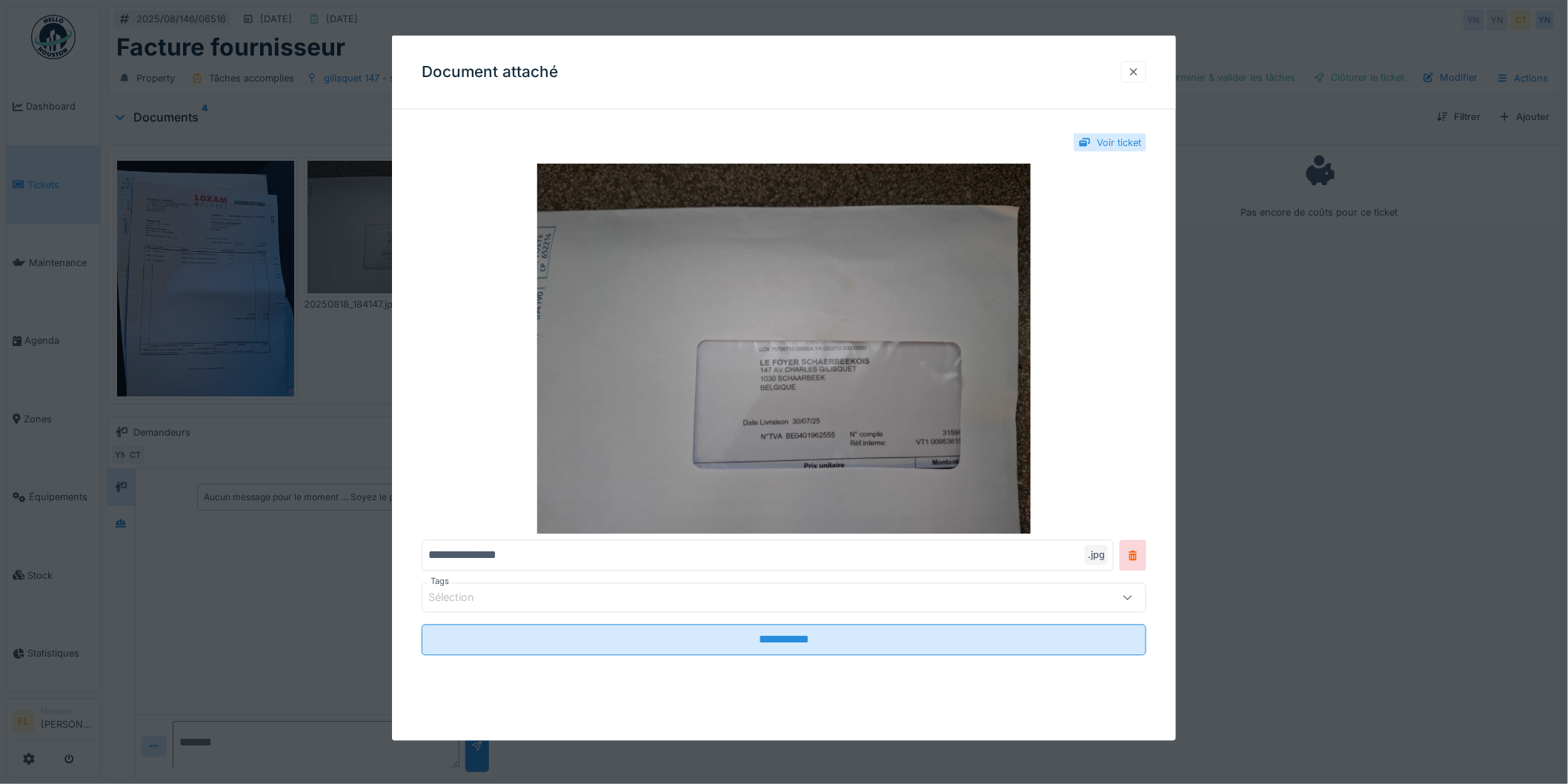
click at [1140, 72] on div at bounding box center [1134, 72] width 12 height 14
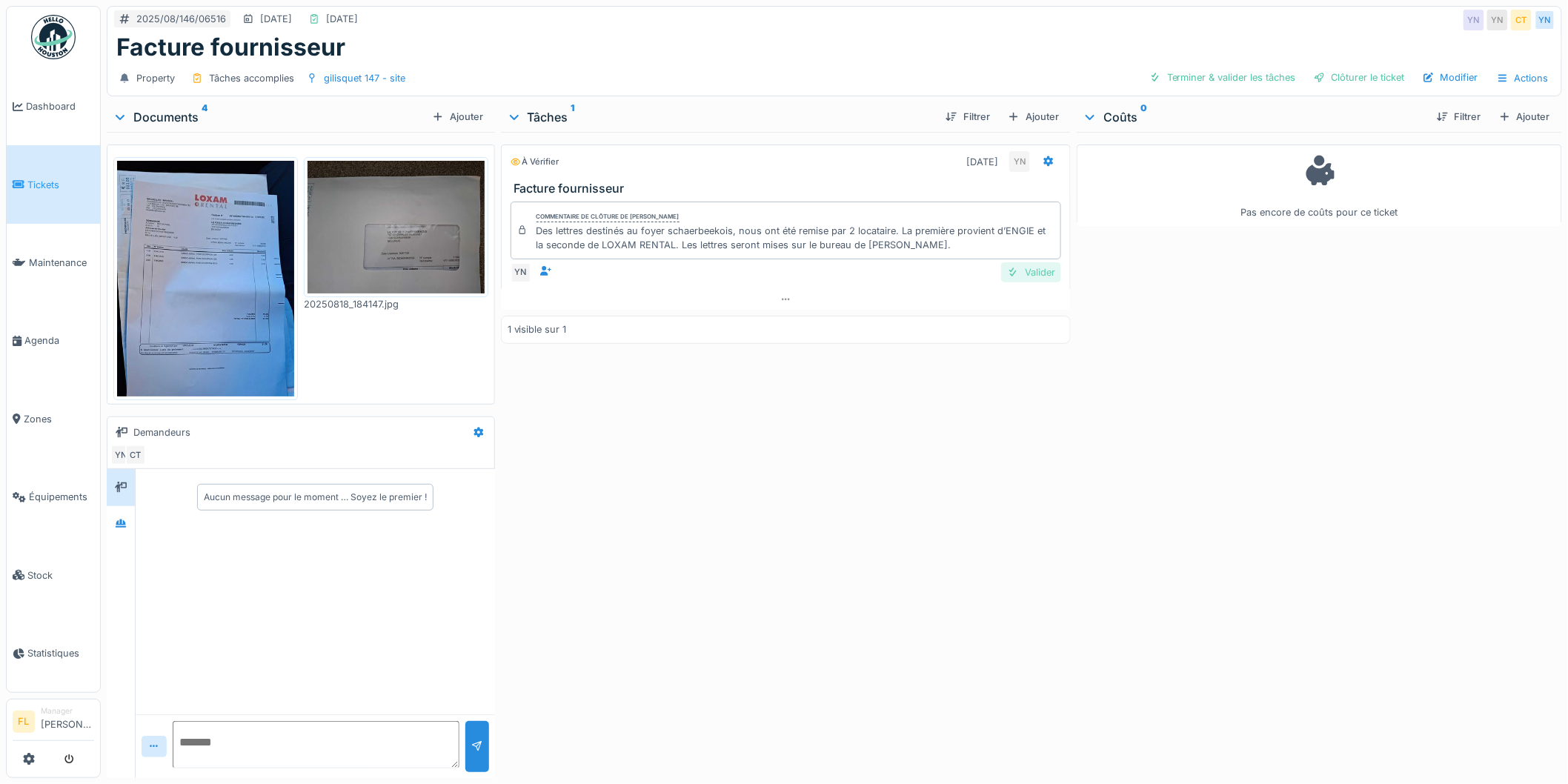
click at [1014, 273] on div "Valider" at bounding box center [1031, 273] width 60 height 20
drag, startPoint x: 1325, startPoint y: 77, endPoint x: 1298, endPoint y: 75, distance: 27.1
click at [1322, 78] on div "Clôturer le ticket" at bounding box center [1359, 78] width 103 height 20
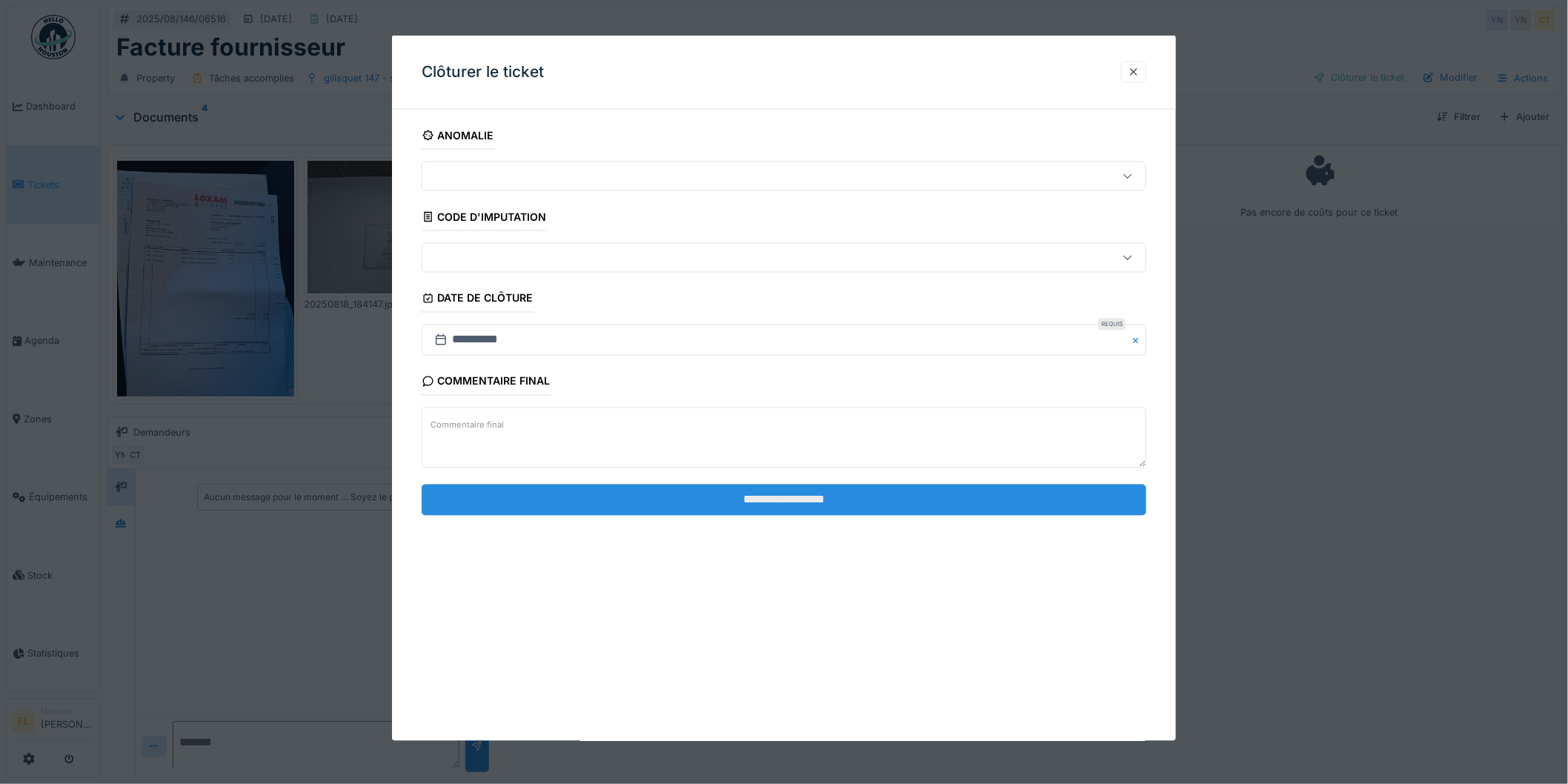
click at [841, 507] on input "**********" at bounding box center [784, 499] width 725 height 31
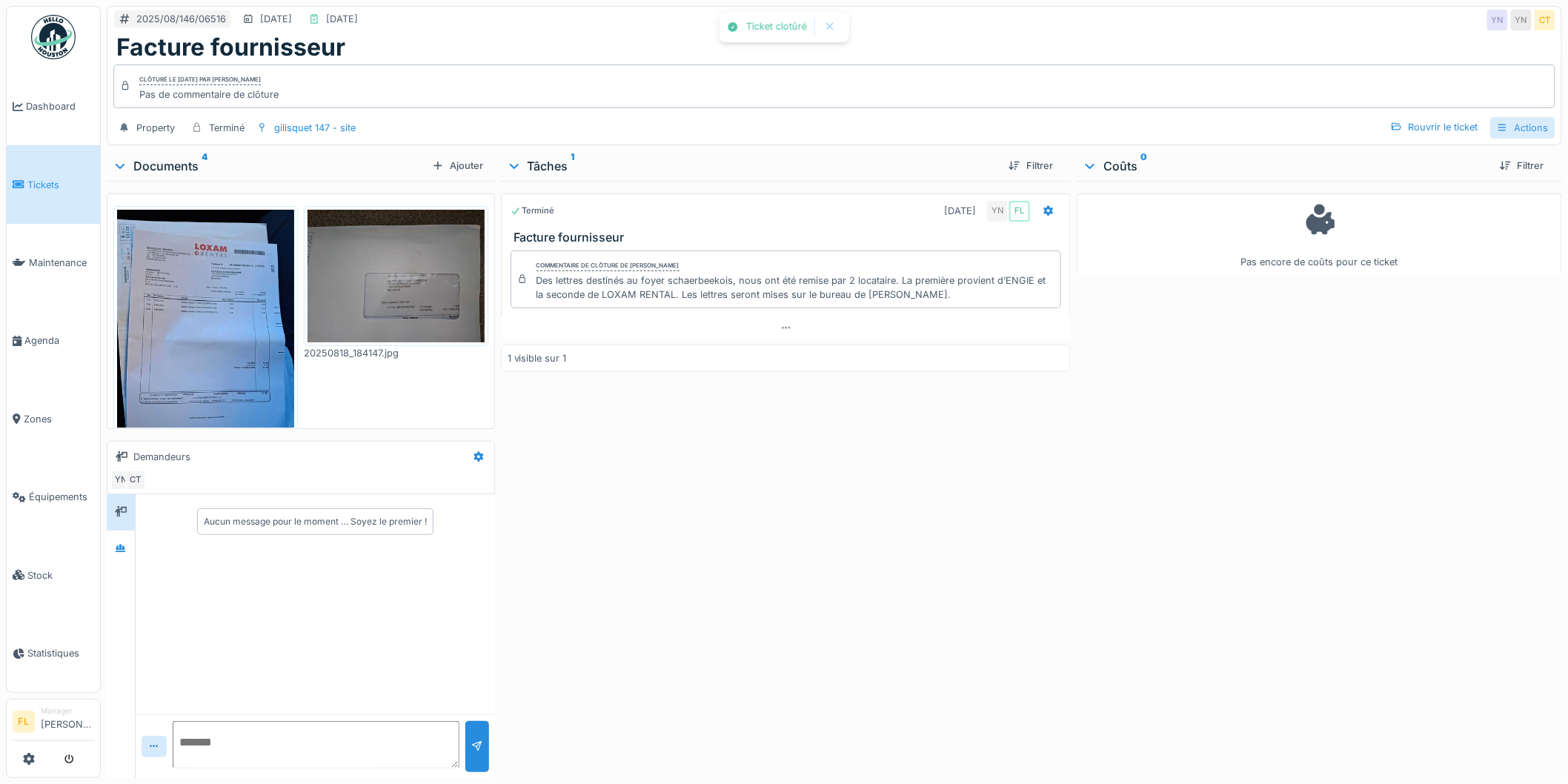
click at [1510, 131] on div "Actions" at bounding box center [1523, 128] width 65 height 22
click at [1434, 156] on div "Rapport d'intervention" at bounding box center [1461, 161] width 132 height 22
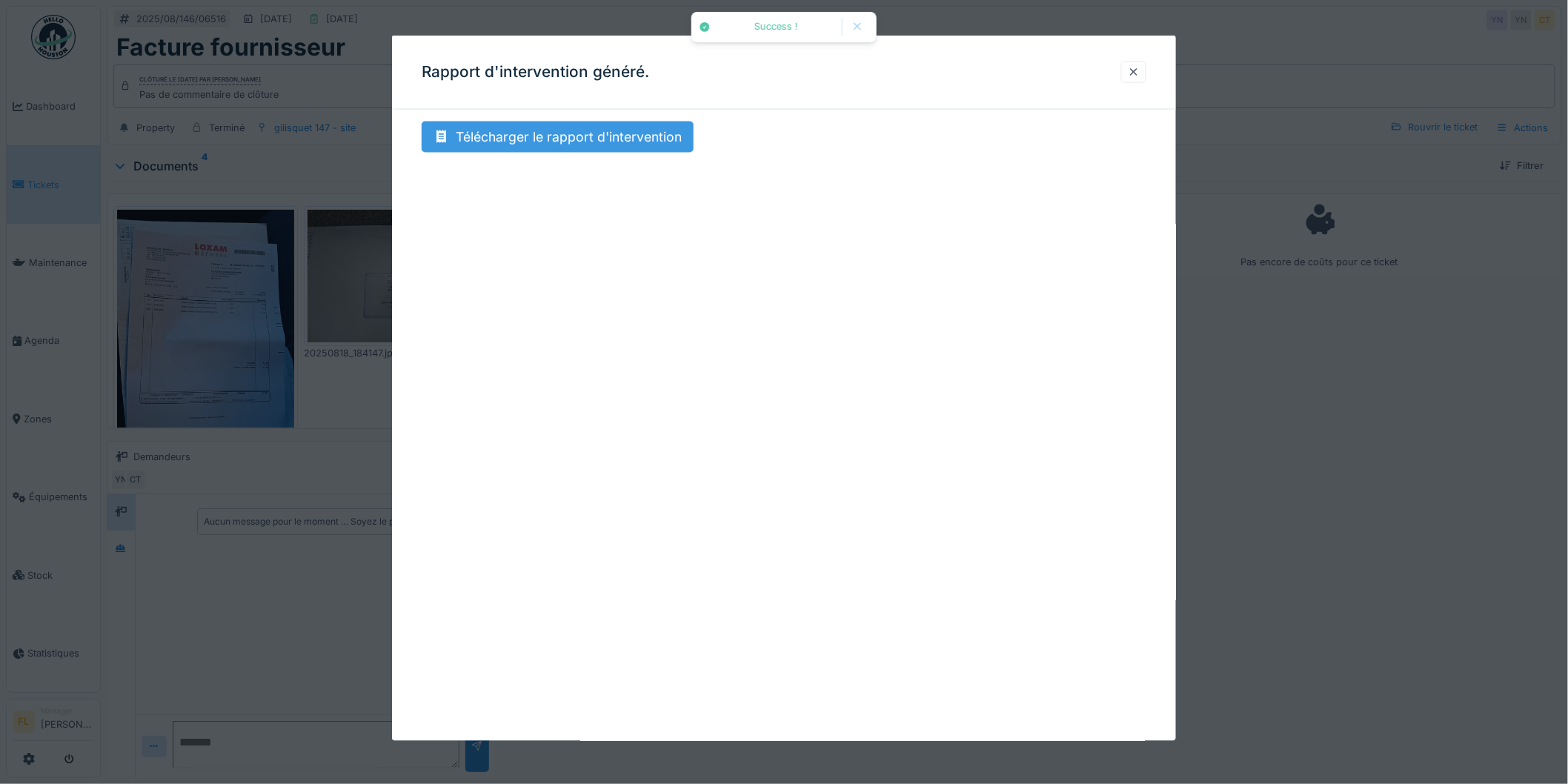
click at [582, 143] on div "Télécharger le rapport d'intervention" at bounding box center [558, 137] width 272 height 31
click at [1136, 75] on div at bounding box center [1134, 72] width 12 height 14
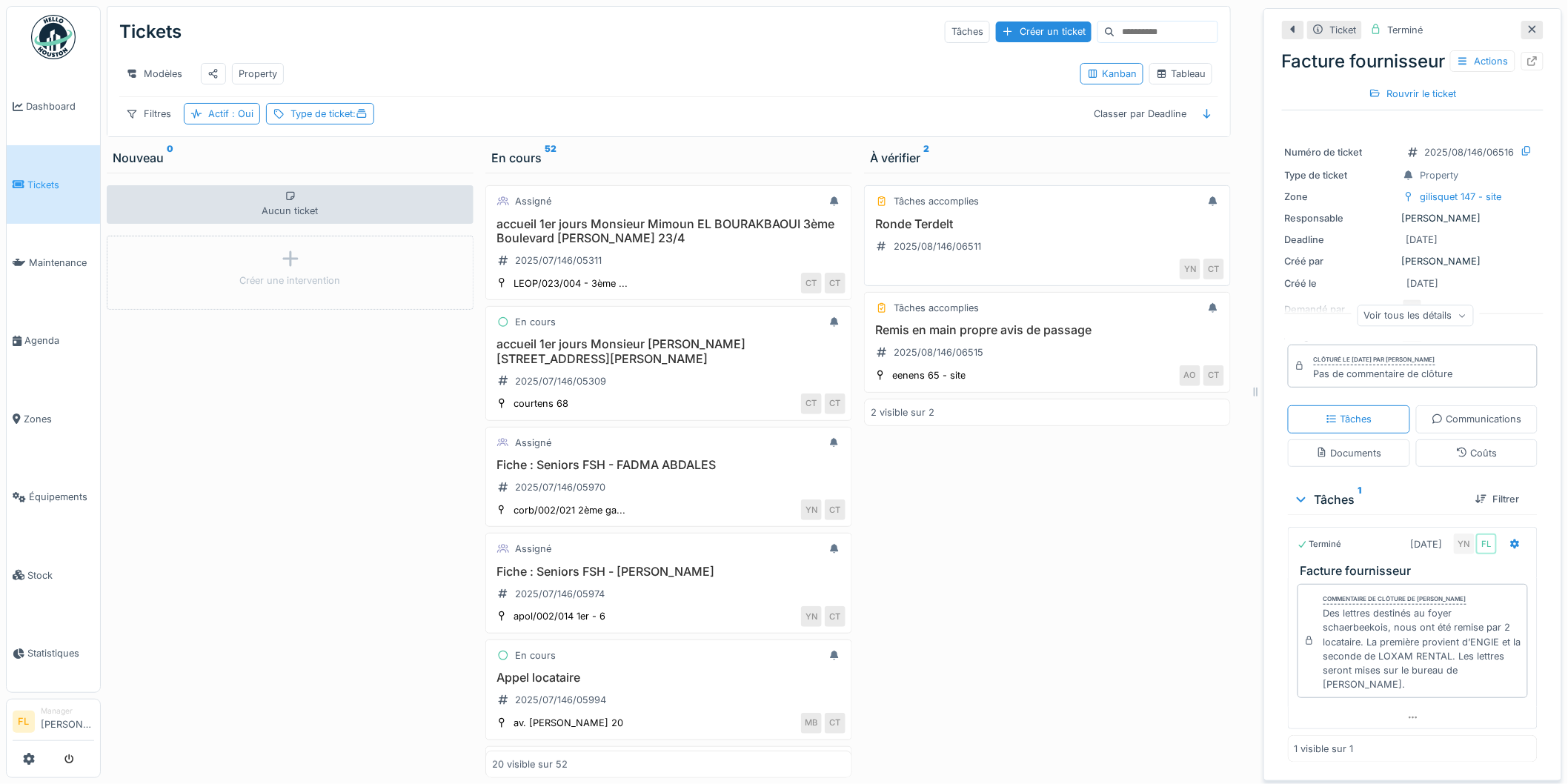
click at [909, 231] on h3 "Ronde Terdelt" at bounding box center [1047, 224] width 353 height 14
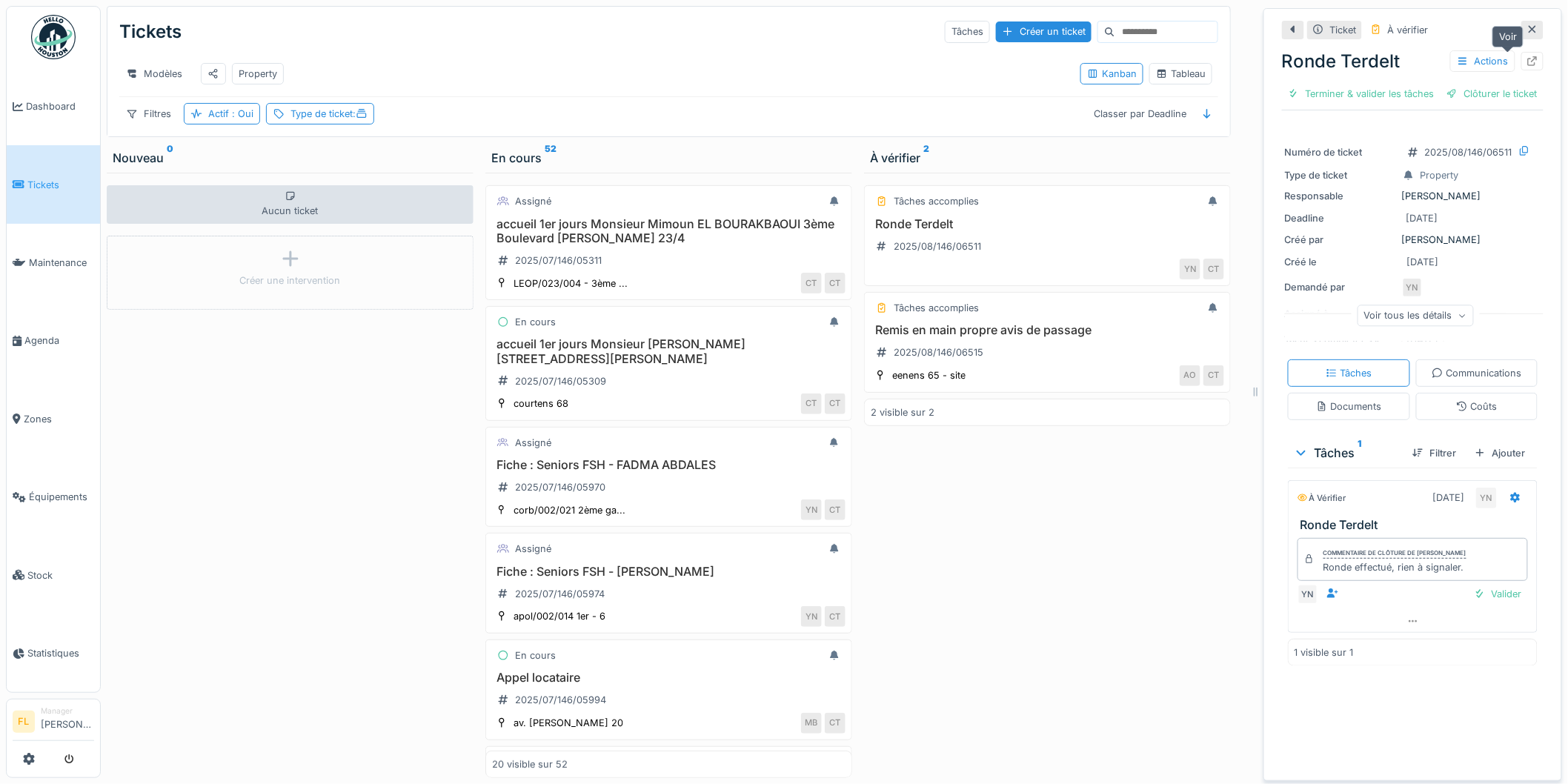
click at [1526, 55] on div at bounding box center [1532, 61] width 12 height 14
drag, startPoint x: 989, startPoint y: 638, endPoint x: 975, endPoint y: 489, distance: 149.7
click at [989, 636] on div "Terminé Ronde Terdelt 2025/08/146/06511 YN CT Tâches accomplies Remis en main p…" at bounding box center [1047, 475] width 367 height 605
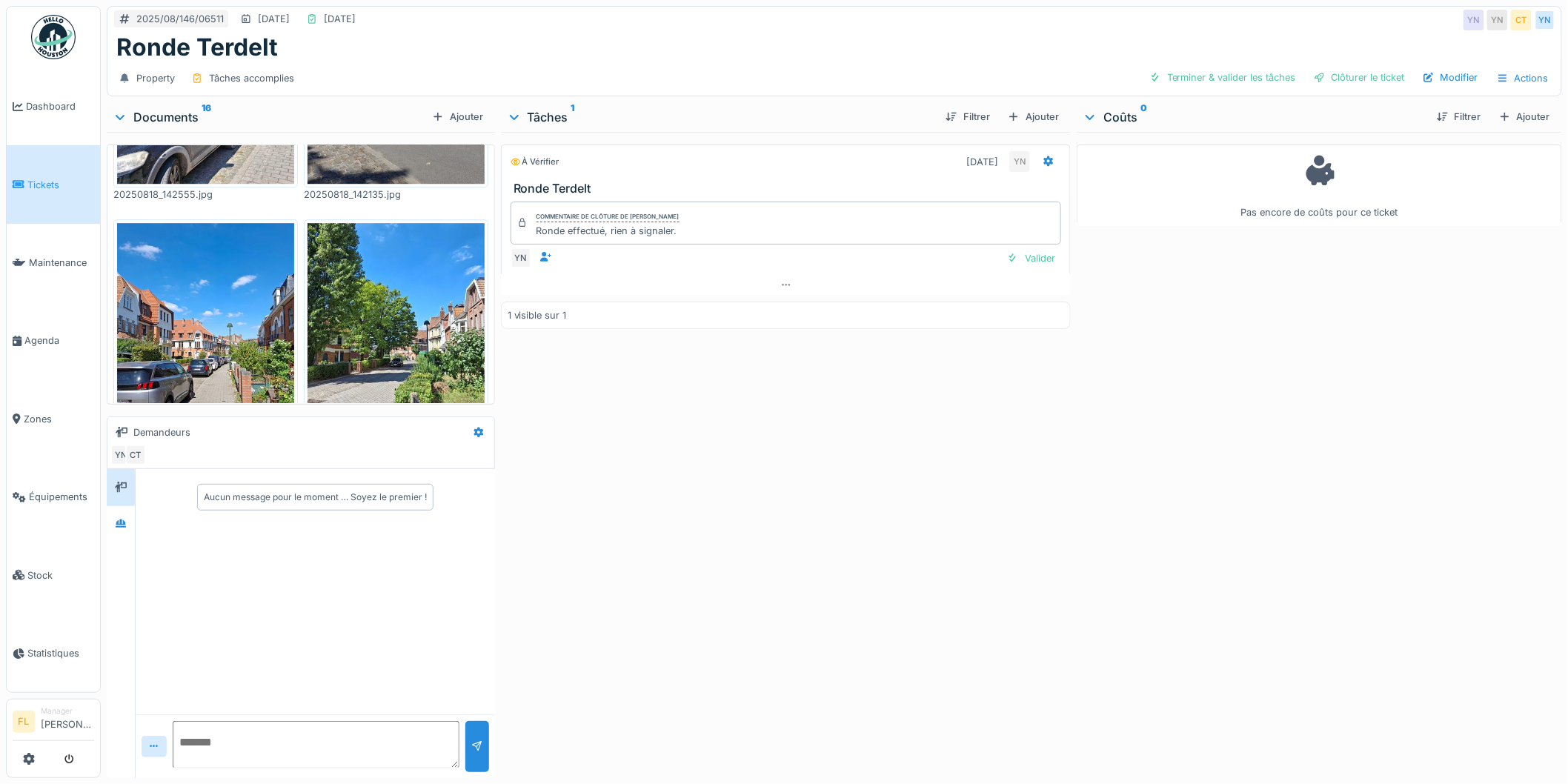
scroll to position [12, 0]
click at [1034, 248] on div "Valider" at bounding box center [1031, 258] width 60 height 20
click at [1367, 68] on div "Clôturer le ticket" at bounding box center [1359, 78] width 103 height 20
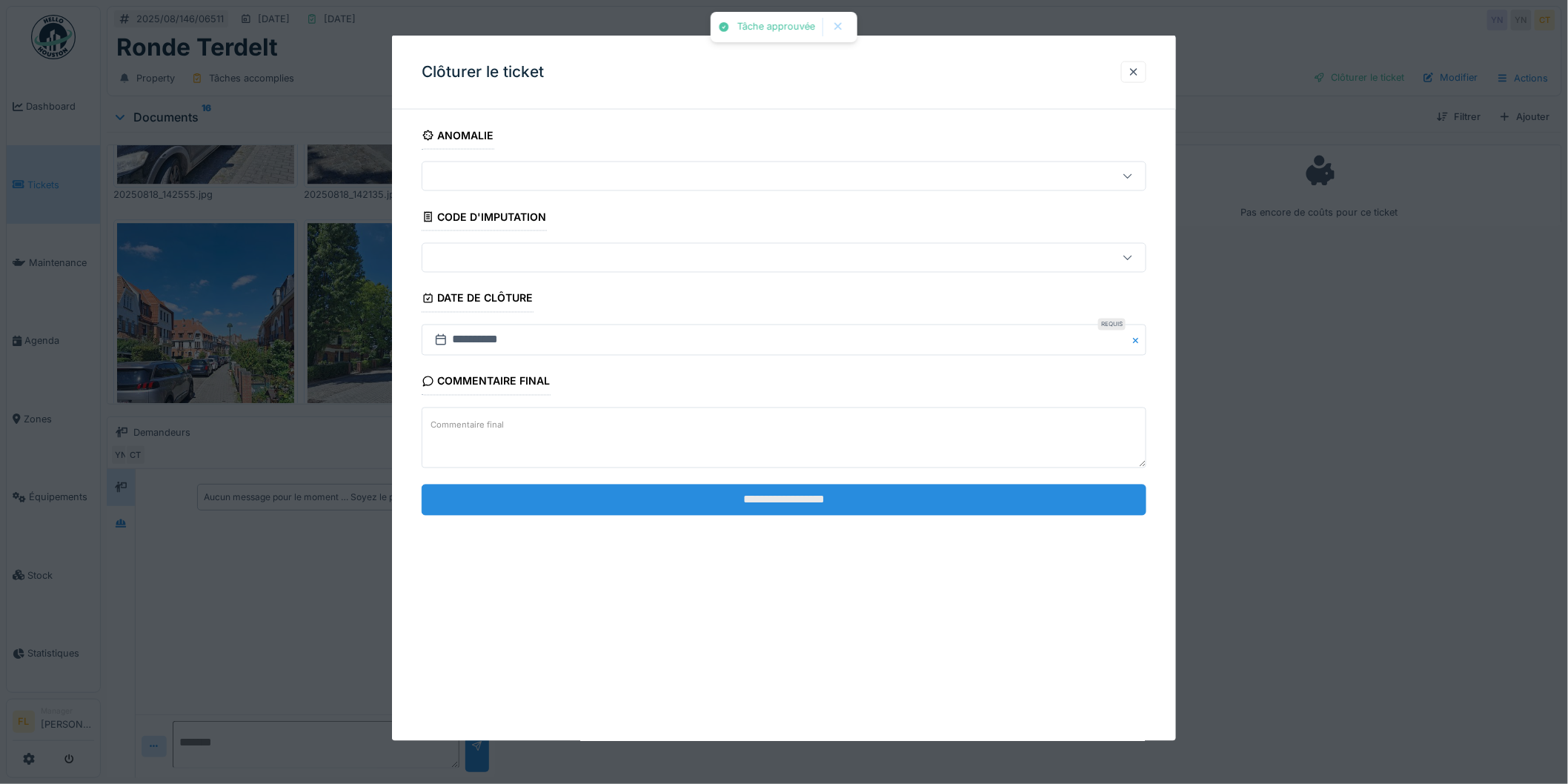
click at [828, 501] on input "**********" at bounding box center [784, 499] width 725 height 31
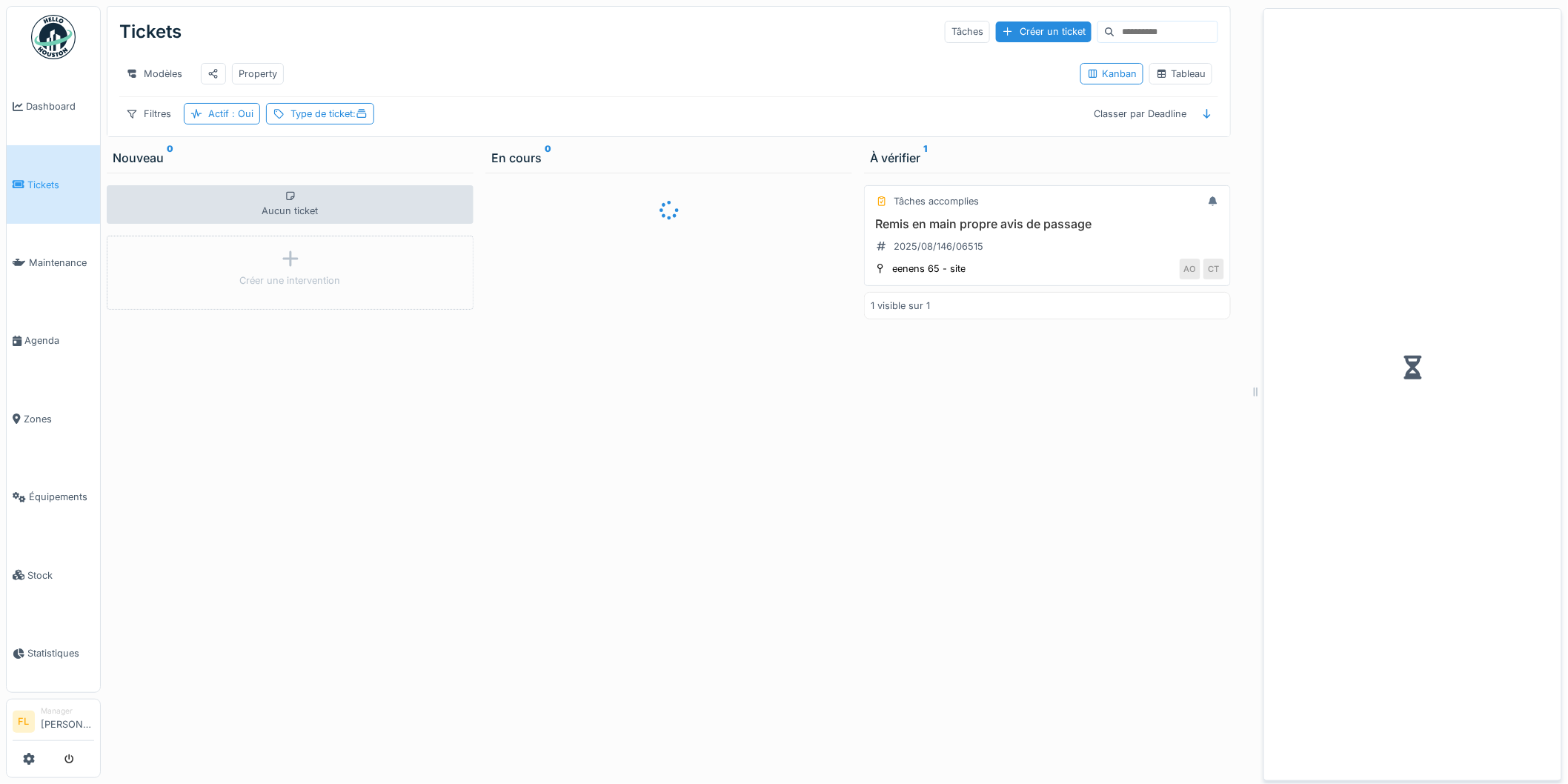
click at [951, 231] on h3 "Remis en main propre avis de passage" at bounding box center [1047, 224] width 353 height 14
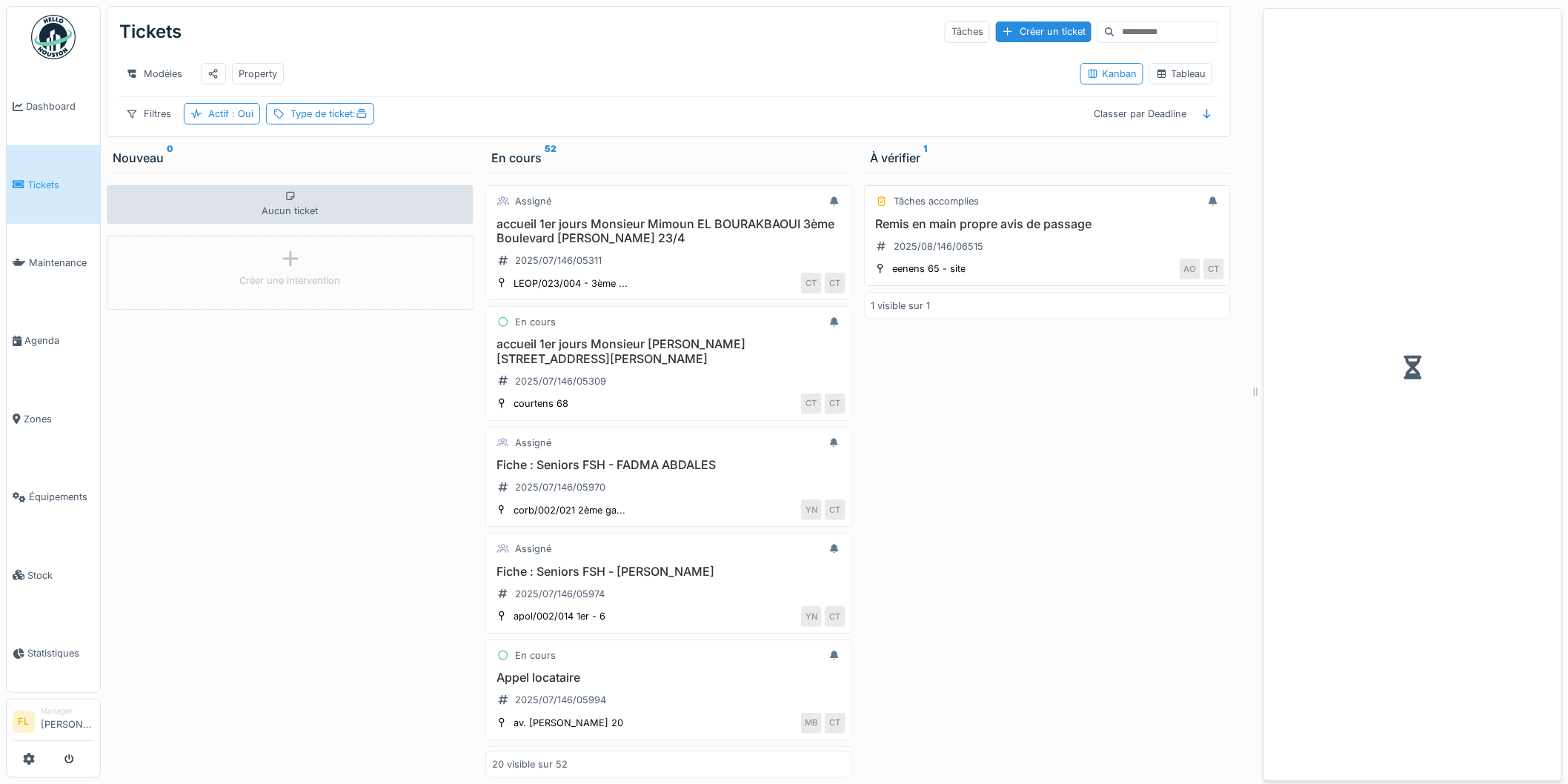
click at [986, 231] on h3 "Remis en main propre avis de passage" at bounding box center [1047, 224] width 353 height 14
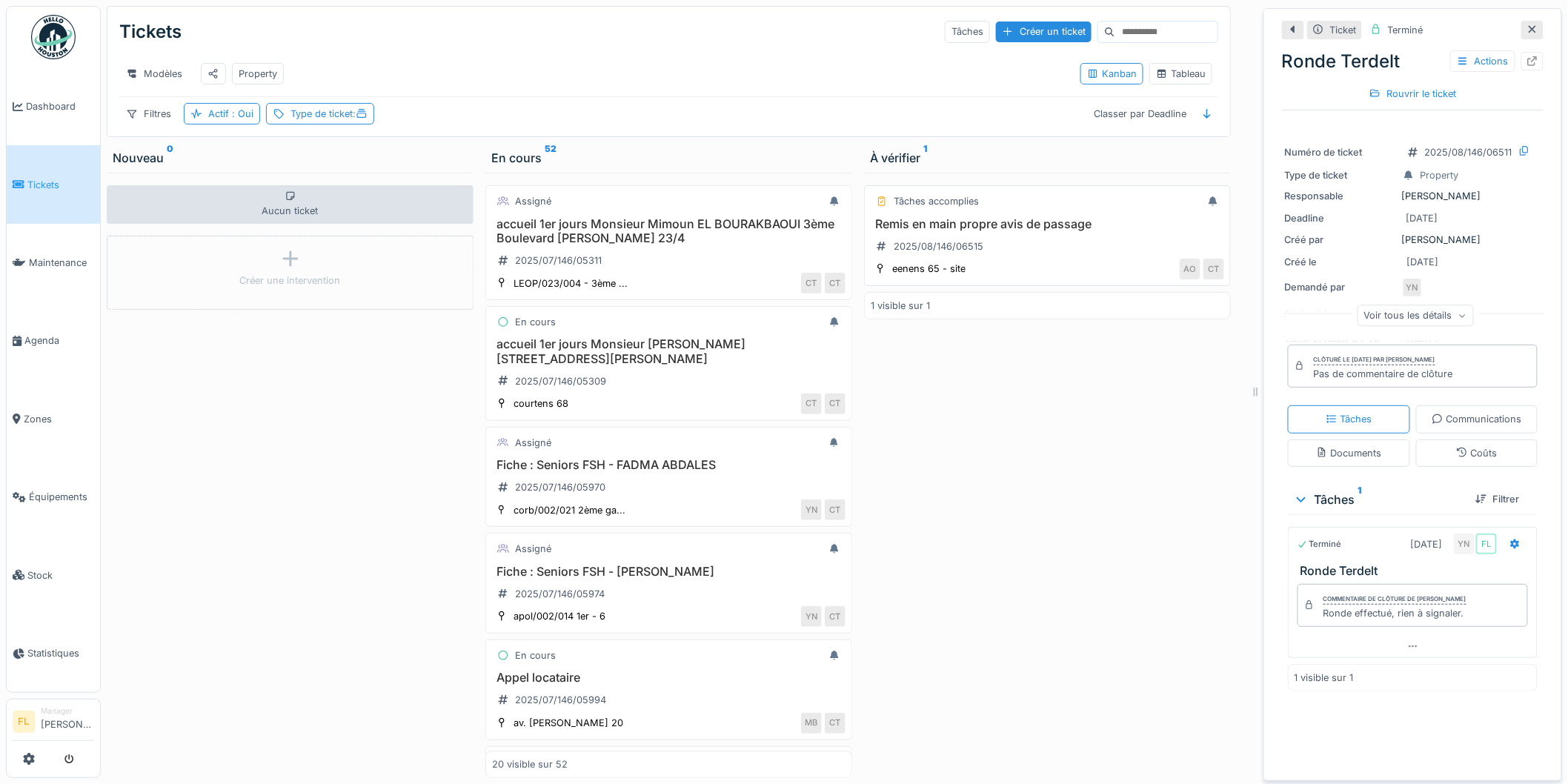
click at [992, 210] on div "Tâches accomplies" at bounding box center [1047, 201] width 353 height 18
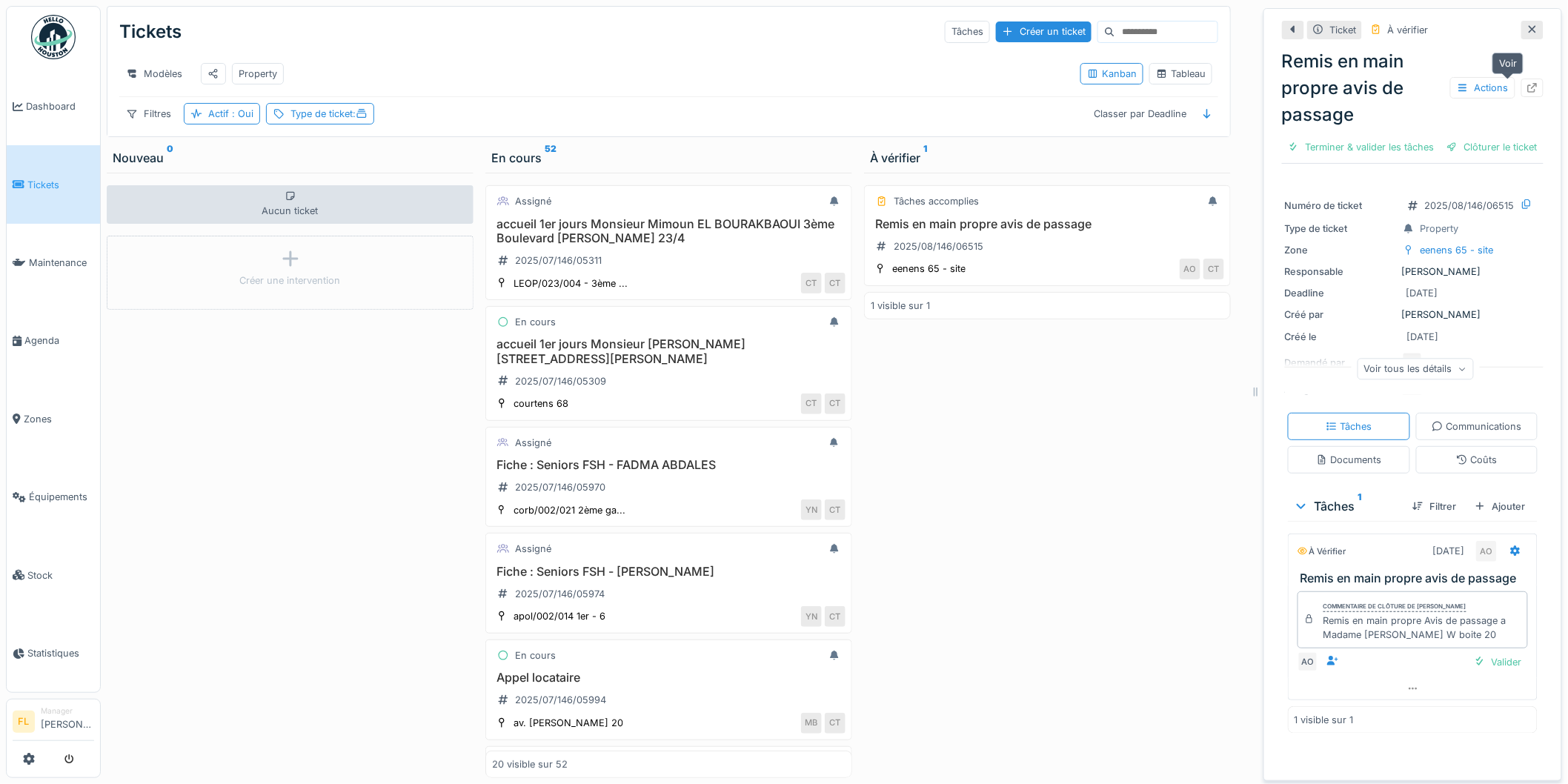
click at [1526, 90] on icon at bounding box center [1532, 88] width 12 height 10
click at [994, 598] on div "Terminé Remis en main propre avis de passage 2025/08/146/06515 eenens 65 - site…" at bounding box center [1047, 475] width 367 height 605
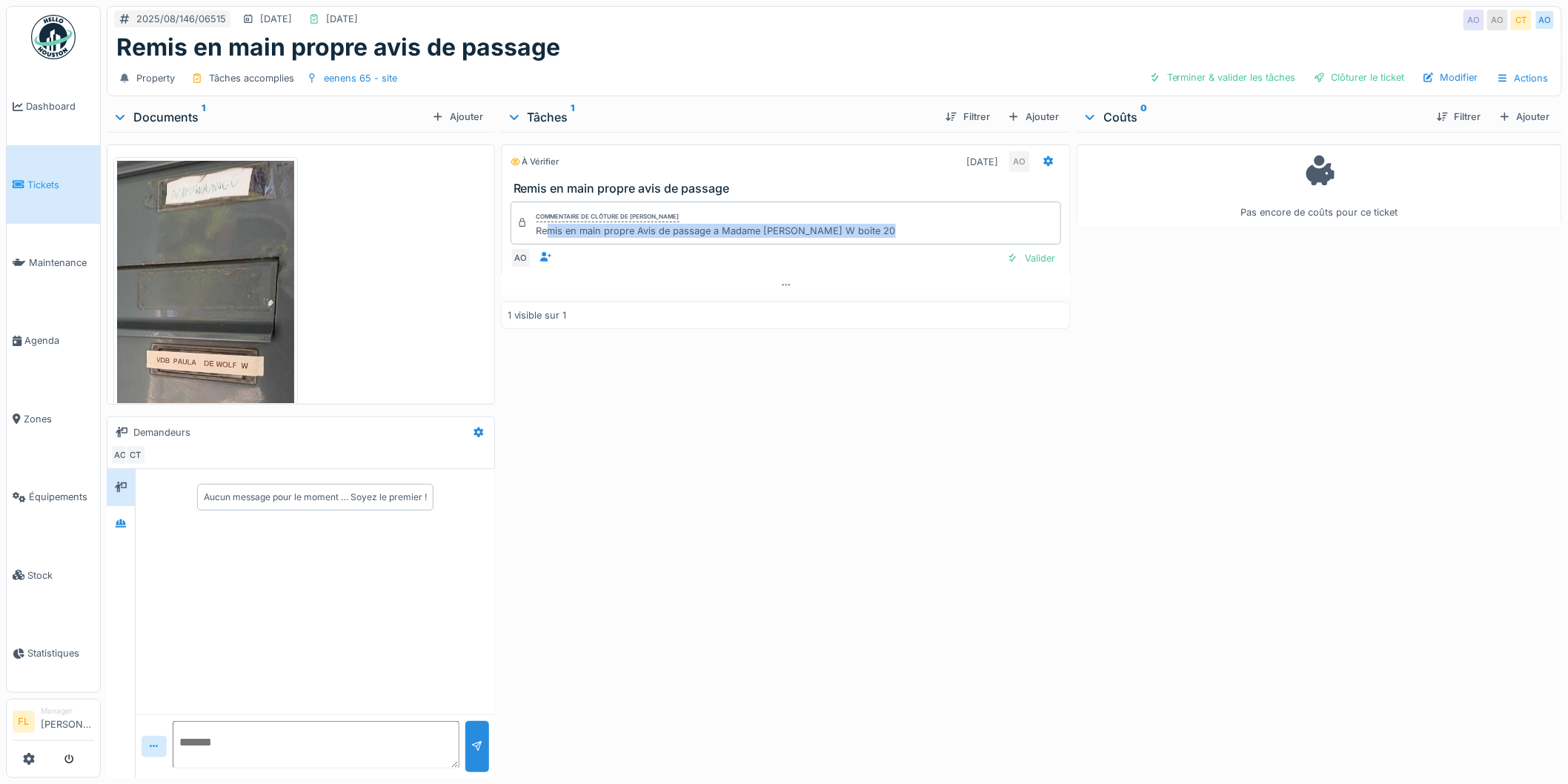
drag, startPoint x: 560, startPoint y: 226, endPoint x: 922, endPoint y: 226, distance: 362.0
click at [922, 226] on div "Commentaire de clôture de Abdelkader Ouriachi Remis en main propre Avis de pass…" at bounding box center [786, 223] width 551 height 43
click at [1034, 260] on div "Valider" at bounding box center [1031, 258] width 60 height 20
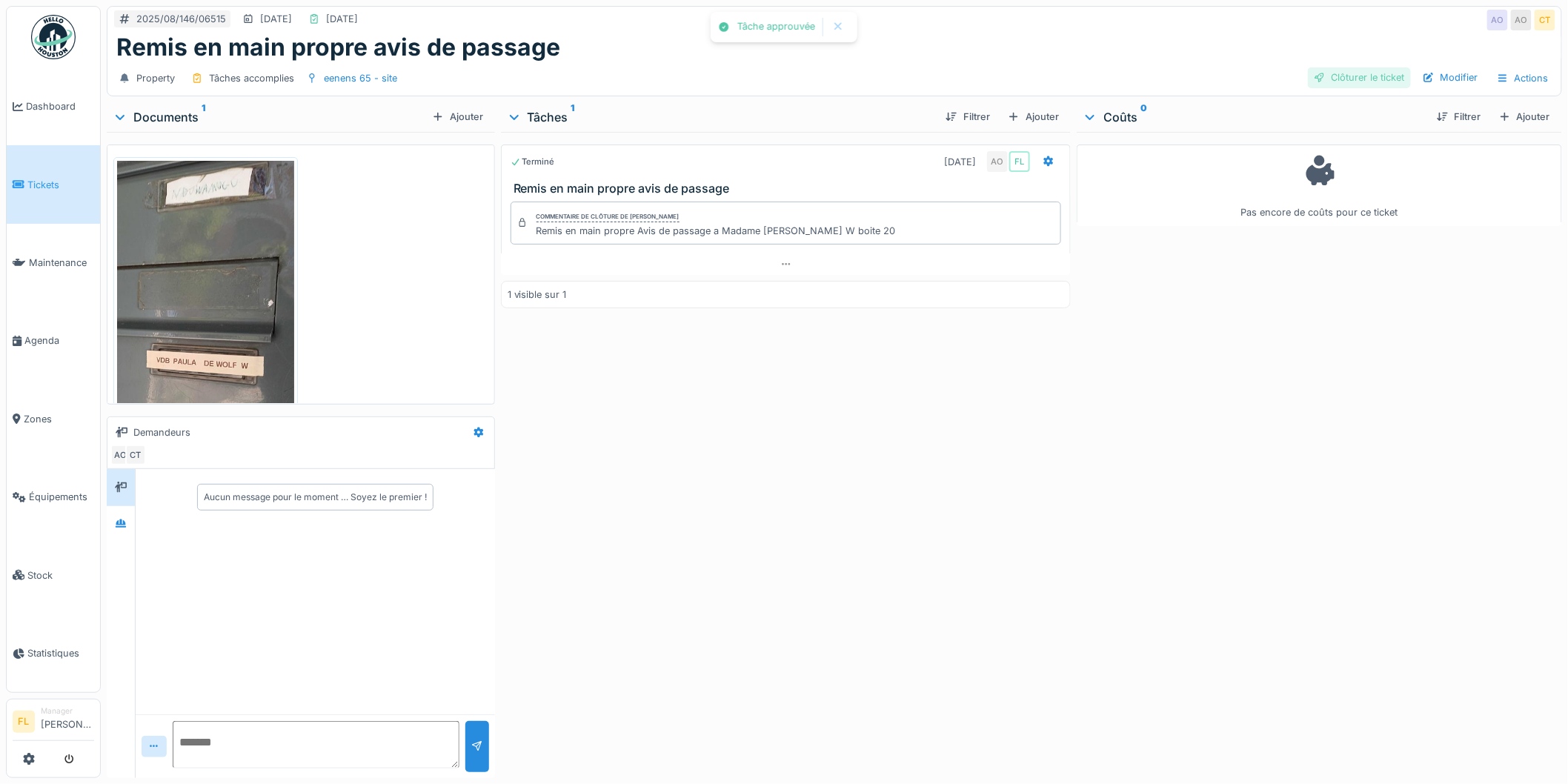
click at [1350, 82] on div "Clôturer le ticket" at bounding box center [1359, 78] width 103 height 20
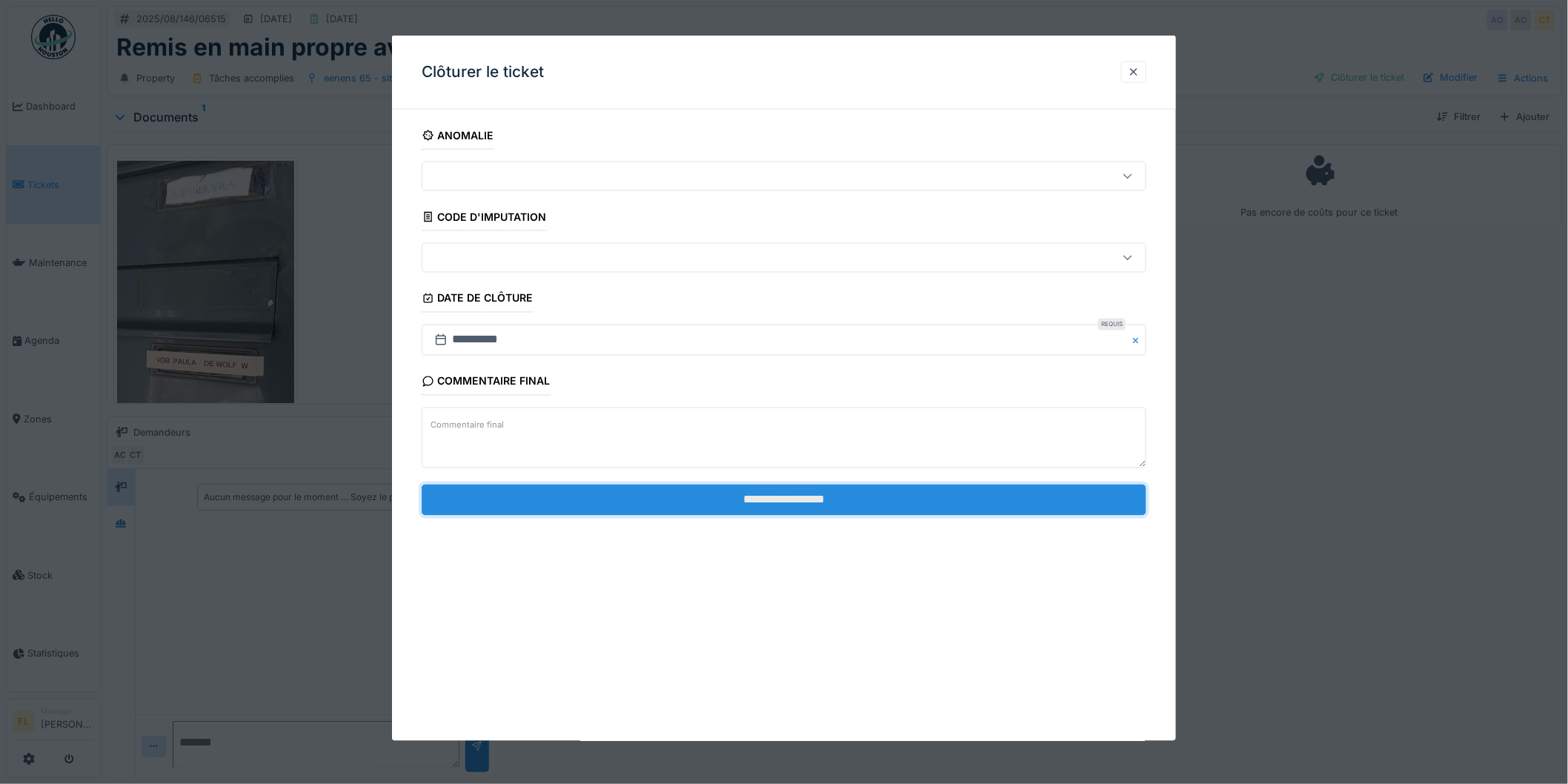
click at [1001, 494] on input "**********" at bounding box center [784, 499] width 725 height 31
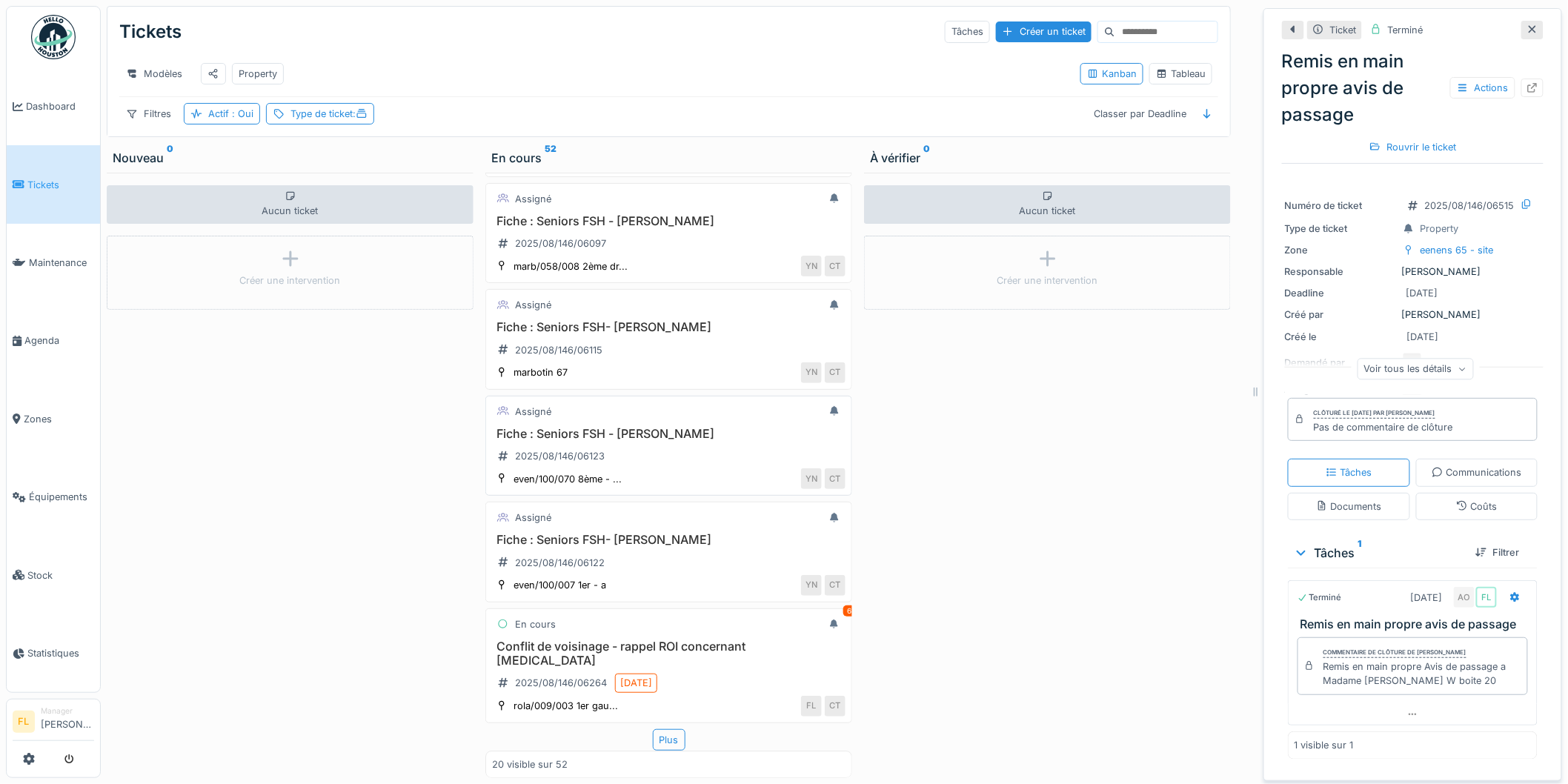
scroll to position [12, 0]
click at [654, 729] on div "Plus" at bounding box center [669, 740] width 32 height 22
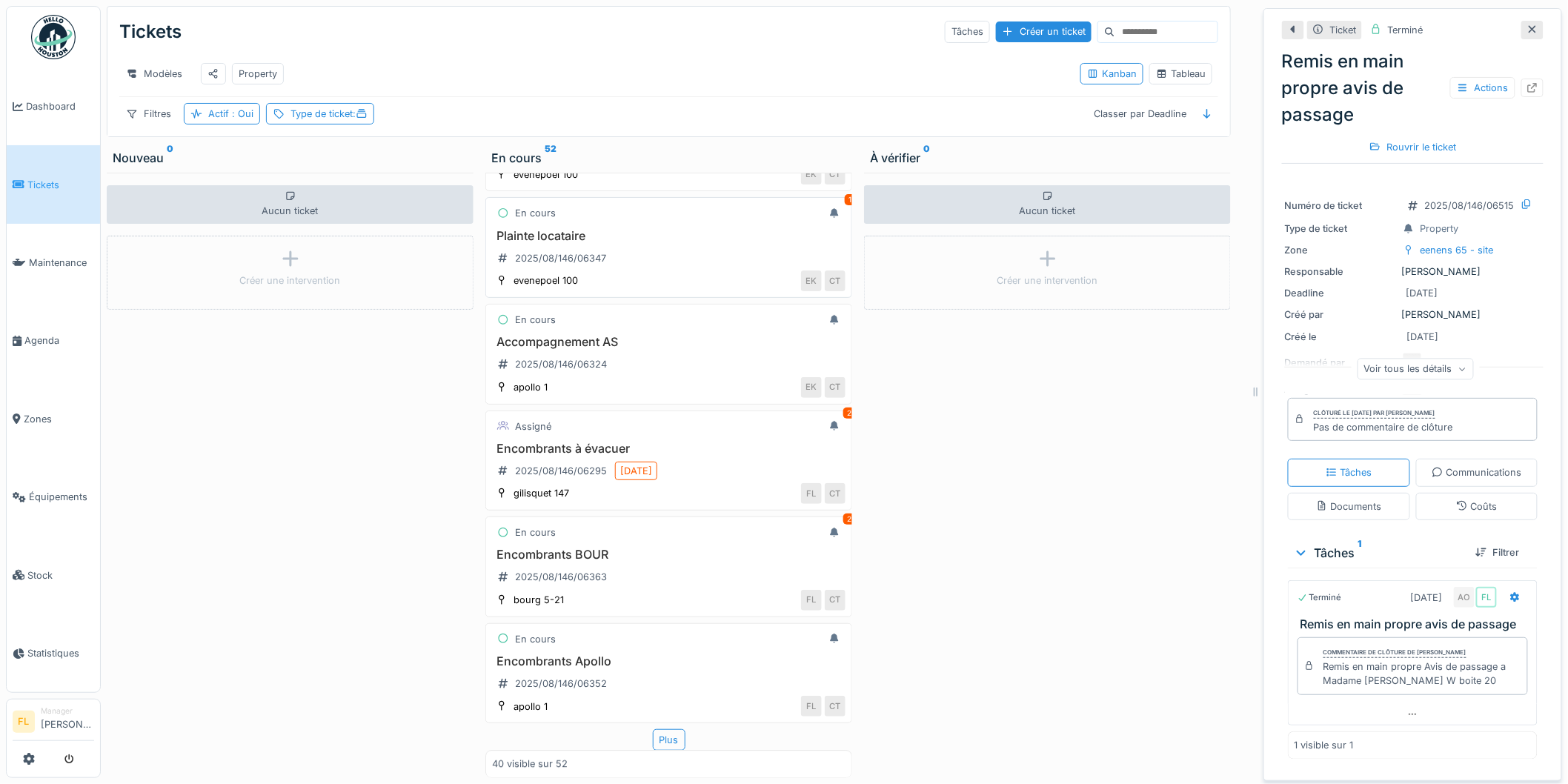
scroll to position [3867, 0]
click at [653, 729] on div "Plus" at bounding box center [669, 740] width 32 height 22
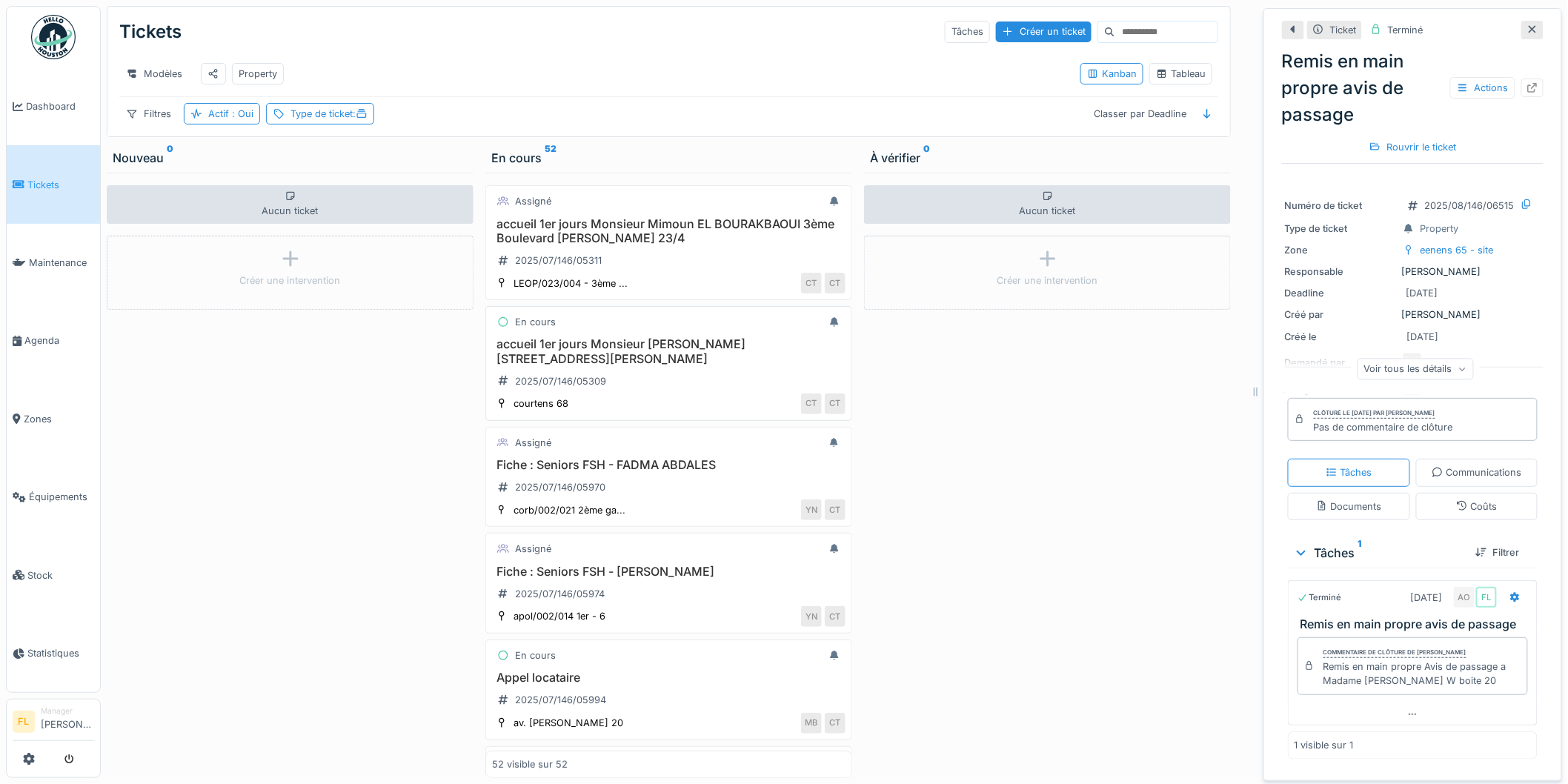
scroll to position [0, 0]
click at [608, 55] on div "Modèles Property Kanban Tableau" at bounding box center [668, 73] width 1099 height 45
click at [1009, 426] on div "Aucun ticket Créer une intervention" at bounding box center [1047, 475] width 367 height 605
click at [974, 511] on div "Aucun ticket Créer une intervention" at bounding box center [1047, 475] width 367 height 605
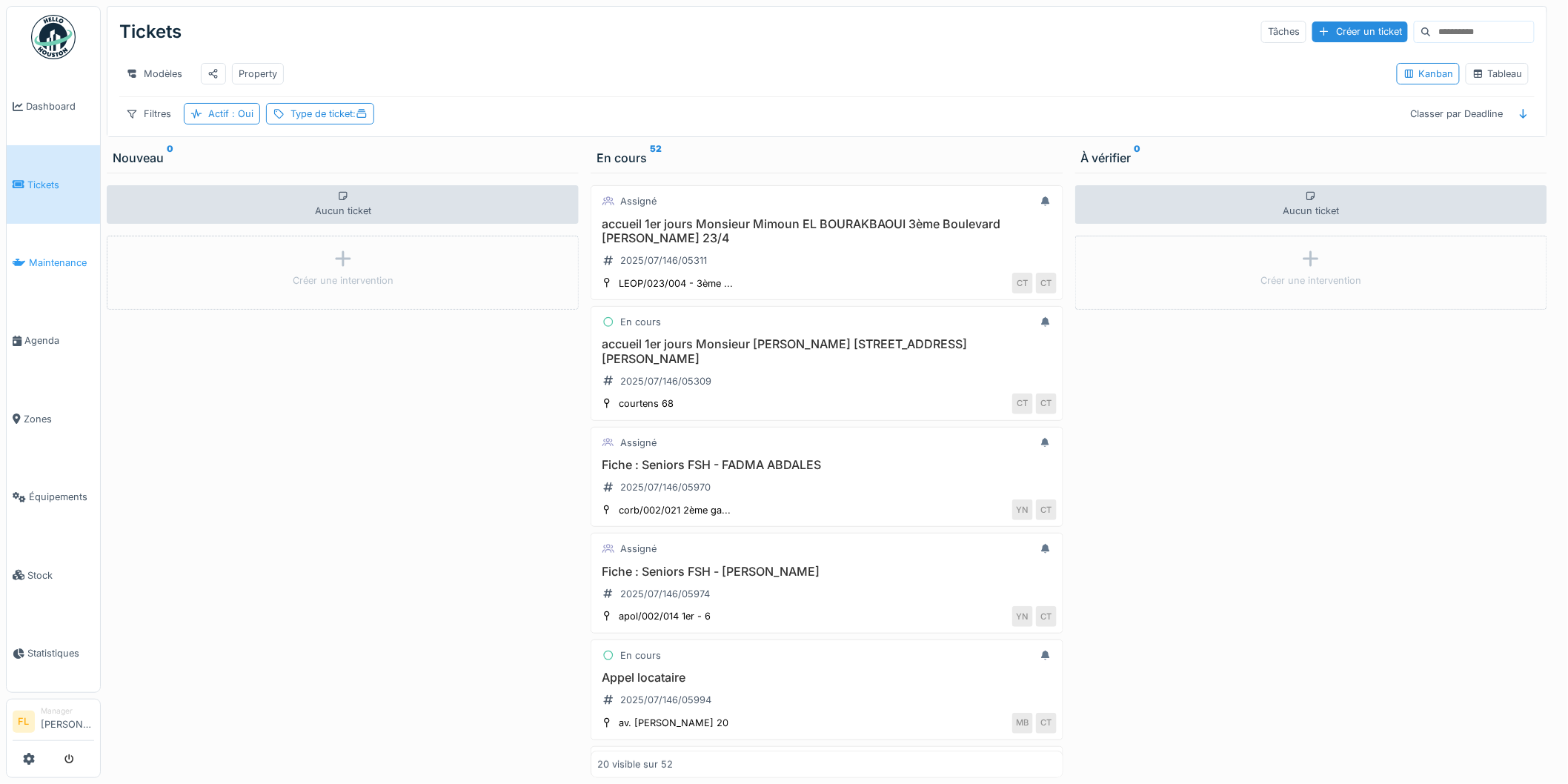
click at [49, 266] on link "Maintenance" at bounding box center [53, 263] width 93 height 78
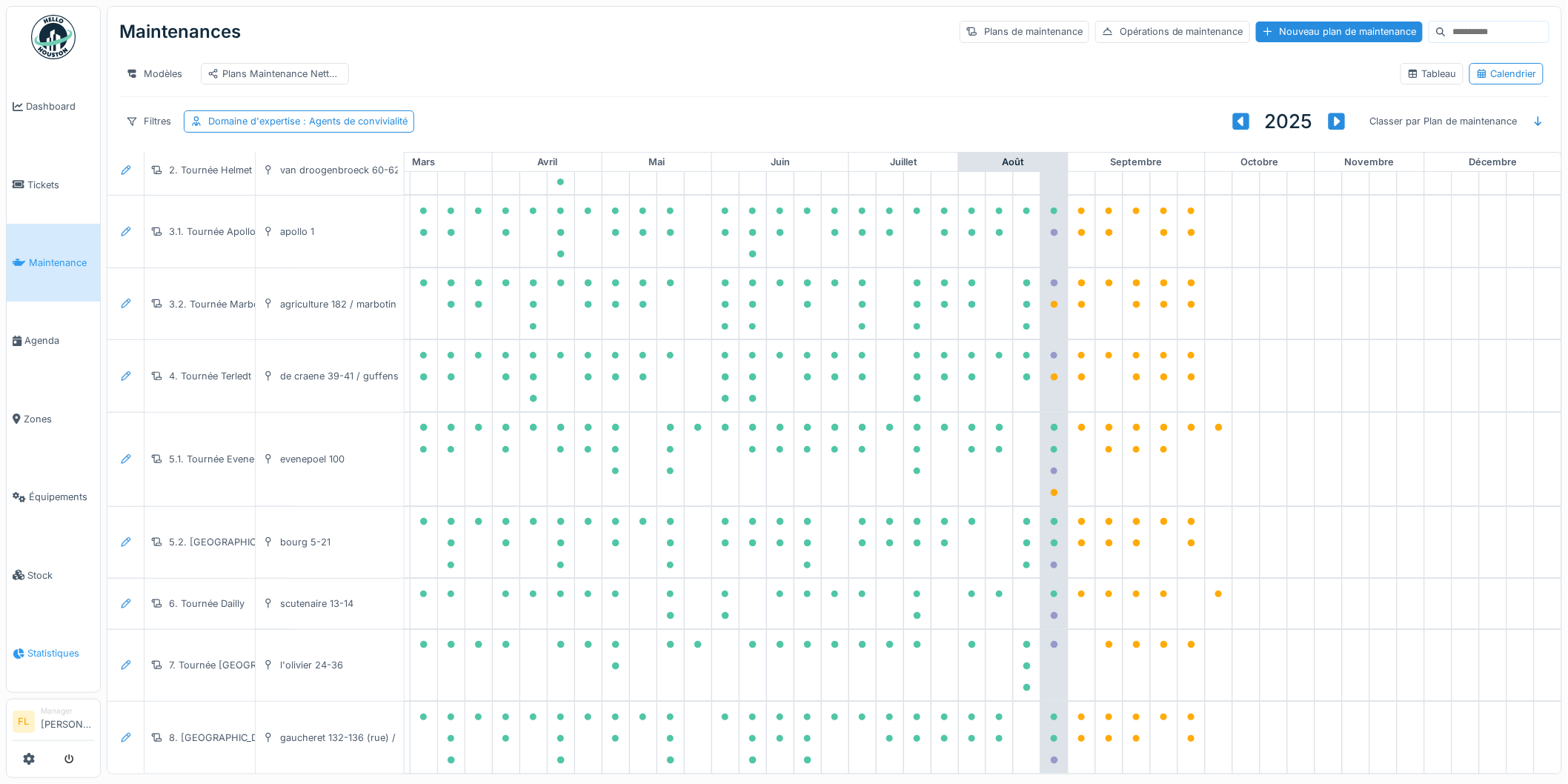
scroll to position [8, 0]
click at [39, 193] on link "Tickets" at bounding box center [53, 184] width 93 height 78
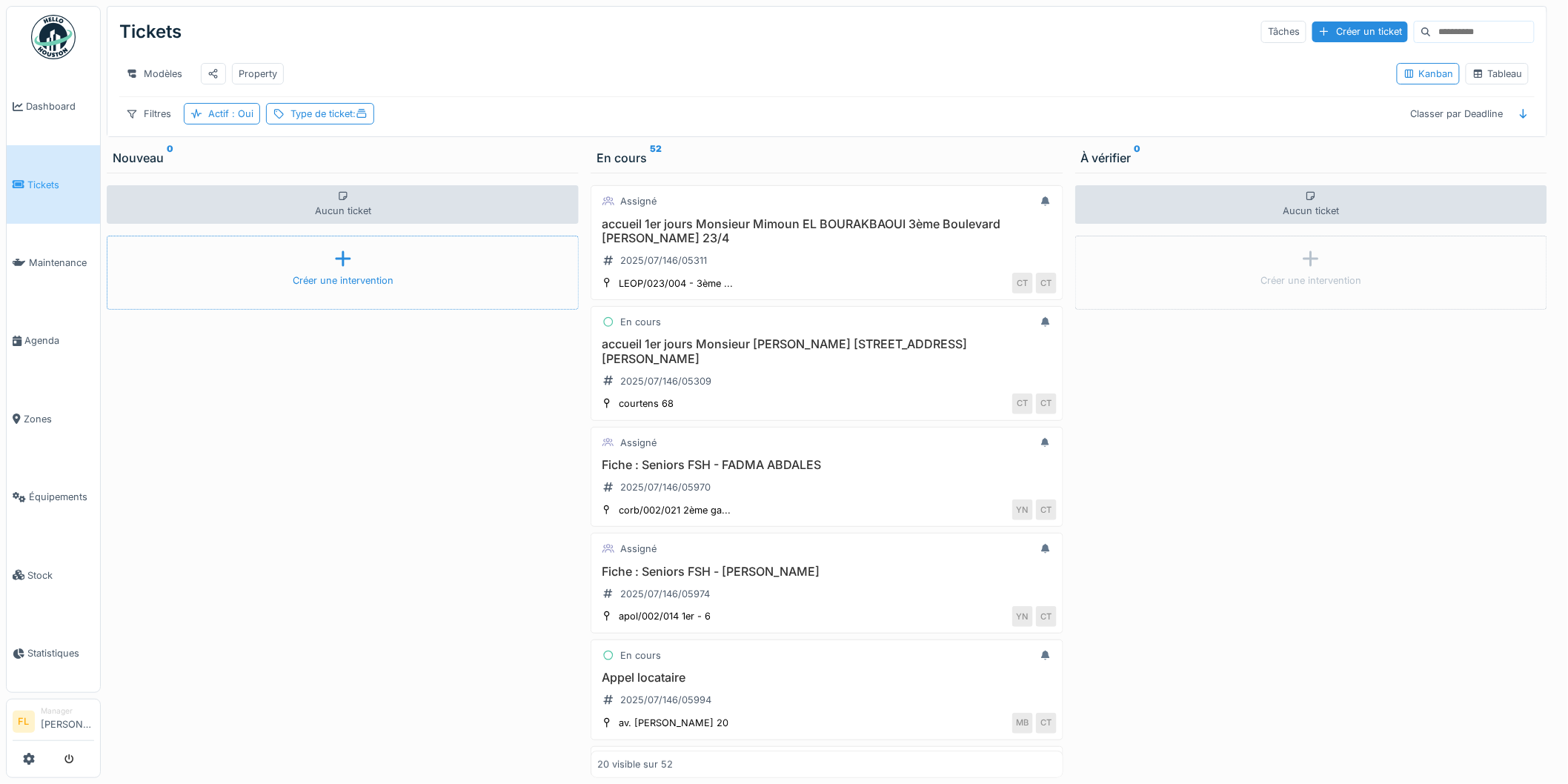
click at [346, 287] on div "Créer une intervention" at bounding box center [343, 280] width 101 height 14
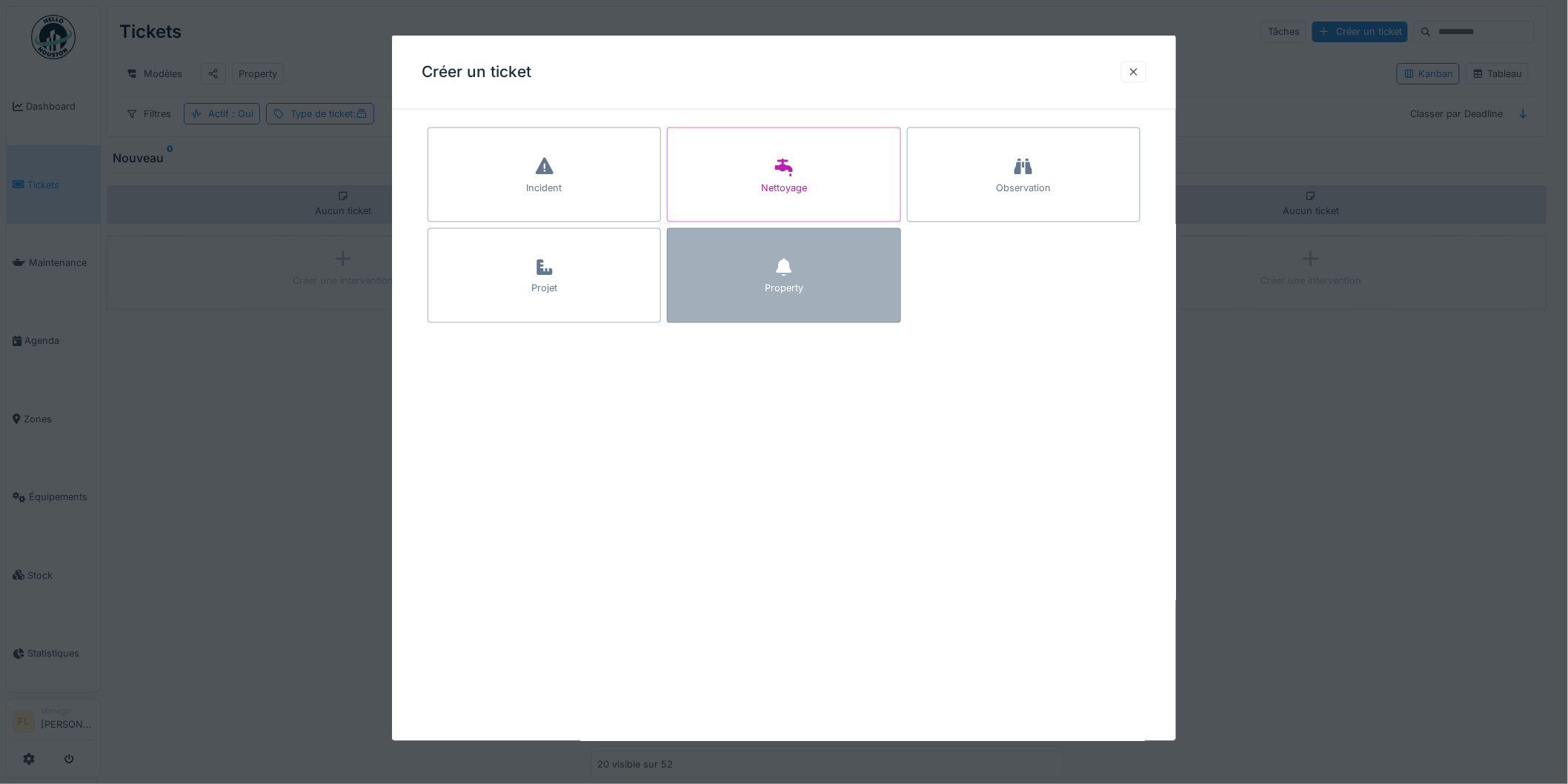
click at [803, 283] on div "Property" at bounding box center [784, 289] width 39 height 14
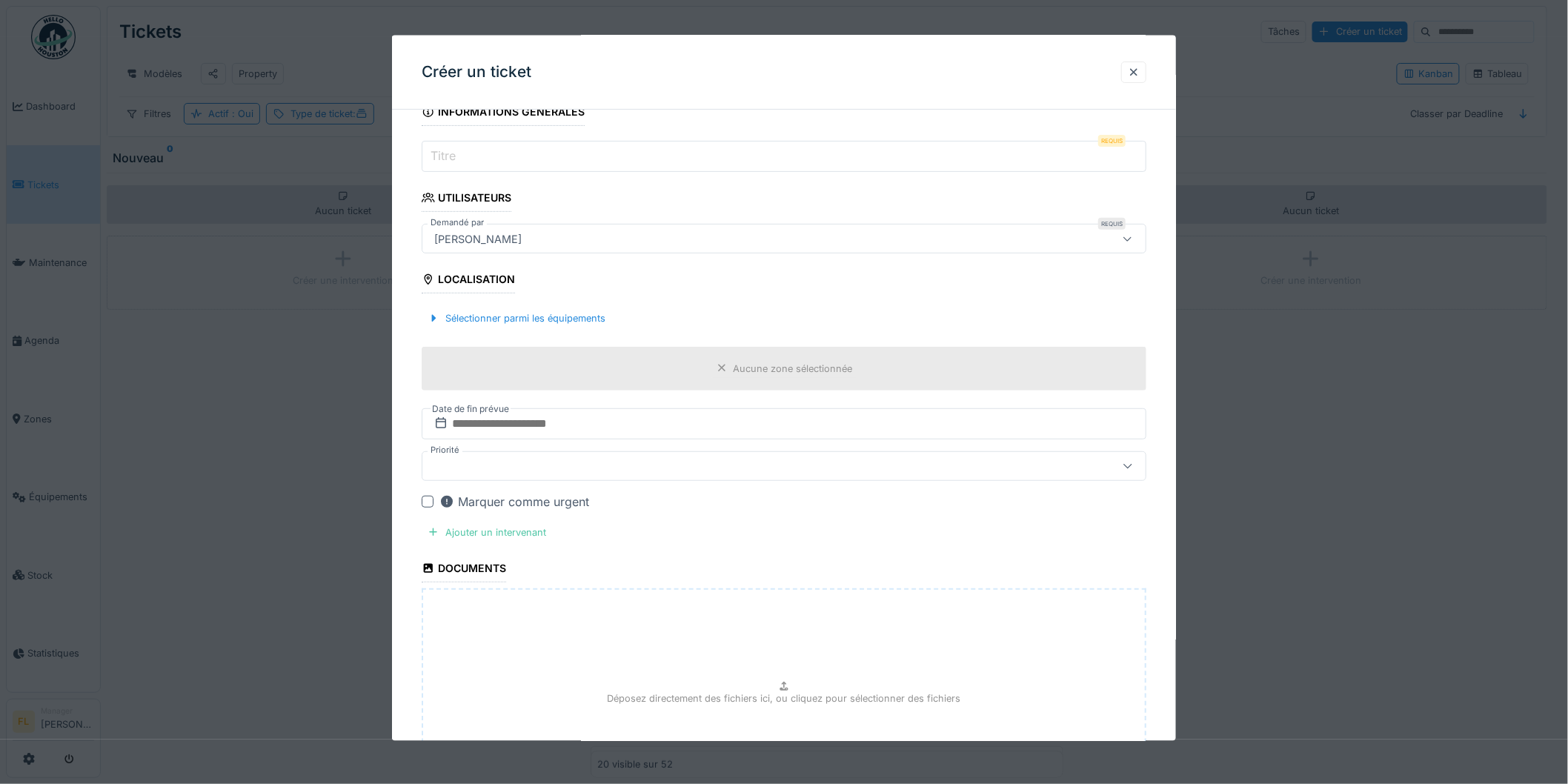
scroll to position [315, 0]
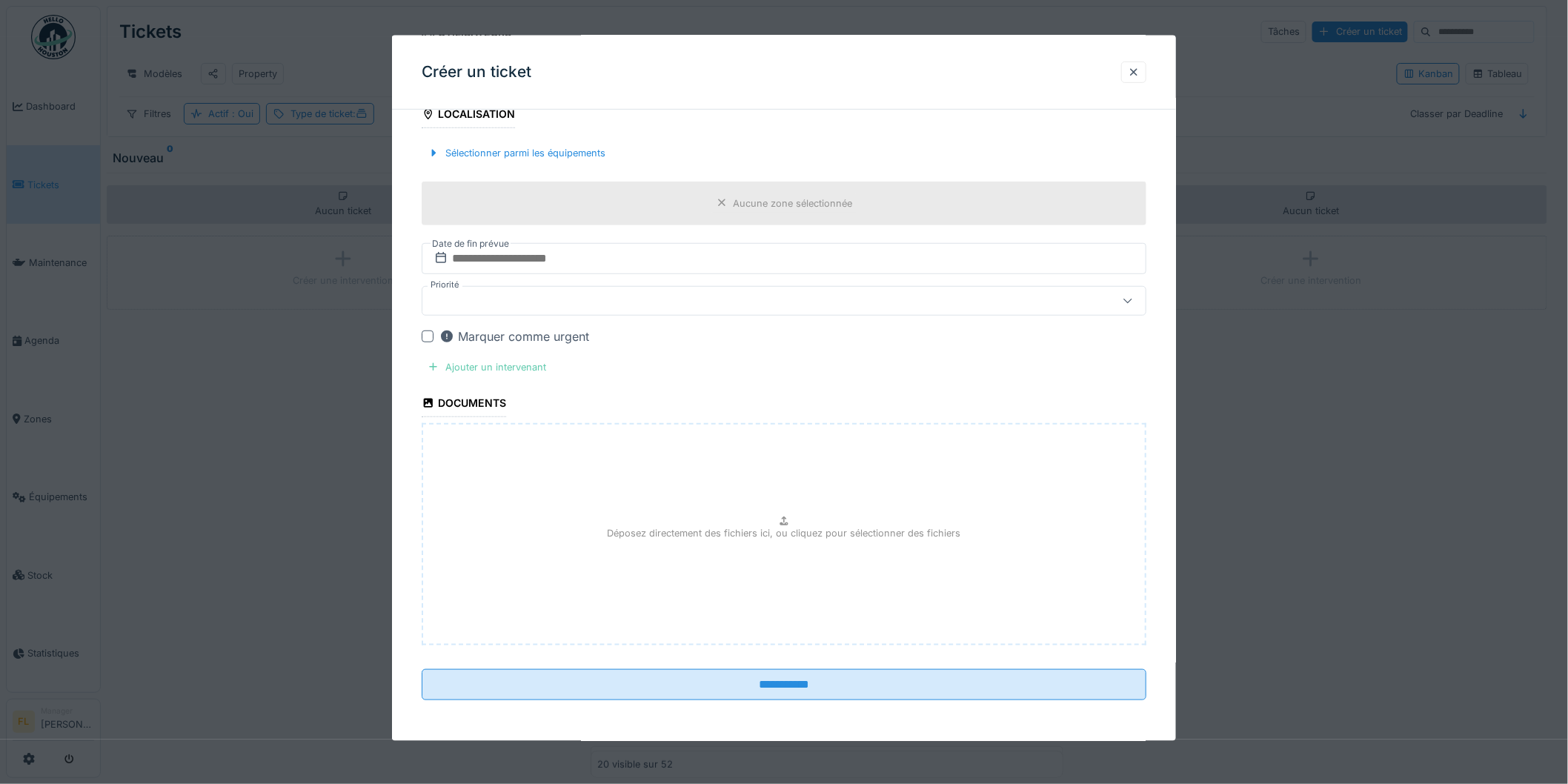
click at [476, 364] on div "Ajouter un intervenant" at bounding box center [487, 367] width 130 height 20
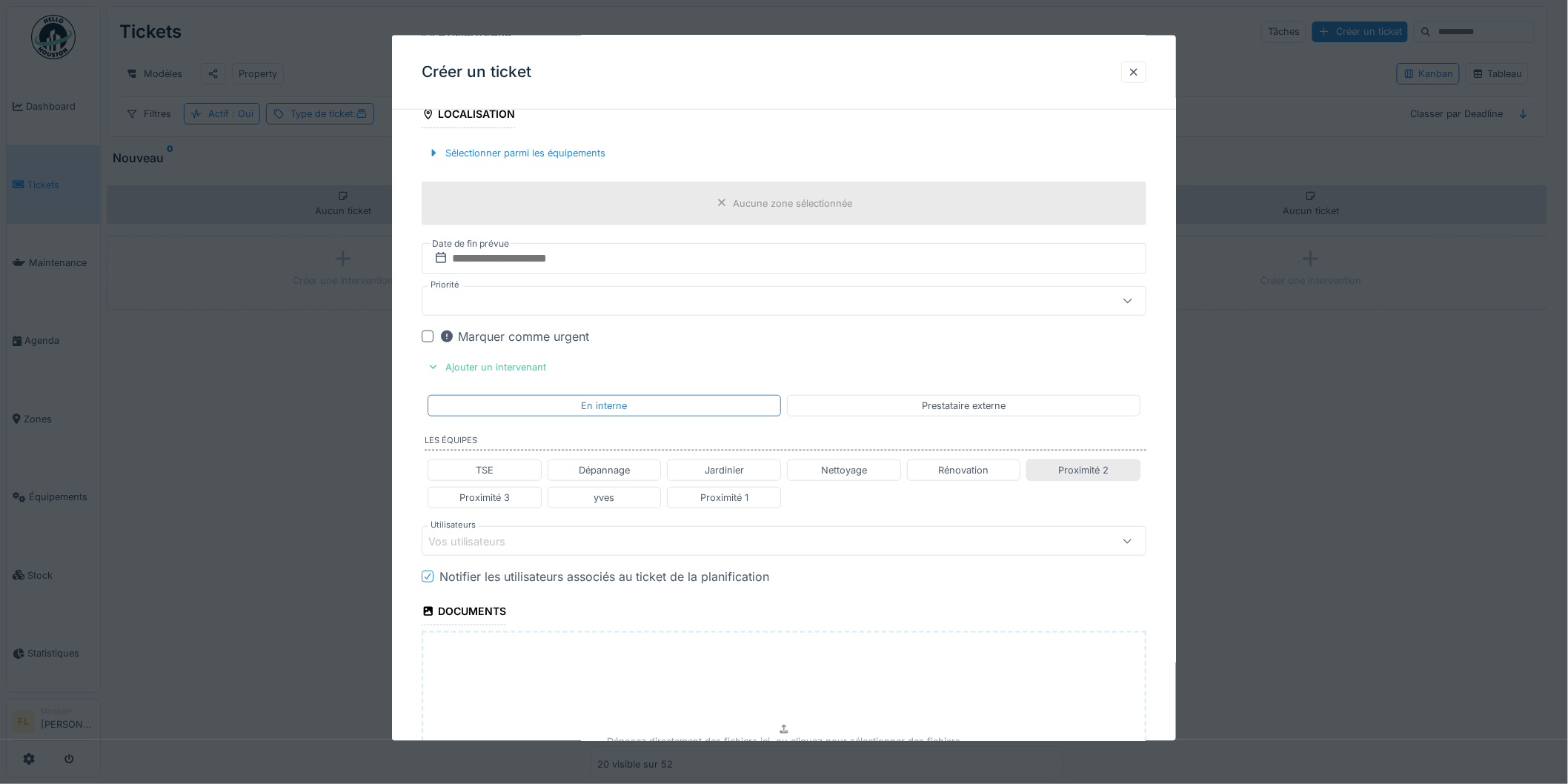
click at [1106, 467] on div "Proximité 2" at bounding box center [1083, 470] width 50 height 14
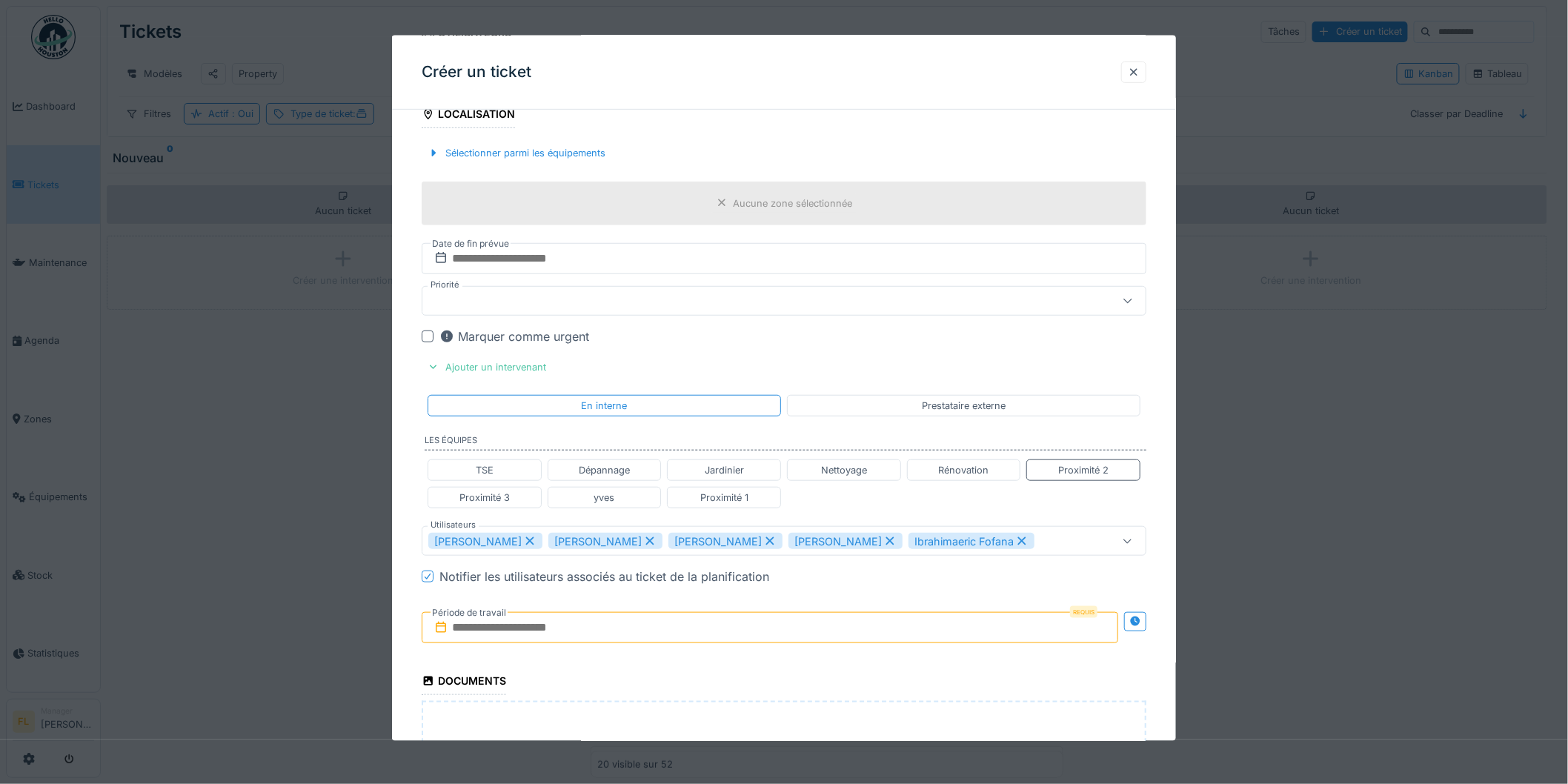
drag, startPoint x: 1020, startPoint y: 544, endPoint x: 923, endPoint y: 534, distance: 97.5
click at [1010, 541] on div "Ibrahimaeric Fofana" at bounding box center [972, 541] width 126 height 16
drag, startPoint x: 886, startPoint y: 541, endPoint x: 816, endPoint y: 558, distance: 72.0
click at [885, 541] on icon at bounding box center [890, 541] width 13 height 10
drag, startPoint x: 772, startPoint y: 546, endPoint x: 692, endPoint y: 546, distance: 80.0
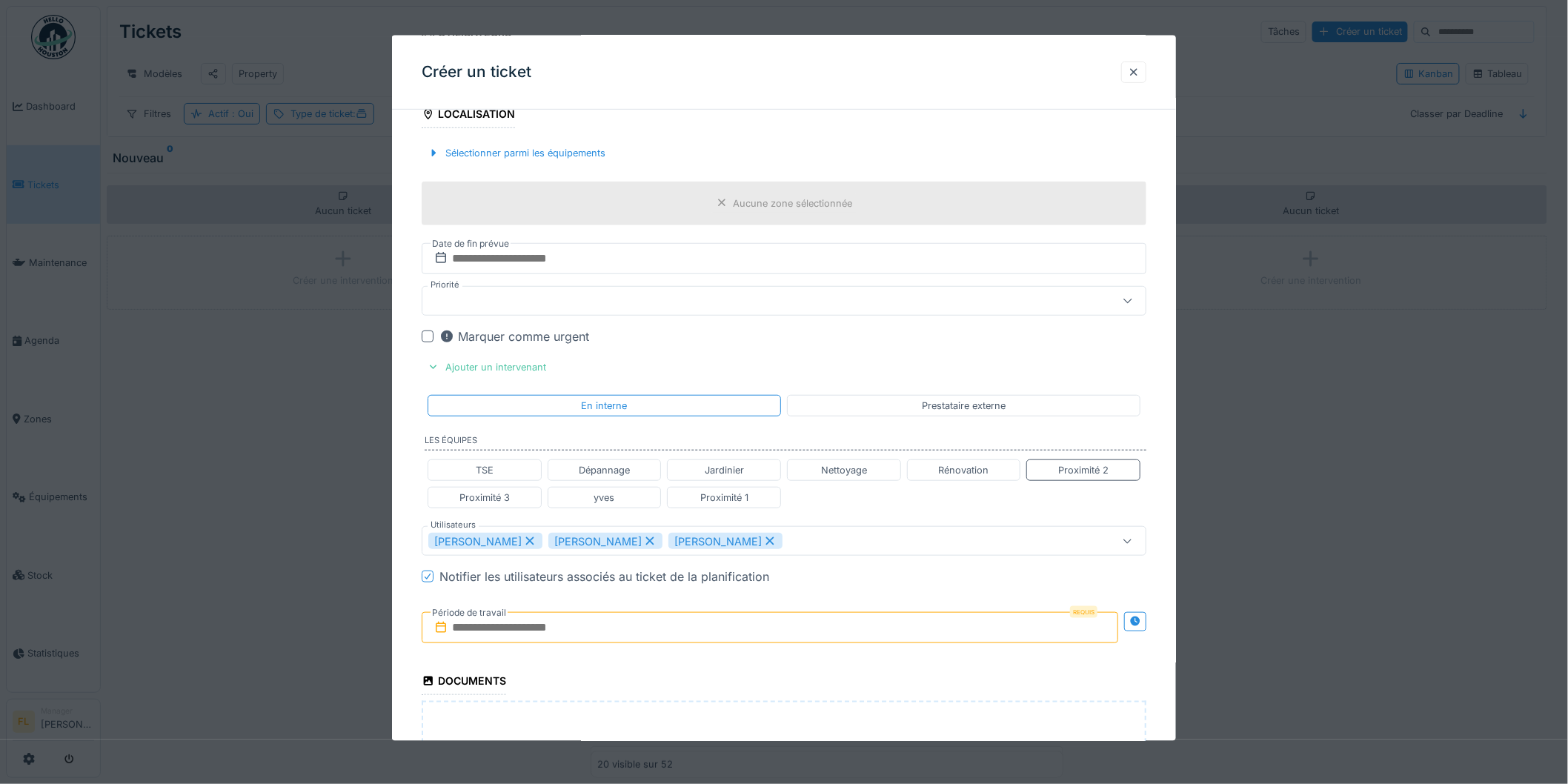
click at [767, 546] on icon at bounding box center [769, 541] width 13 height 10
drag, startPoint x: 672, startPoint y: 539, endPoint x: 653, endPoint y: 540, distance: 19.0
click at [662, 539] on div "[PERSON_NAME]" at bounding box center [605, 541] width 114 height 16
type input "*****"
click at [537, 541] on icon at bounding box center [529, 541] width 13 height 10
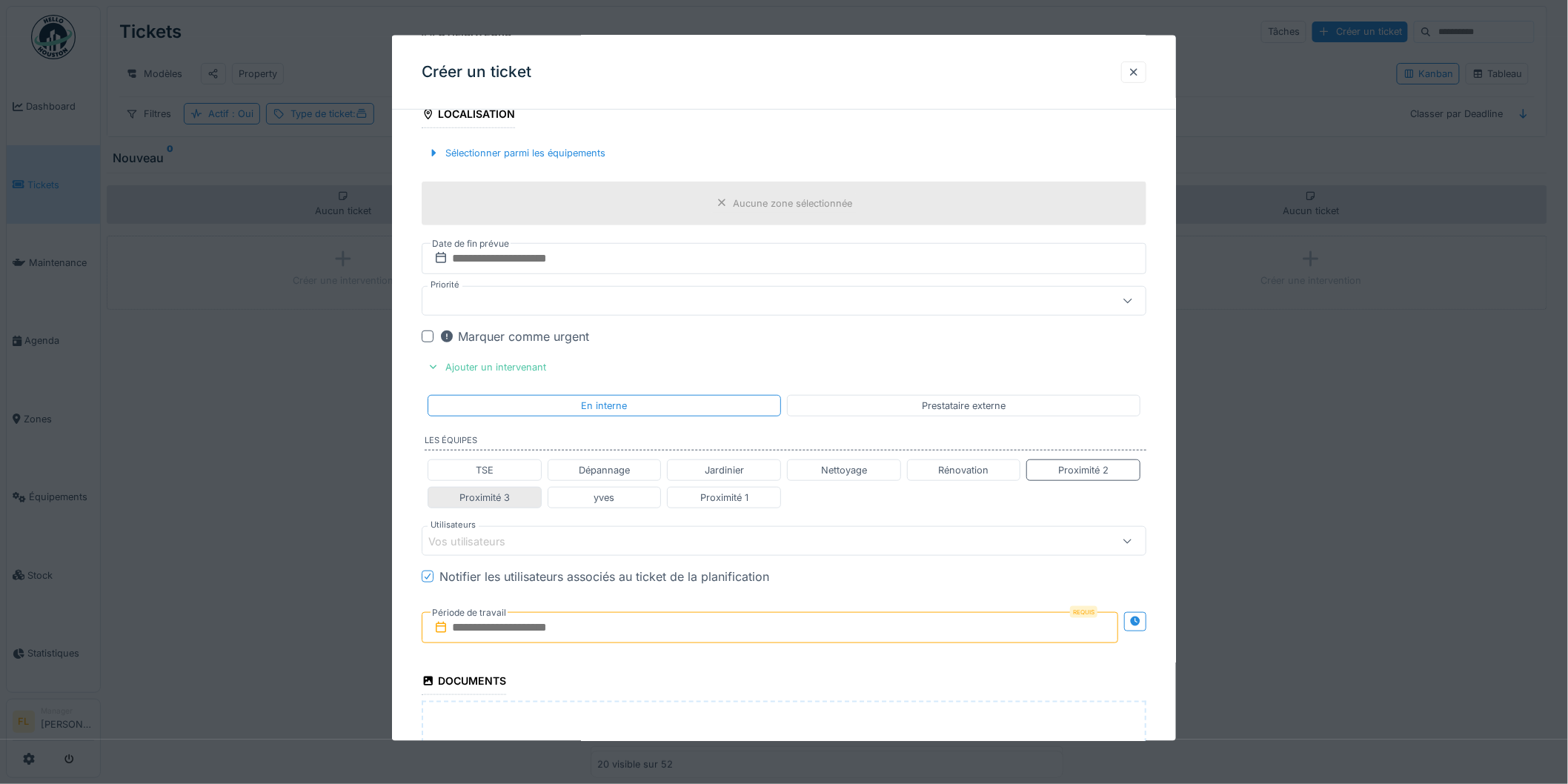
click at [492, 495] on div "Proximité 3" at bounding box center [484, 498] width 50 height 14
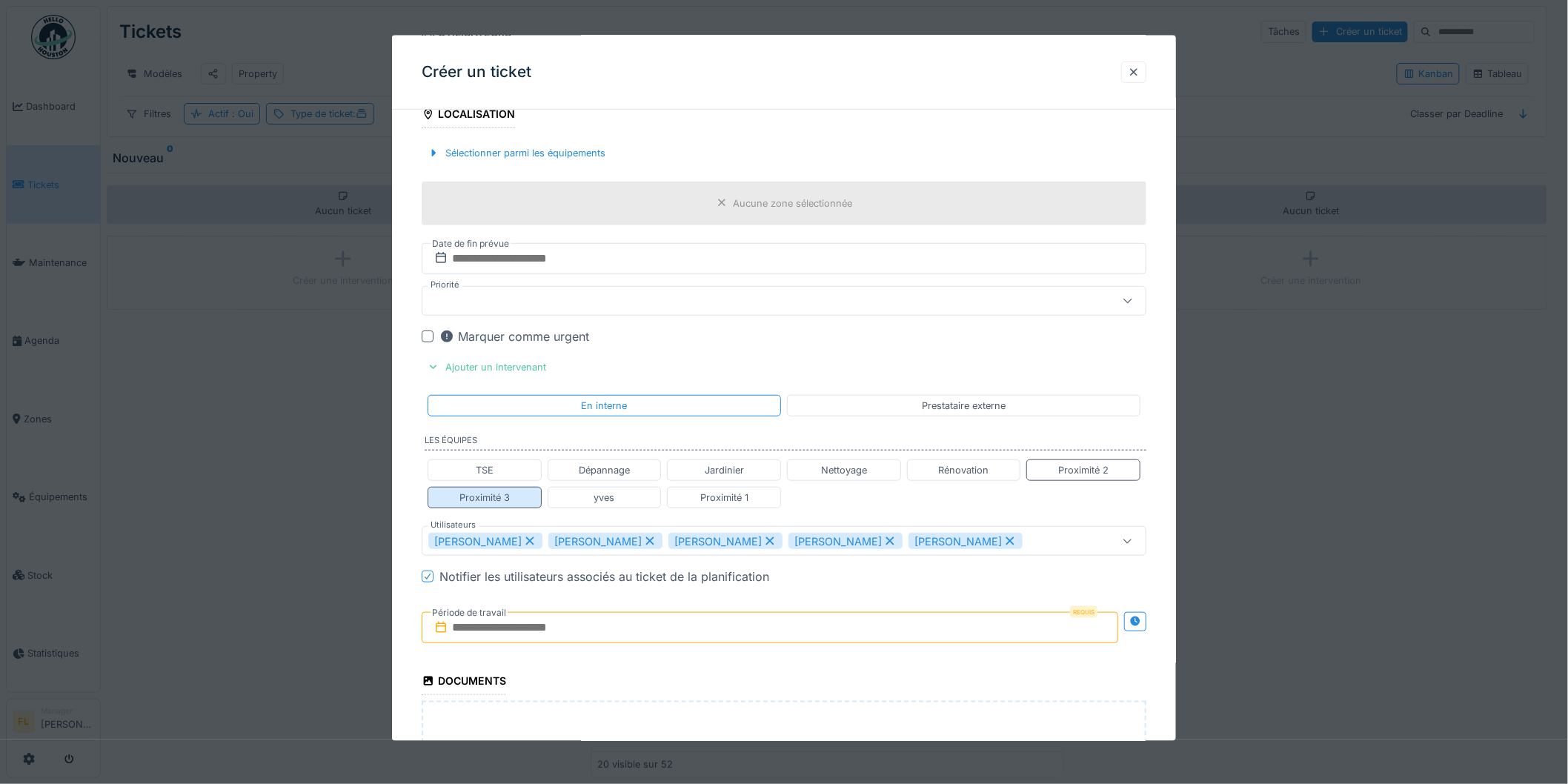
type input "**********"
click at [1136, 69] on div at bounding box center [1134, 72] width 12 height 14
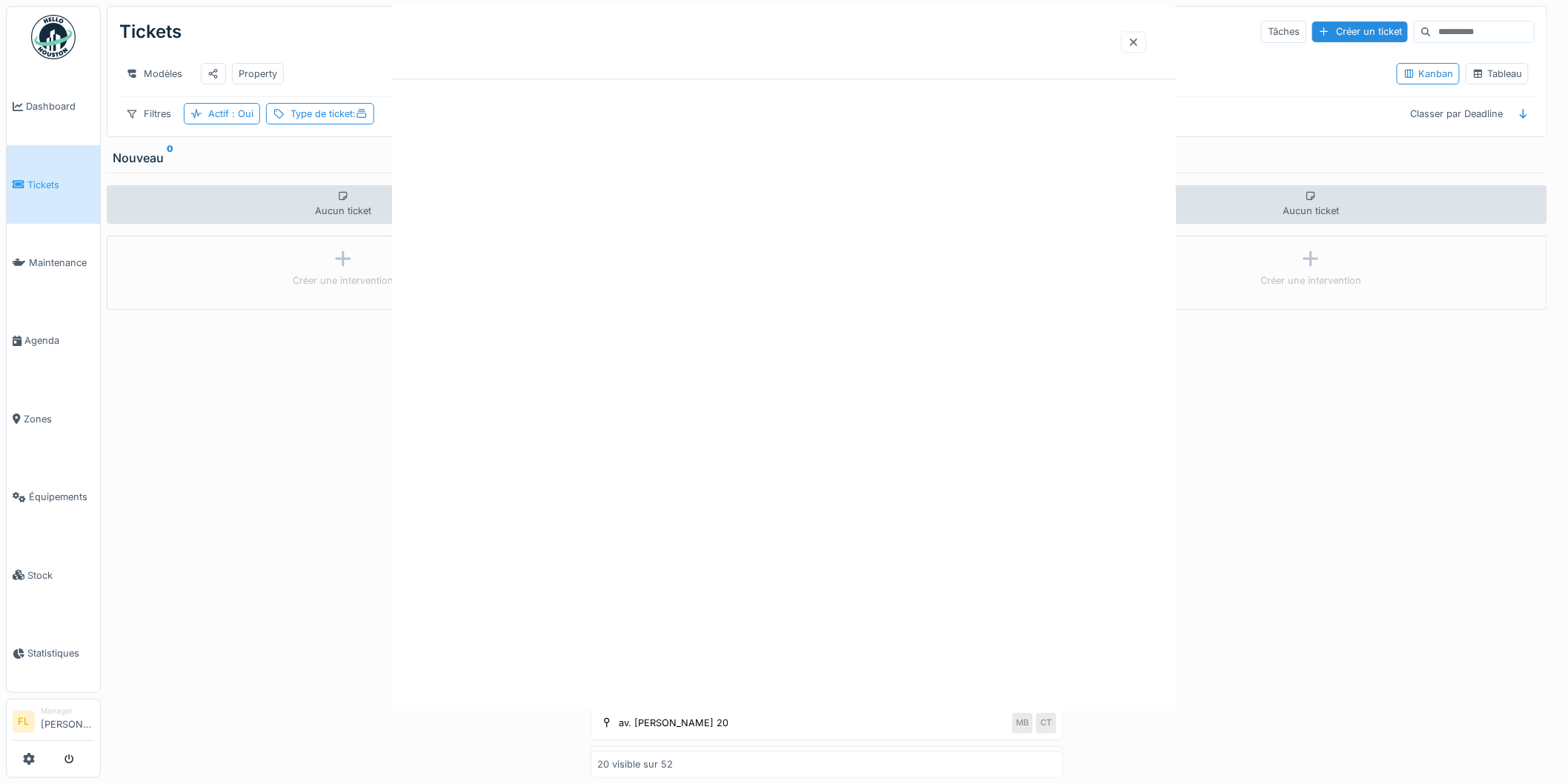
scroll to position [0, 0]
